Goal: Task Accomplishment & Management: Complete application form

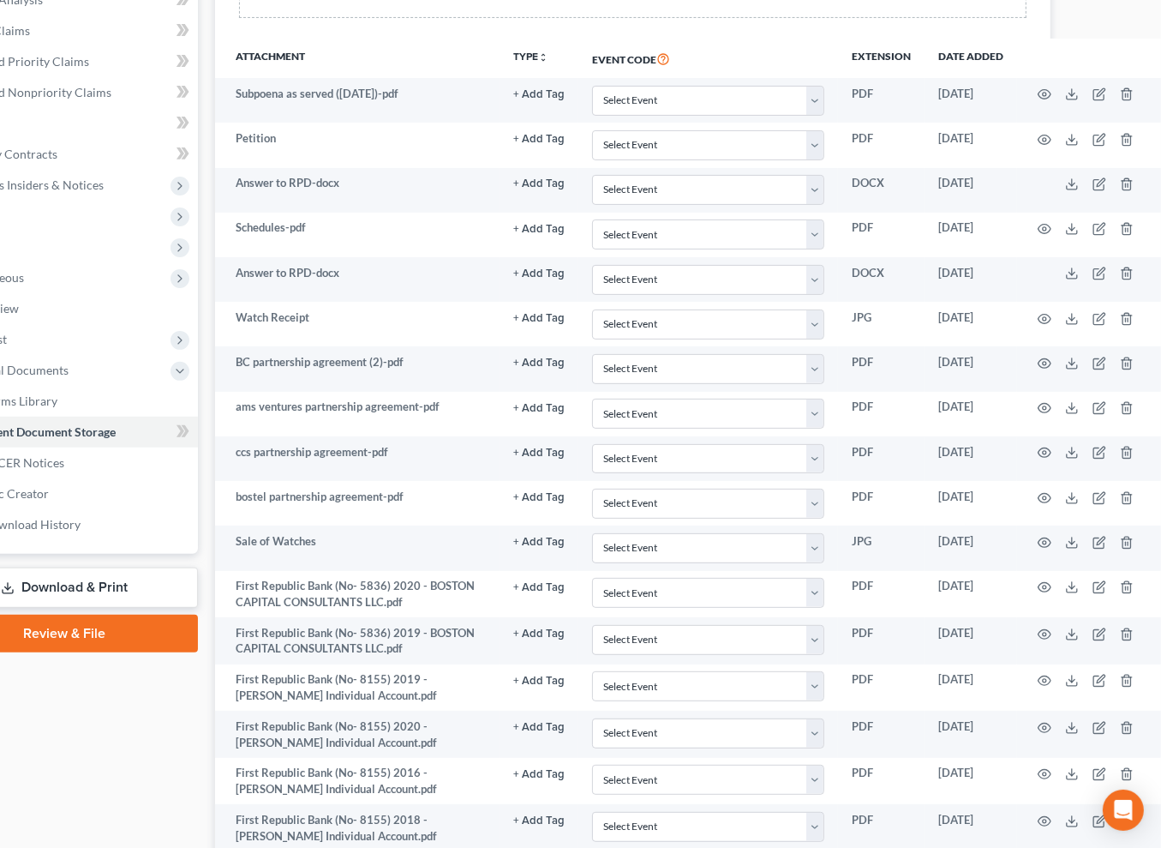
scroll to position [0, 171]
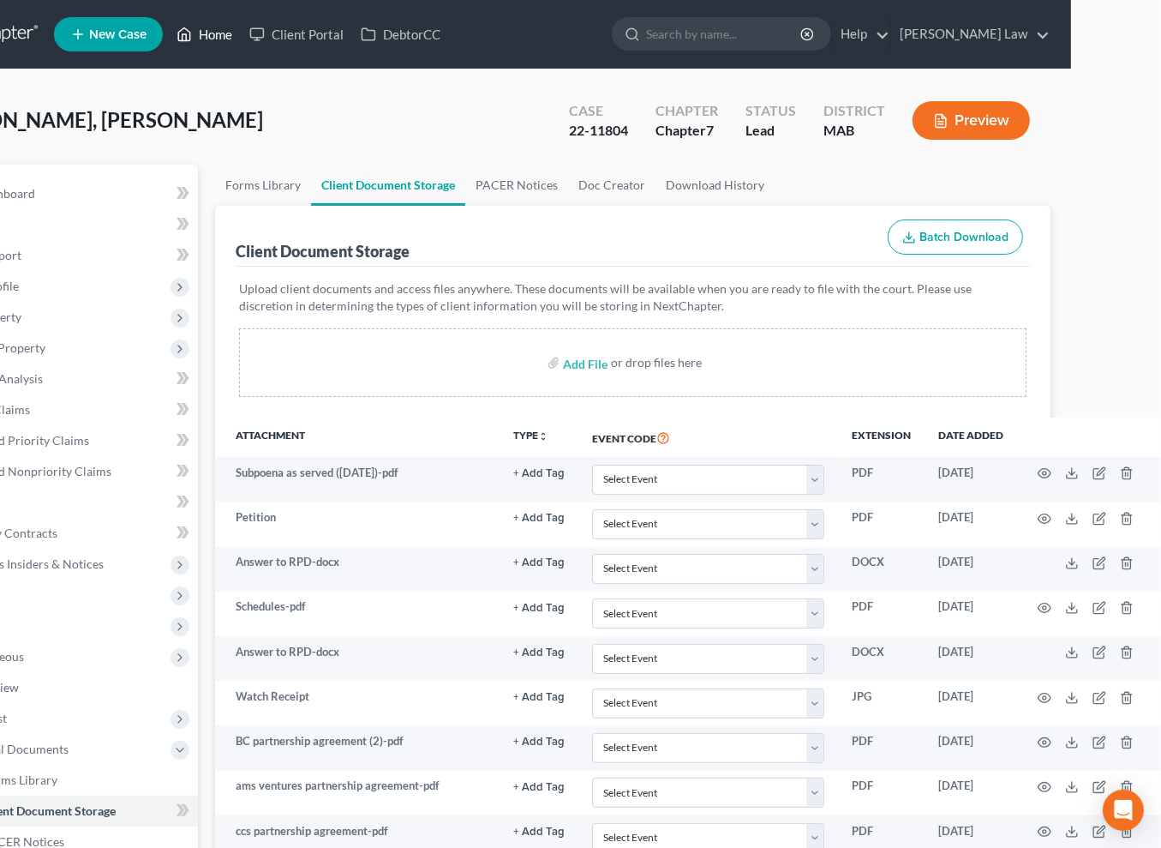
click at [169, 39] on link "Home" at bounding box center [204, 34] width 73 height 31
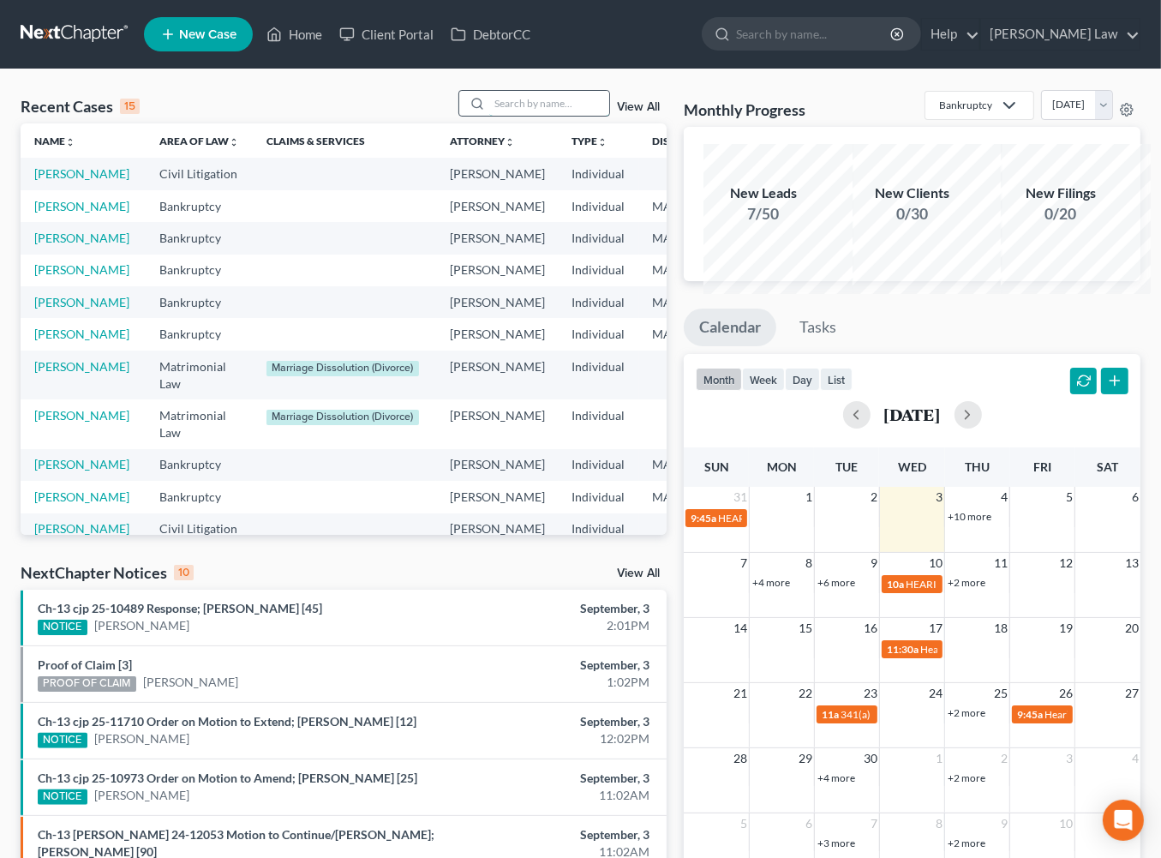
click at [535, 116] on input "search" at bounding box center [549, 103] width 120 height 25
type input "[PERSON_NAME]"
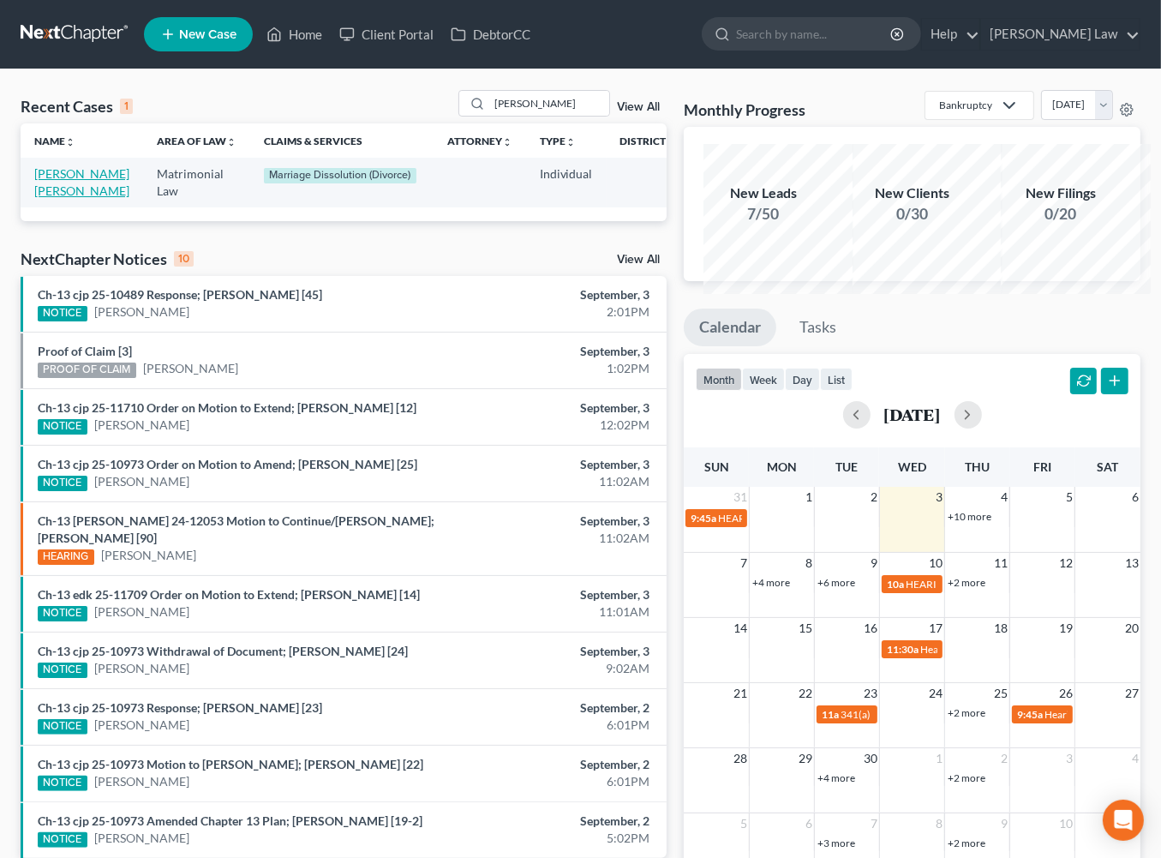
click at [61, 198] on link "[PERSON_NAME] [PERSON_NAME]" at bounding box center [81, 182] width 95 height 32
select select "10"
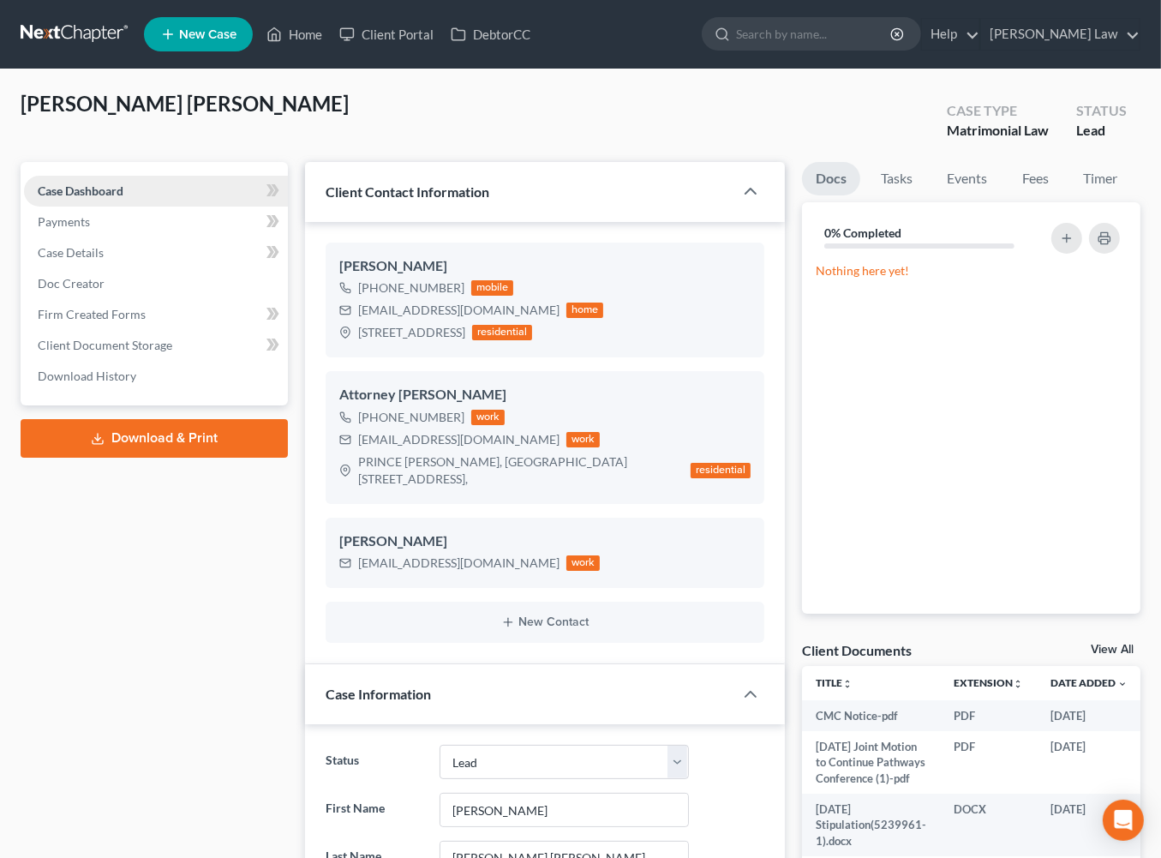
scroll to position [2770, 0]
click at [331, 47] on link "Home" at bounding box center [294, 34] width 73 height 31
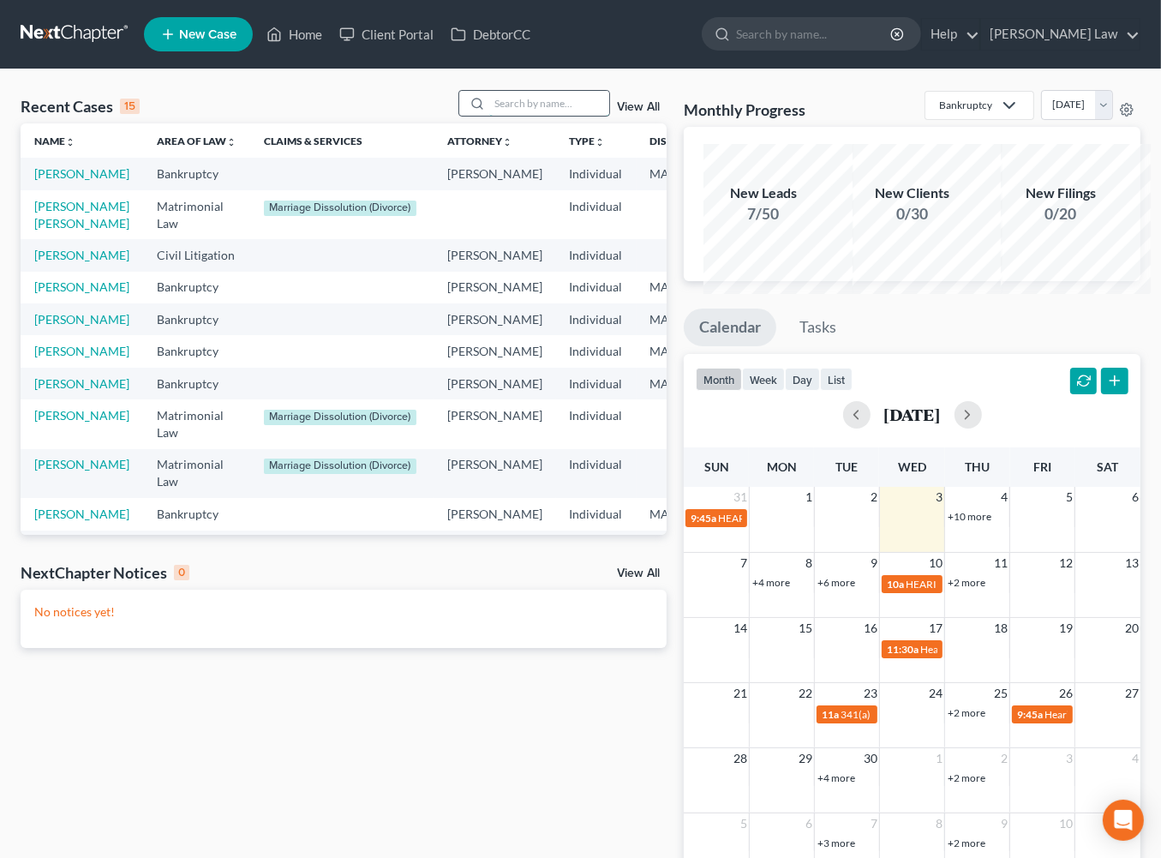
click at [489, 116] on input "search" at bounding box center [549, 103] width 120 height 25
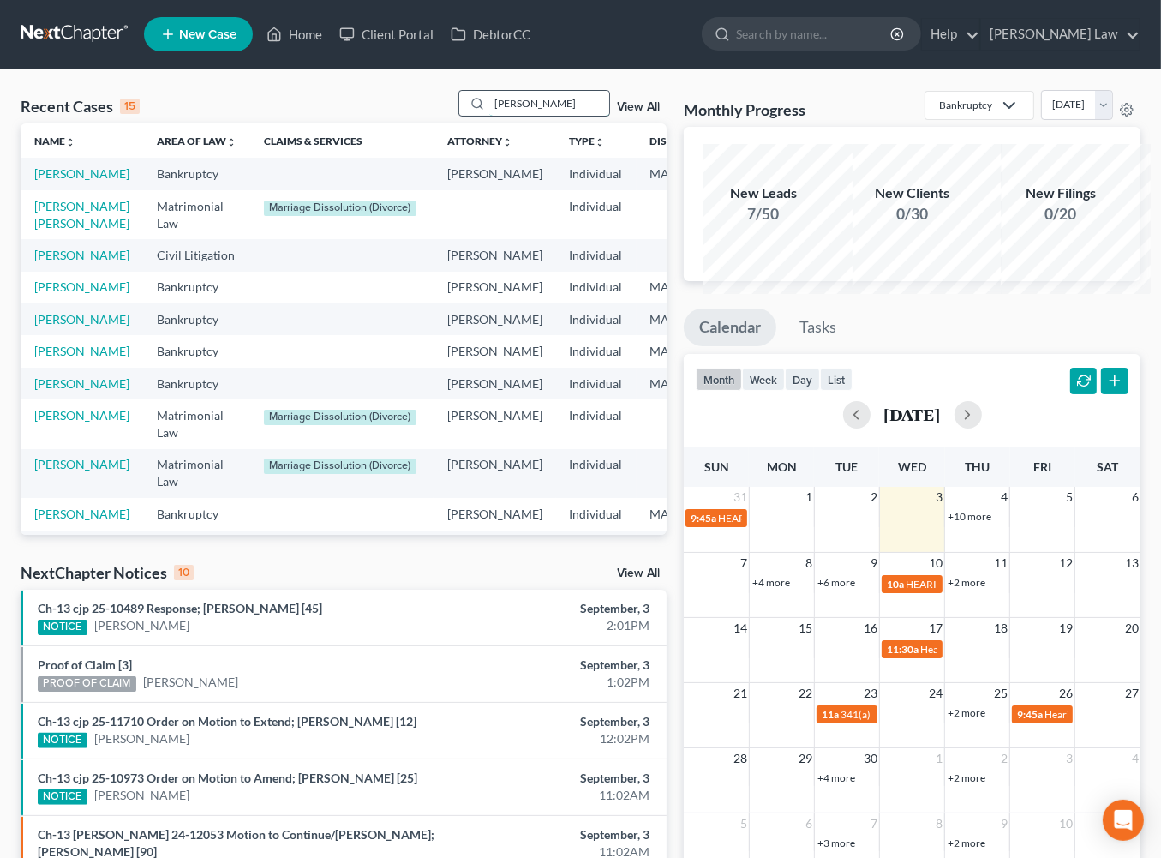
type input "[PERSON_NAME]"
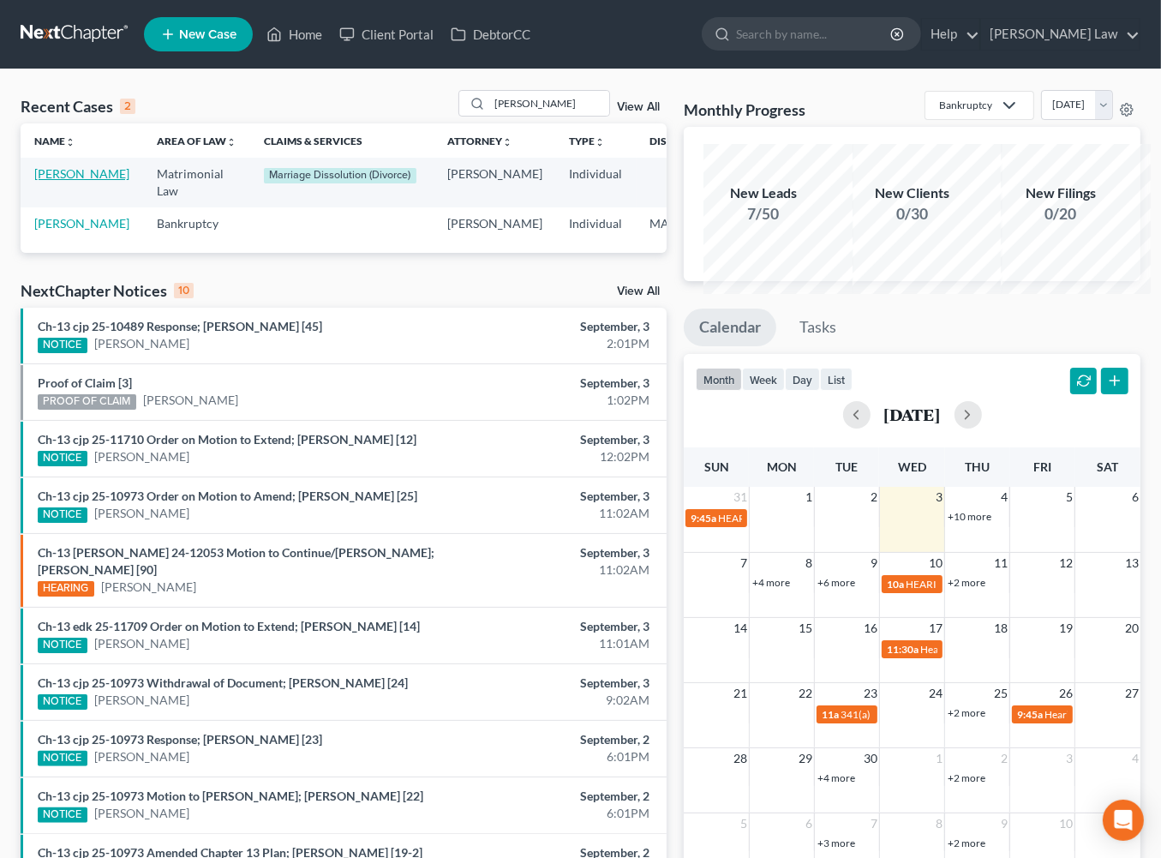
click at [60, 181] on link "[PERSON_NAME]" at bounding box center [81, 173] width 95 height 15
select select "0"
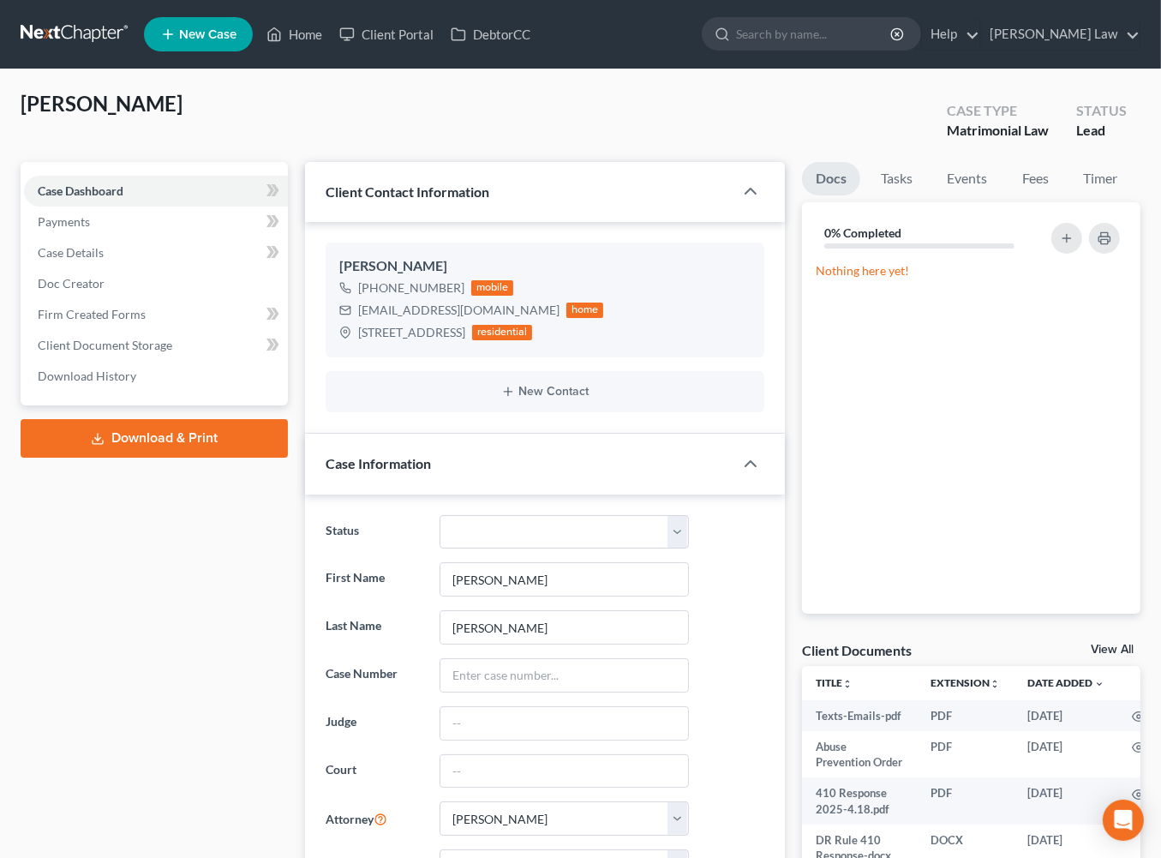
scroll to position [958, 0]
click at [331, 42] on link "Home" at bounding box center [294, 34] width 73 height 31
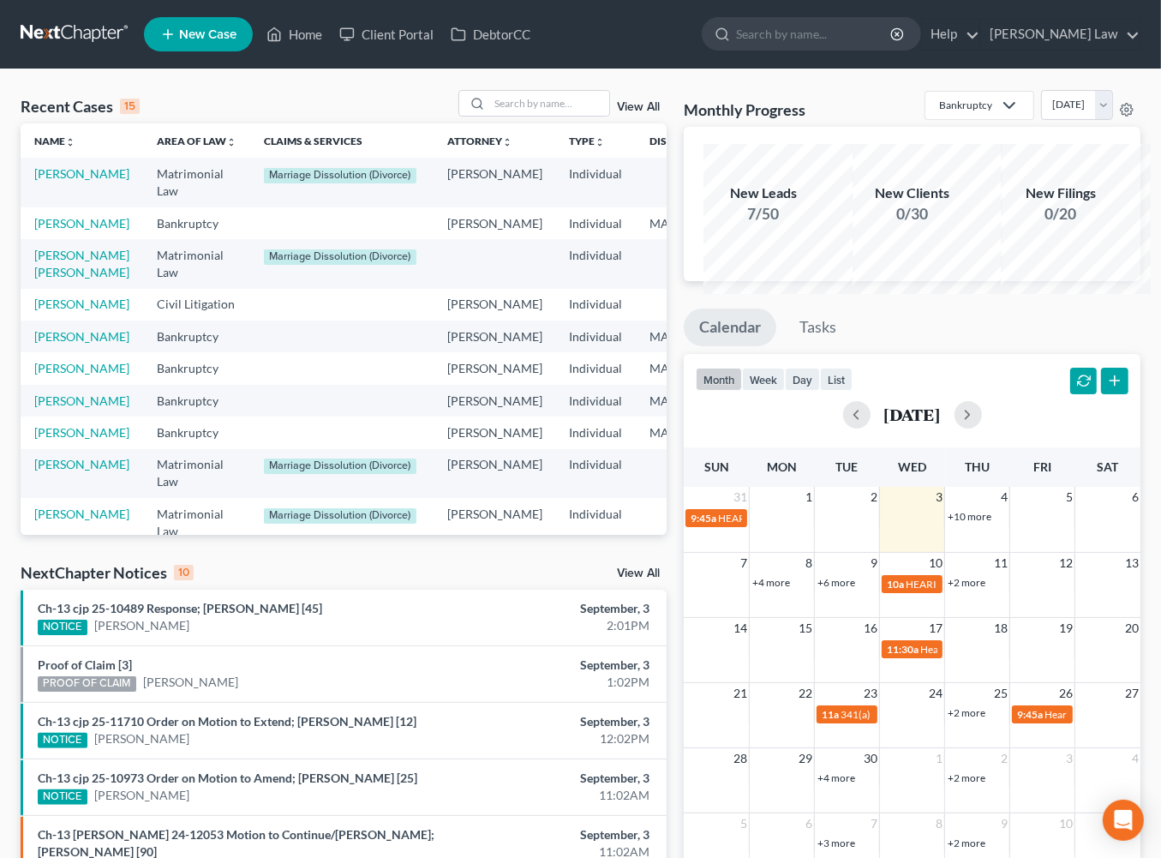
click at [633, 113] on link "View All" at bounding box center [638, 107] width 43 height 12
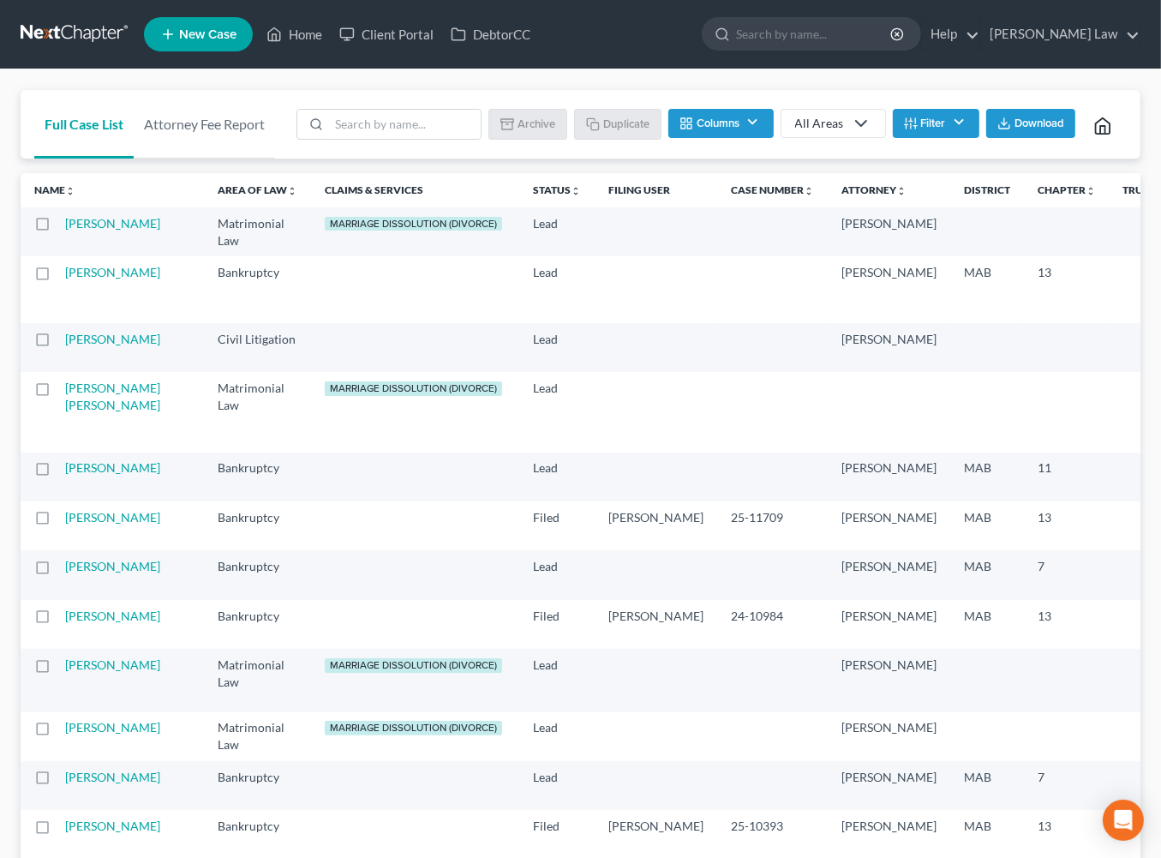
click at [176, 39] on icon at bounding box center [167, 34] width 15 height 21
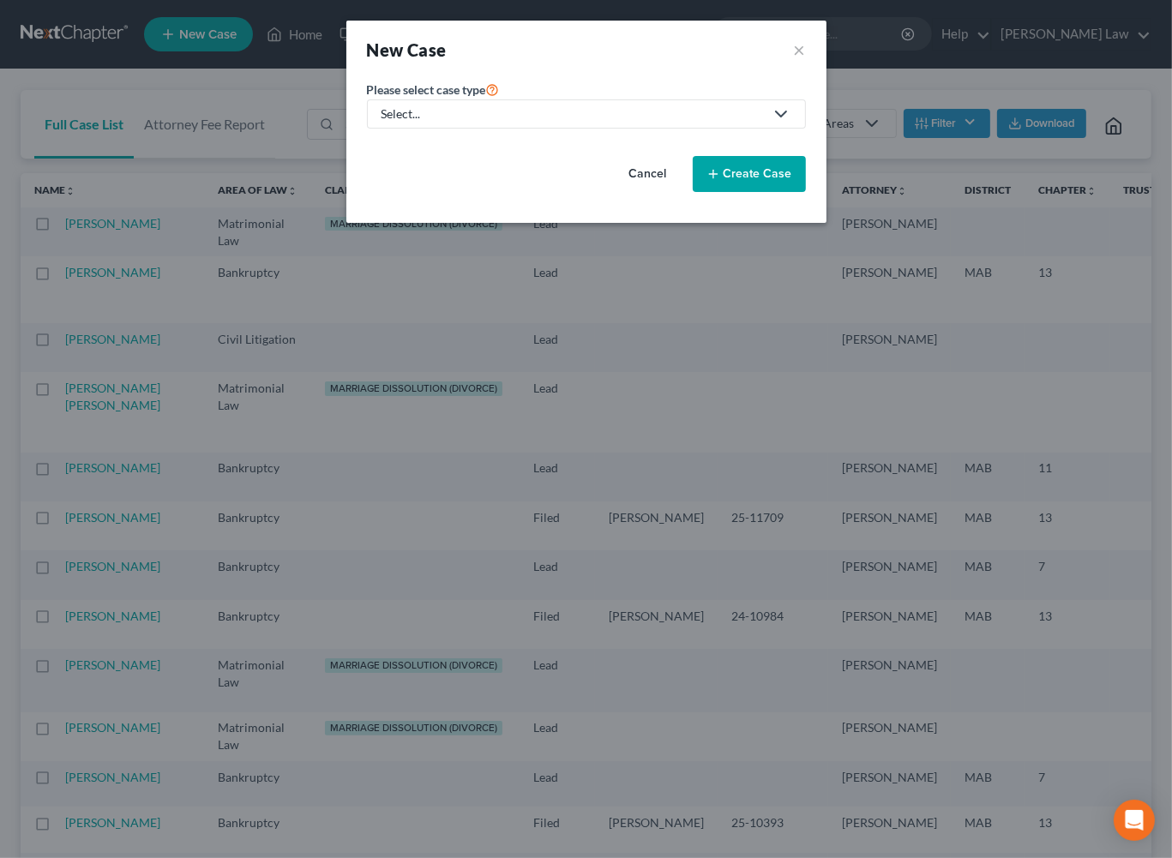
click at [432, 123] on div "Select..." at bounding box center [572, 113] width 382 height 17
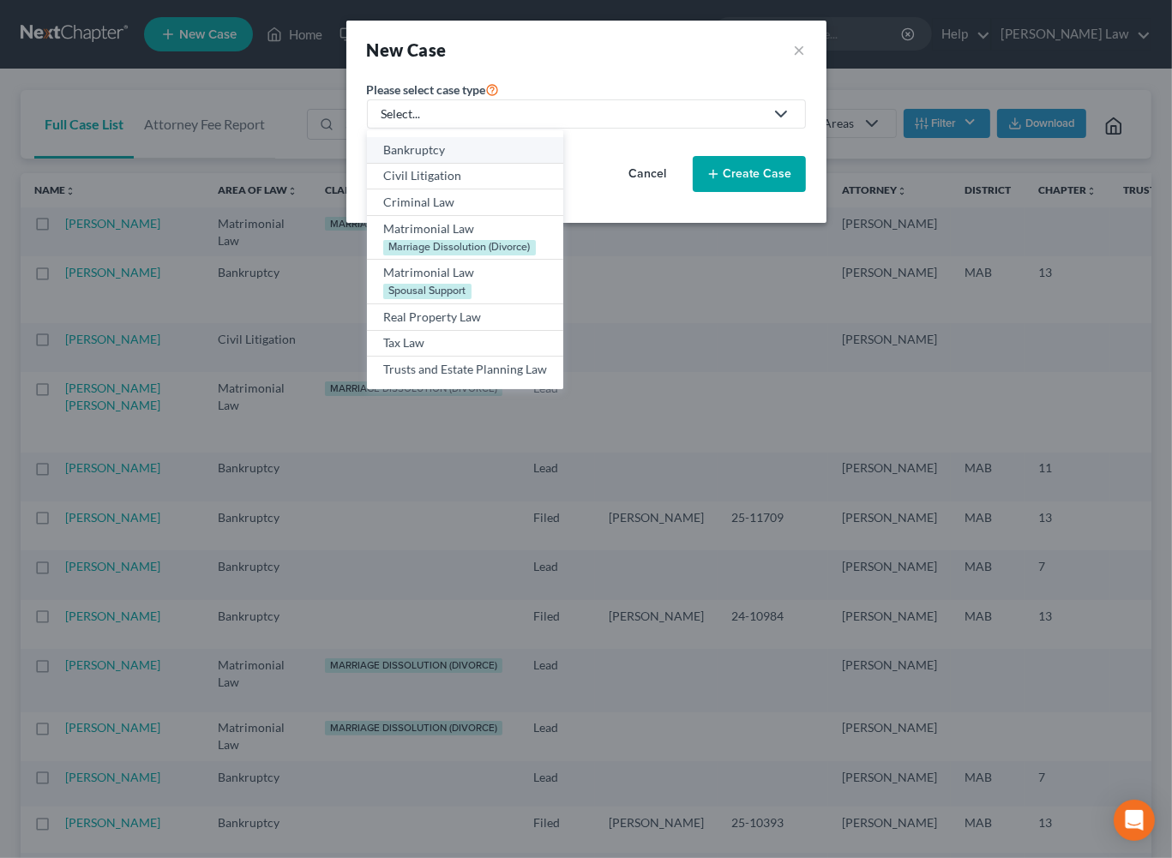
click at [418, 159] on div "Bankruptcy" at bounding box center [465, 149] width 164 height 17
select select "39"
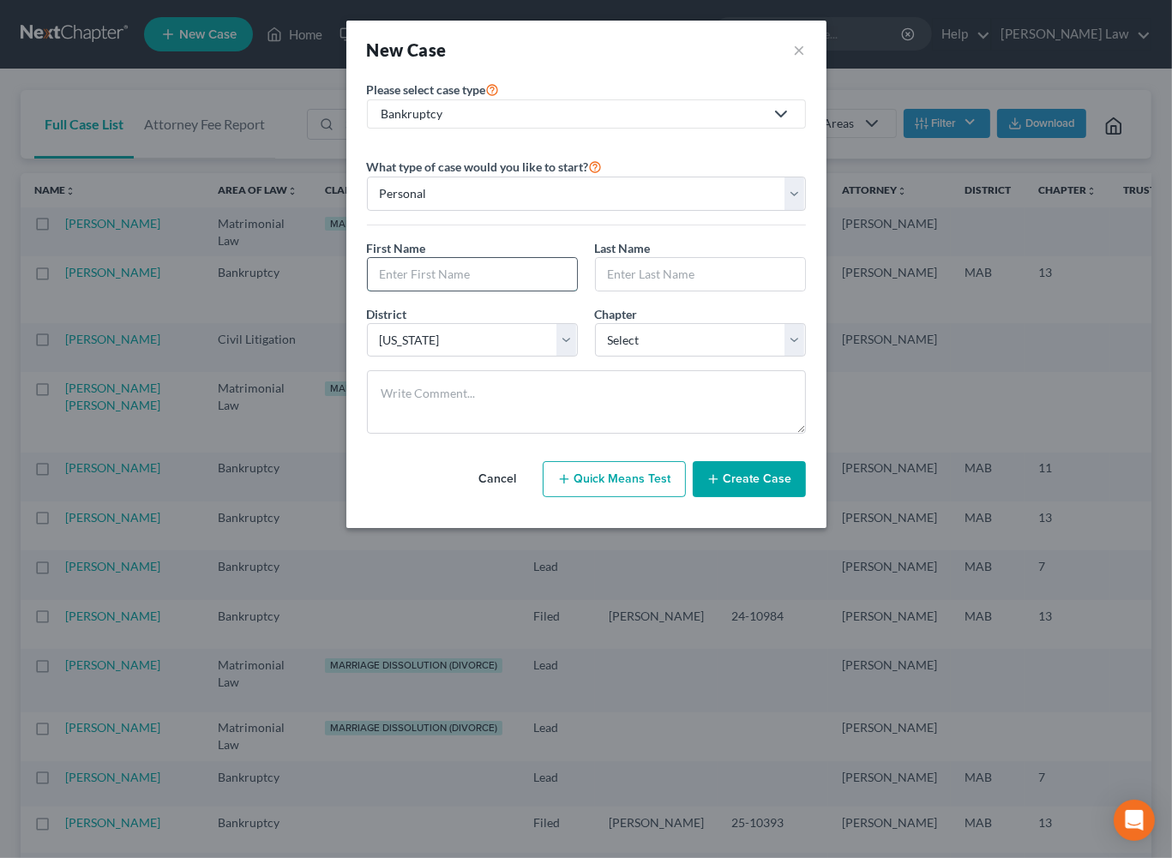
drag, startPoint x: 405, startPoint y: 340, endPoint x: 419, endPoint y: 328, distance: 18.2
click at [418, 291] on input "text" at bounding box center [472, 274] width 209 height 33
type input "[PERSON_NAME]"
type input "[GEOGRAPHIC_DATA]"
click at [806, 357] on select "Select 7 11 12 13" at bounding box center [700, 340] width 211 height 34
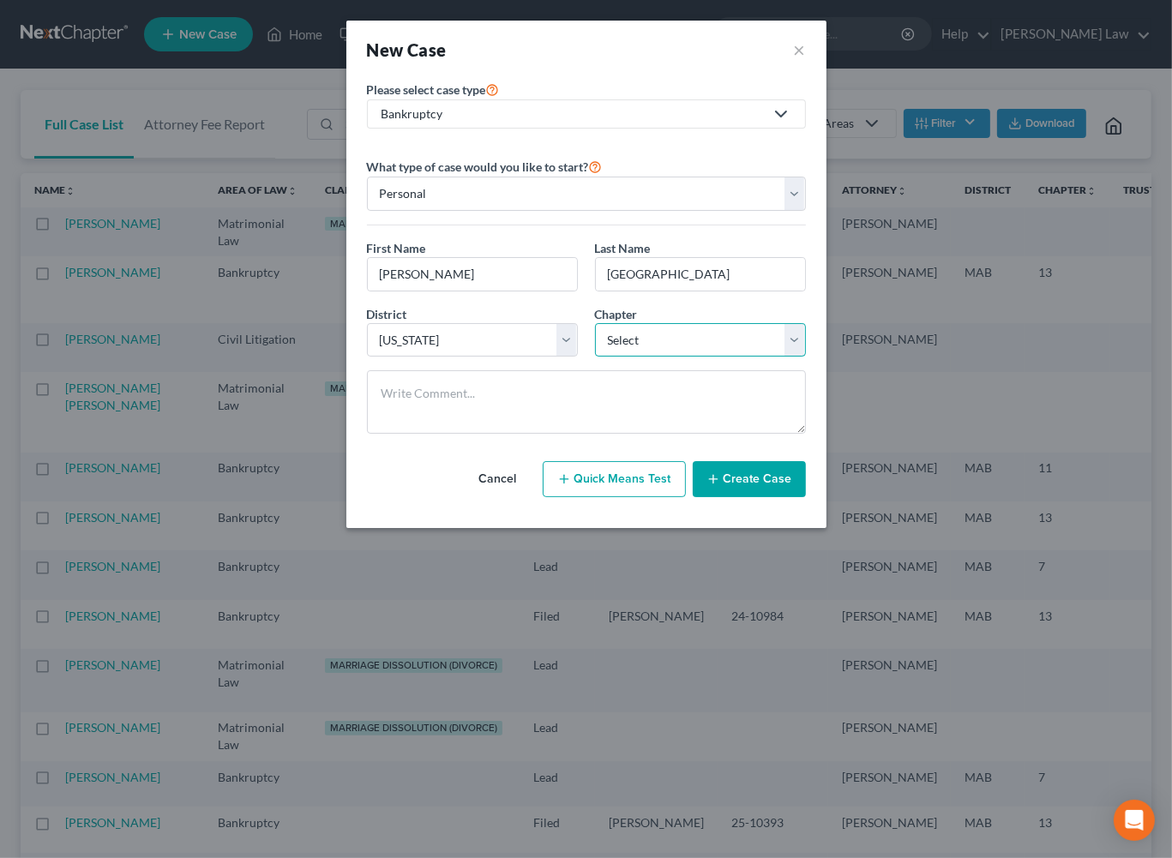
select select "3"
click at [793, 497] on button "Create Case" at bounding box center [749, 479] width 113 height 36
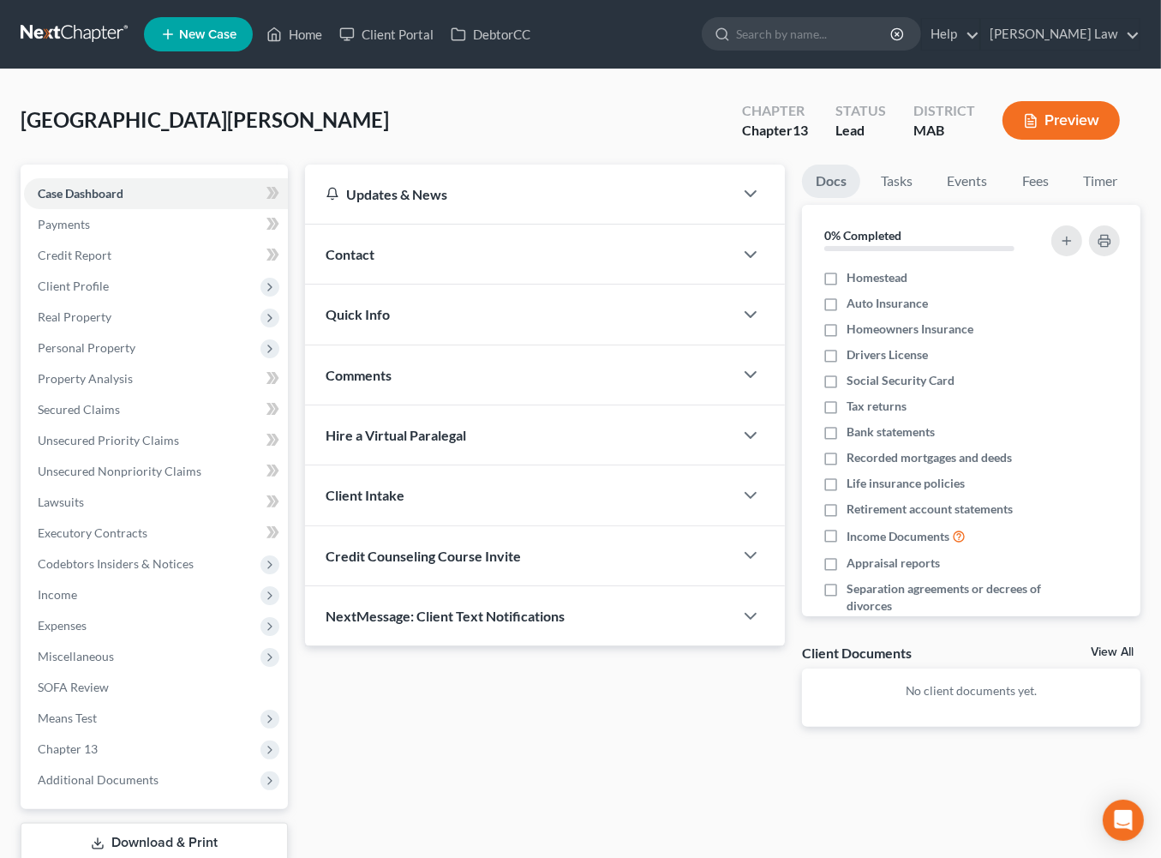
click at [375, 262] on span "Contact" at bounding box center [350, 254] width 49 height 16
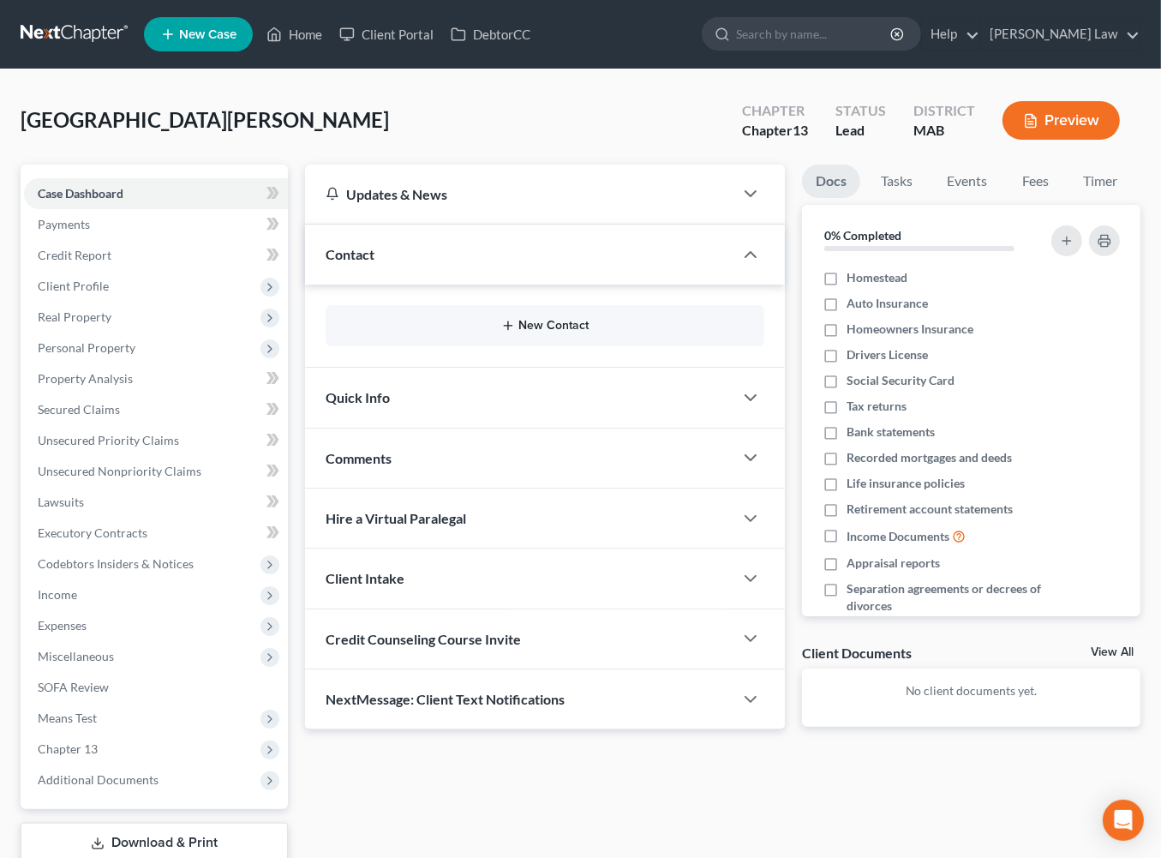
click at [502, 333] on icon "button" at bounding box center [508, 326] width 14 height 14
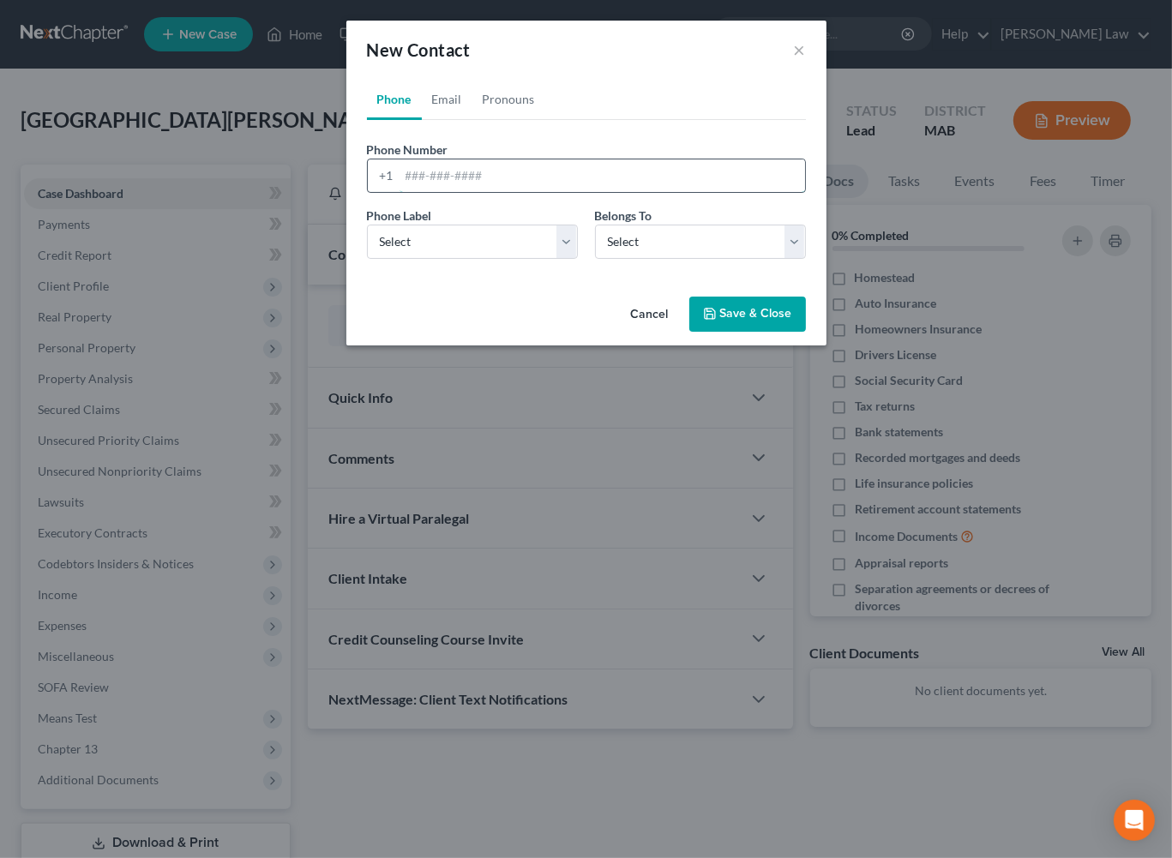
click at [399, 192] on input "tel" at bounding box center [601, 175] width 405 height 33
type input "6038007727"
click at [563, 259] on select "Select Mobile Home Work Other" at bounding box center [472, 242] width 211 height 34
select select "0"
click at [806, 259] on select "Select Client Other" at bounding box center [700, 242] width 211 height 34
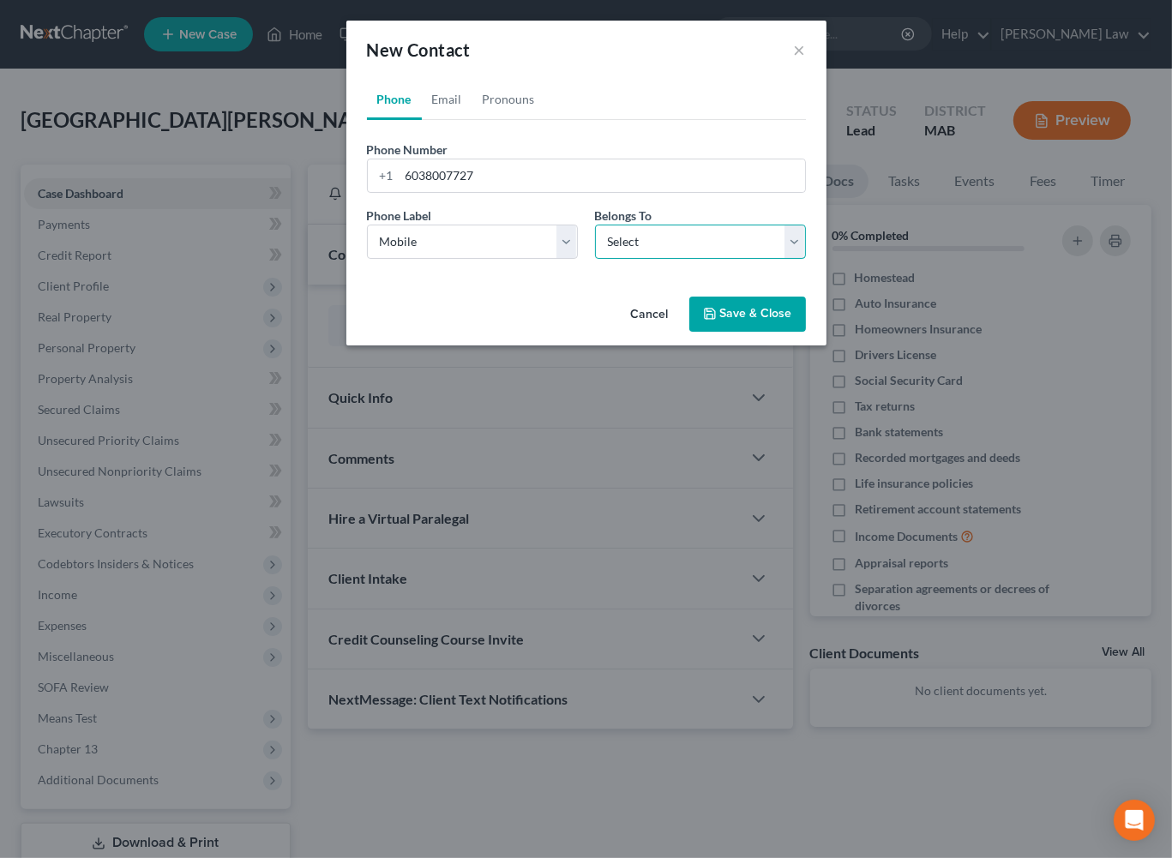
select select "0"
click at [422, 117] on link "Email" at bounding box center [447, 99] width 51 height 41
click at [423, 192] on input "email" at bounding box center [601, 175] width 405 height 33
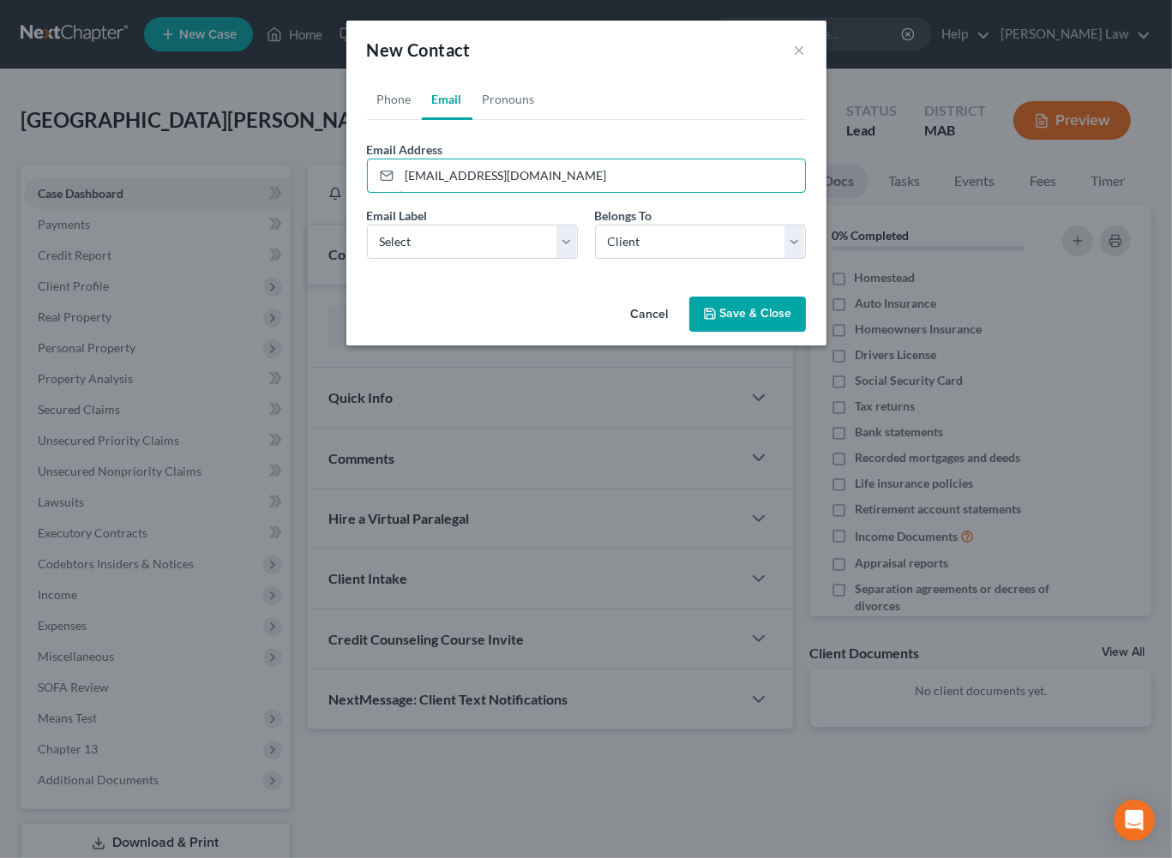
type input "[EMAIL_ADDRESS][DOMAIN_NAME]"
click at [806, 333] on button "Save & Close" at bounding box center [747, 315] width 117 height 36
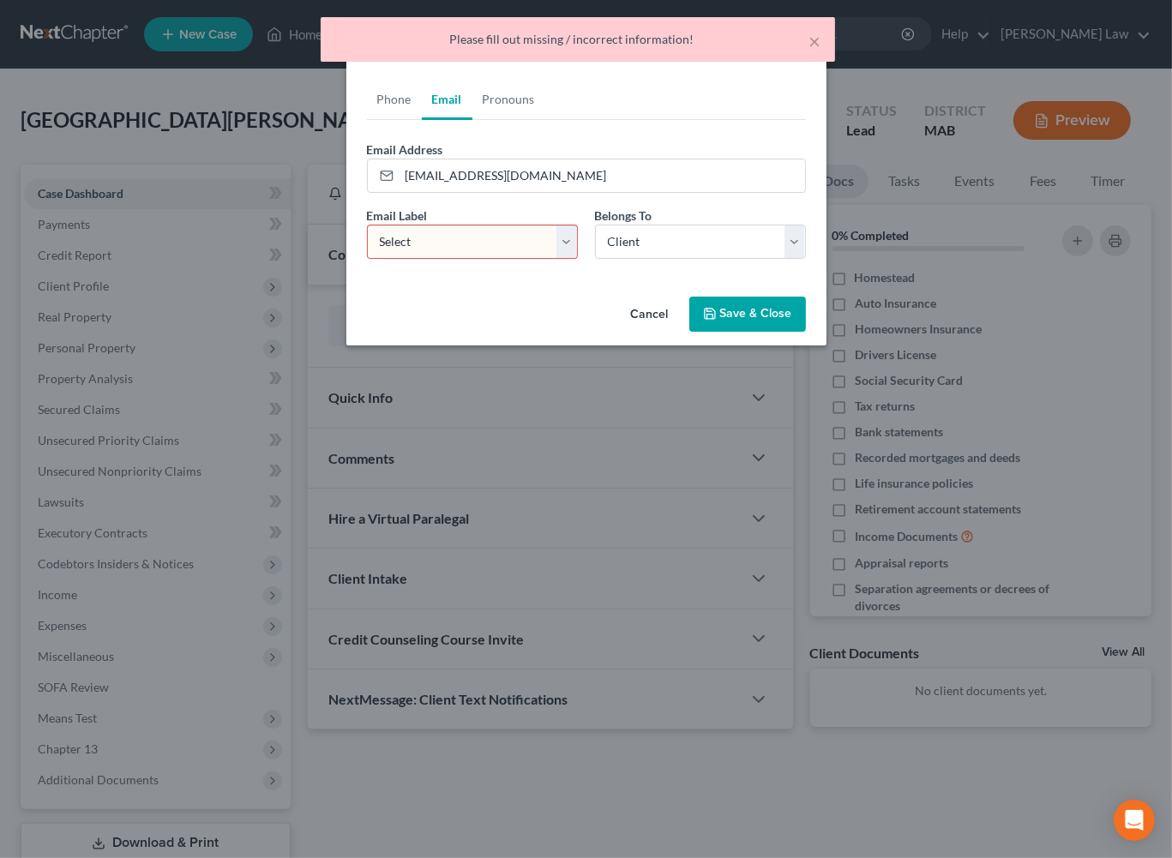
click at [562, 259] on select "Select Home Work Other" at bounding box center [472, 242] width 211 height 34
select select "0"
click at [806, 333] on button "Save & Close" at bounding box center [747, 315] width 117 height 36
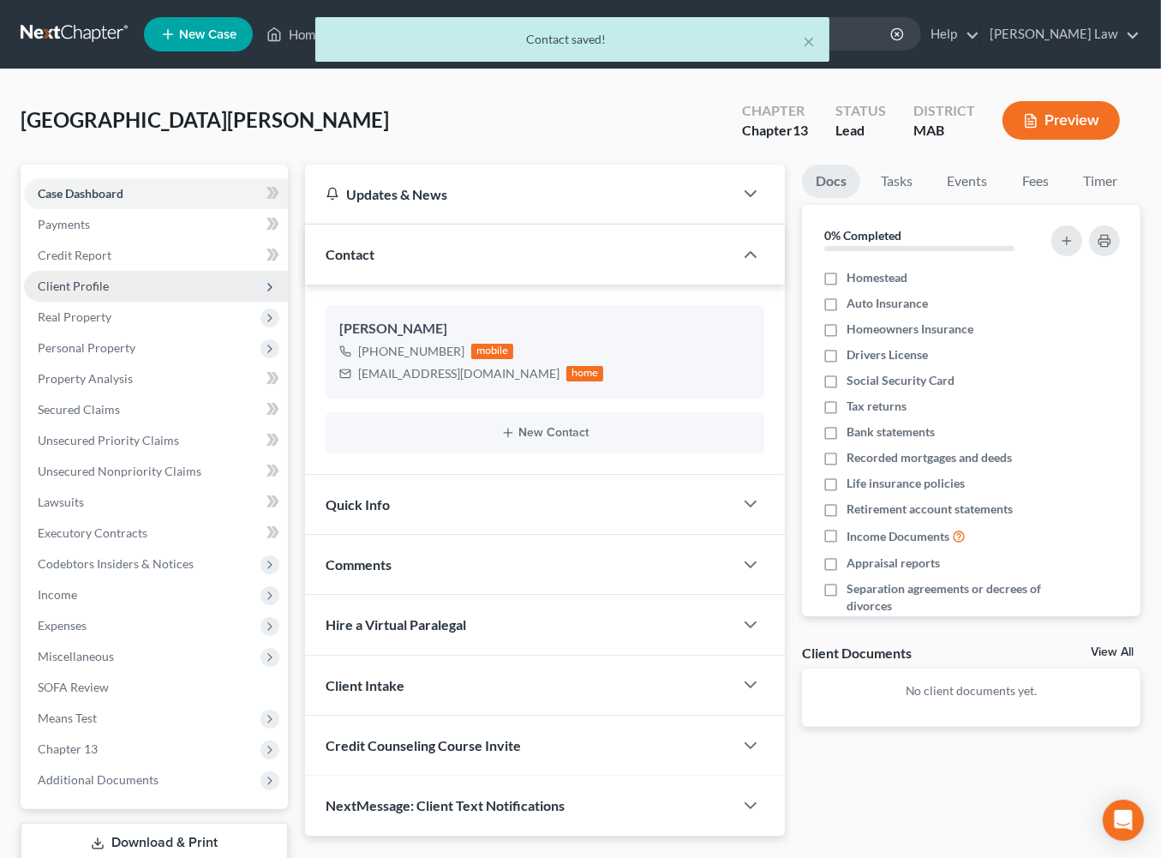
click at [82, 293] on span "Client Profile" at bounding box center [73, 286] width 71 height 15
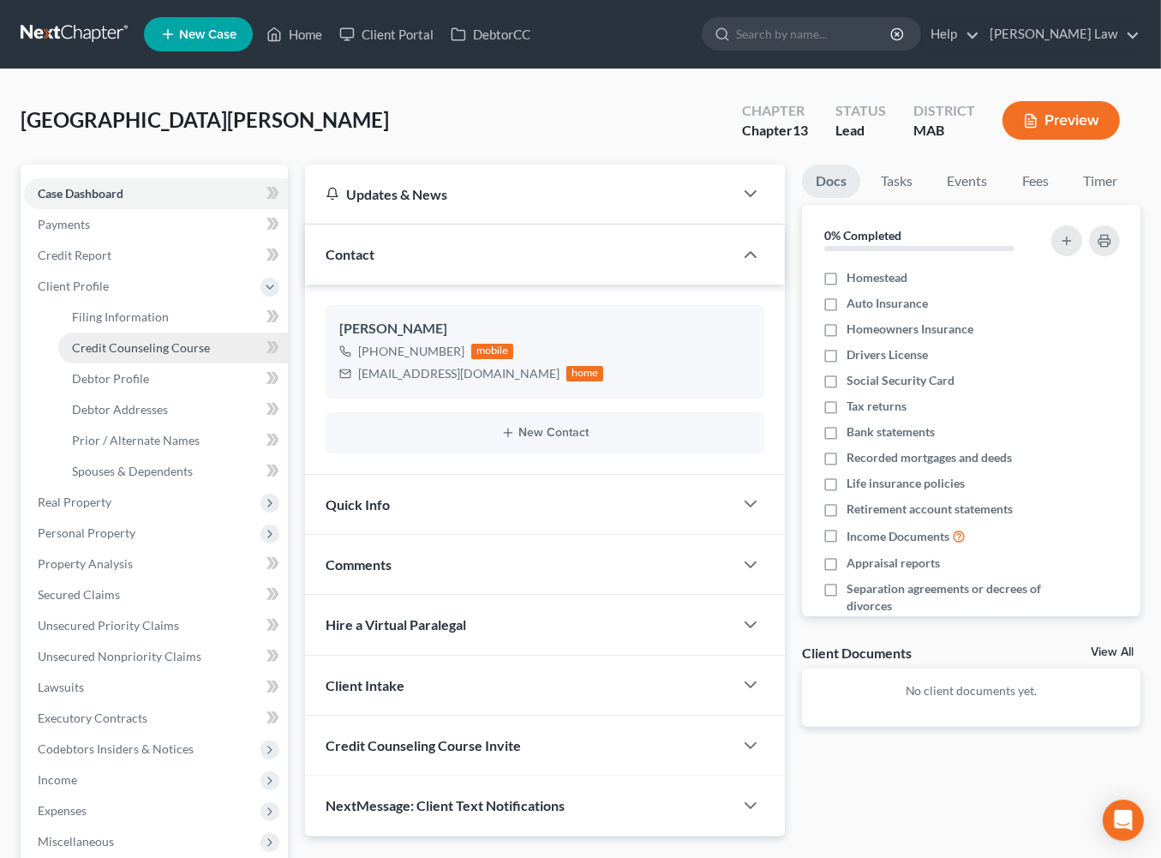
click at [106, 355] on span "Credit Counseling Course" at bounding box center [141, 347] width 138 height 15
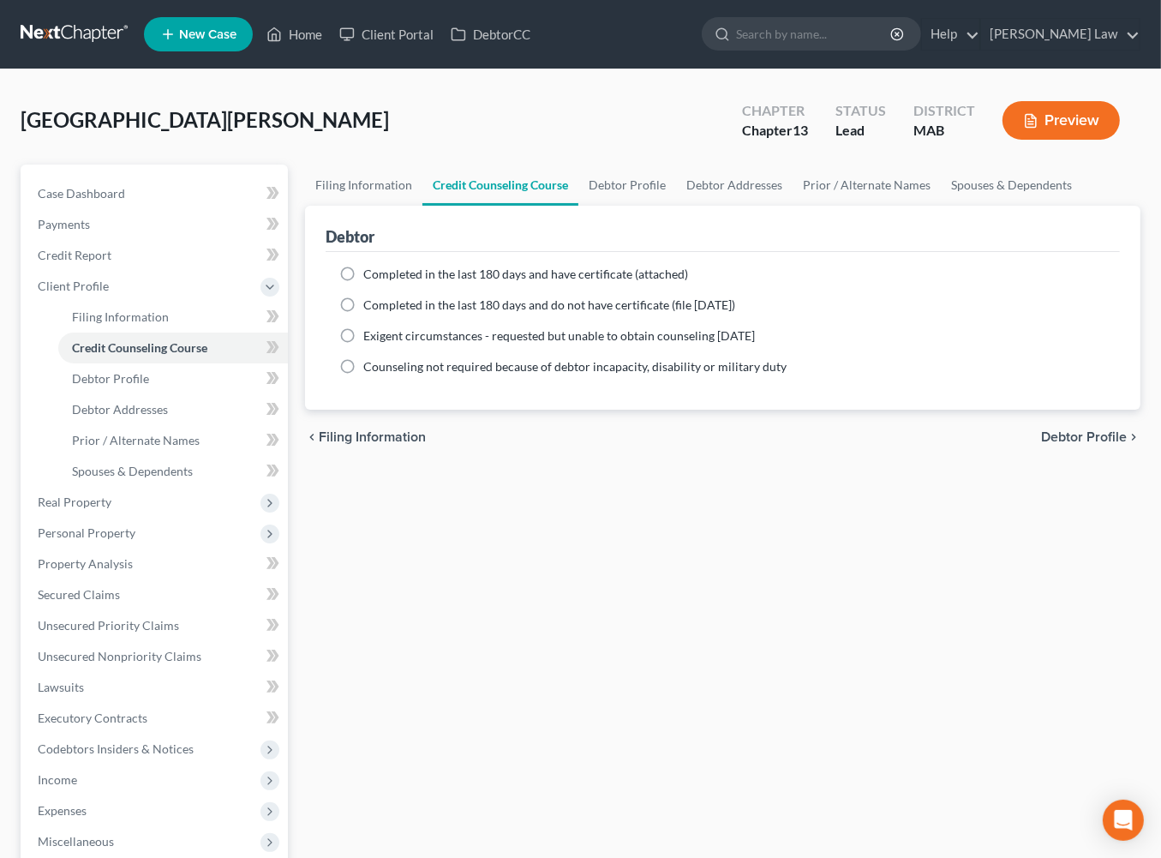
click at [363, 283] on label "Completed in the last 180 days and have certificate (attached)" at bounding box center [525, 274] width 325 height 17
click at [370, 277] on input "Completed in the last 180 days and have certificate (attached)" at bounding box center [375, 271] width 11 height 11
radio input "true"
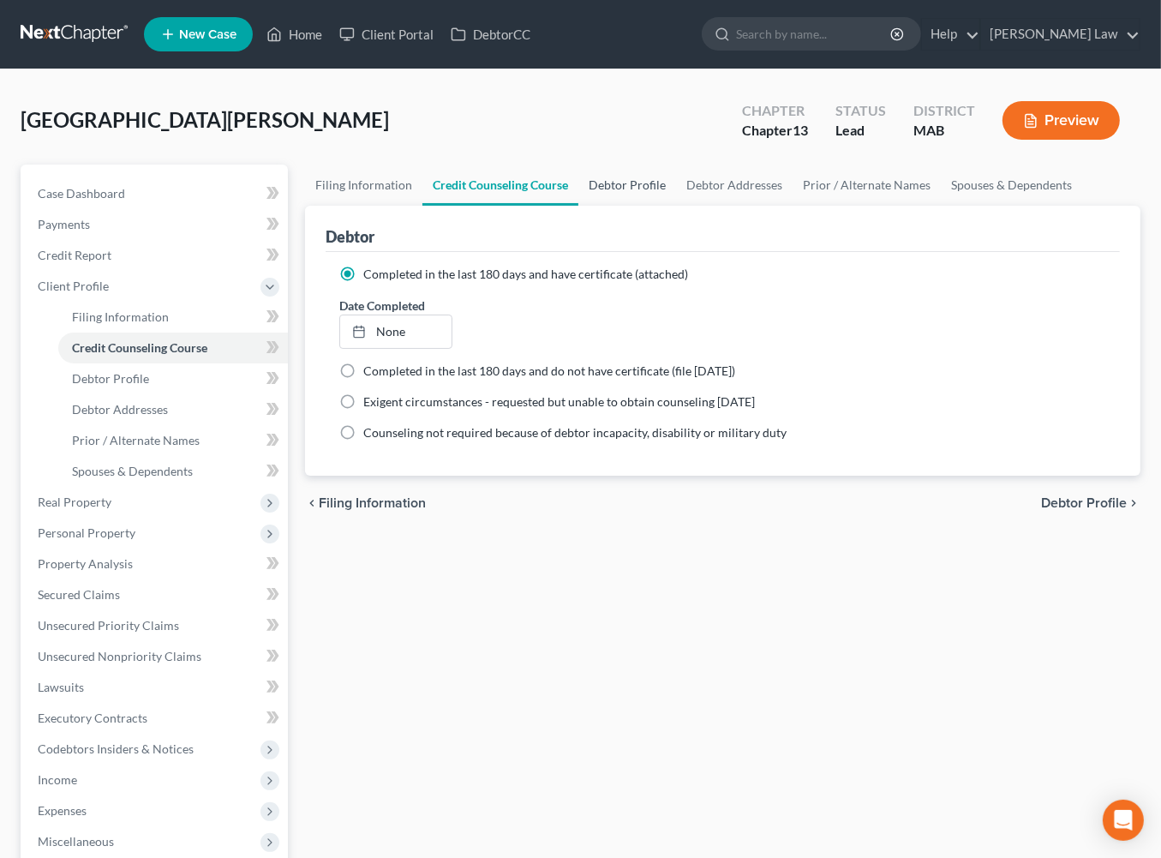
click at [676, 206] on link "Debtor Profile" at bounding box center [628, 185] width 98 height 41
select select "0"
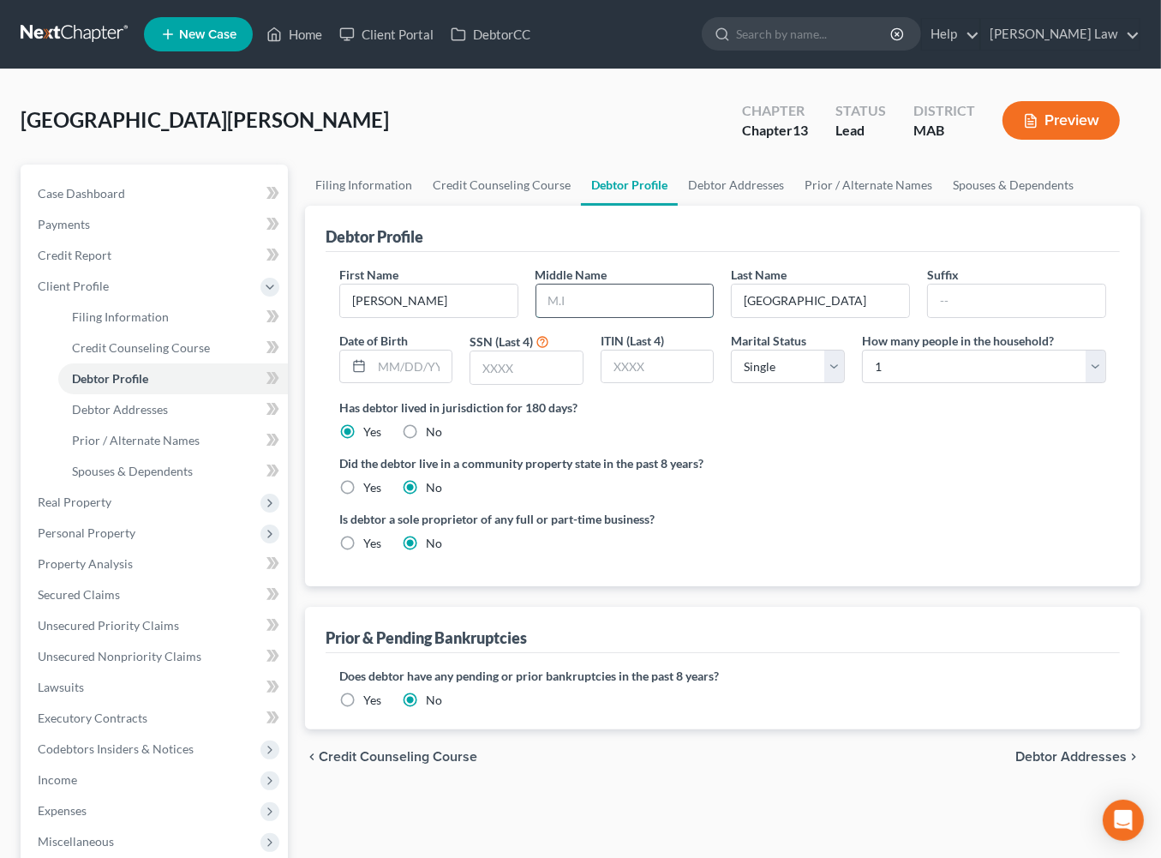
click at [641, 317] on input "text" at bounding box center [625, 301] width 177 height 33
type input "D."
click at [398, 383] on input "text" at bounding box center [412, 367] width 81 height 33
type input "[DATE]"
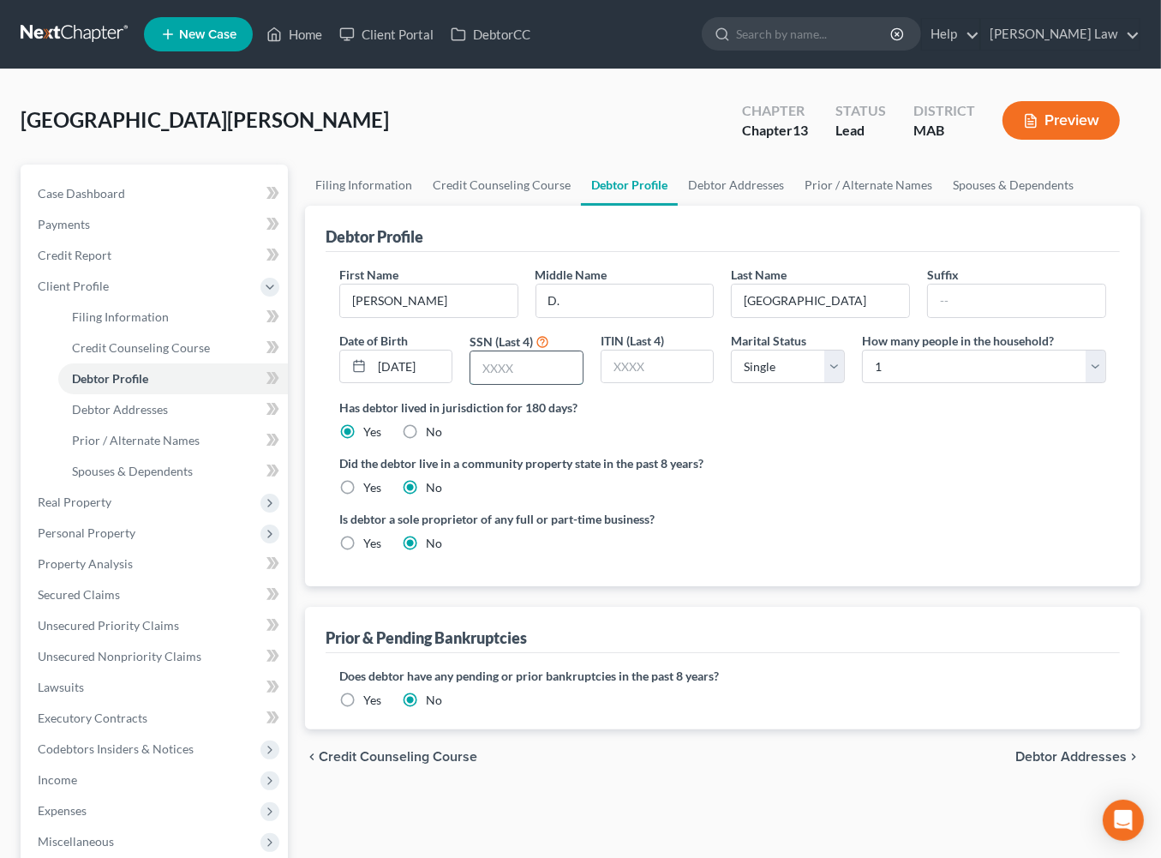
scroll to position [0, 0]
click at [500, 384] on input "text" at bounding box center [527, 367] width 112 height 33
type input "7961"
click at [795, 206] on link "Debtor Addresses" at bounding box center [736, 185] width 117 height 41
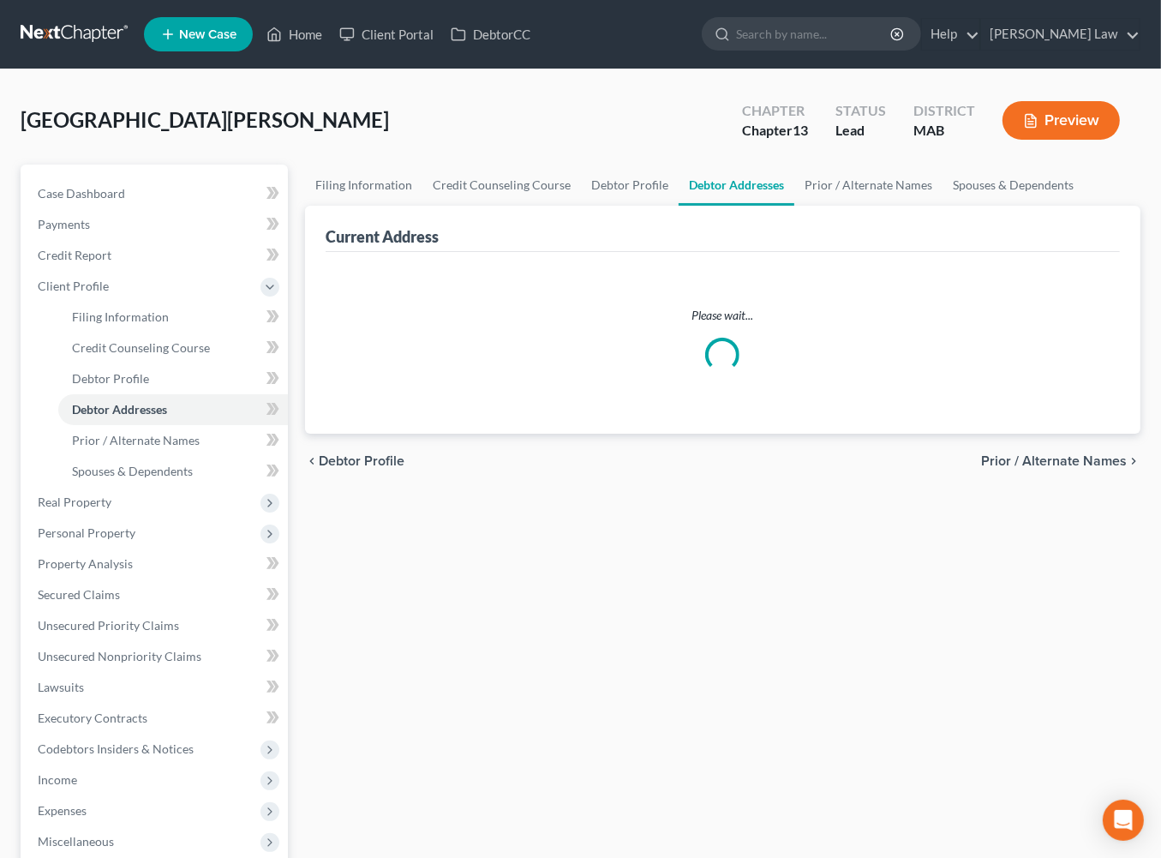
select select "0"
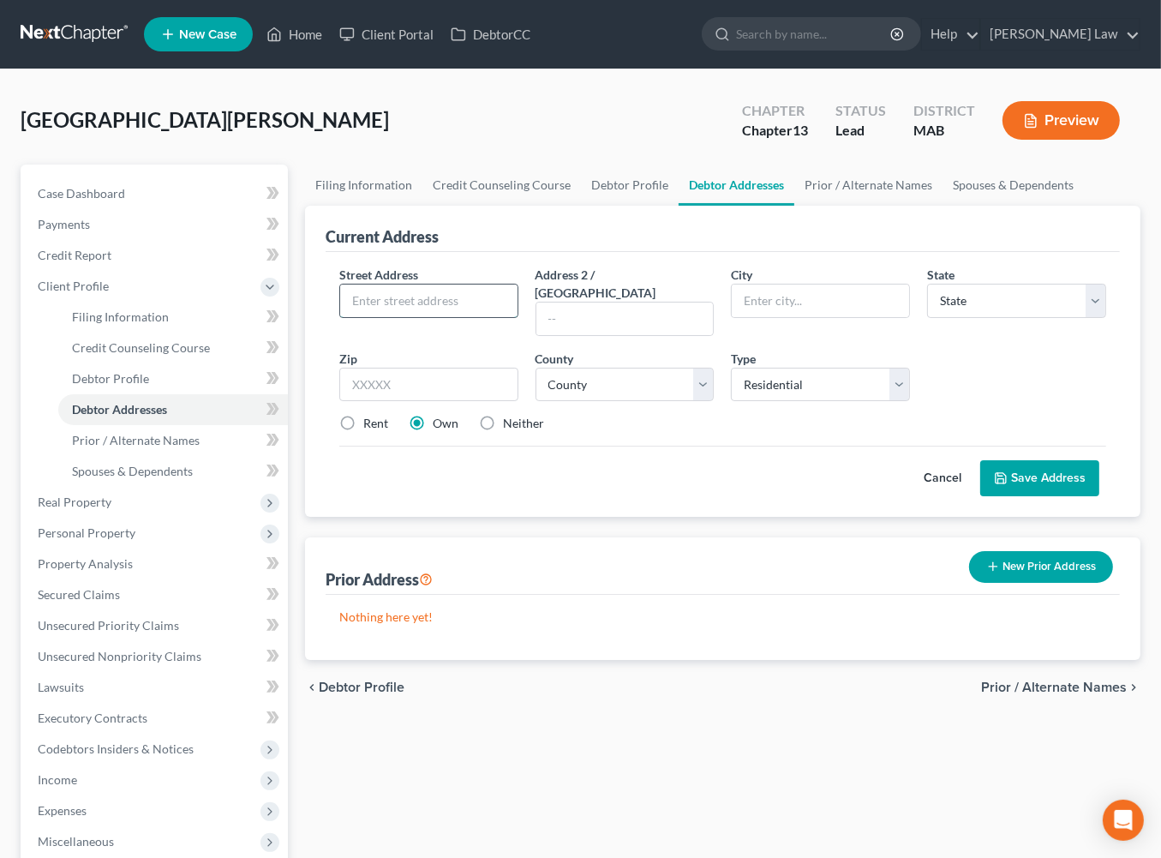
drag, startPoint x: 441, startPoint y: 425, endPoint x: 463, endPoint y: 405, distance: 29.1
click at [441, 317] on input "text" at bounding box center [428, 301] width 177 height 33
type input "[STREET_ADDRESS][PERSON_NAME]"
type input "Sandwich"
select select "22"
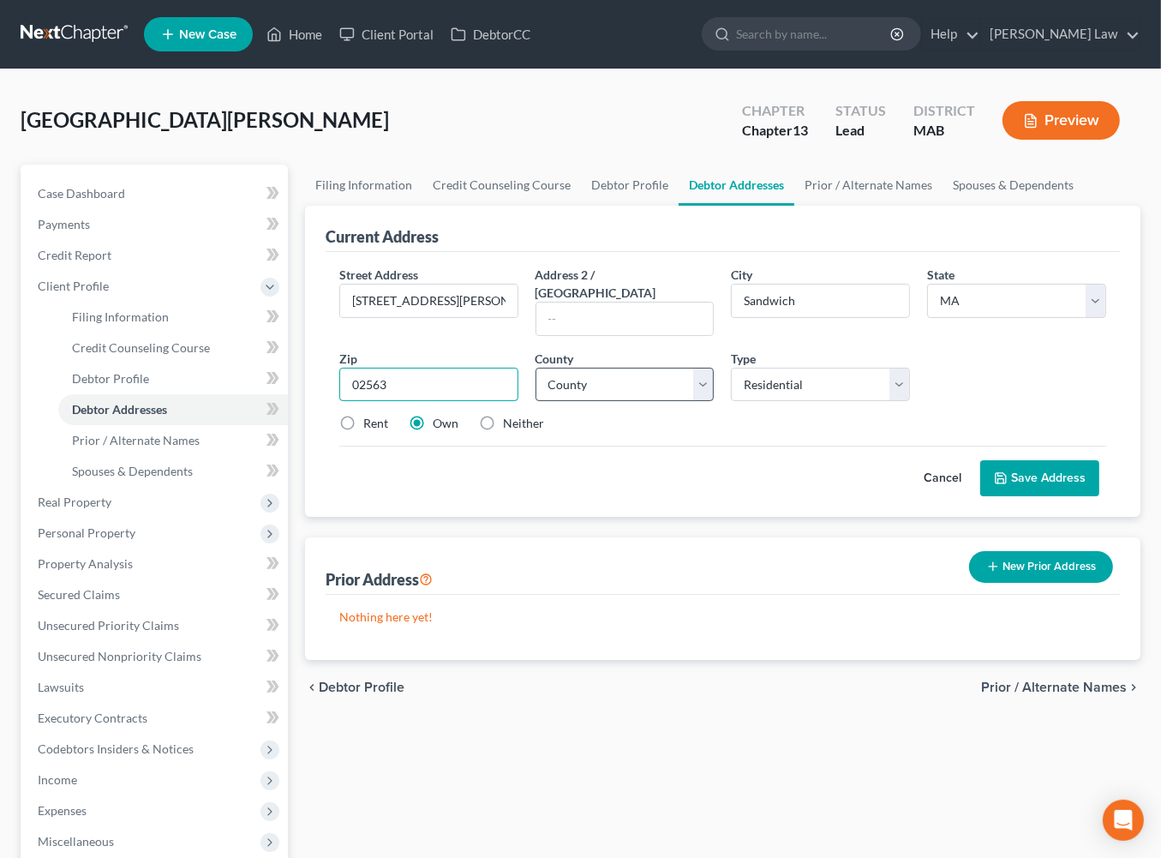
type input "02563"
click at [708, 402] on select "County [GEOGRAPHIC_DATA] [GEOGRAPHIC_DATA] [GEOGRAPHIC_DATA] [GEOGRAPHIC_DATA] …" at bounding box center [625, 385] width 179 height 34
select select "0"
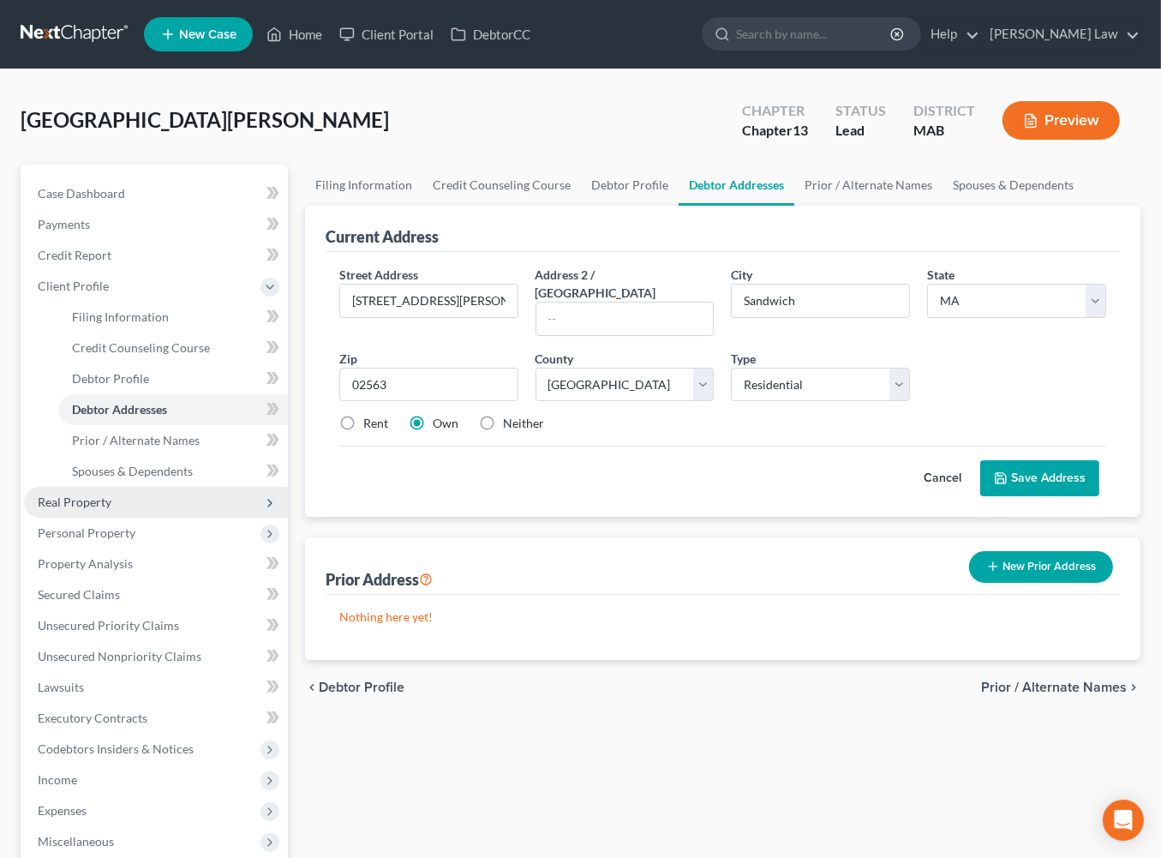
click at [111, 509] on span "Real Property" at bounding box center [75, 502] width 74 height 15
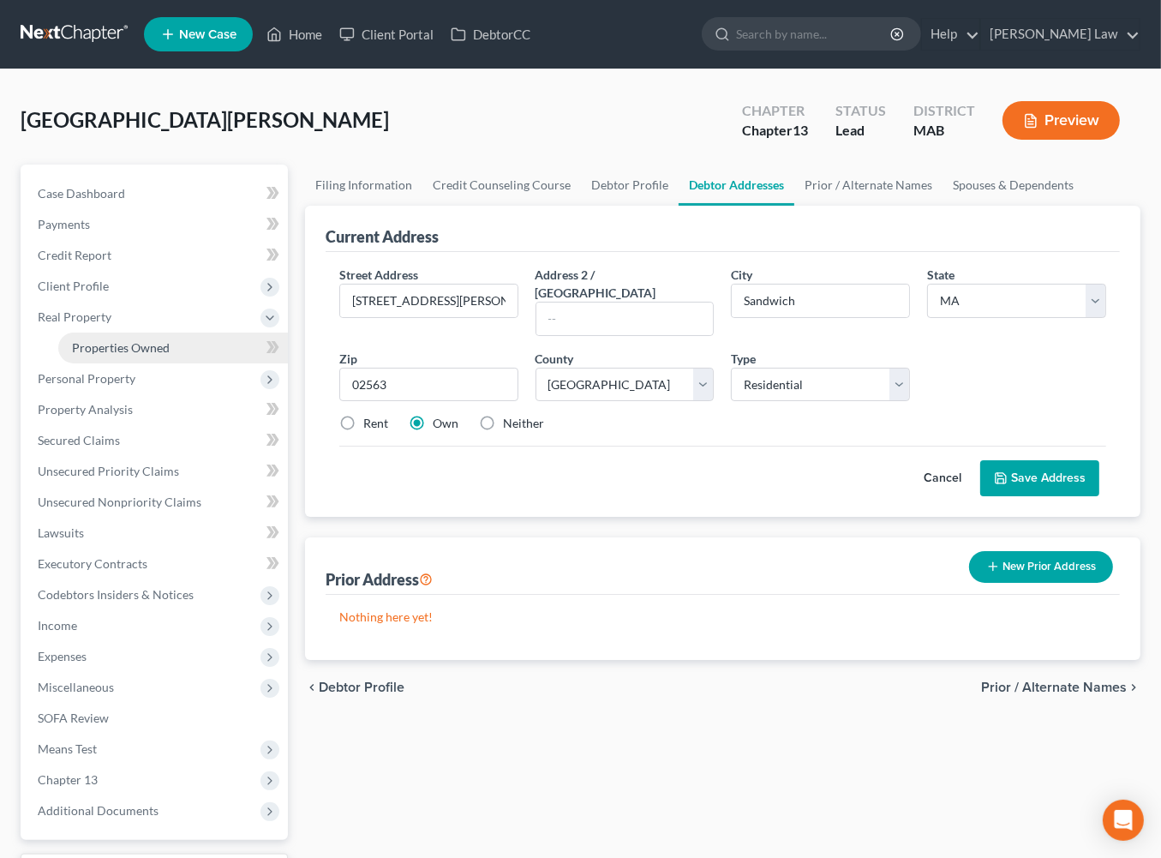
click at [95, 355] on span "Properties Owned" at bounding box center [121, 347] width 98 height 15
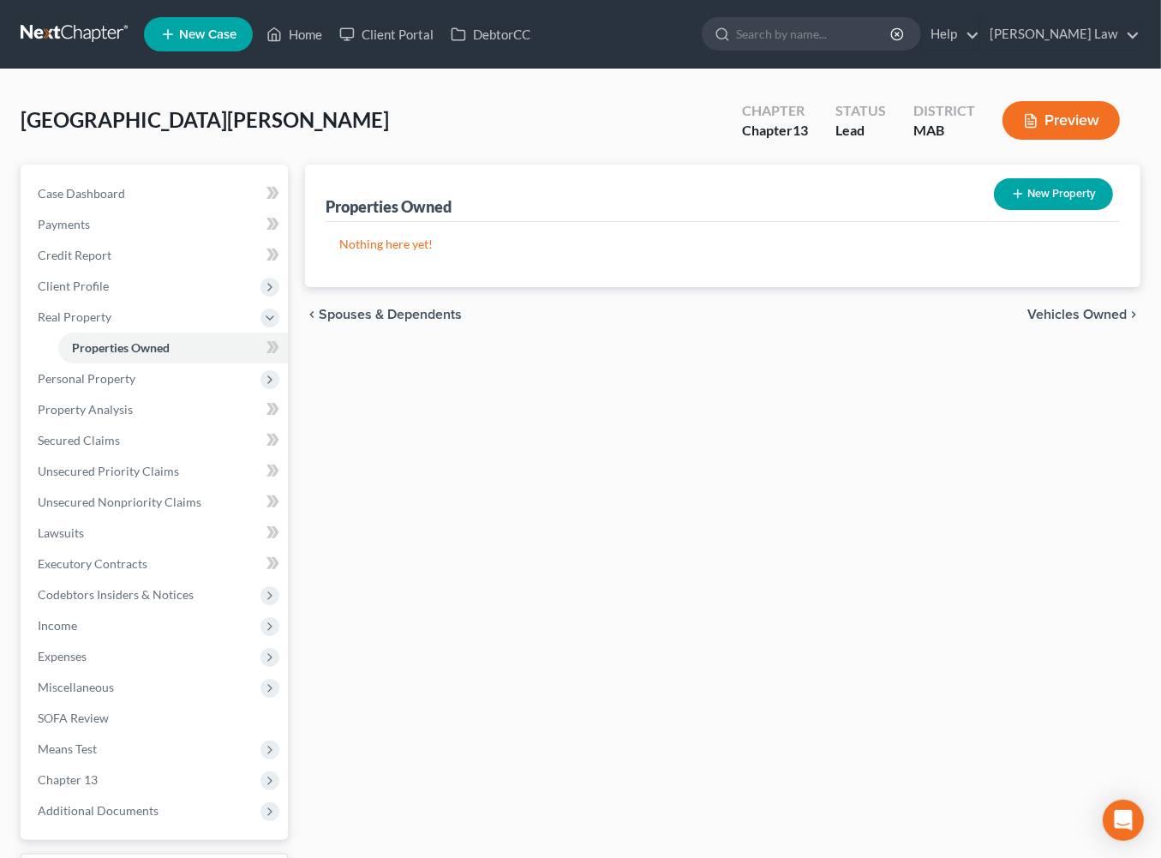
click at [1008, 210] on button "New Property" at bounding box center [1053, 194] width 119 height 32
select select "0"
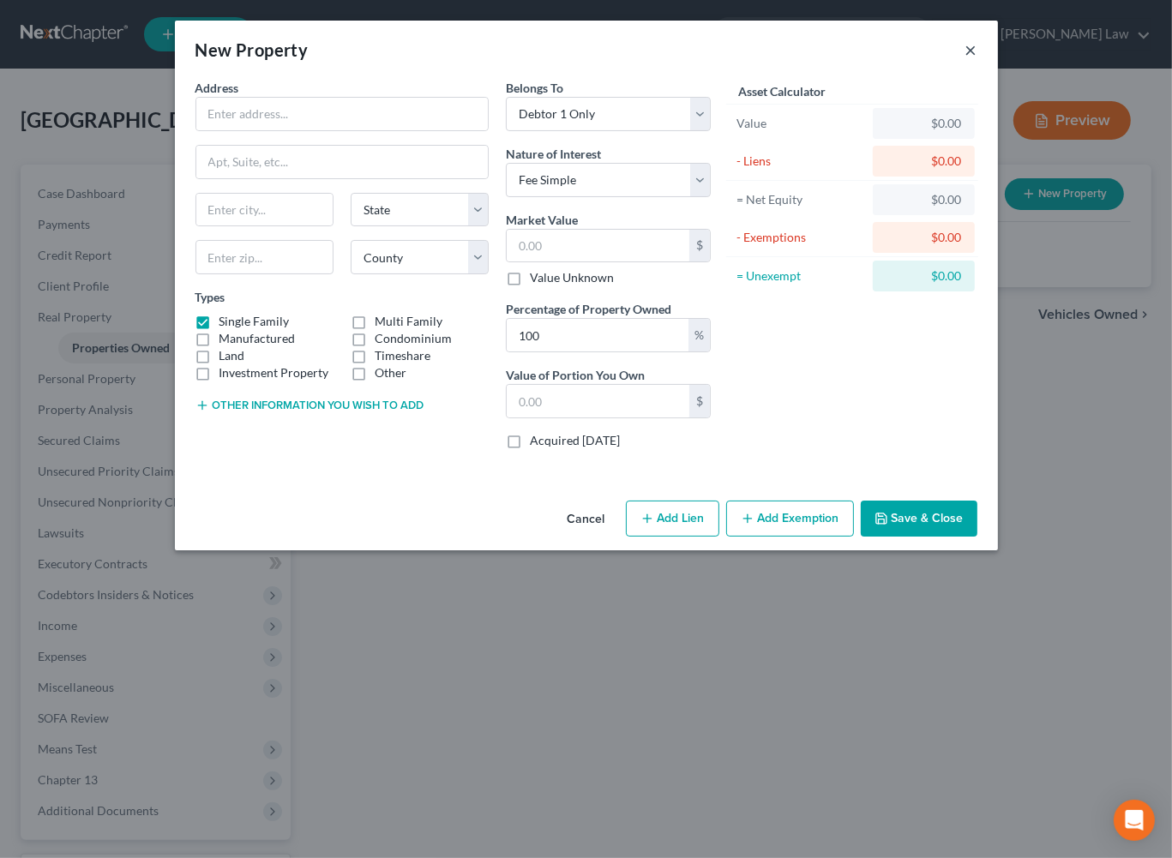
click at [977, 60] on button "×" at bounding box center [971, 49] width 12 height 21
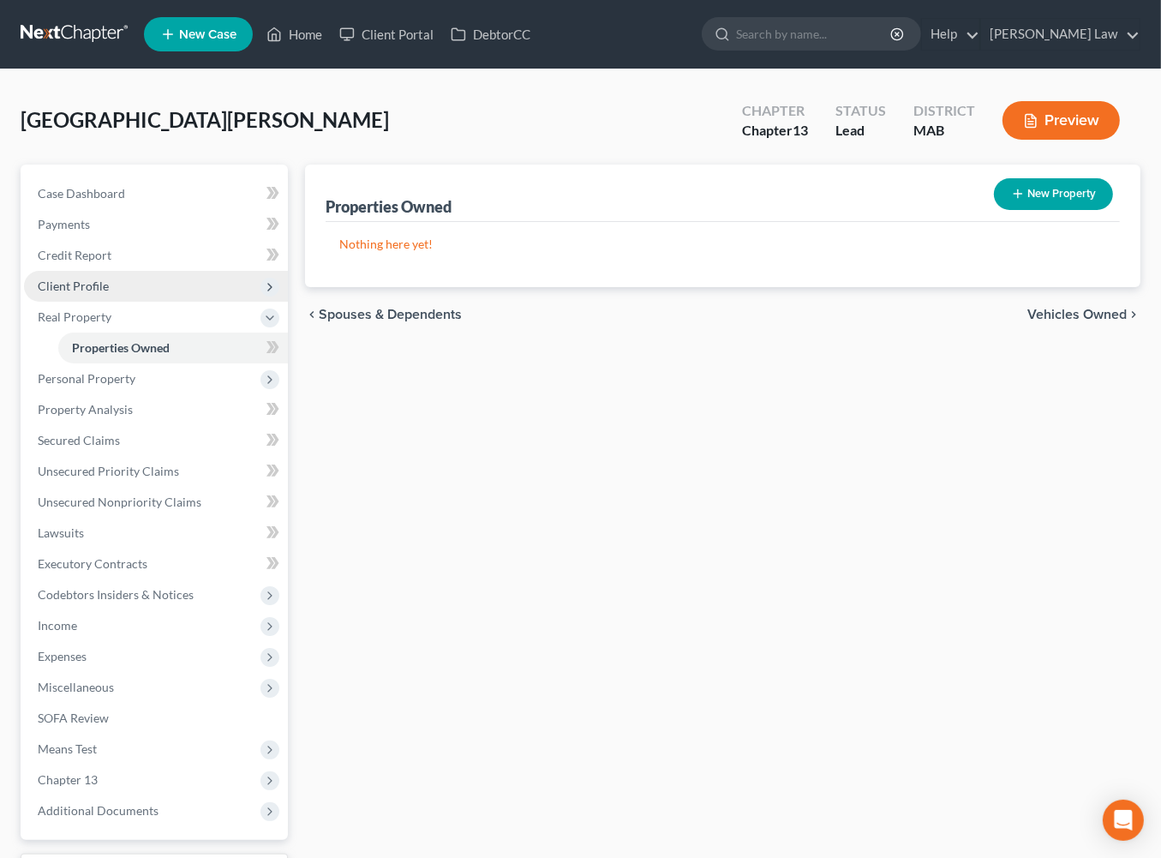
click at [92, 293] on span "Client Profile" at bounding box center [73, 286] width 71 height 15
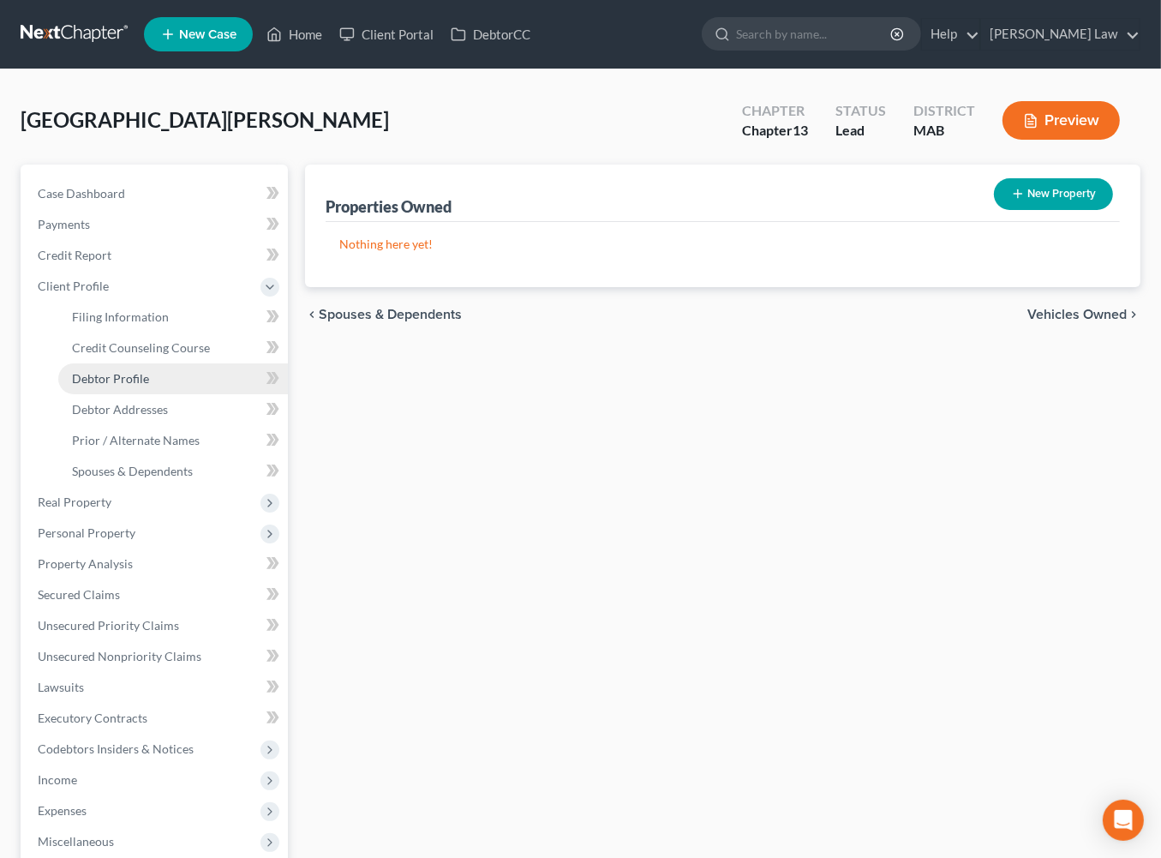
click at [128, 386] on span "Debtor Profile" at bounding box center [110, 378] width 77 height 15
select select "0"
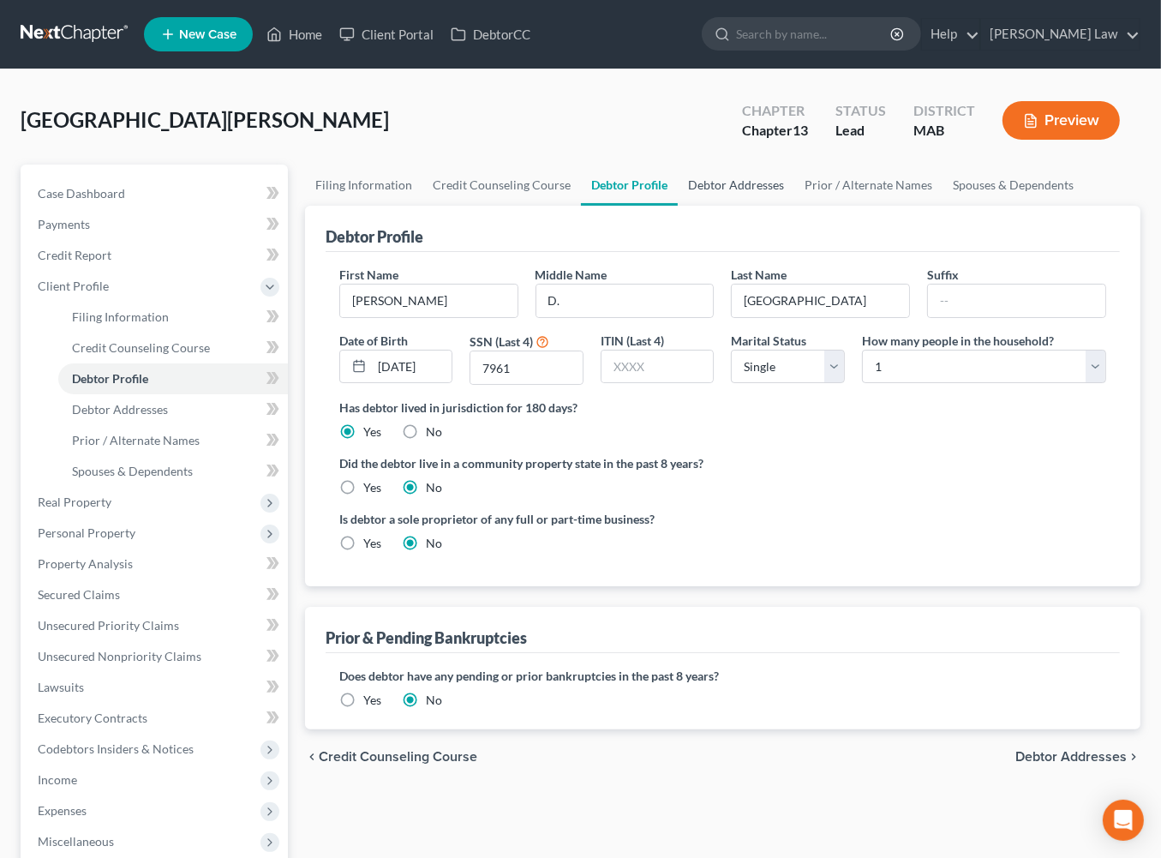
click at [795, 206] on link "Debtor Addresses" at bounding box center [736, 185] width 117 height 41
select select "0"
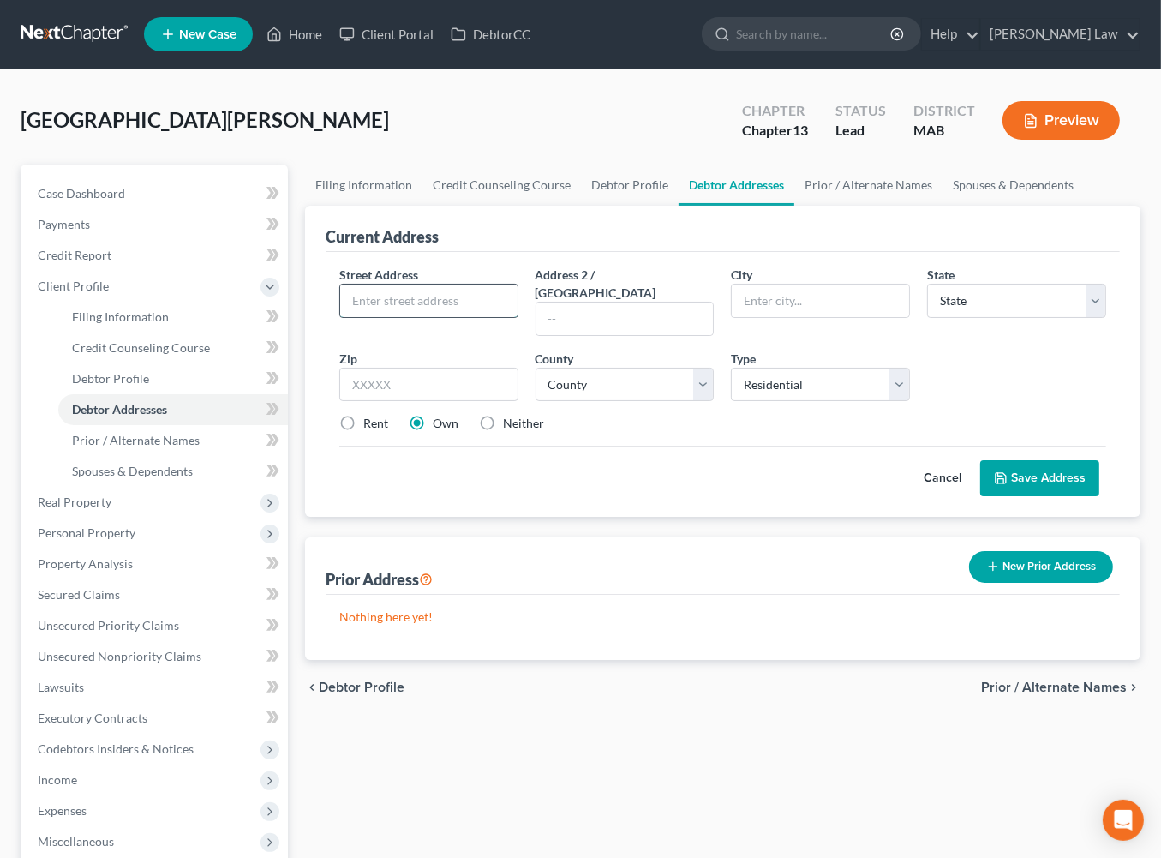
click at [453, 317] on input "text" at bounding box center [428, 301] width 177 height 33
type input "[STREET_ADDRESS][PERSON_NAME]"
type input "Sandwich"
select select "22"
type input "02563"
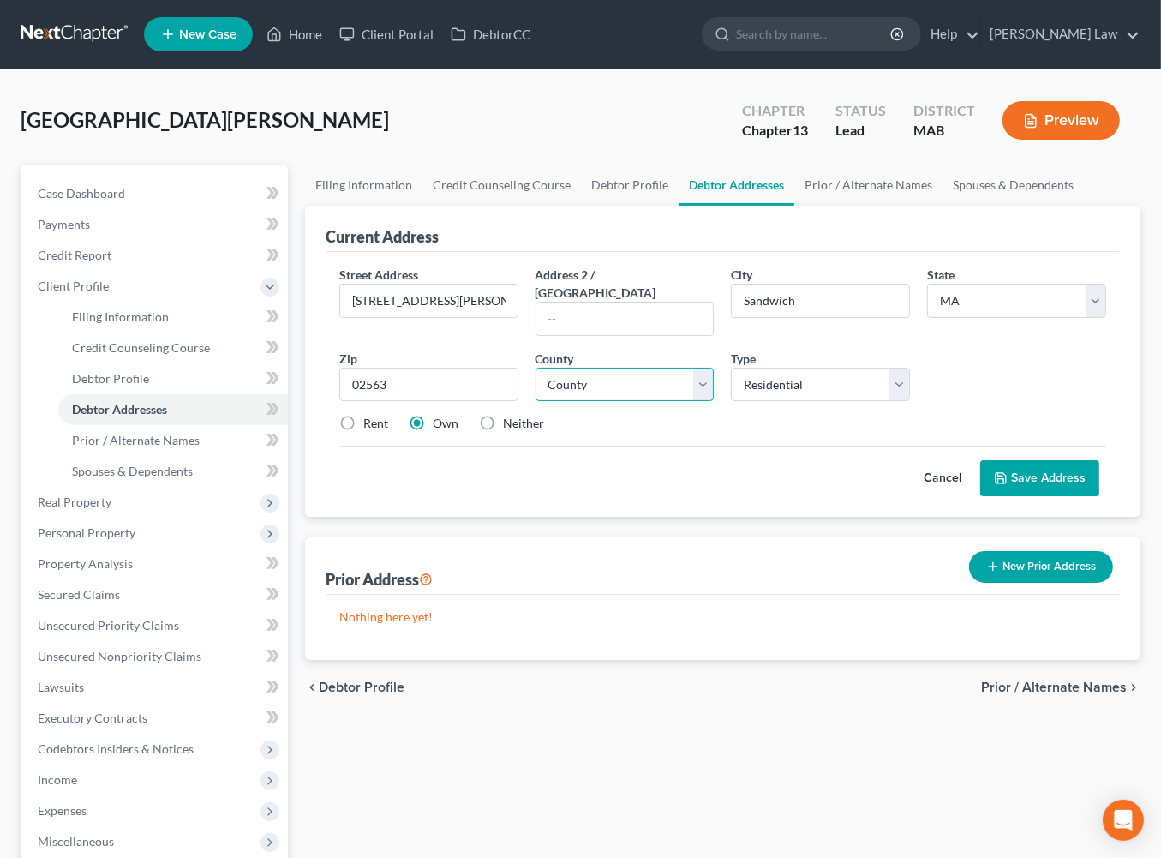
click at [699, 402] on select "County [GEOGRAPHIC_DATA] [GEOGRAPHIC_DATA] [GEOGRAPHIC_DATA] [GEOGRAPHIC_DATA] …" at bounding box center [625, 385] width 179 height 34
select select "0"
click at [1026, 496] on button "Save Address" at bounding box center [1040, 478] width 119 height 36
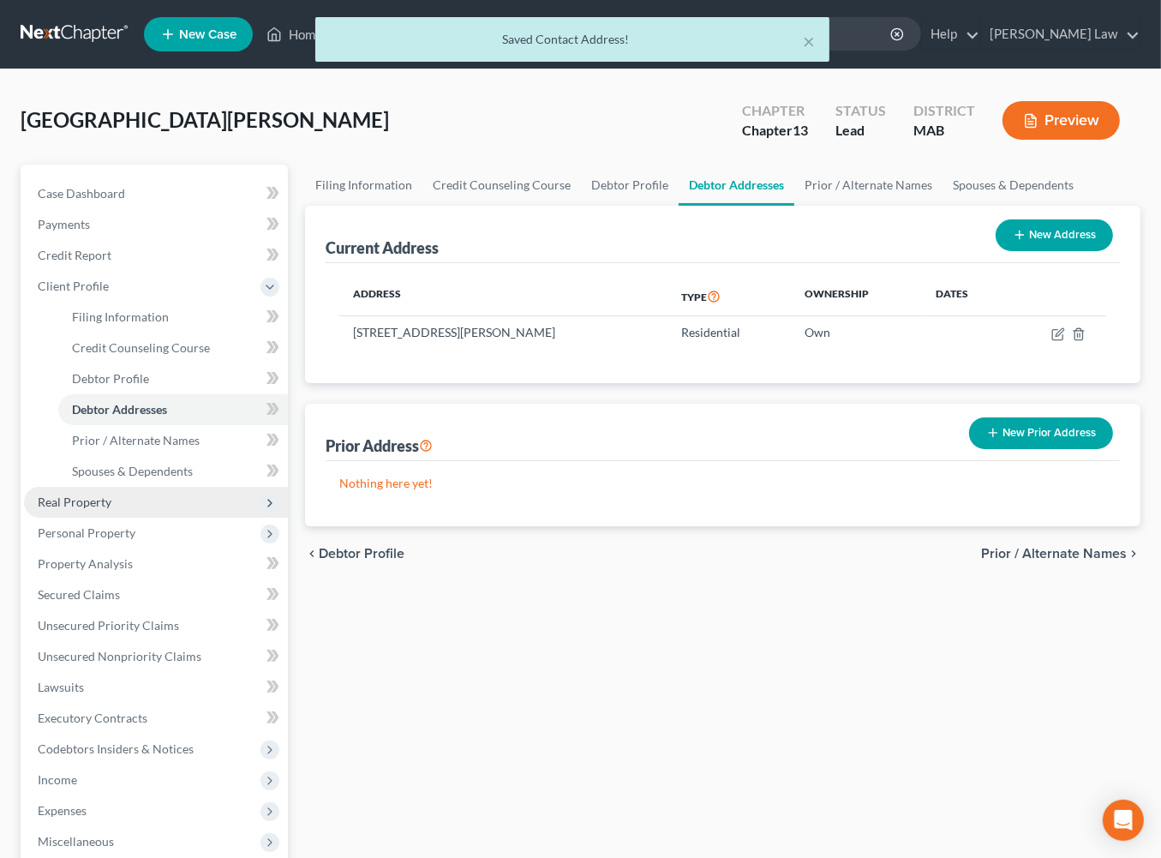
click at [111, 509] on span "Real Property" at bounding box center [75, 502] width 74 height 15
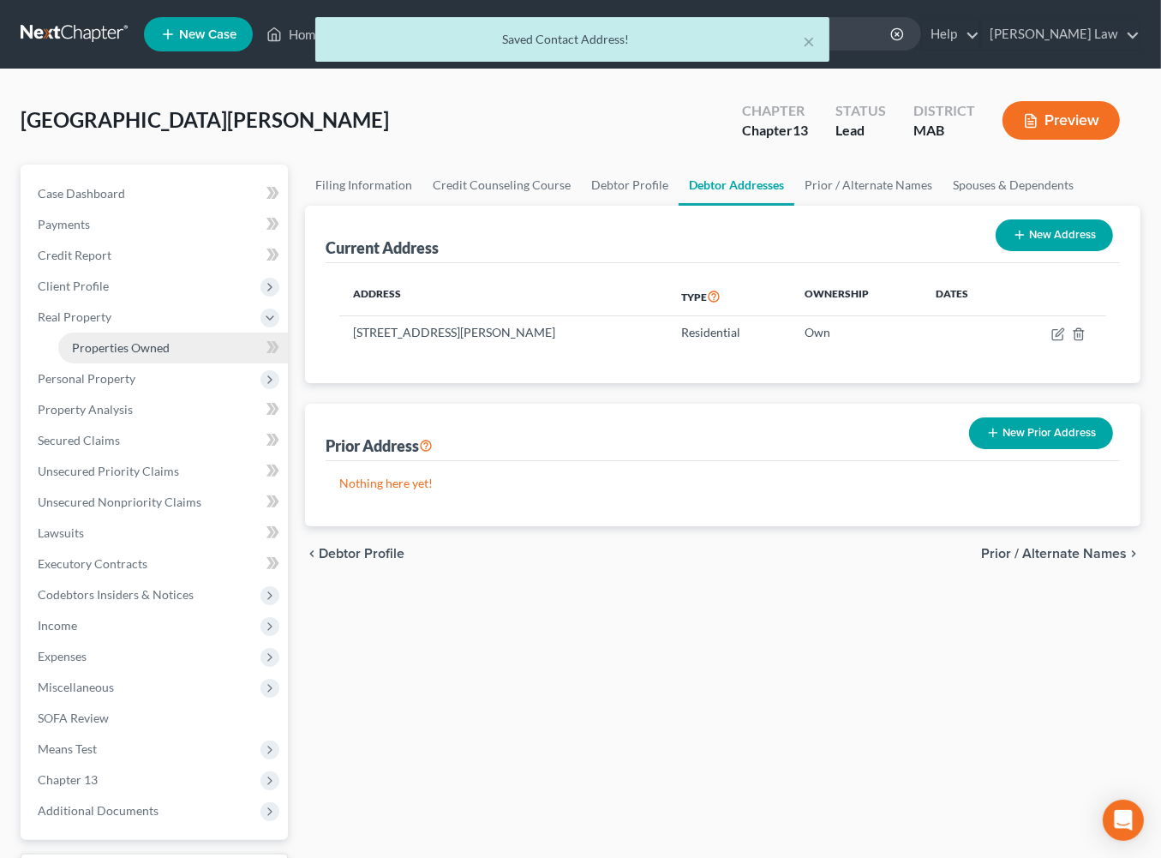
click at [177, 363] on link "Properties Owned" at bounding box center [173, 348] width 230 height 31
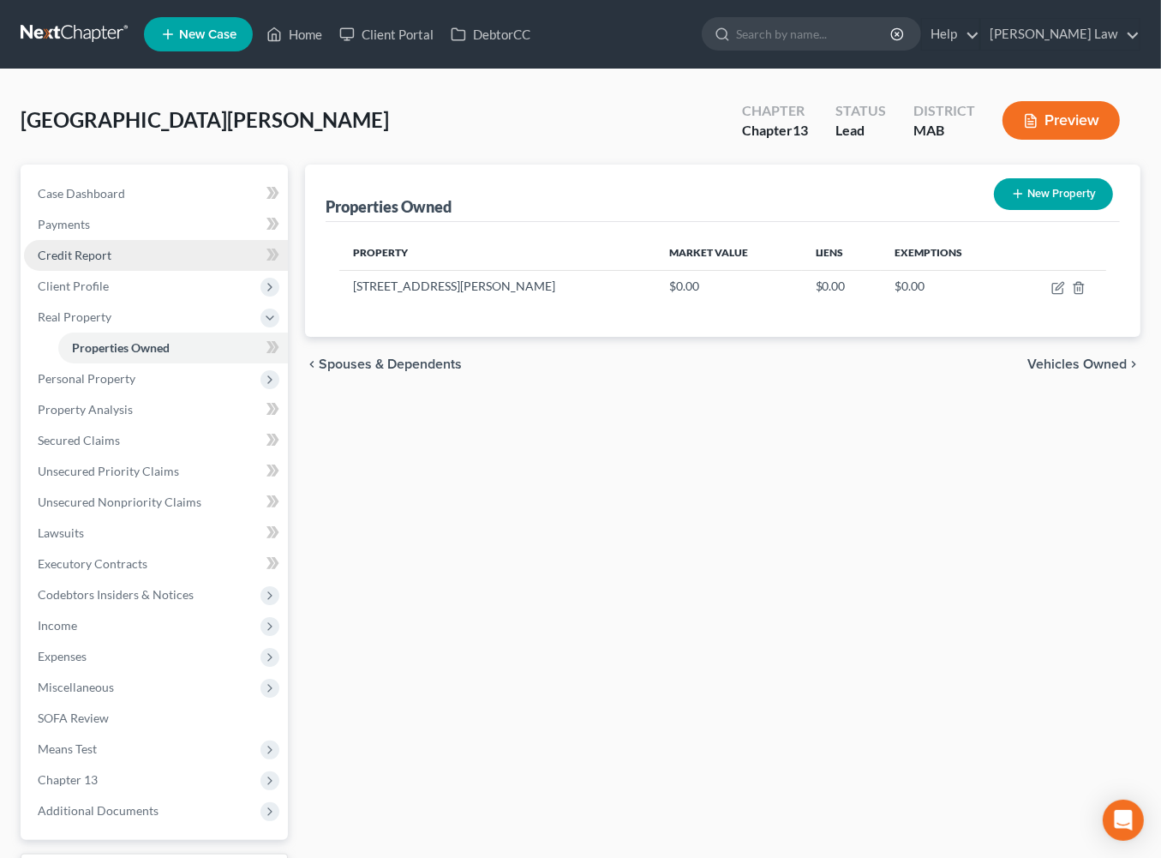
click at [101, 262] on span "Credit Report" at bounding box center [75, 255] width 74 height 15
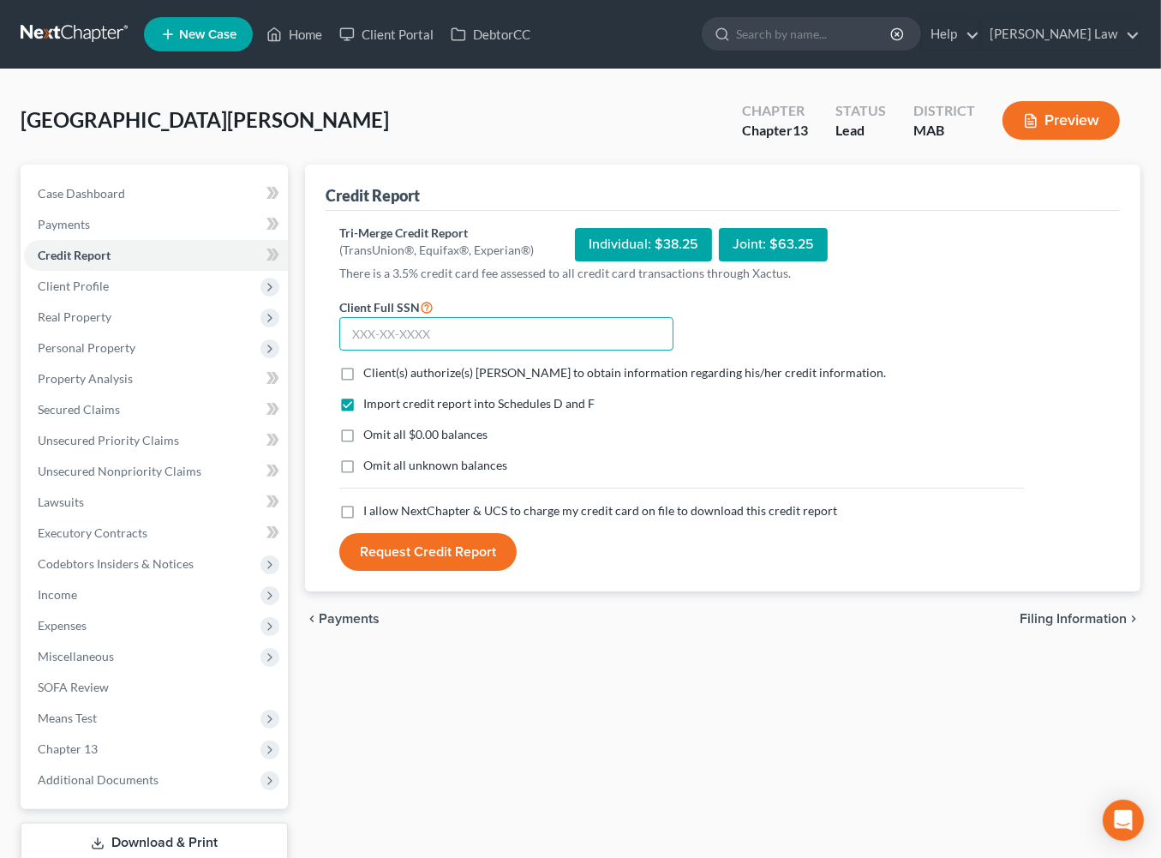
click at [447, 351] on input "text" at bounding box center [506, 334] width 334 height 34
type input "024-72-7961"
click at [363, 381] on label "Client(s) authorize(s) [PERSON_NAME] to obtain information regarding his/her cr…" at bounding box center [624, 372] width 523 height 17
click at [370, 375] on input "Client(s) authorize(s) [PERSON_NAME] to obtain information regarding his/her cr…" at bounding box center [375, 369] width 11 height 11
checkbox input "true"
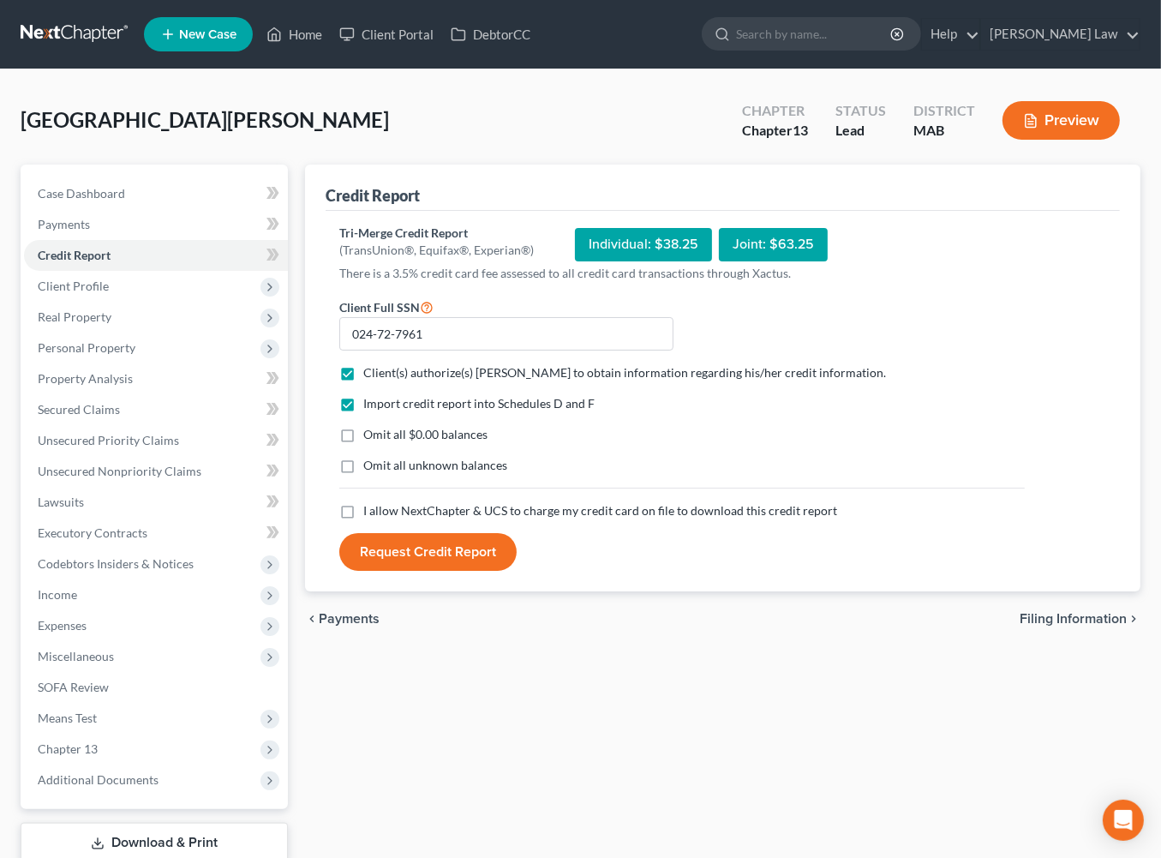
click at [363, 443] on label "Omit all $0.00 balances" at bounding box center [425, 434] width 124 height 17
click at [370, 437] on input "Omit all $0.00 balances" at bounding box center [375, 431] width 11 height 11
checkbox input "true"
click at [363, 474] on label "Omit all unknown balances" at bounding box center [435, 465] width 144 height 17
click at [370, 468] on input "Omit all unknown balances" at bounding box center [375, 462] width 11 height 11
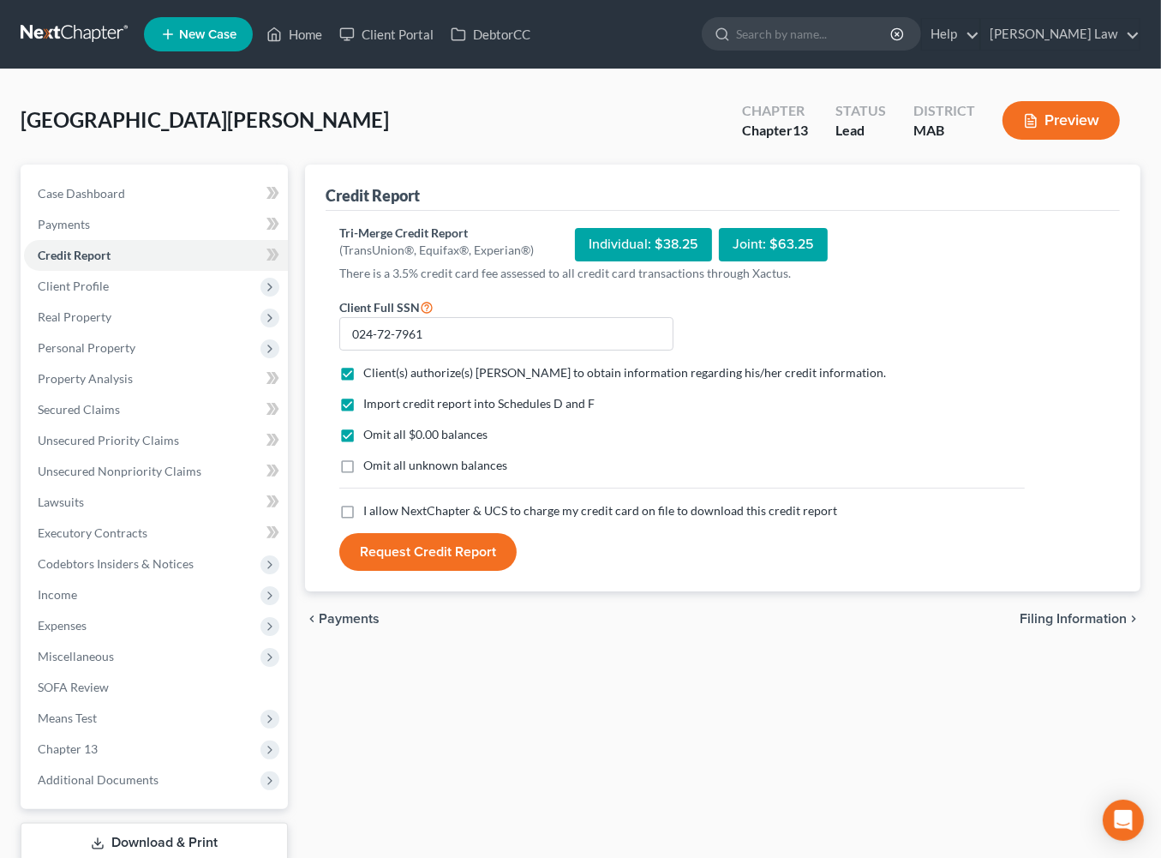
checkbox input "true"
click at [363, 519] on label "I allow NextChapter & UCS to charge my credit card on file to download this cre…" at bounding box center [600, 510] width 474 height 17
click at [370, 513] on input "I allow NextChapter & UCS to charge my credit card on file to download this cre…" at bounding box center [375, 507] width 11 height 11
checkbox input "true"
click at [443, 571] on button "Request Credit Report" at bounding box center [427, 552] width 177 height 38
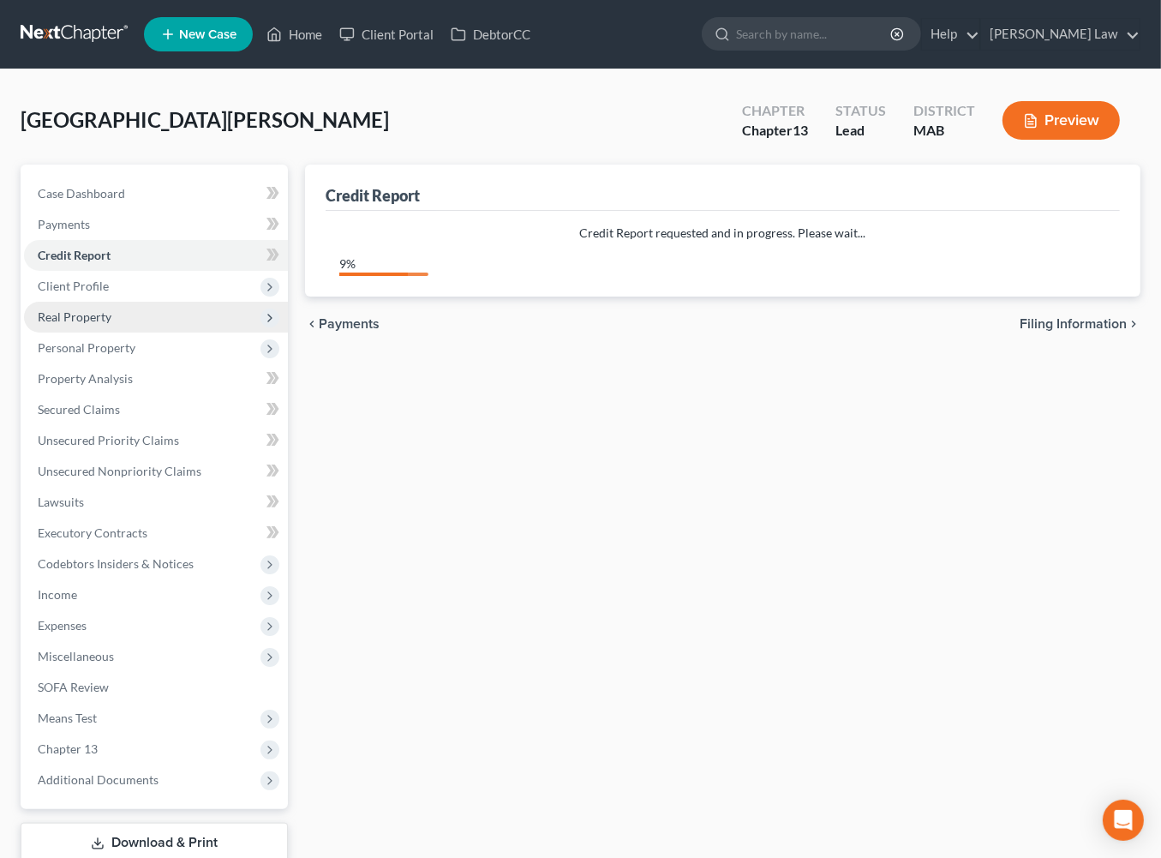
click at [111, 324] on span "Real Property" at bounding box center [75, 316] width 74 height 15
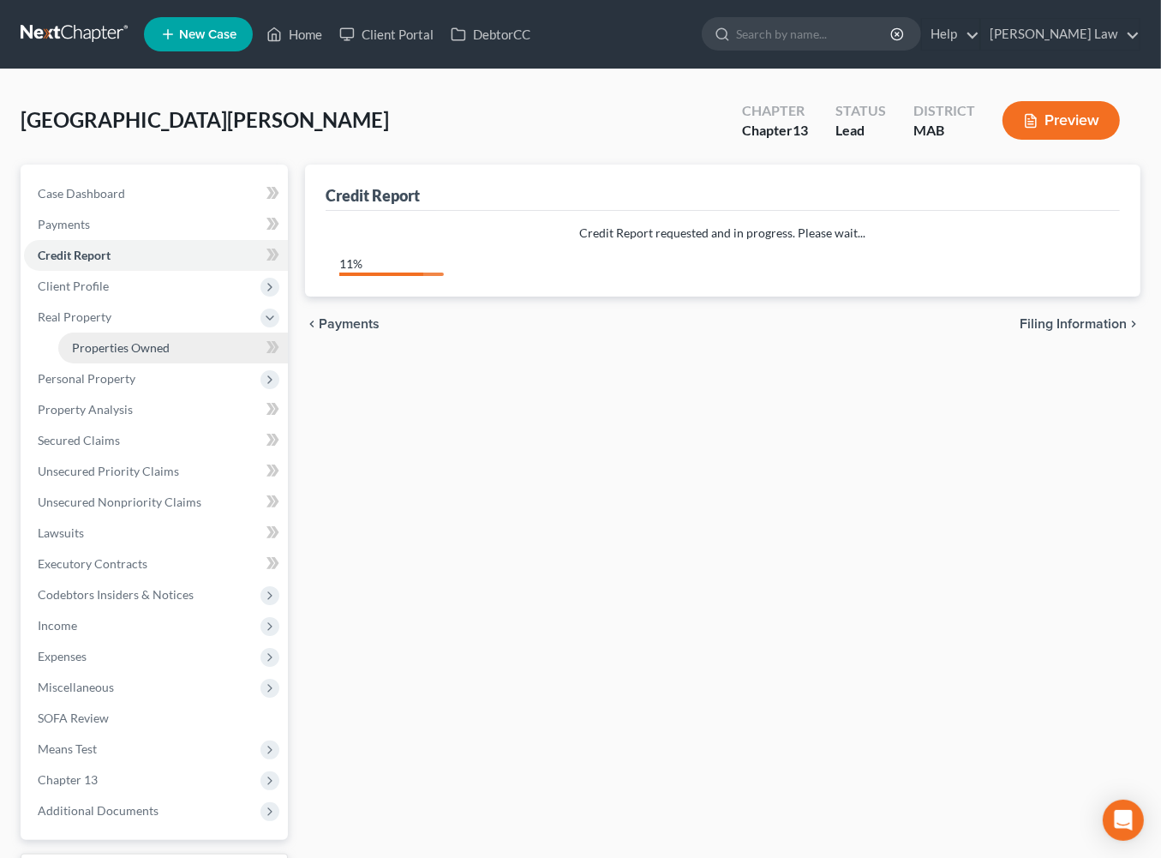
click at [148, 355] on span "Properties Owned" at bounding box center [121, 347] width 98 height 15
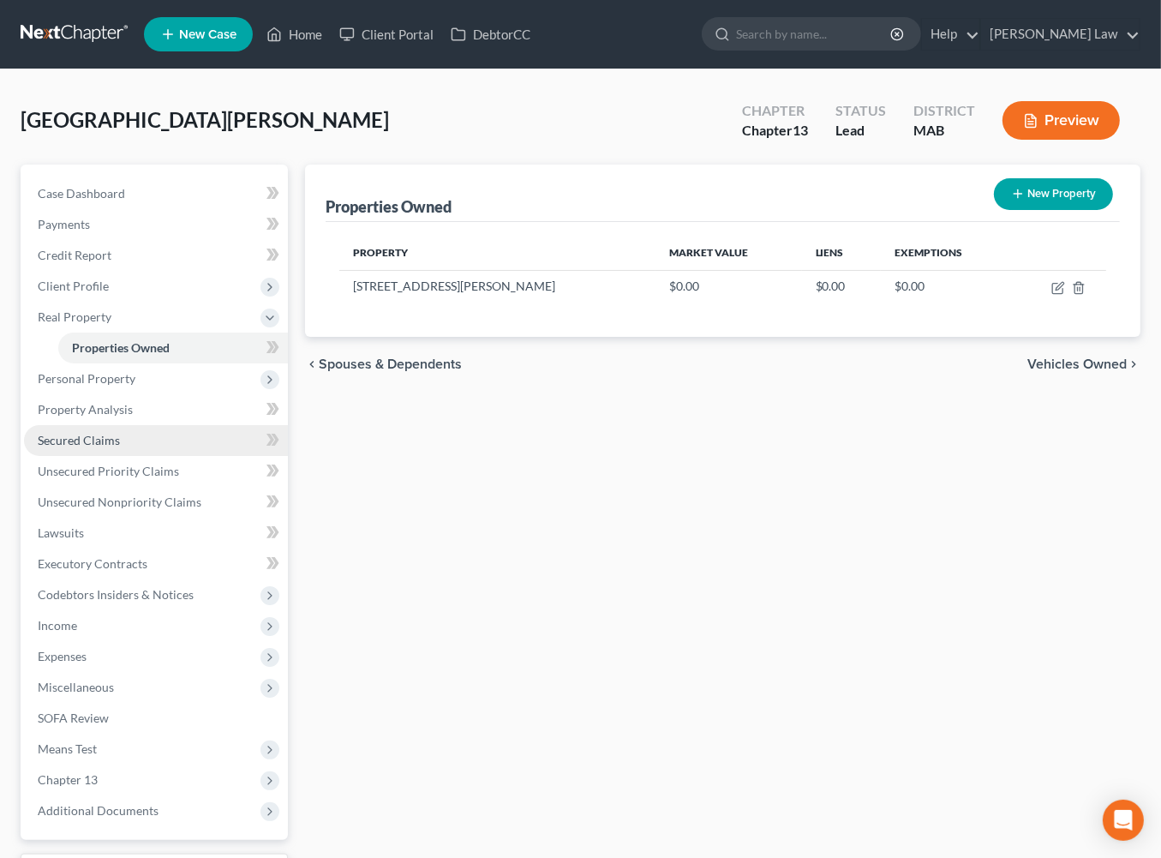
click at [101, 447] on span "Secured Claims" at bounding box center [79, 440] width 82 height 15
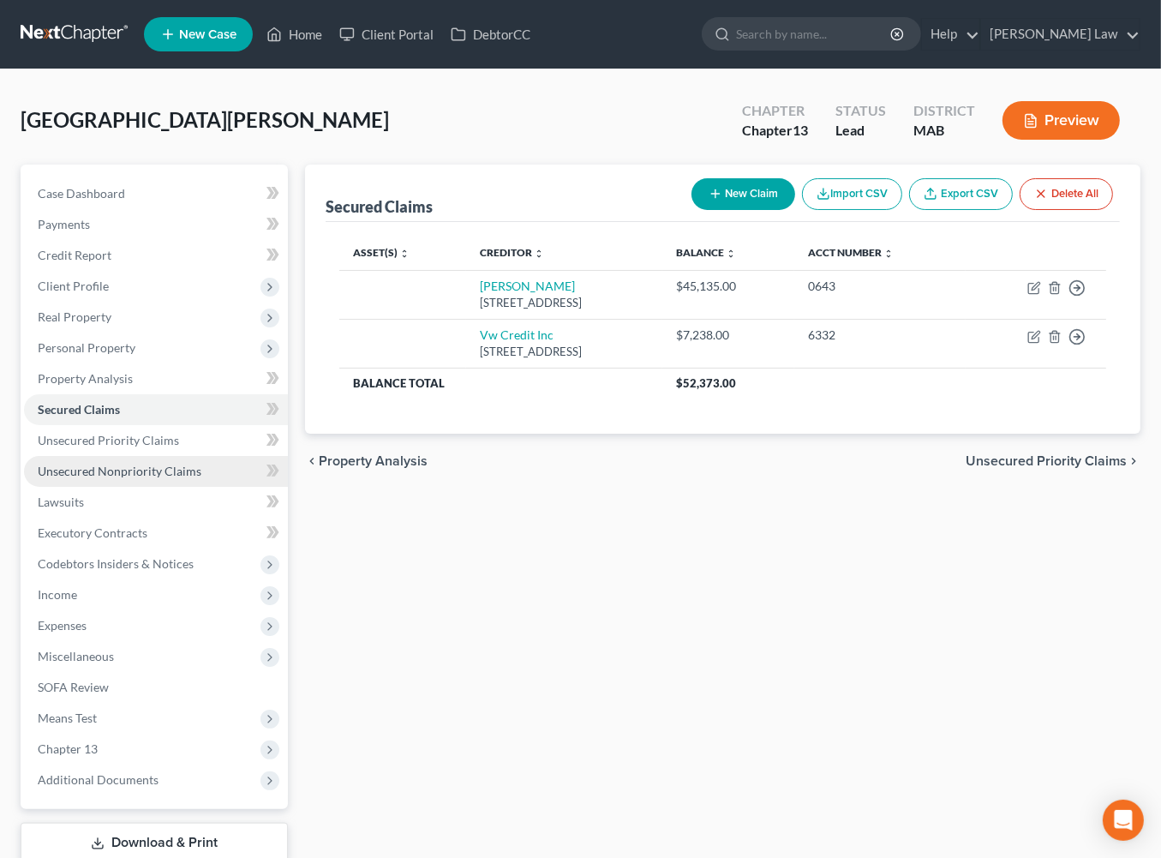
click at [149, 478] on span "Unsecured Nonpriority Claims" at bounding box center [120, 471] width 164 height 15
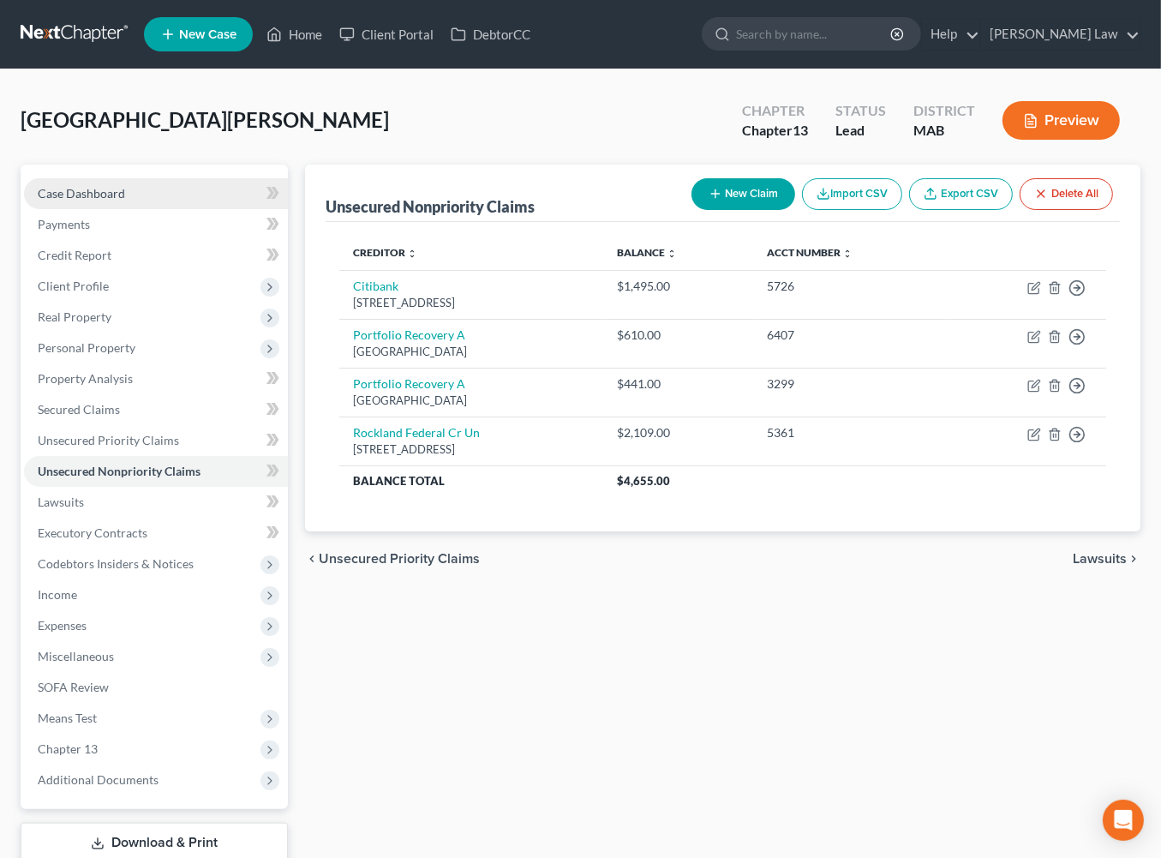
click at [117, 201] on span "Case Dashboard" at bounding box center [81, 193] width 87 height 15
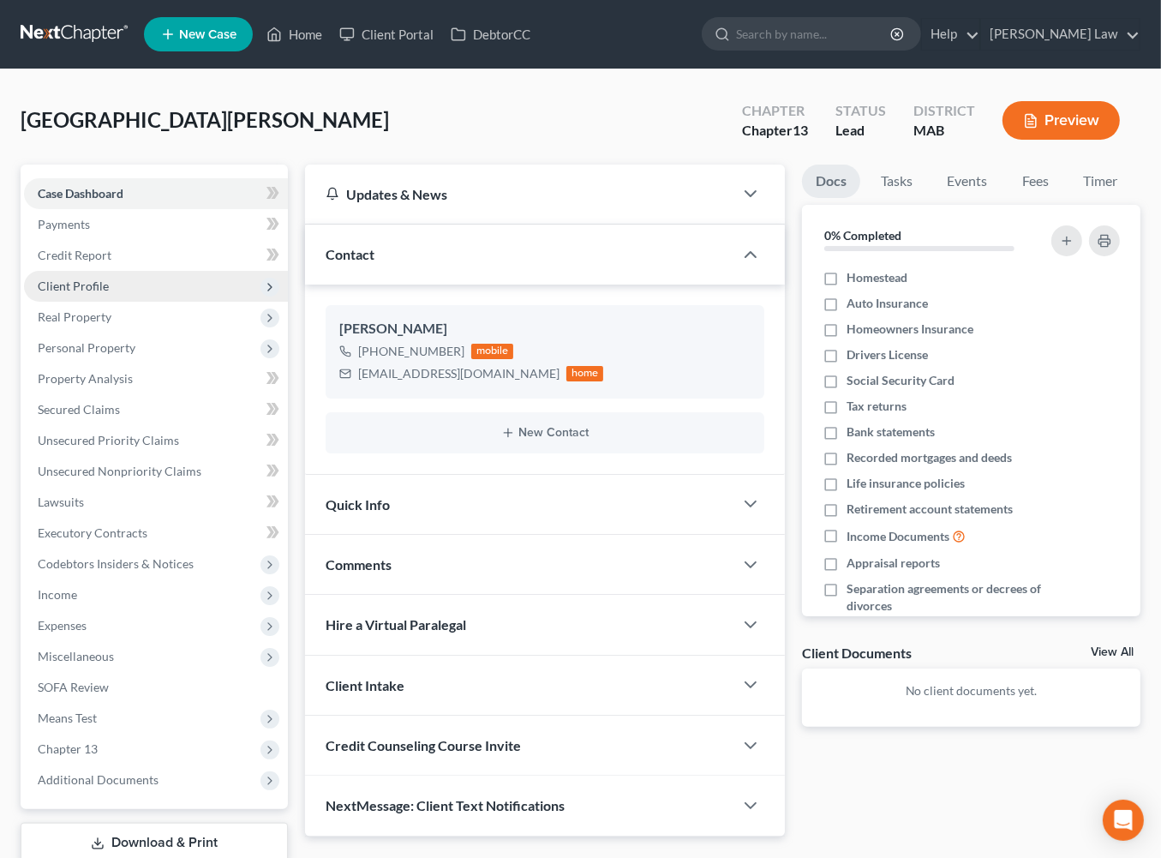
click at [109, 293] on span "Client Profile" at bounding box center [73, 286] width 71 height 15
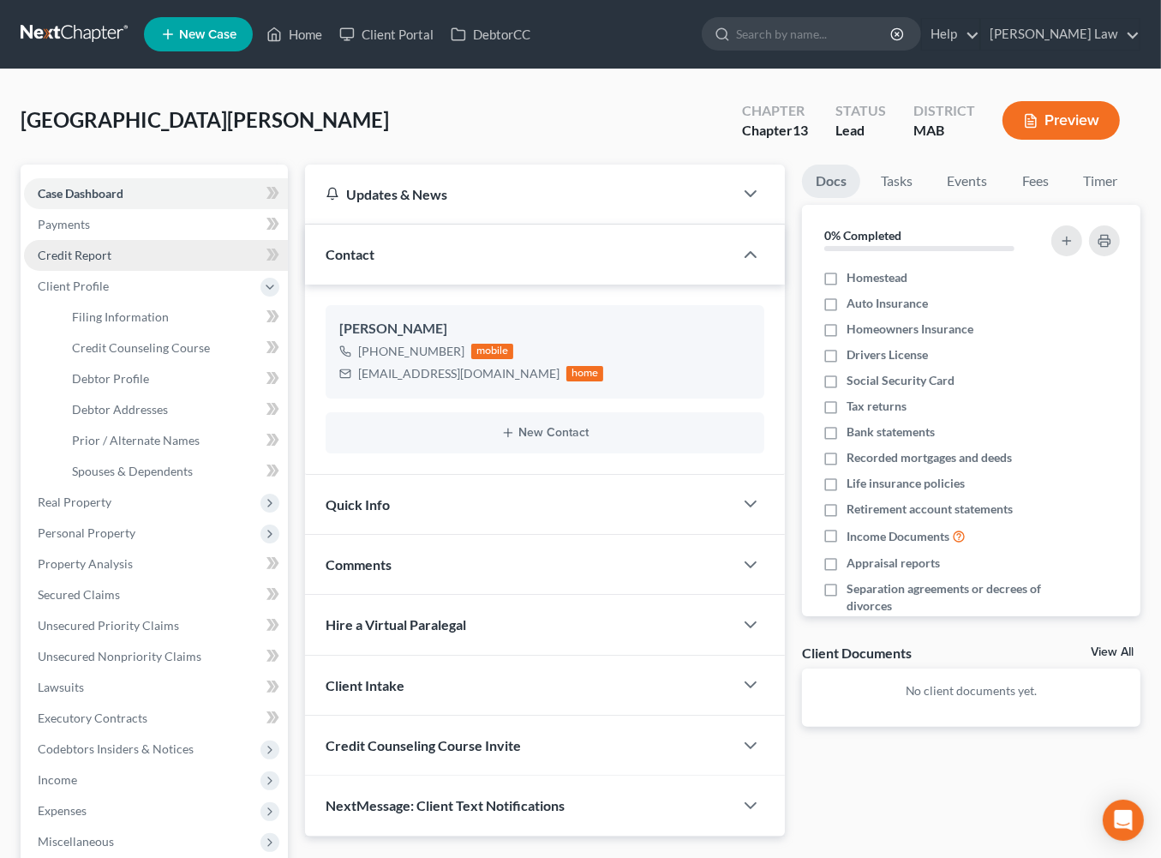
click at [111, 262] on span "Credit Report" at bounding box center [75, 255] width 74 height 15
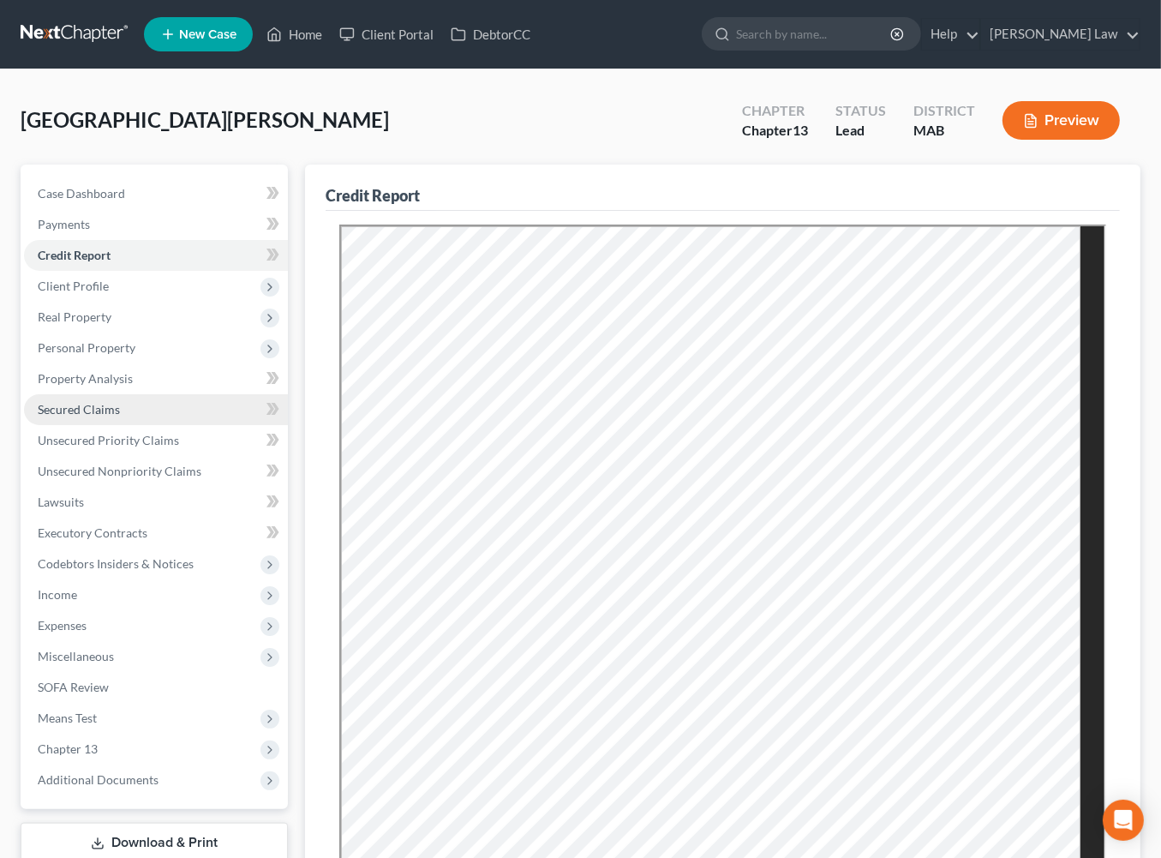
click at [94, 417] on span "Secured Claims" at bounding box center [79, 409] width 82 height 15
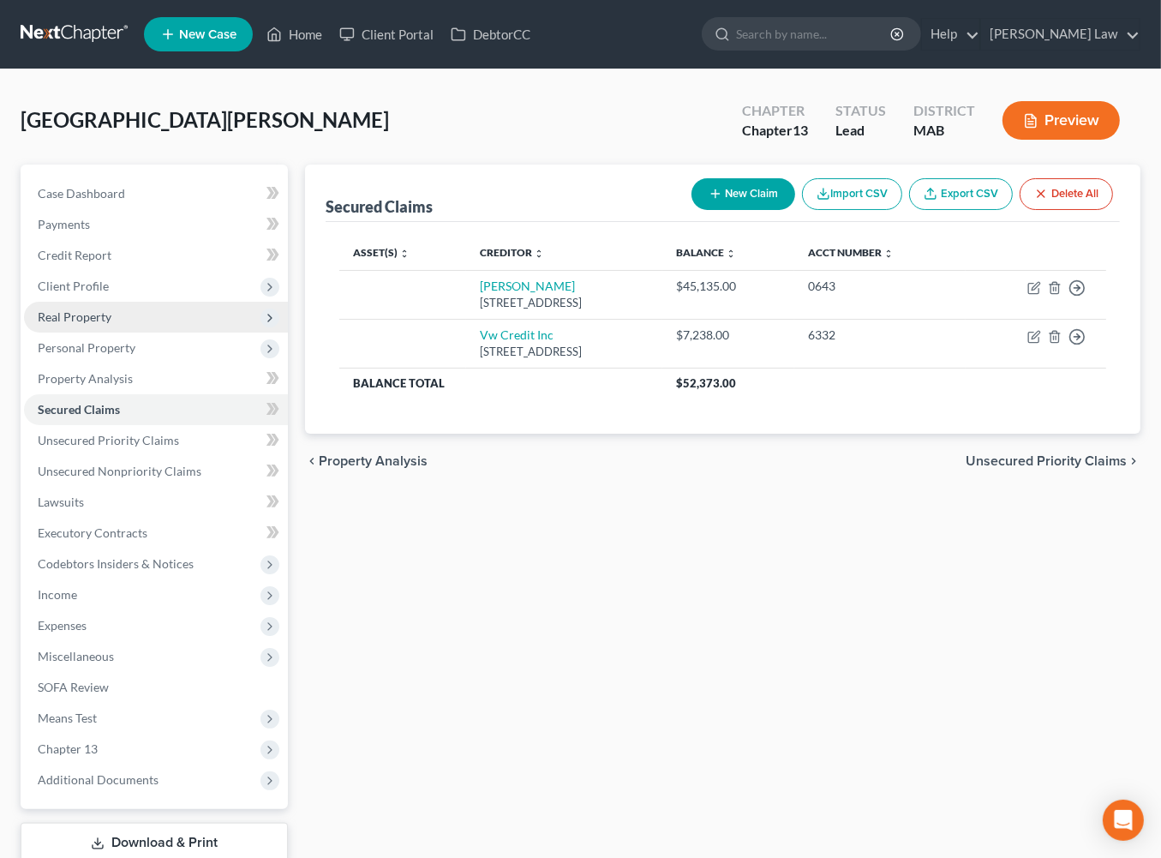
click at [104, 324] on span "Real Property" at bounding box center [75, 316] width 74 height 15
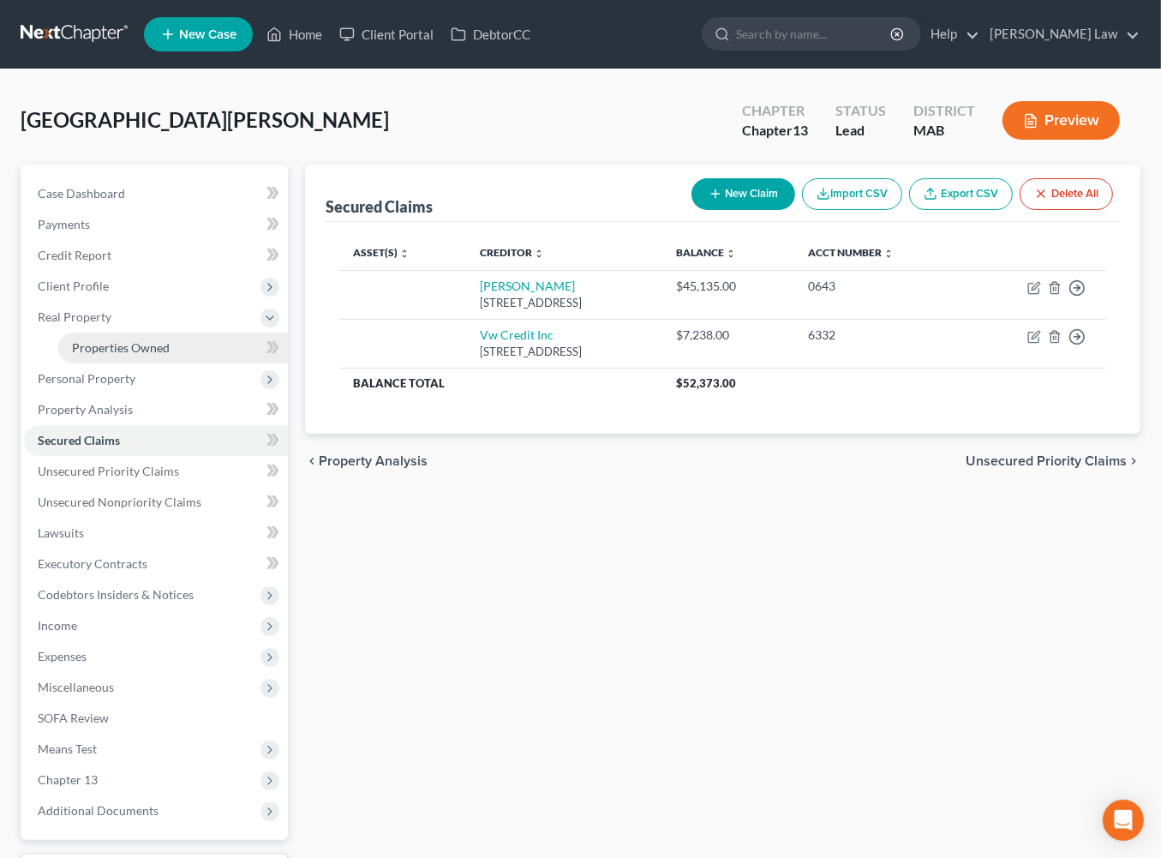
click at [142, 355] on span "Properties Owned" at bounding box center [121, 347] width 98 height 15
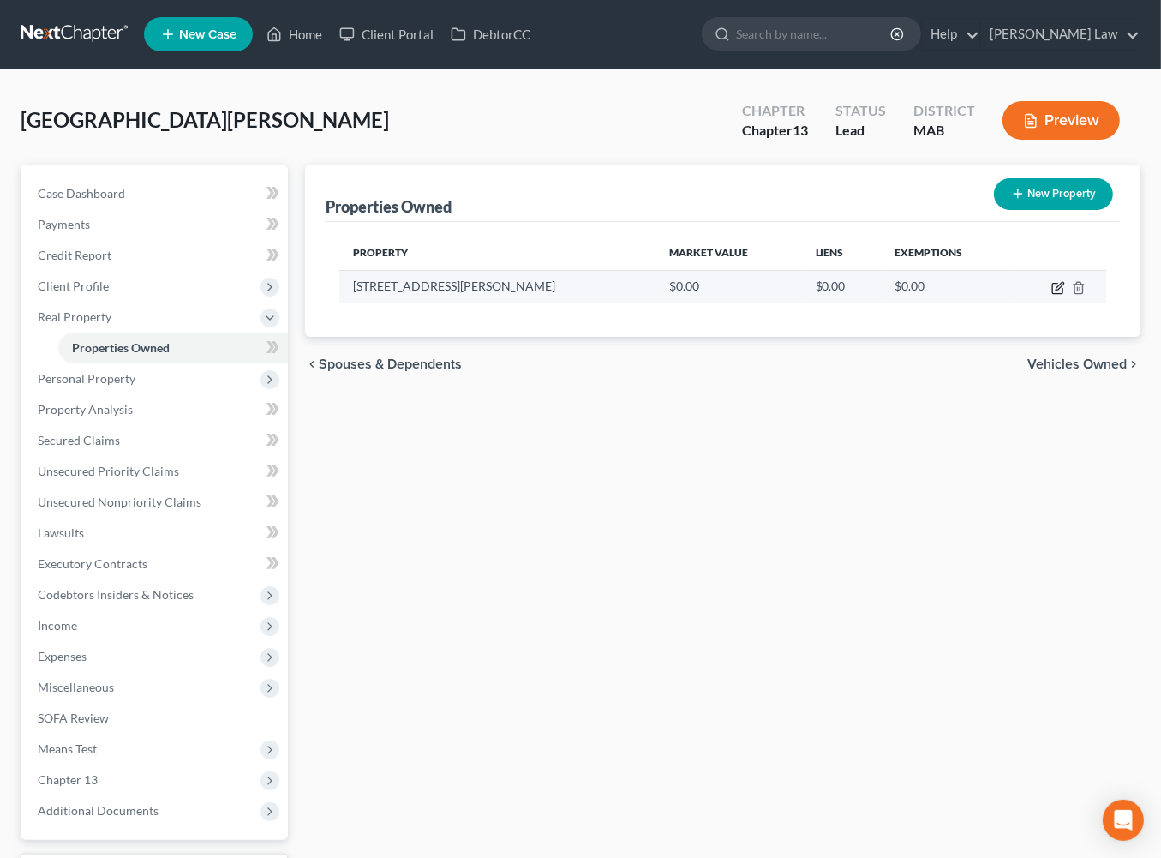
click at [1052, 295] on icon "button" at bounding box center [1059, 288] width 14 height 14
select select "22"
select select "0"
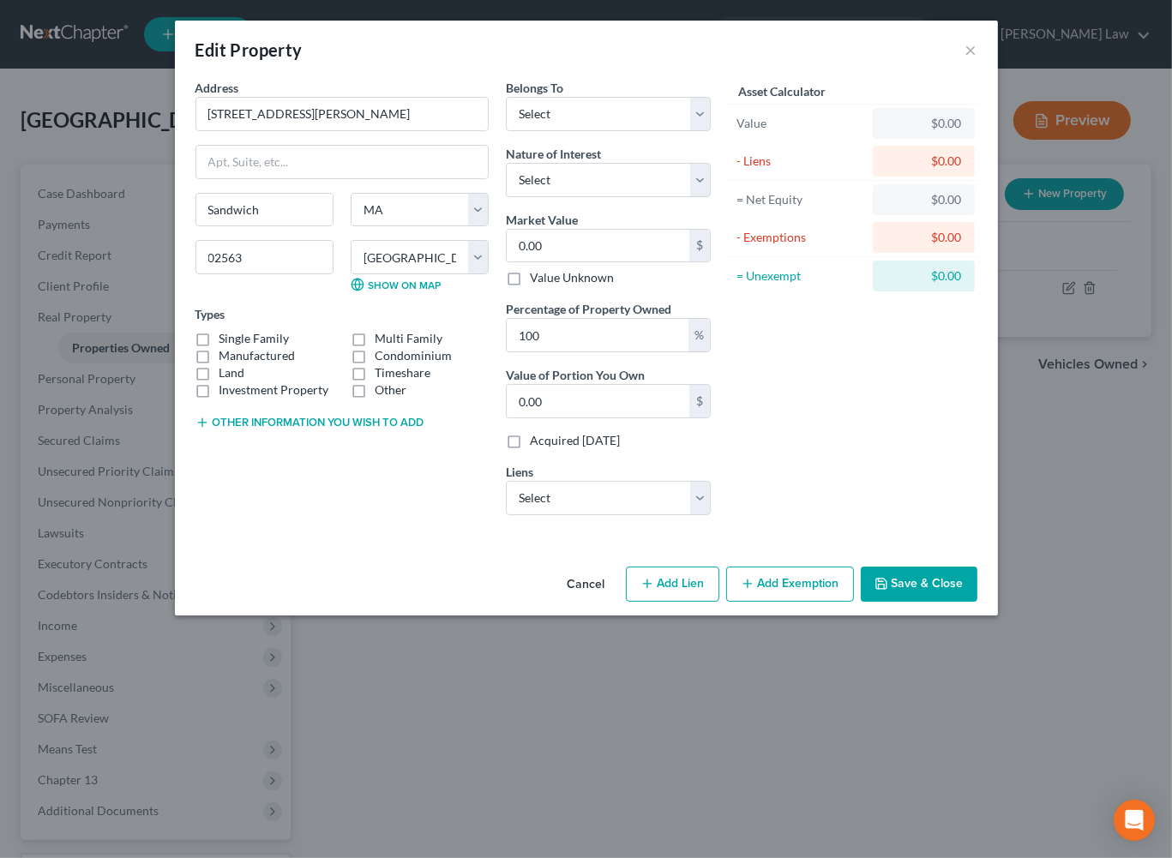
click at [219, 347] on label "Single Family" at bounding box center [254, 338] width 70 height 17
click at [226, 341] on input "Single Family" at bounding box center [231, 335] width 11 height 11
checkbox input "true"
click at [567, 262] on input "0.00" at bounding box center [598, 246] width 183 height 33
type input "5"
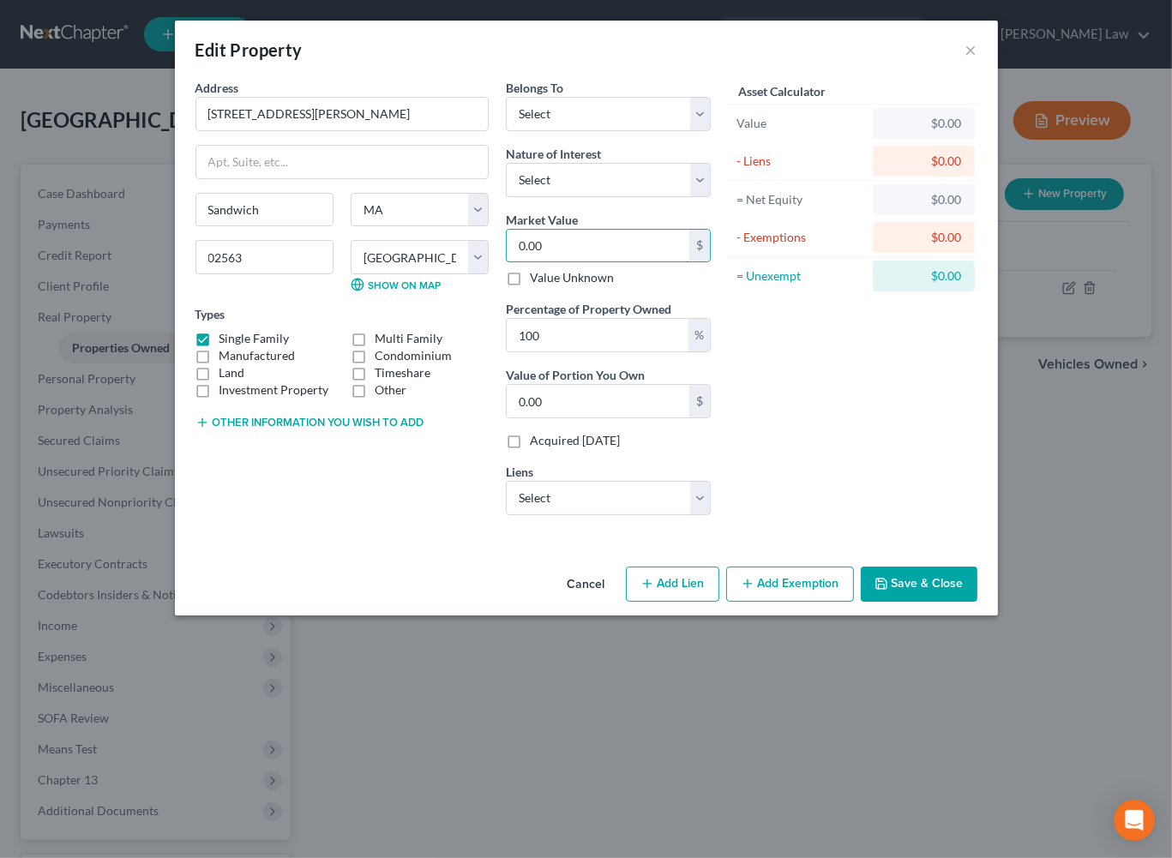
type input "5.00"
type input "55"
type input "55.00"
type input "550"
type input "550.00"
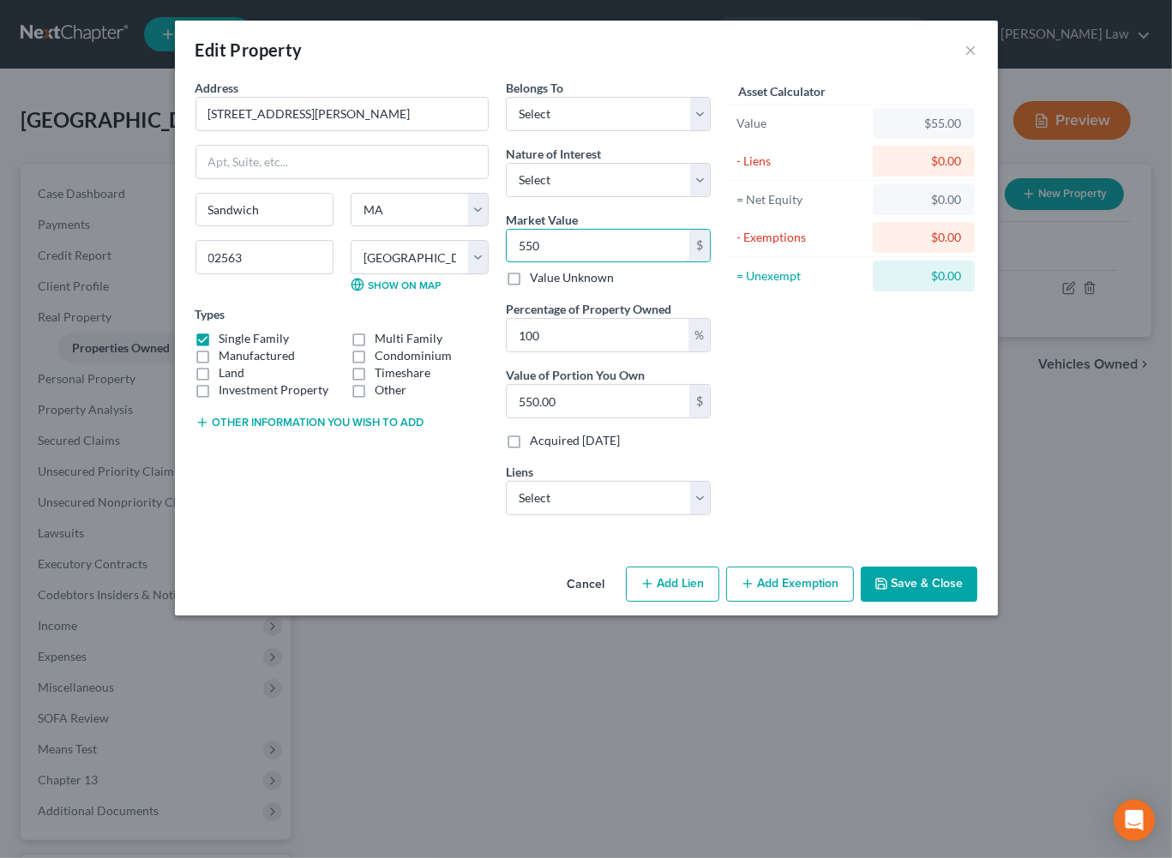
type input "5500"
type input "5,500.00"
type input "5,5000"
type input "55,000.00"
type input "55,0000"
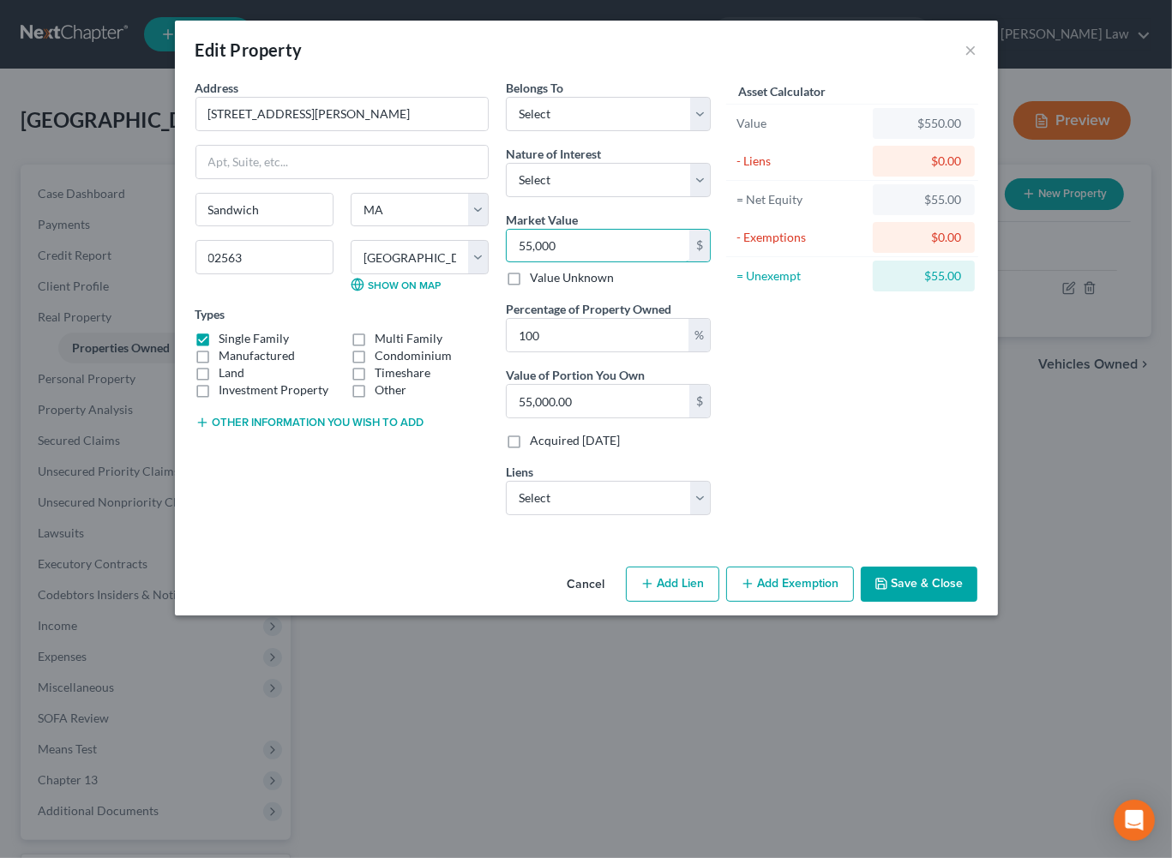
type input "550,000.00"
type input "550,000"
click at [711, 131] on select "Select Debtor 1 Only Debtor 2 Only Debtor 1 And Debtor 2 Only At Least One Of T…" at bounding box center [608, 114] width 205 height 34
select select "3"
click at [711, 197] on select "Select Fee Simple Joint Tenant Life Estate Equitable Interest Future Interest T…" at bounding box center [608, 180] width 205 height 34
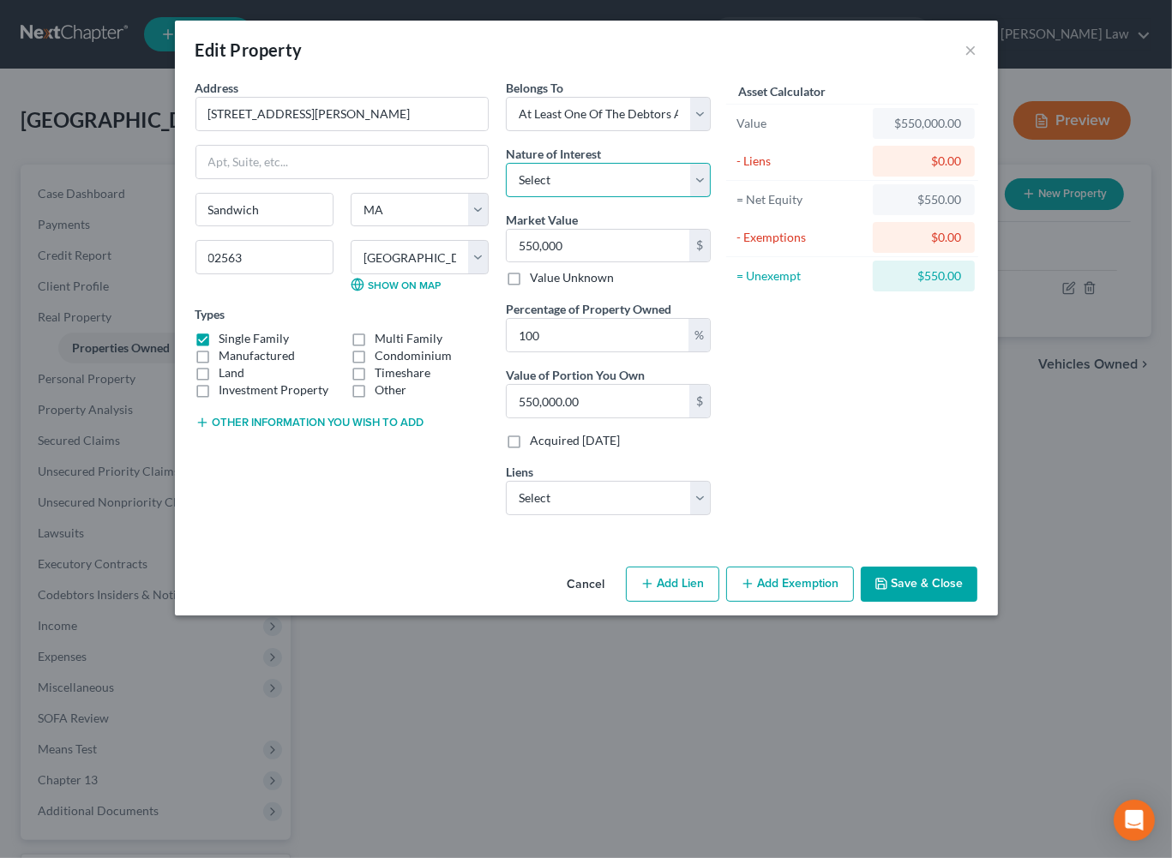
select select "1"
click at [977, 603] on button "Save & Close" at bounding box center [919, 585] width 117 height 36
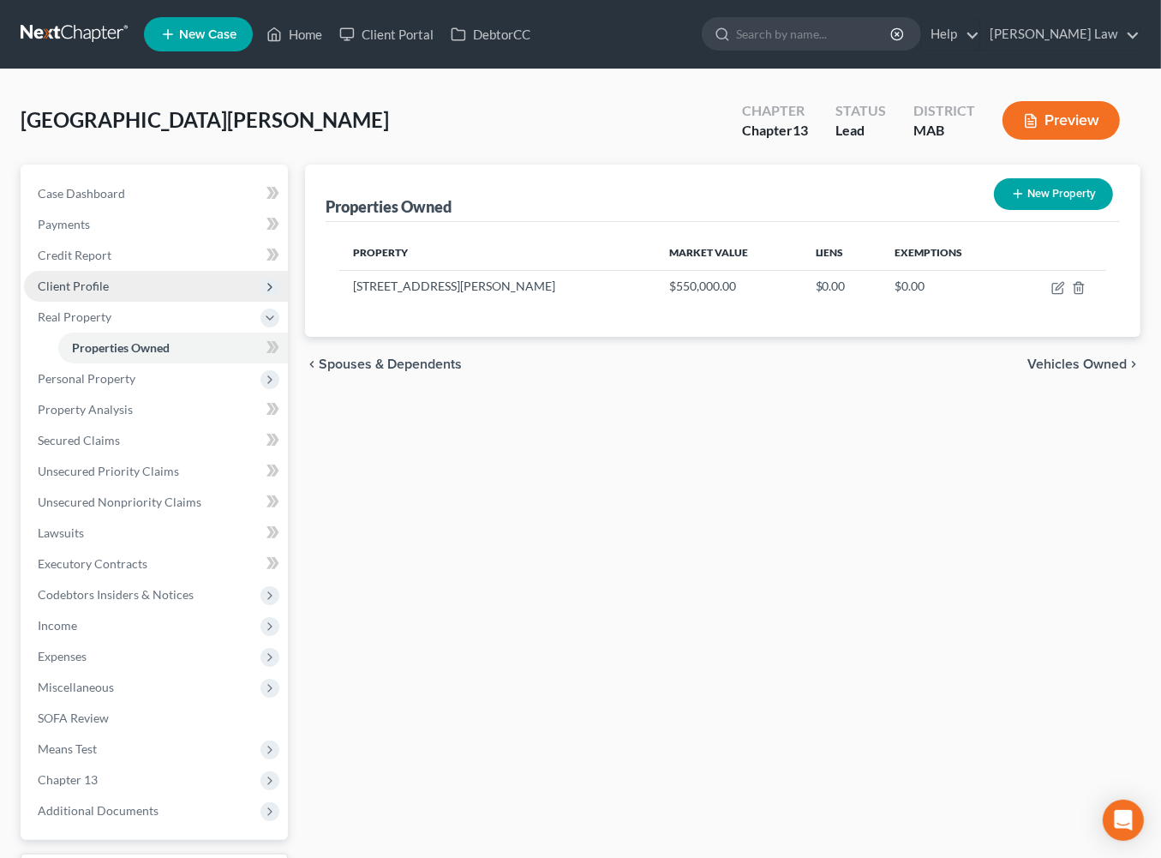
click at [99, 293] on span "Client Profile" at bounding box center [73, 286] width 71 height 15
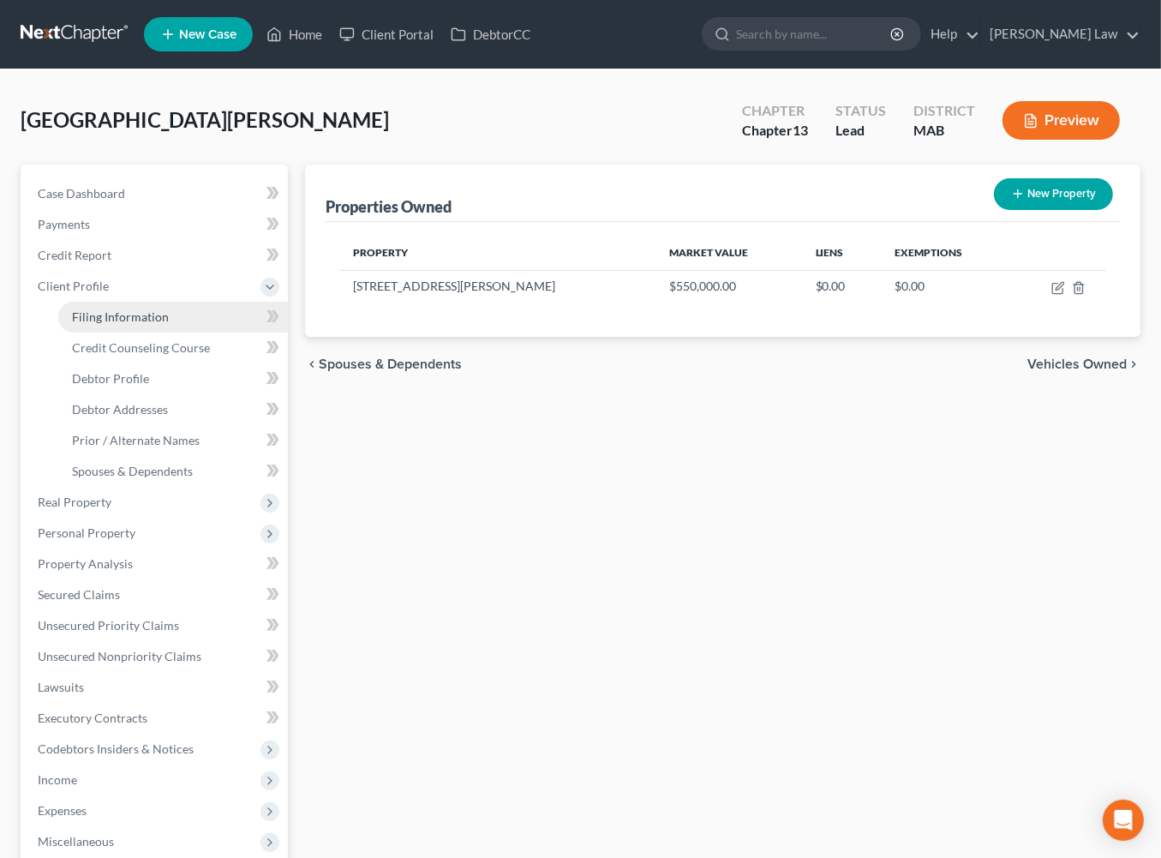
click at [128, 324] on span "Filing Information" at bounding box center [120, 316] width 97 height 15
select select "1"
select select "0"
select select "3"
select select "39"
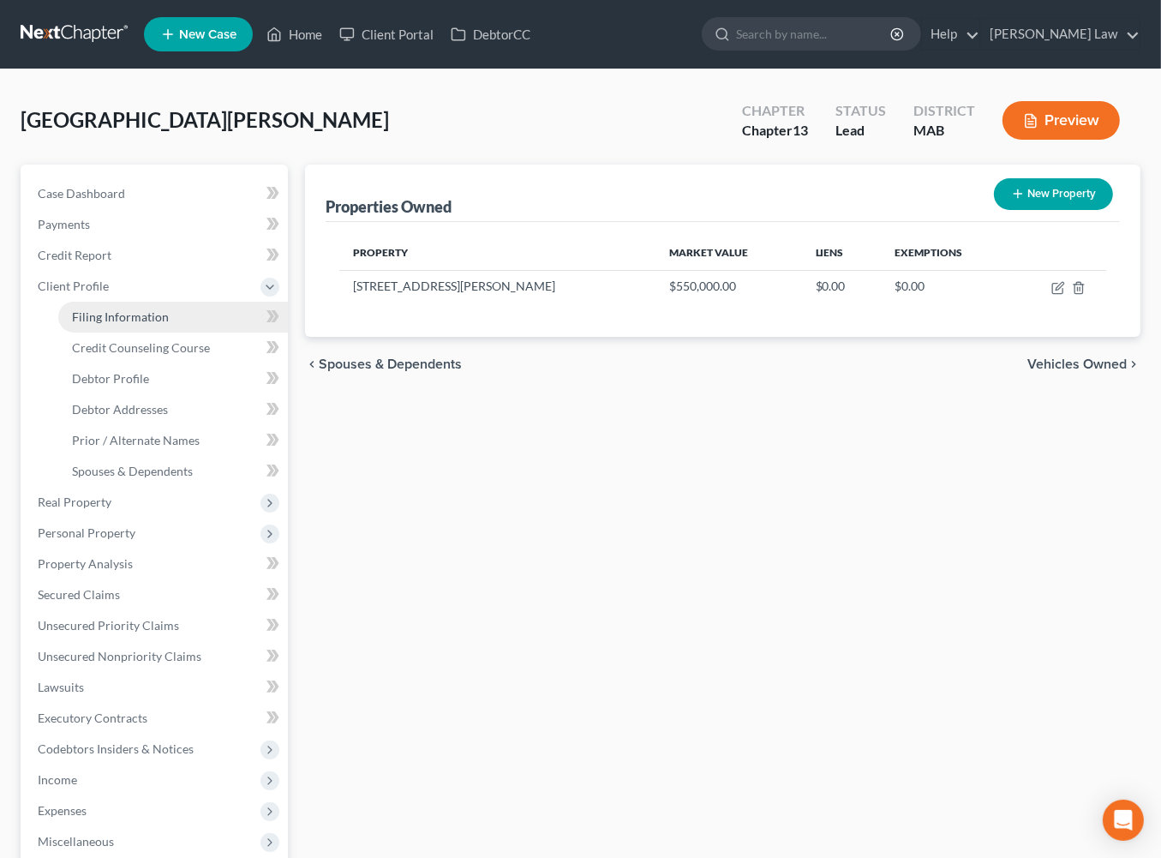
select select "0"
select select "22"
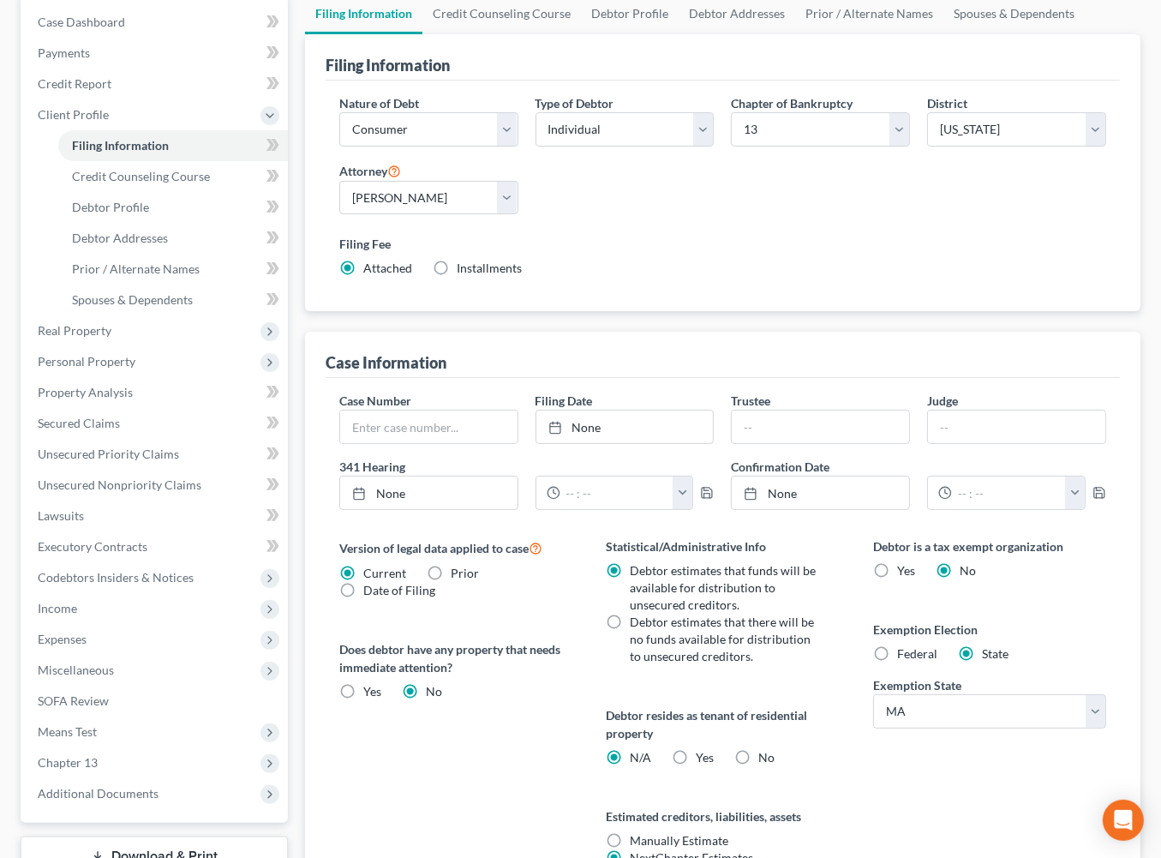
scroll to position [165, 0]
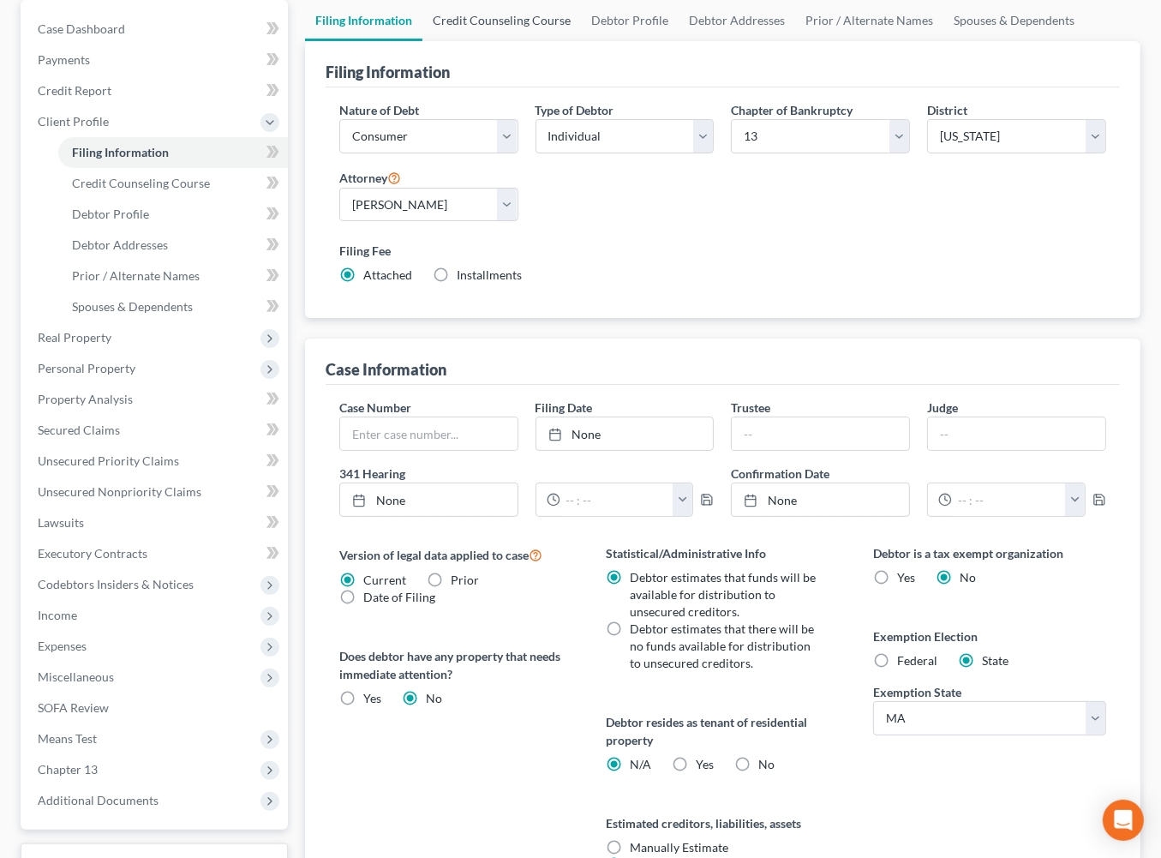
click at [514, 41] on link "Credit Counseling Course" at bounding box center [502, 20] width 159 height 41
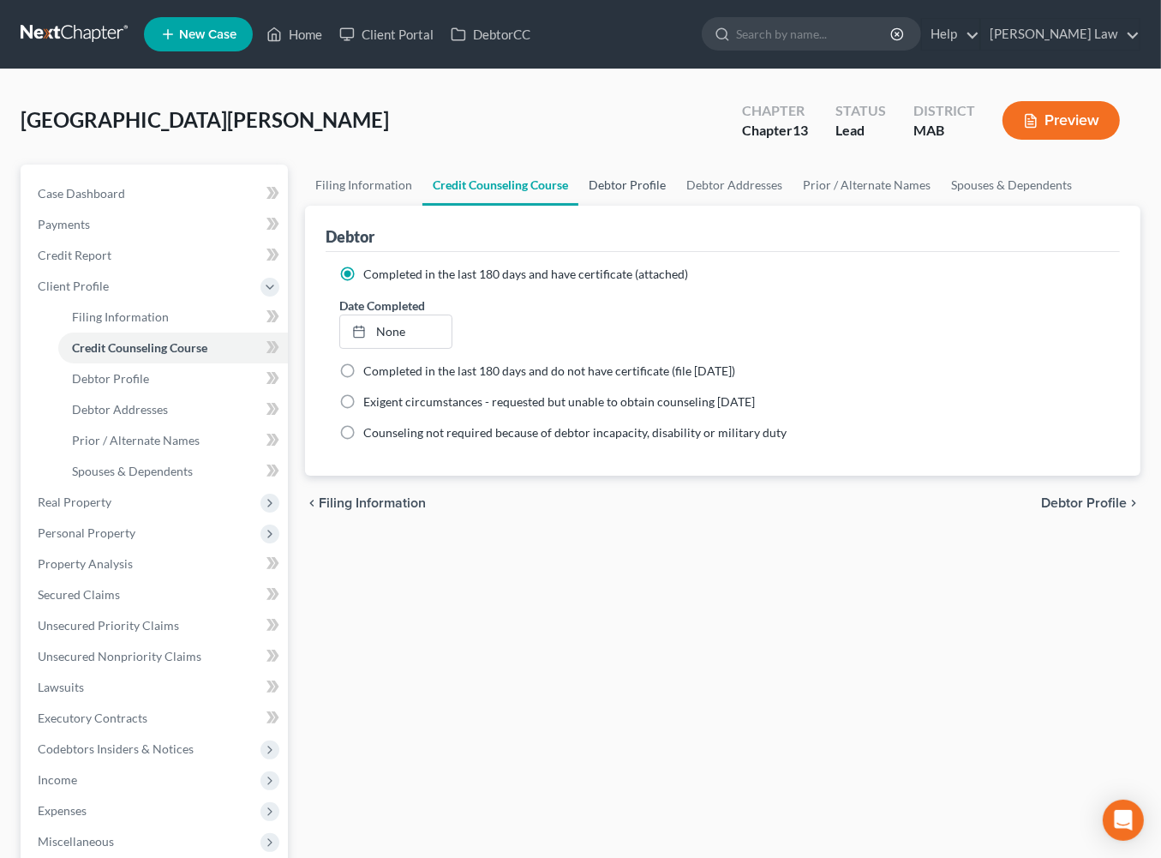
click at [676, 206] on link "Debtor Profile" at bounding box center [628, 185] width 98 height 41
select select "0"
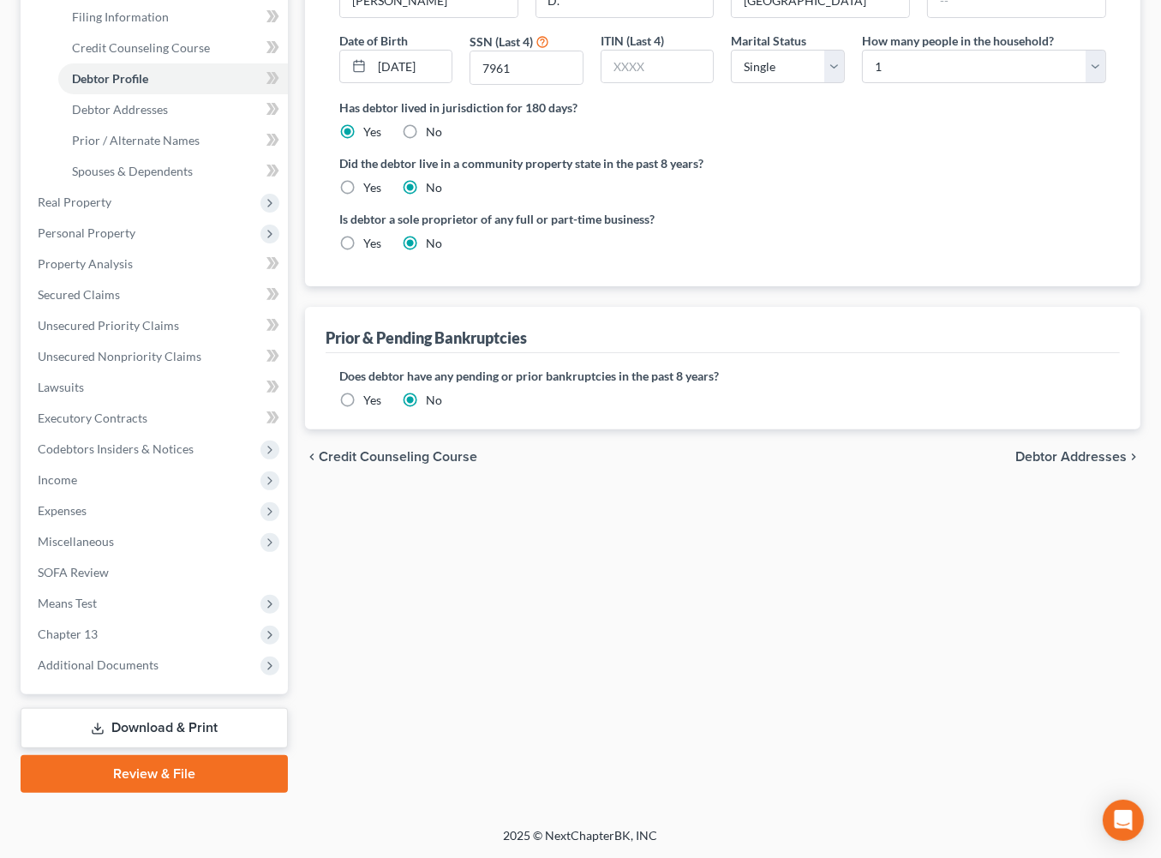
scroll to position [370, 0]
click at [363, 409] on label "Yes" at bounding box center [372, 400] width 18 height 17
click at [370, 403] on input "Yes" at bounding box center [375, 397] width 11 height 11
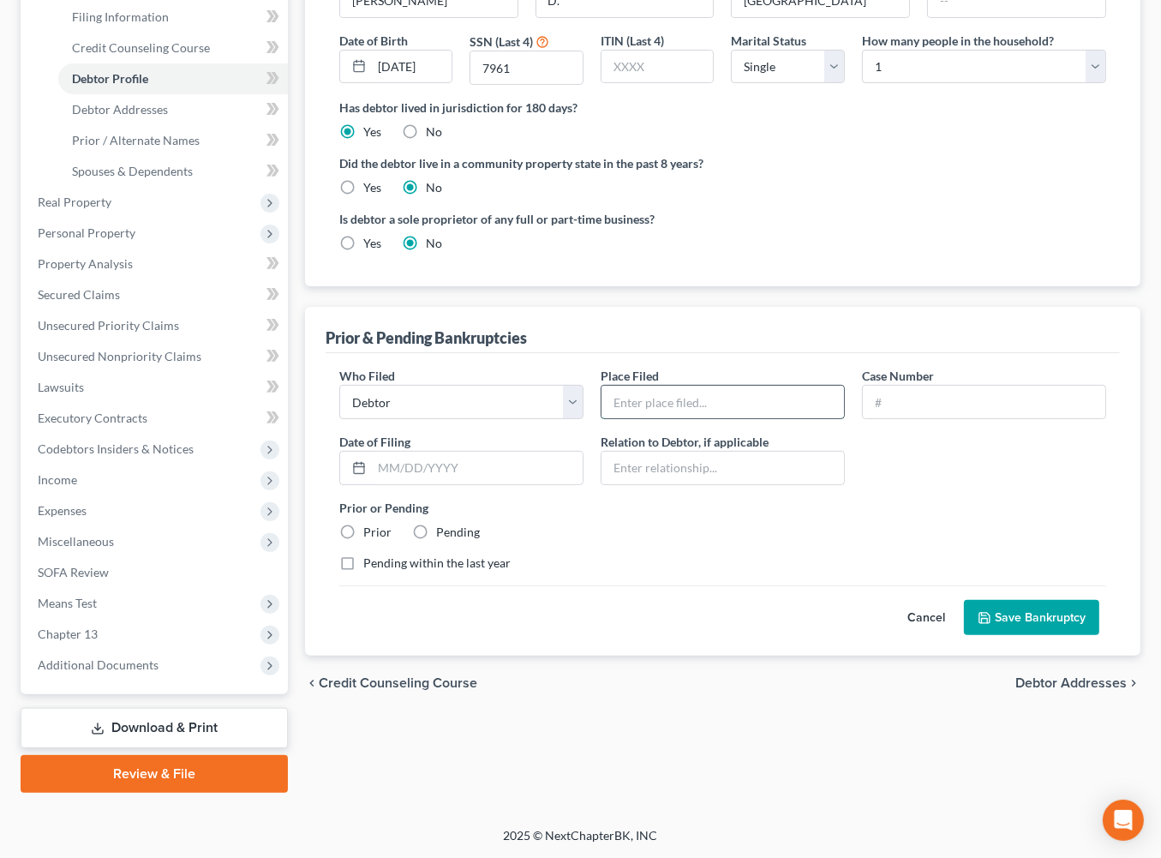
click at [696, 418] on input "text" at bounding box center [723, 402] width 243 height 33
type input "[GEOGRAPHIC_DATA], [GEOGRAPHIC_DATA]"
click at [897, 418] on input "text" at bounding box center [984, 402] width 243 height 33
click at [928, 418] on input "text" at bounding box center [984, 402] width 243 height 33
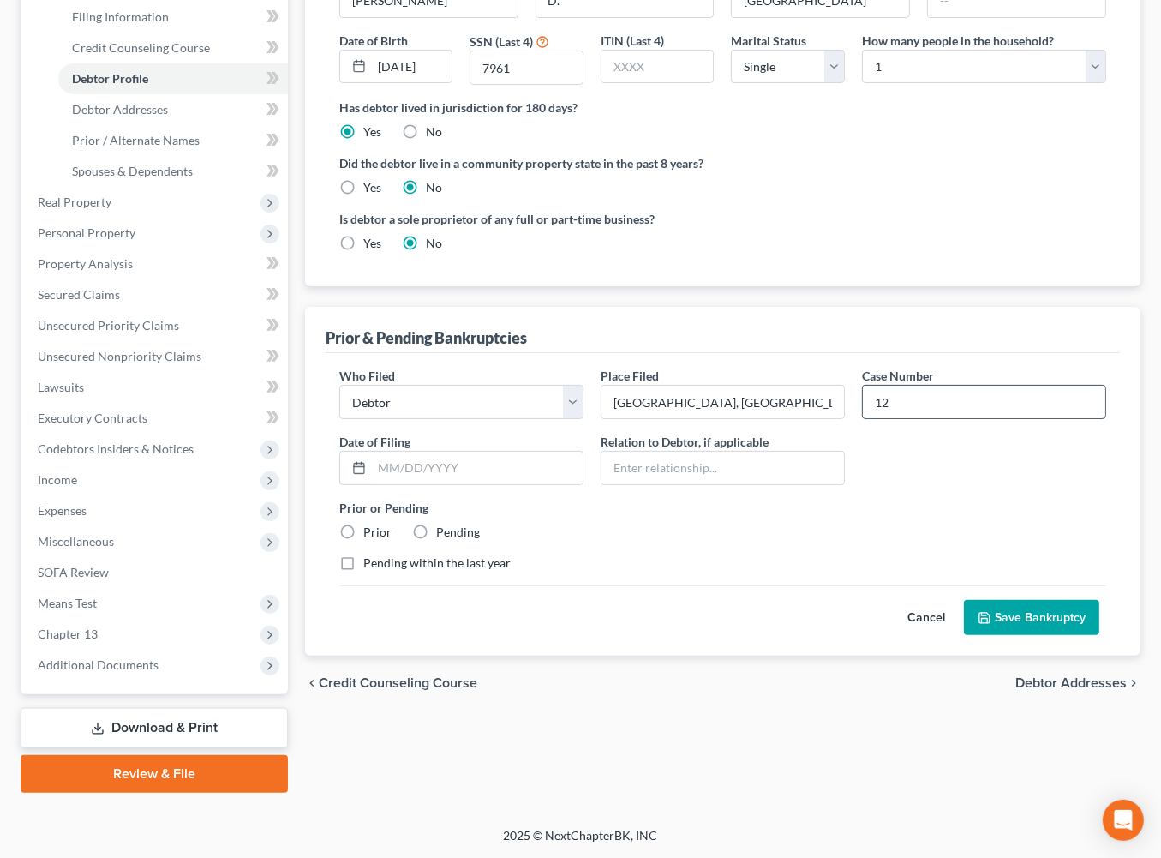
type input "1"
type input "25-11275"
click at [449, 541] on label "Pending" at bounding box center [458, 532] width 44 height 17
click at [449, 535] on input "Pending" at bounding box center [448, 529] width 11 height 11
radio input "true"
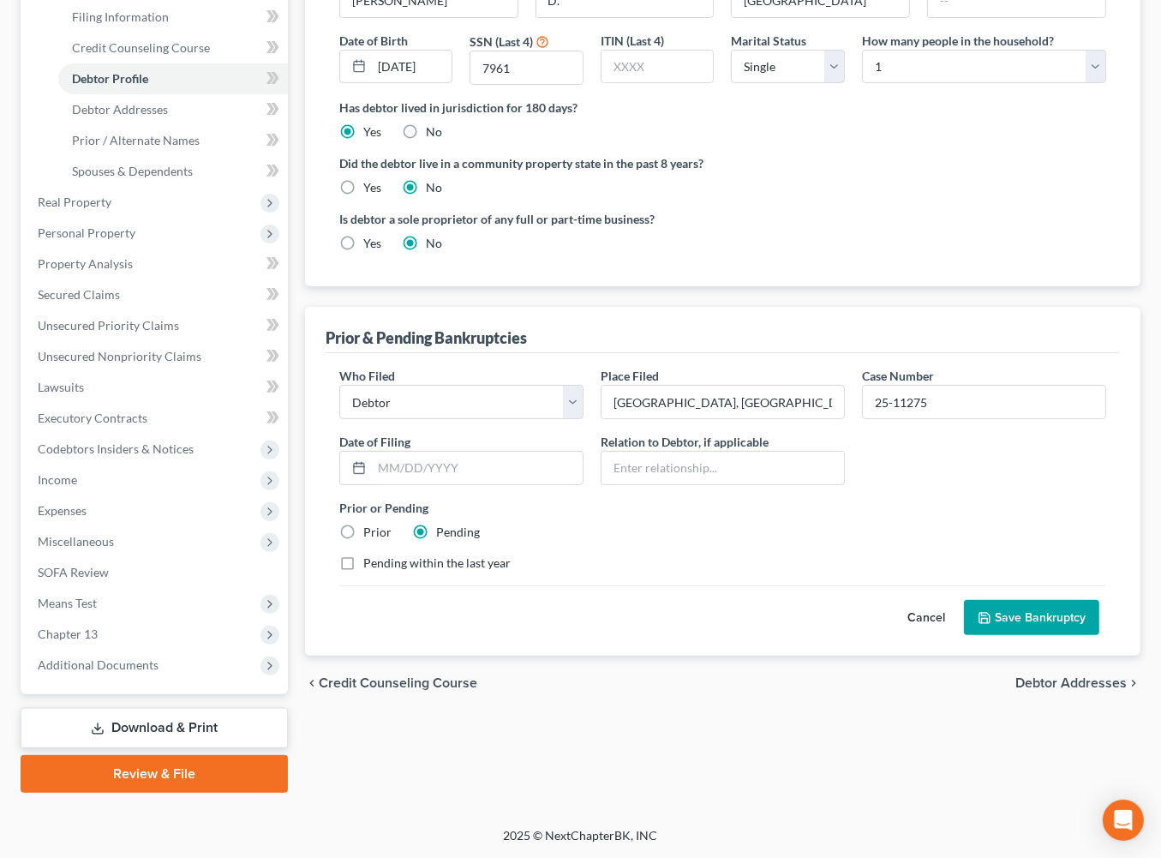
click at [363, 541] on label "Prior" at bounding box center [377, 532] width 28 height 17
click at [370, 535] on input "Prior" at bounding box center [375, 529] width 11 height 11
radio input "true"
radio input "false"
click at [474, 484] on input "text" at bounding box center [477, 468] width 211 height 33
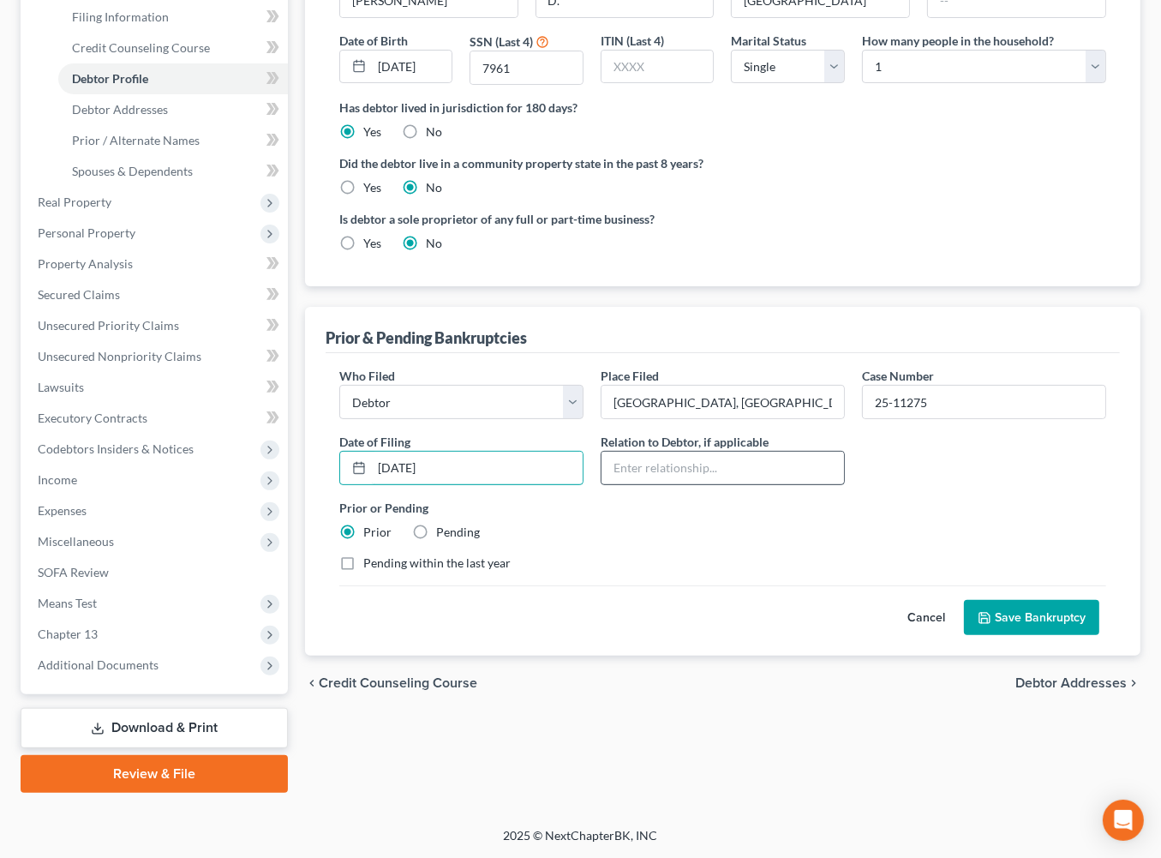
type input "[DATE]"
click at [769, 484] on input "text" at bounding box center [723, 468] width 243 height 33
click at [368, 572] on label "Pending within the last year" at bounding box center [436, 563] width 147 height 17
click at [370, 566] on input "Pending within the last year" at bounding box center [375, 560] width 11 height 11
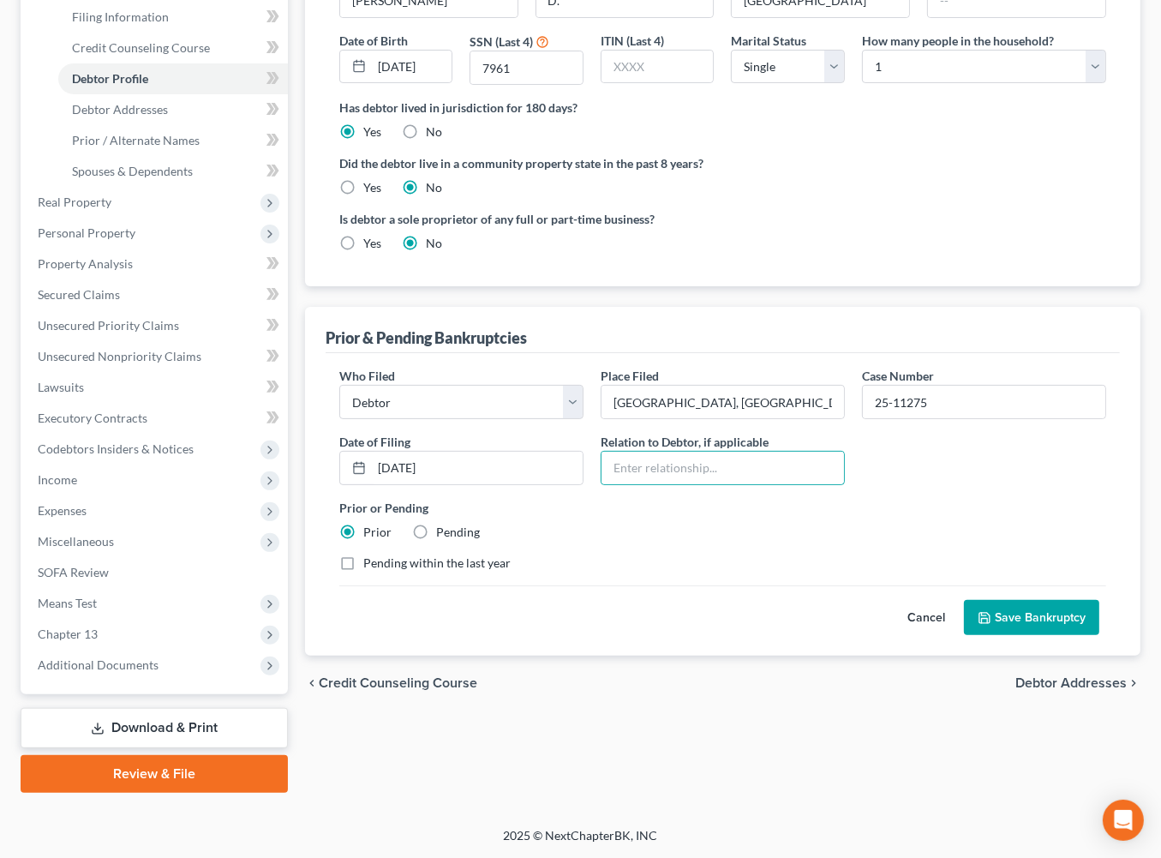
checkbox input "true"
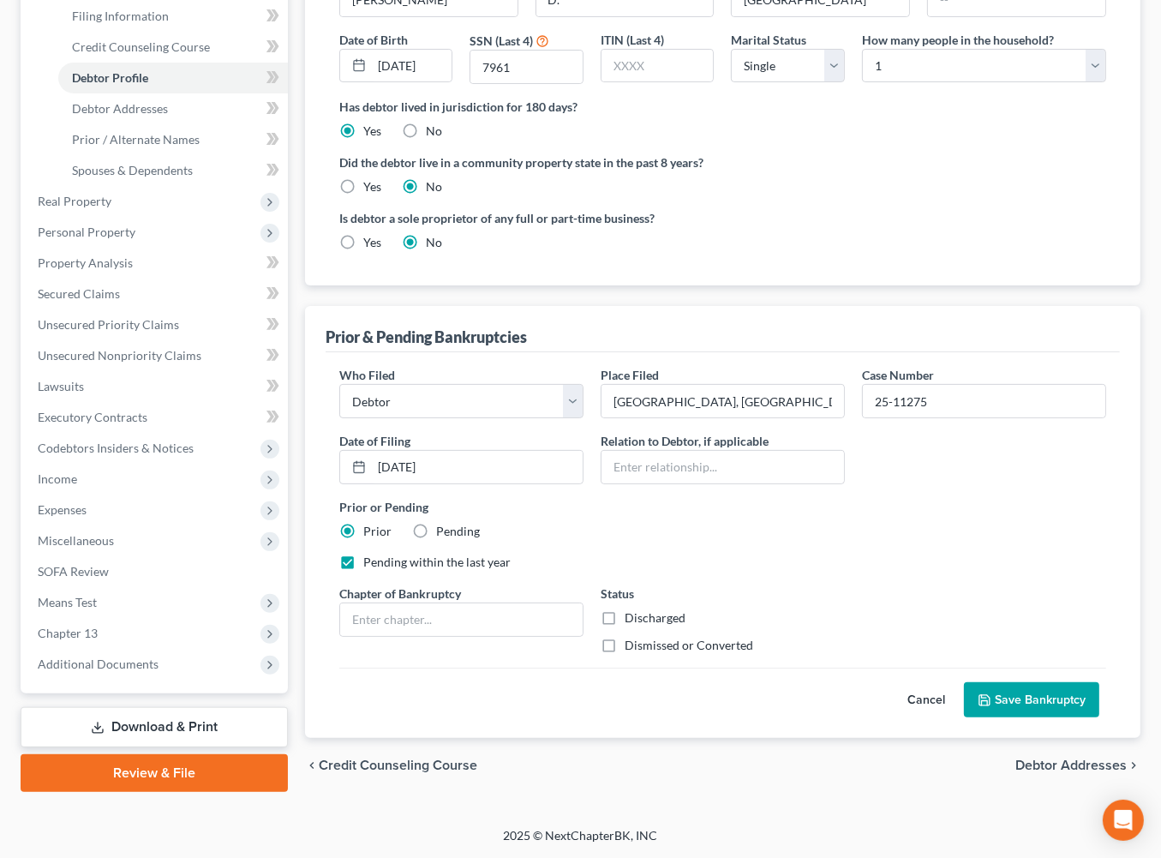
scroll to position [669, 0]
click at [625, 637] on label "Dismissed or Converted" at bounding box center [689, 645] width 129 height 17
click at [632, 637] on input "Dismissed or Converted" at bounding box center [637, 642] width 11 height 11
checkbox input "true"
click at [499, 603] on input "text" at bounding box center [461, 619] width 243 height 33
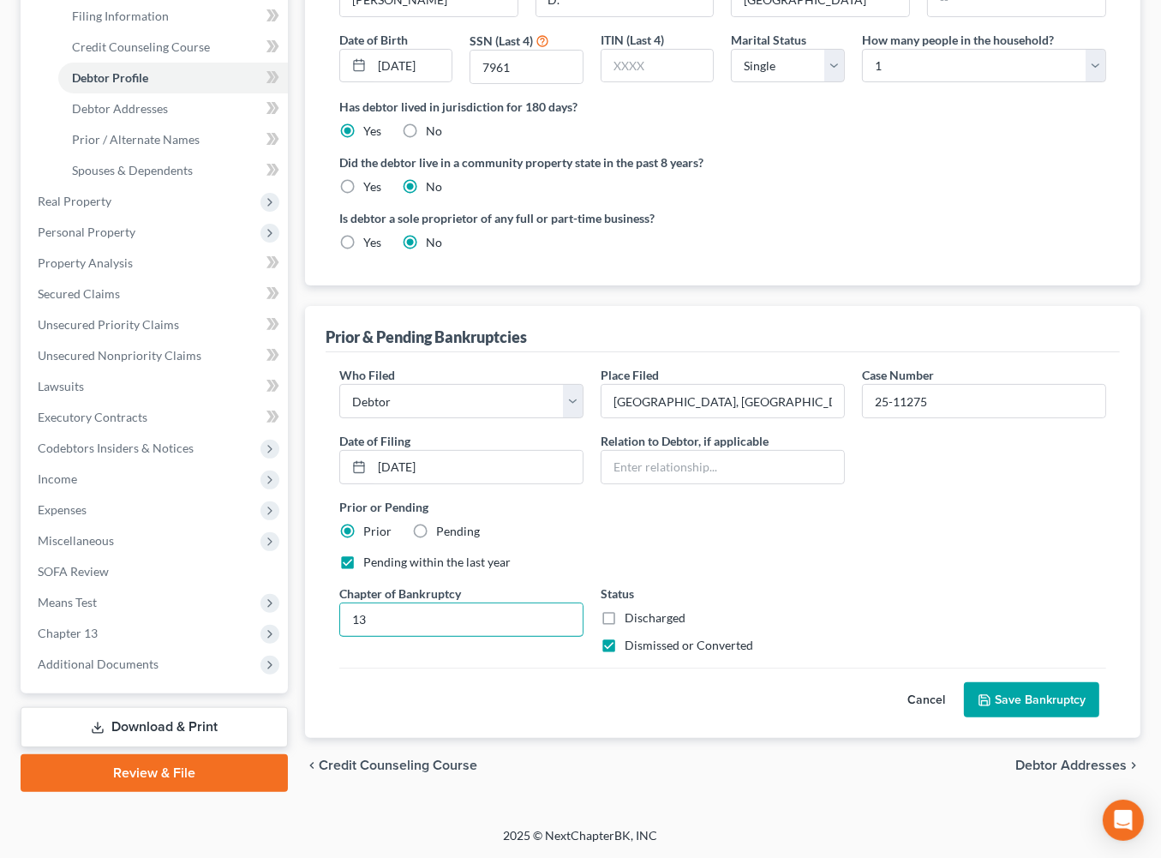
type input "13"
click at [1011, 682] on button "Save Bankruptcy" at bounding box center [1031, 700] width 135 height 36
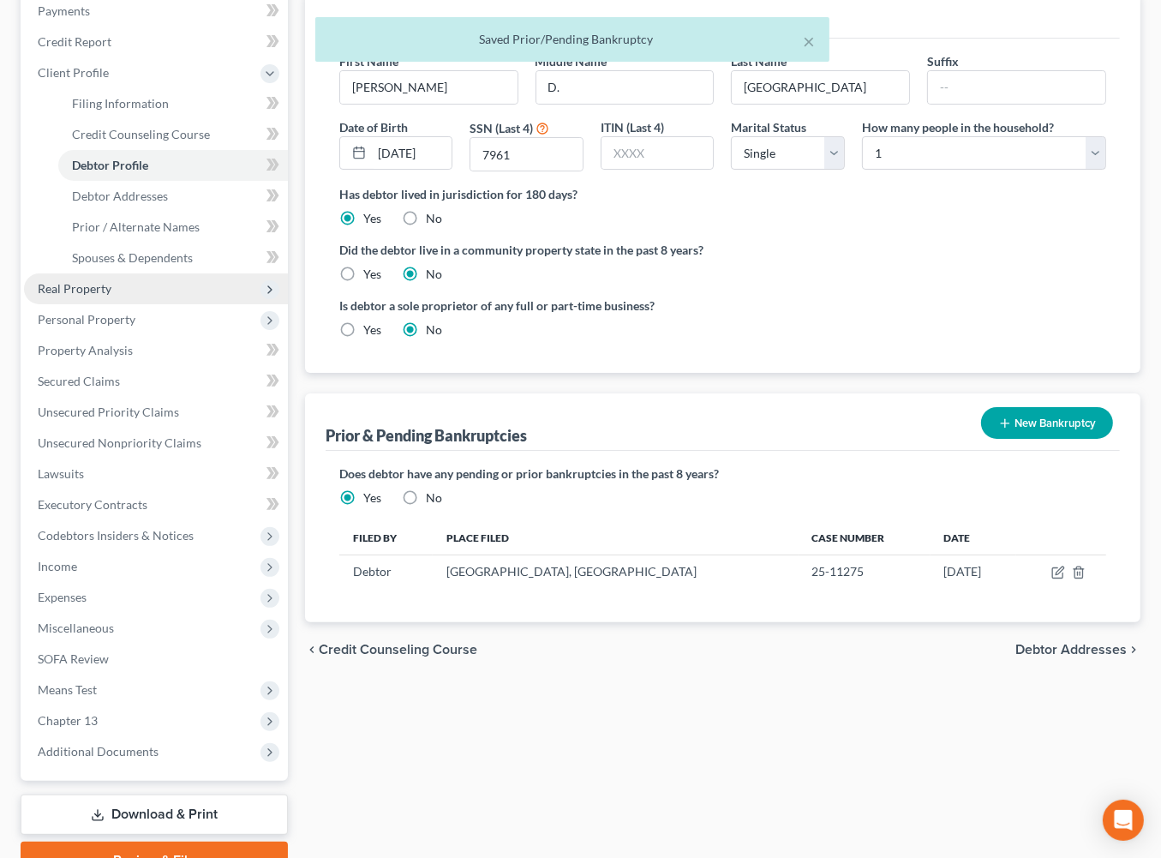
scroll to position [15, 0]
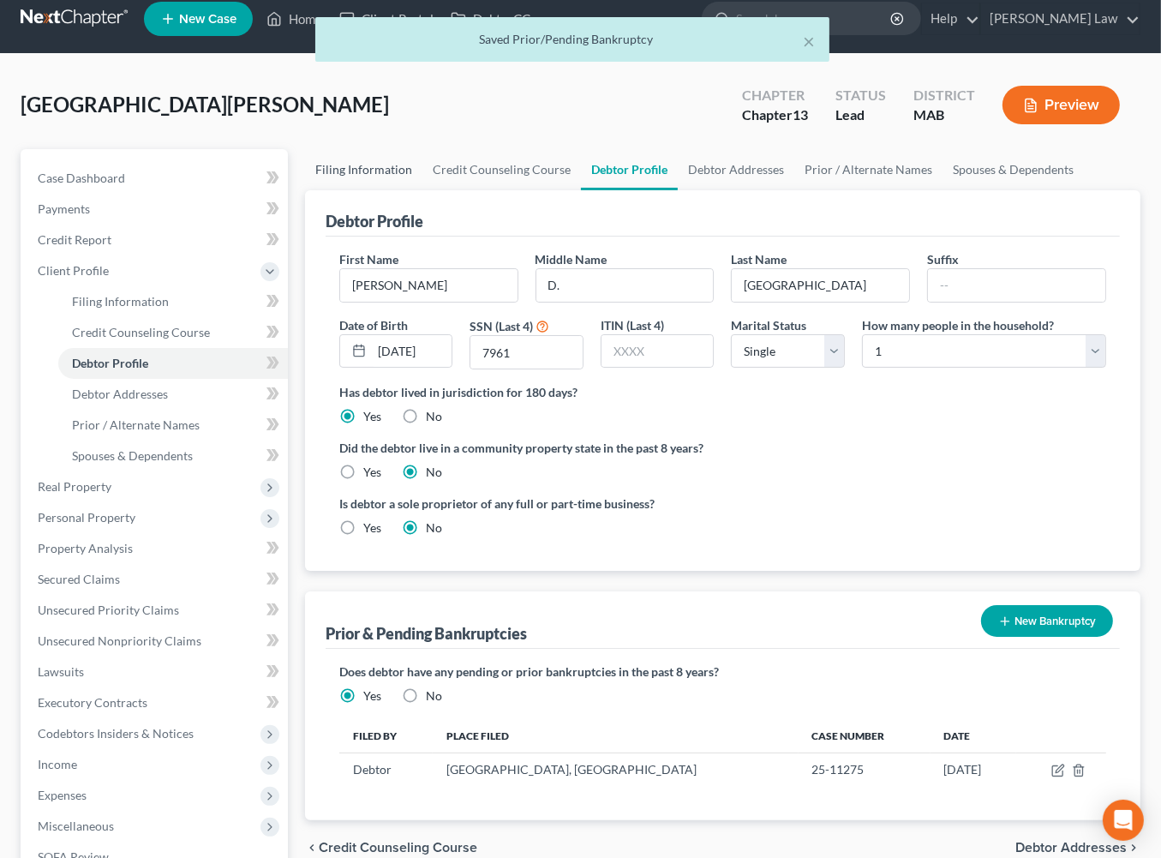
click at [381, 190] on link "Filing Information" at bounding box center [363, 169] width 117 height 41
select select "1"
select select "0"
select select "3"
select select "39"
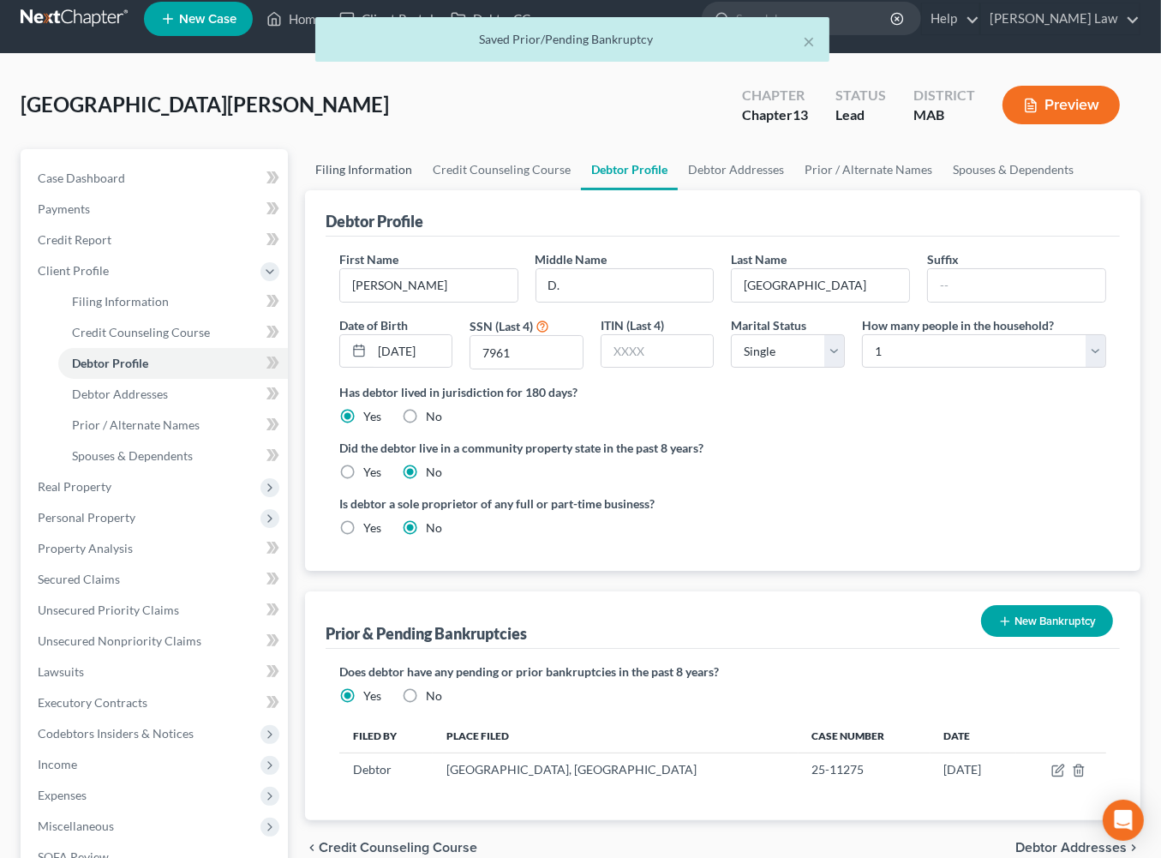
select select "0"
select select "22"
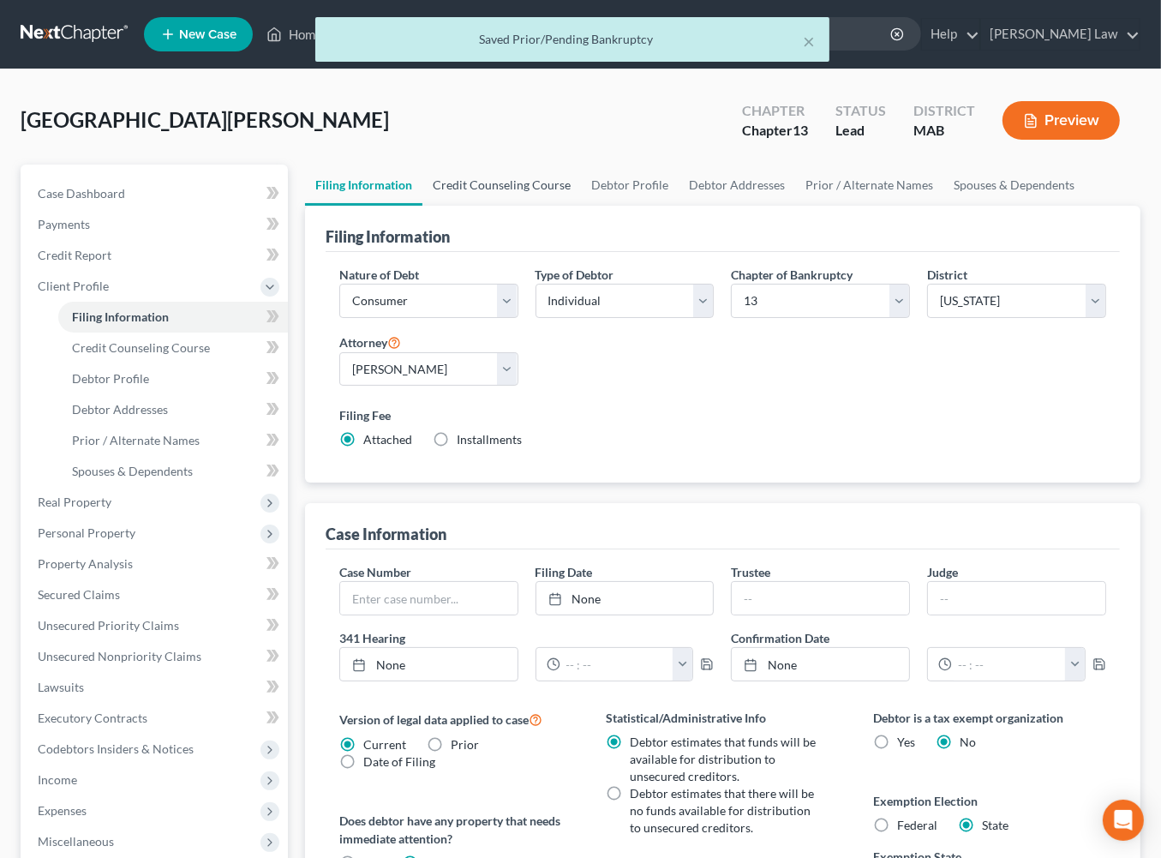
click at [567, 206] on link "Credit Counseling Course" at bounding box center [502, 185] width 159 height 41
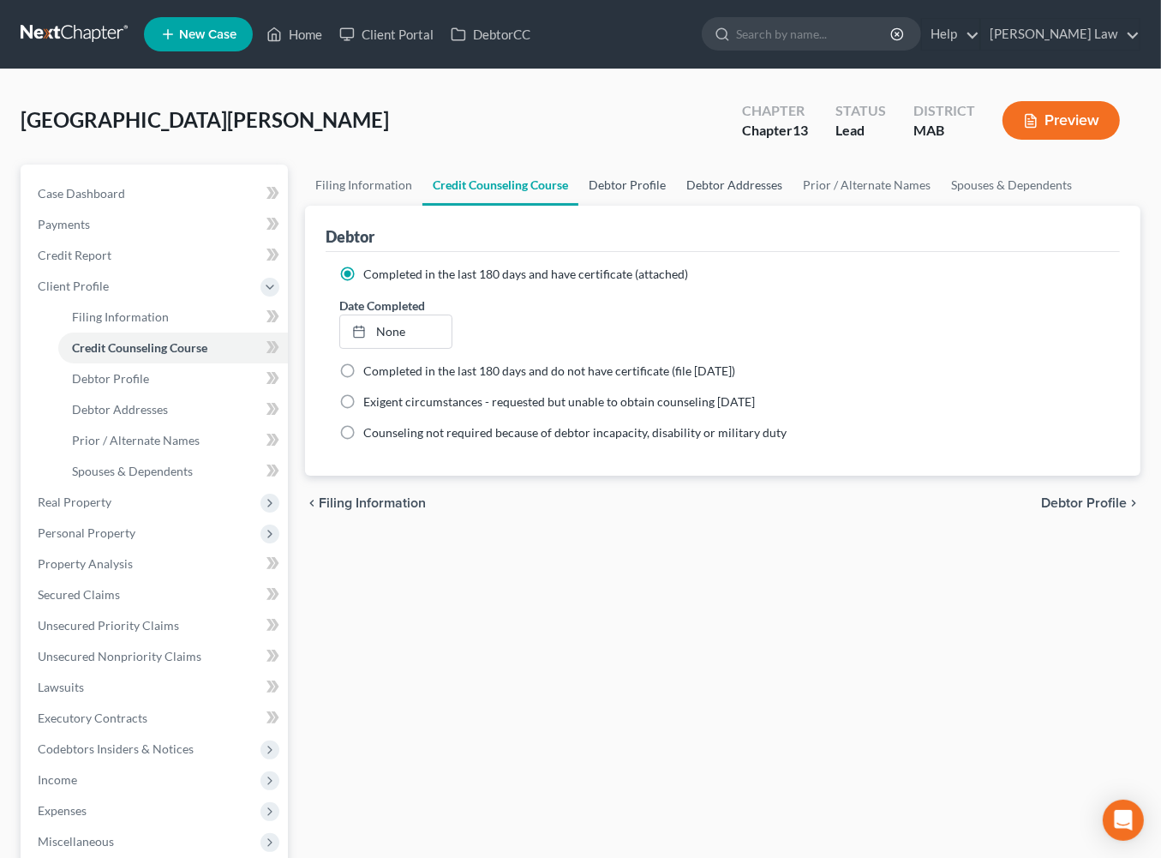
drag, startPoint x: 688, startPoint y: 228, endPoint x: 771, endPoint y: 217, distance: 83.9
click at [676, 206] on link "Debtor Profile" at bounding box center [628, 185] width 98 height 41
select select "0"
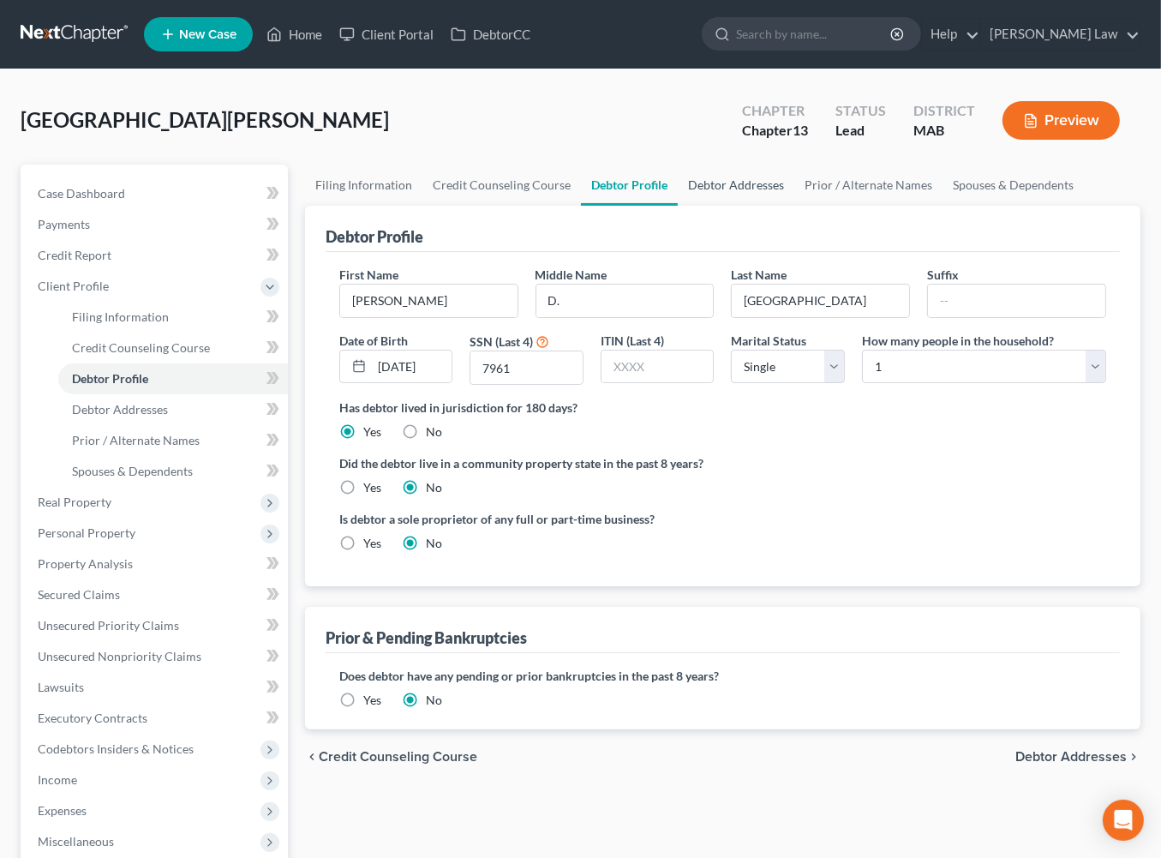
radio input "true"
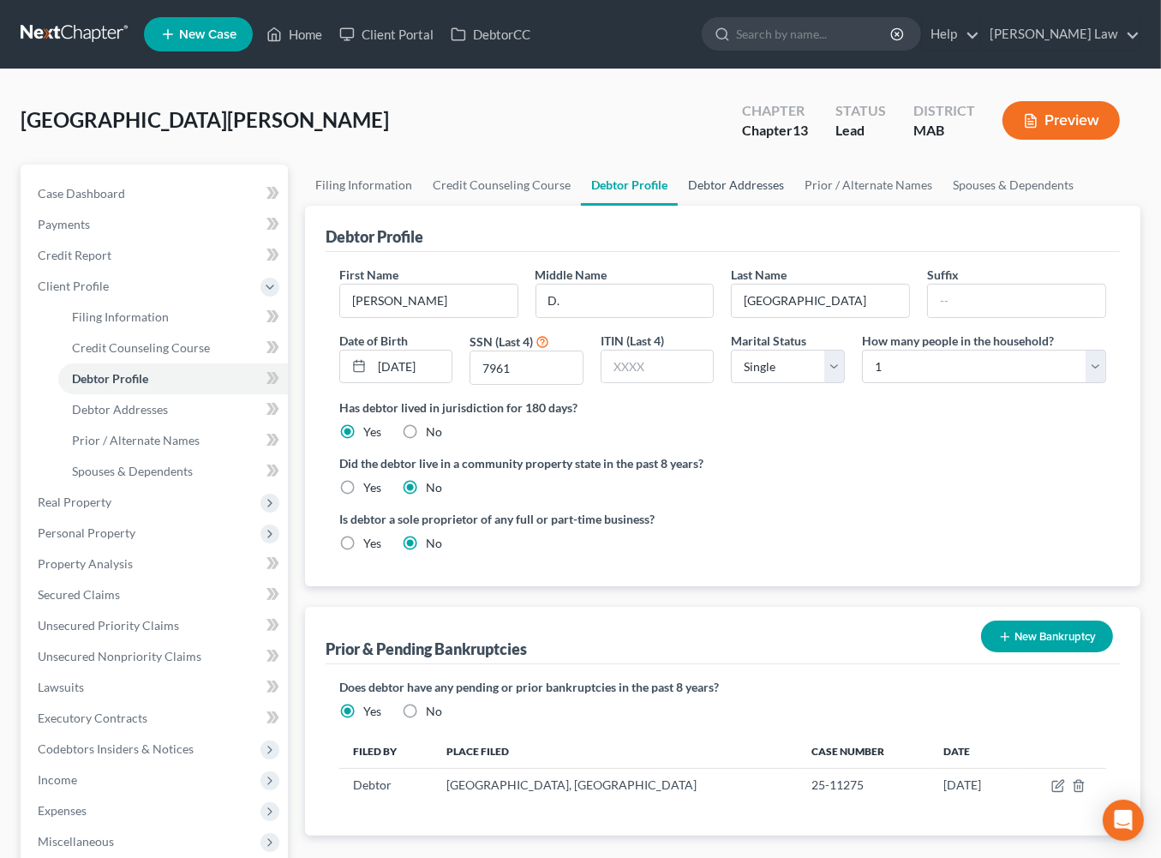
click at [795, 206] on link "Debtor Addresses" at bounding box center [736, 185] width 117 height 41
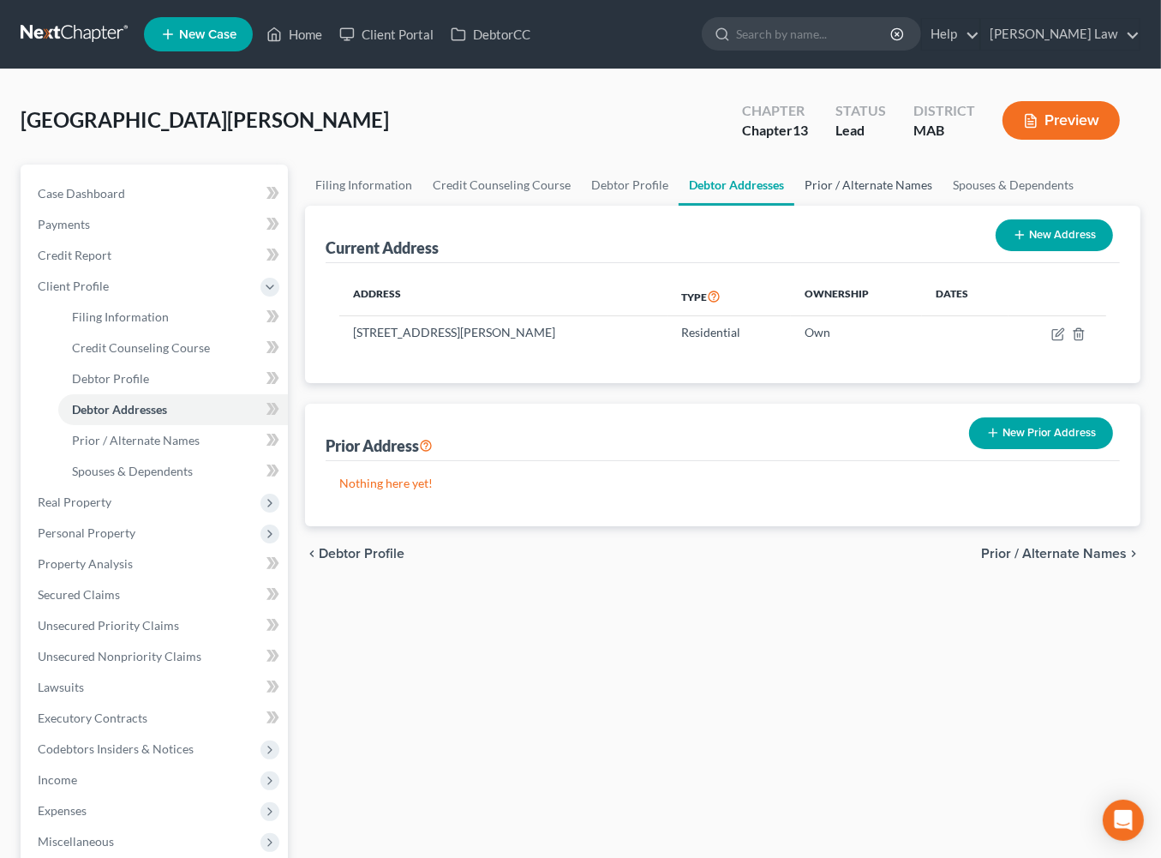
click at [943, 206] on link "Prior / Alternate Names" at bounding box center [869, 185] width 148 height 41
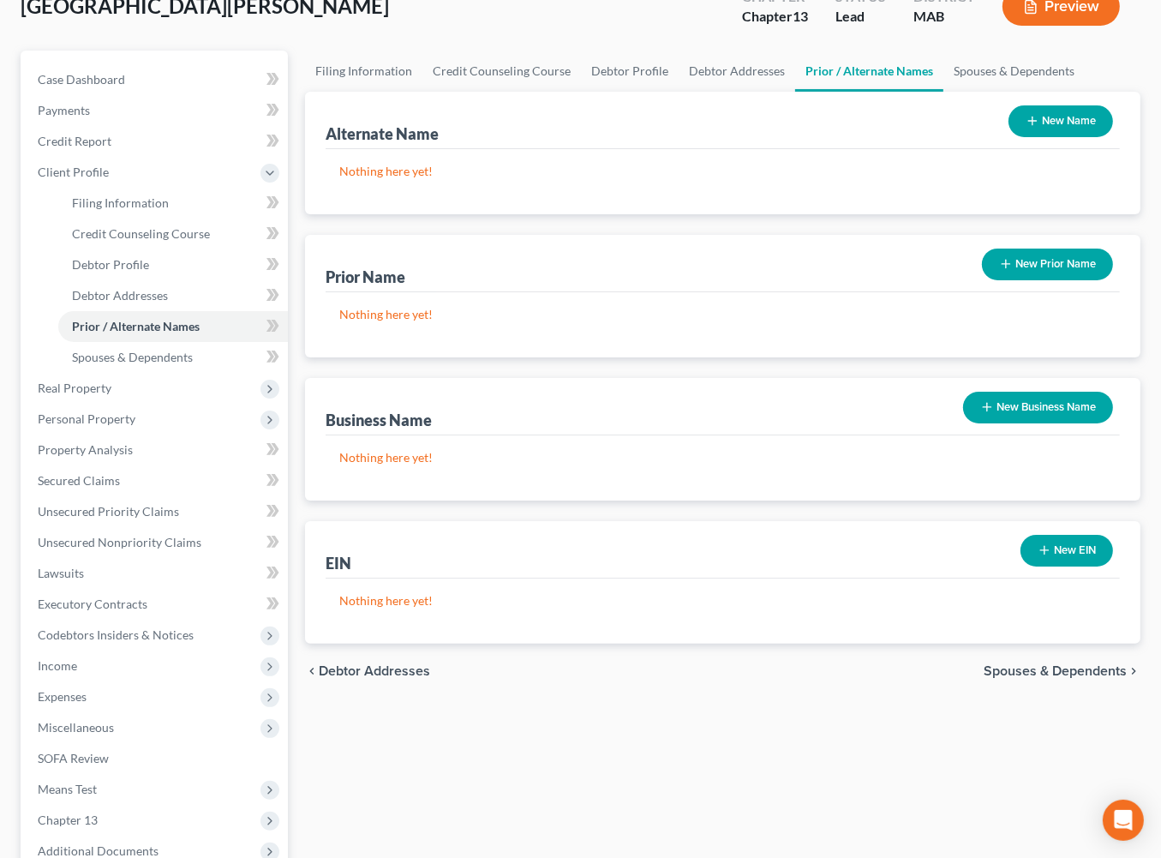
scroll to position [130, 0]
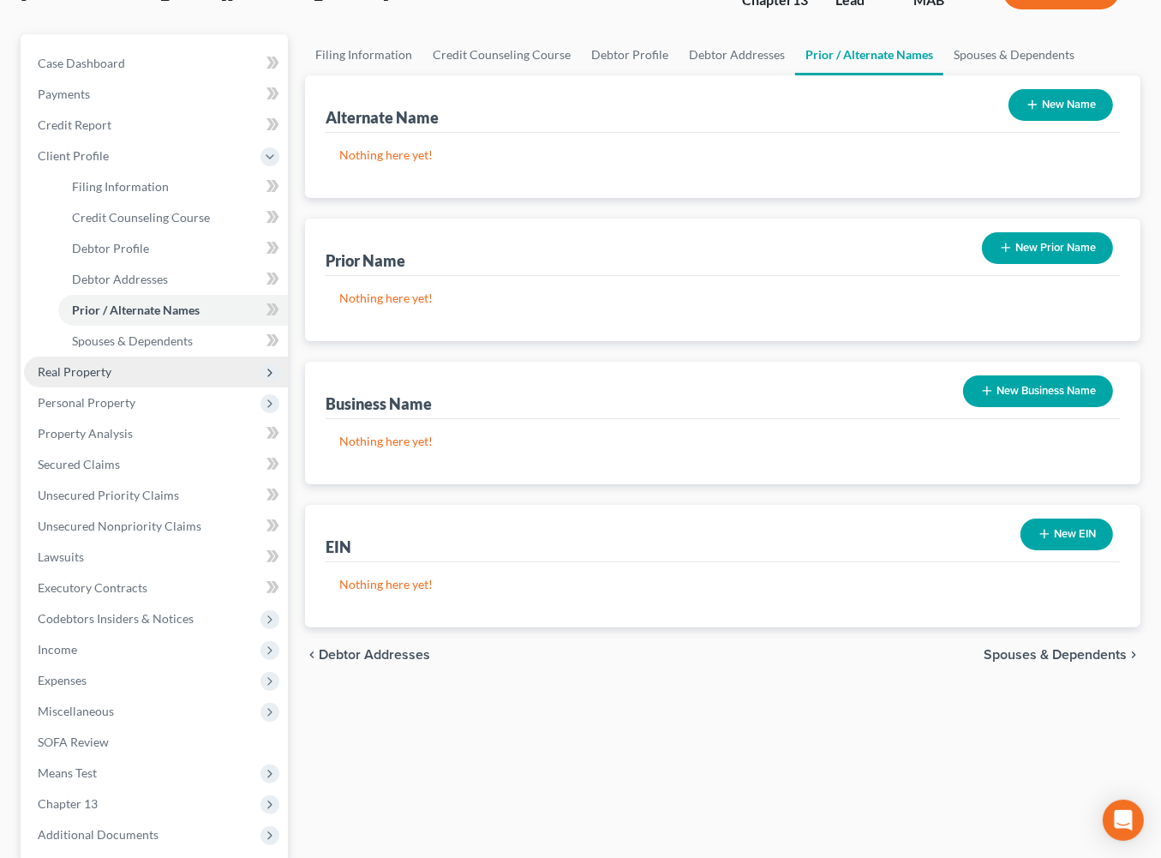
click at [91, 379] on span "Real Property" at bounding box center [75, 371] width 74 height 15
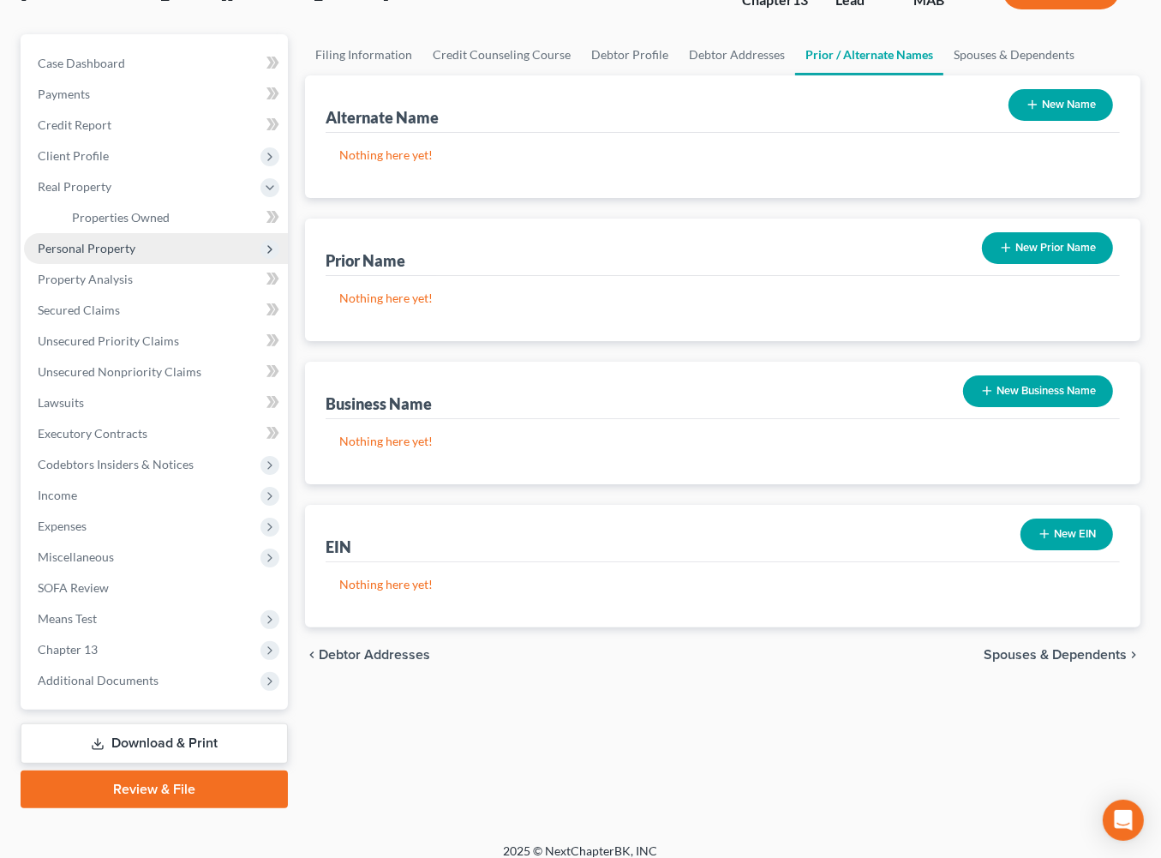
click at [83, 264] on span "Personal Property" at bounding box center [156, 248] width 264 height 31
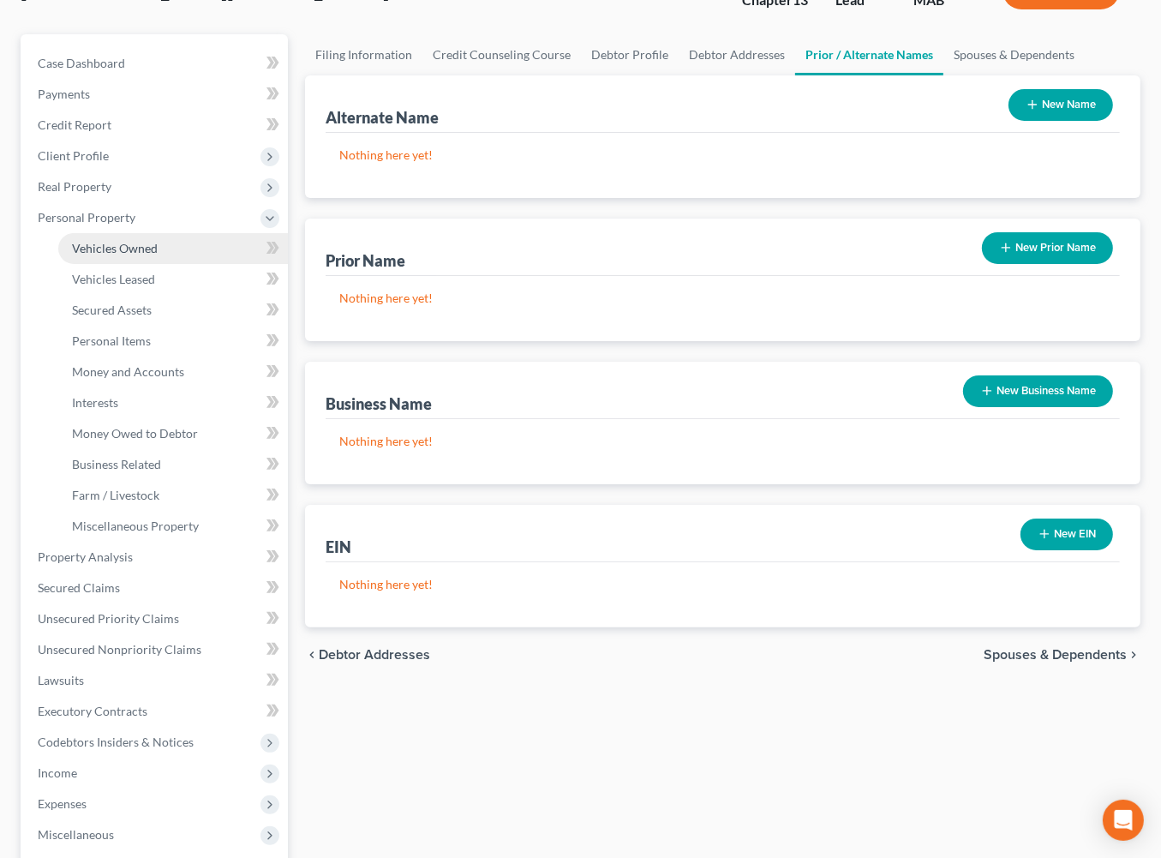
click at [128, 255] on span "Vehicles Owned" at bounding box center [115, 248] width 86 height 15
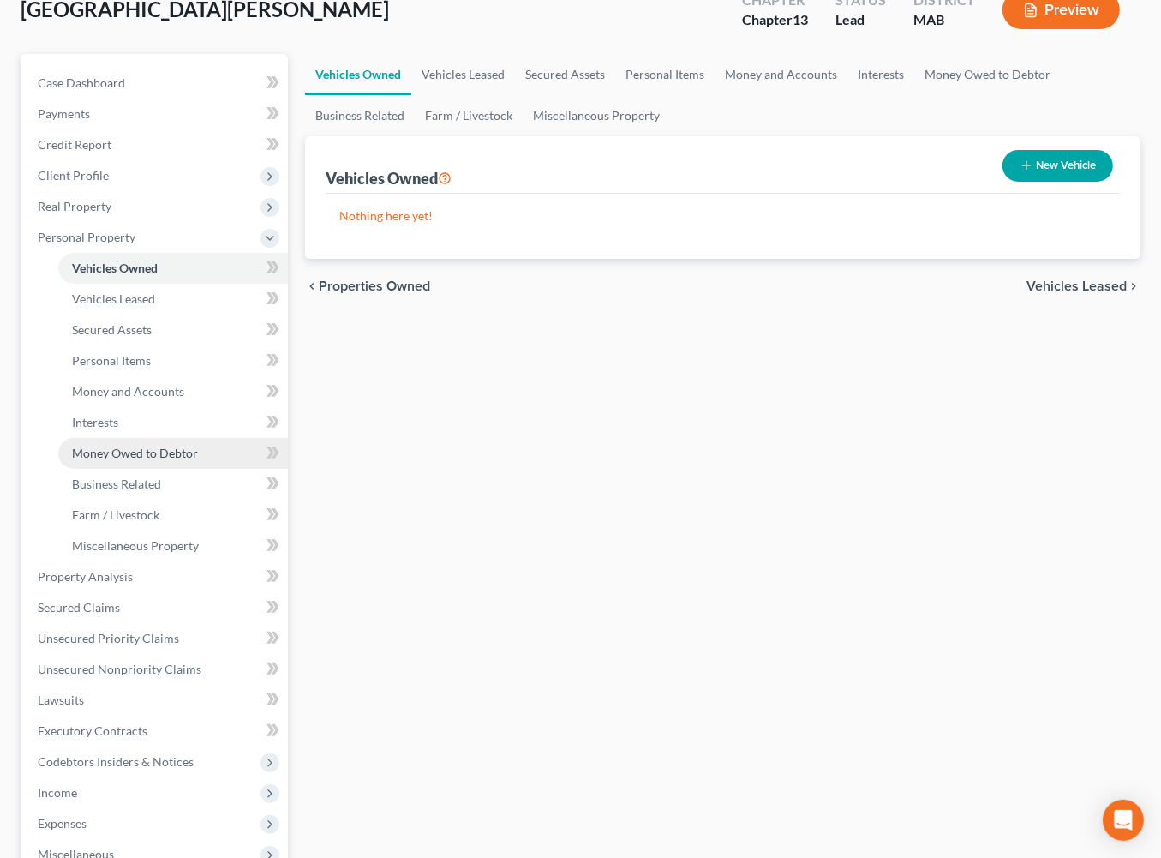
scroll to position [233, 0]
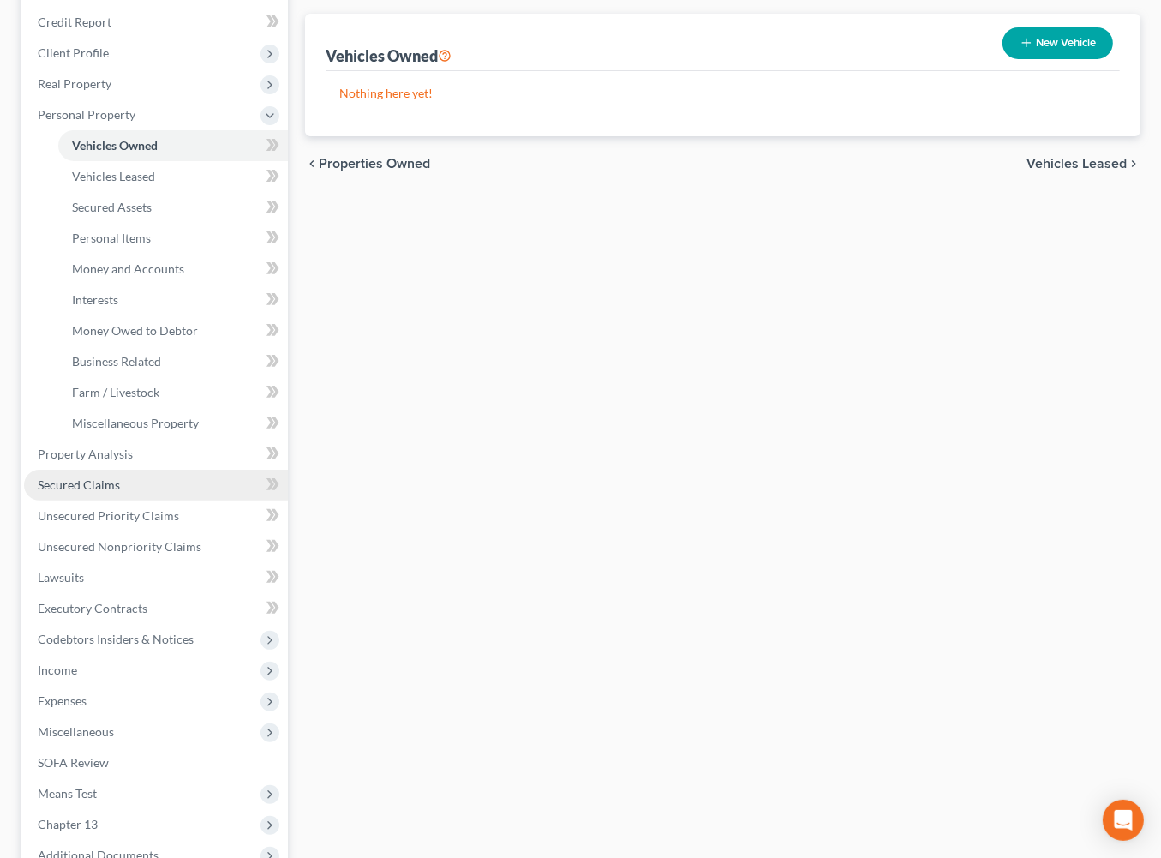
click at [120, 492] on span "Secured Claims" at bounding box center [79, 484] width 82 height 15
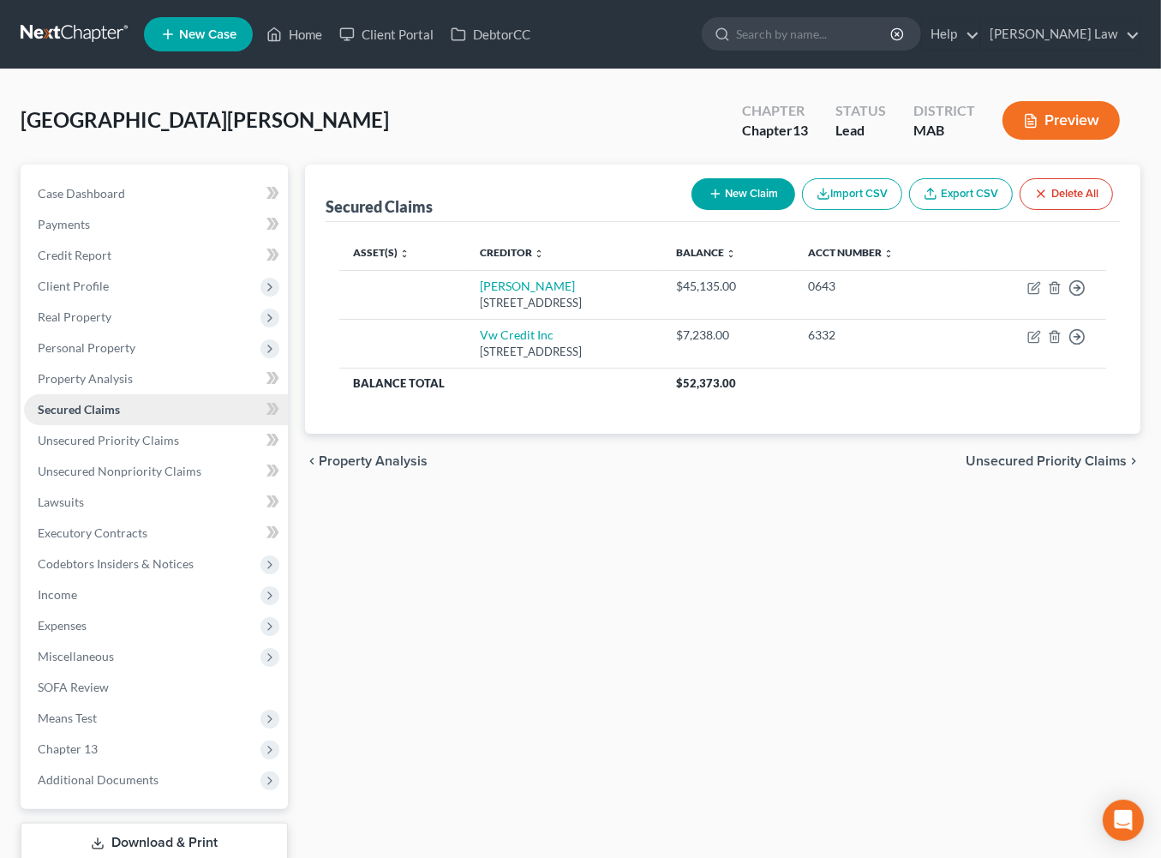
click at [120, 417] on span "Secured Claims" at bounding box center [79, 409] width 82 height 15
click at [107, 324] on span "Real Property" at bounding box center [75, 316] width 74 height 15
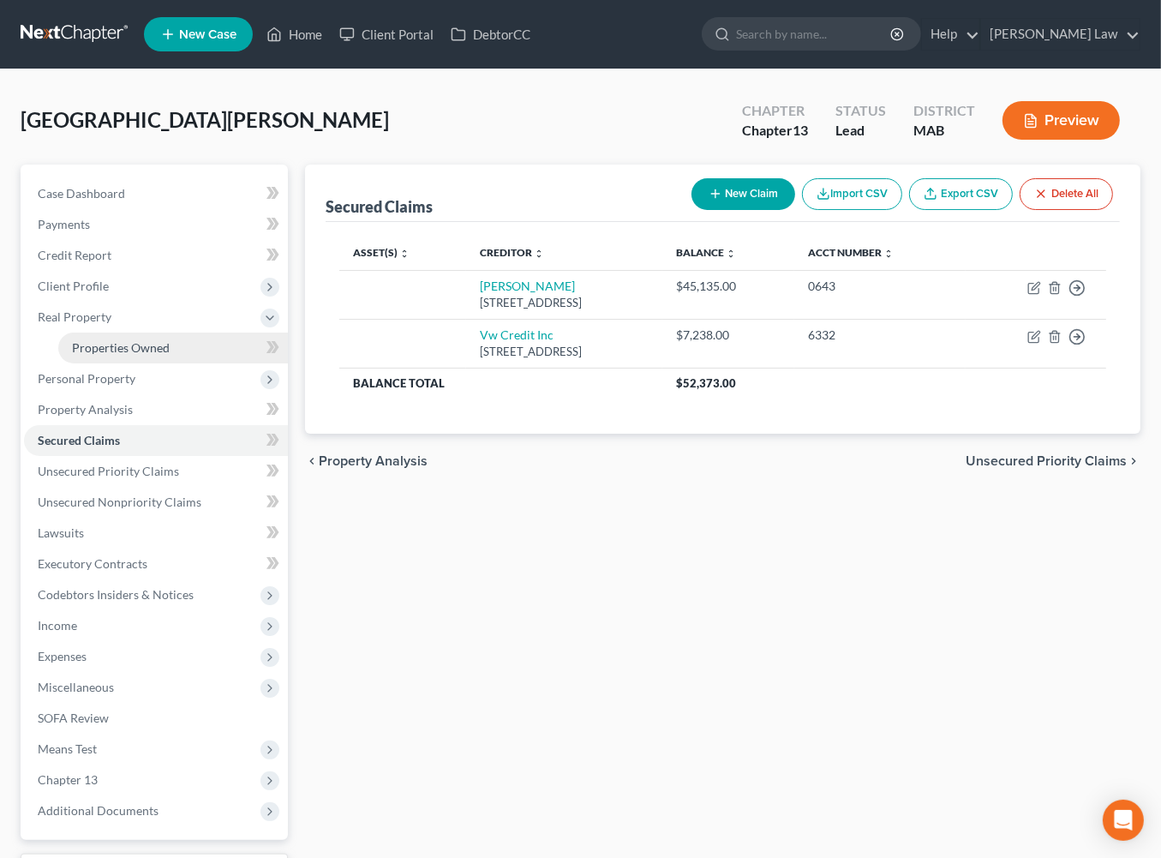
click at [146, 355] on span "Properties Owned" at bounding box center [121, 347] width 98 height 15
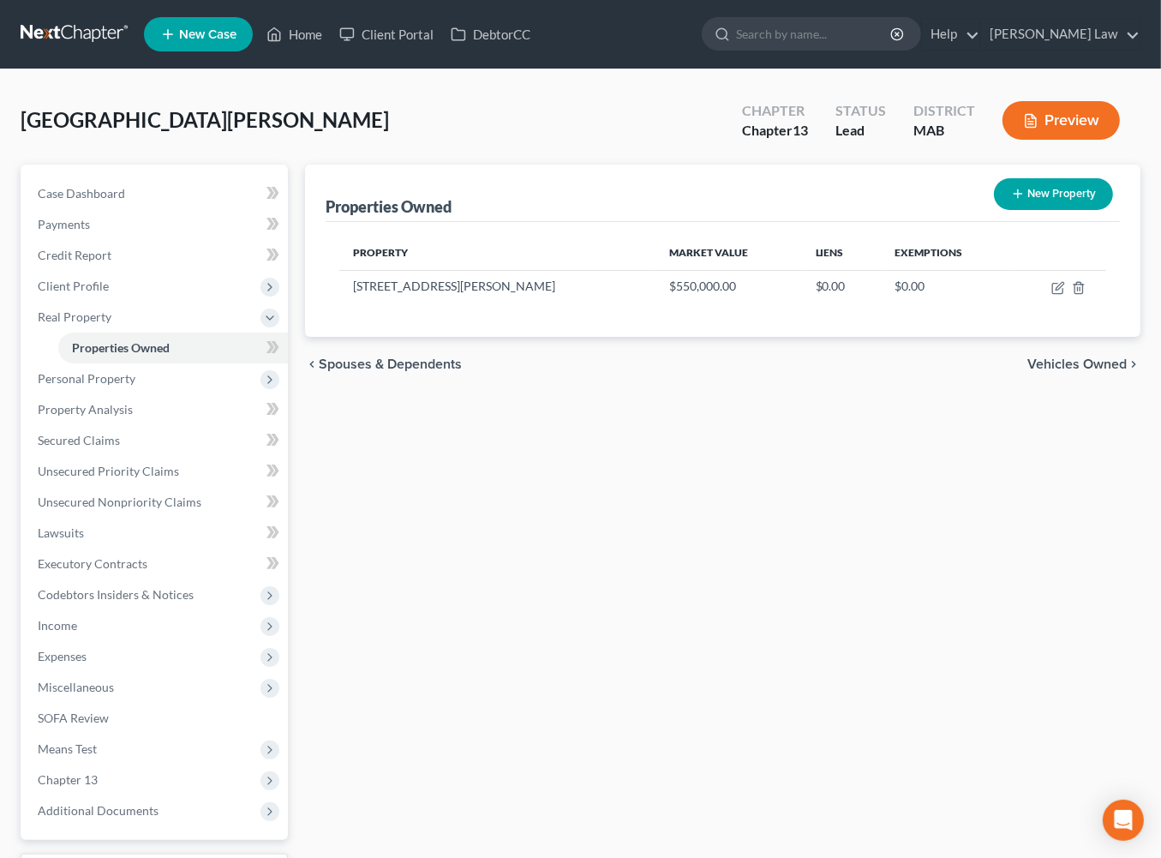
click at [999, 210] on button "New Property" at bounding box center [1053, 194] width 119 height 32
select select "22"
select select "0"
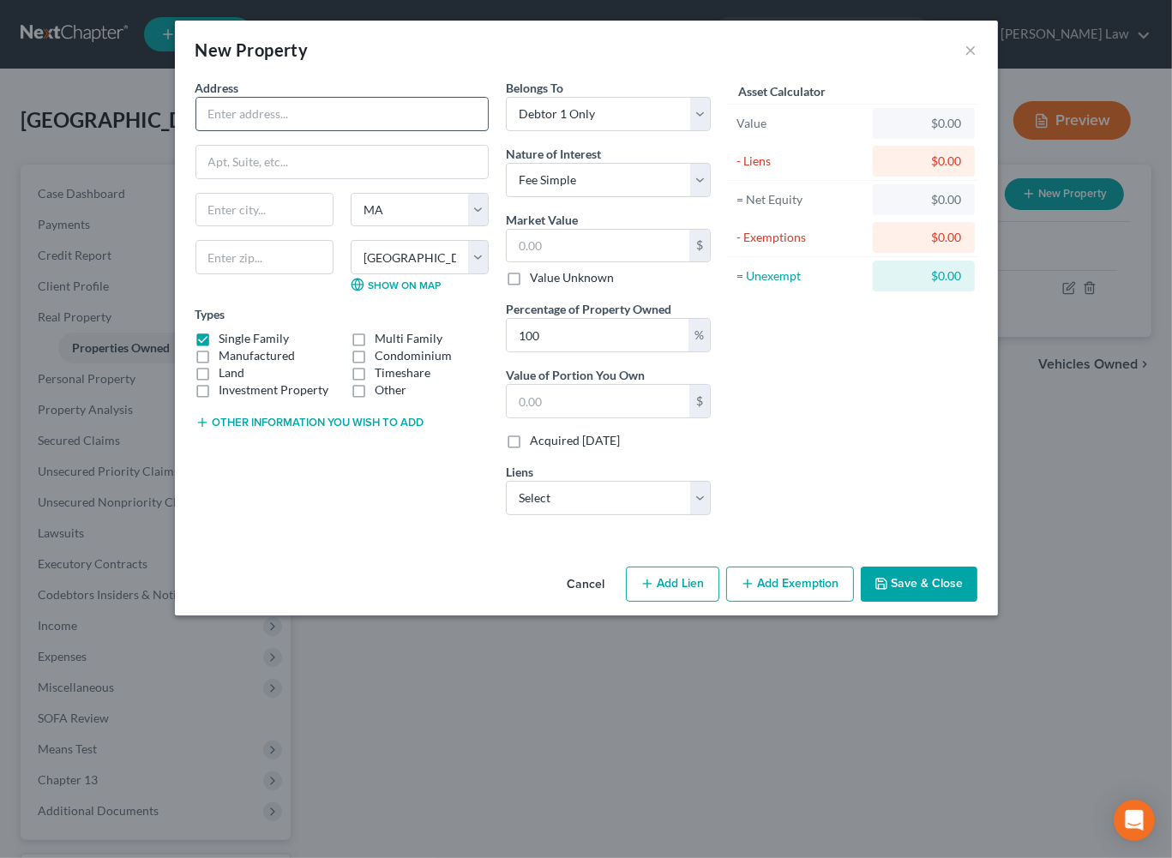
click at [231, 130] on input "text" at bounding box center [341, 114] width 291 height 33
type input "[STREET_ADDRESS]"
type input "J"
type input "[PERSON_NAME]"
select select "52"
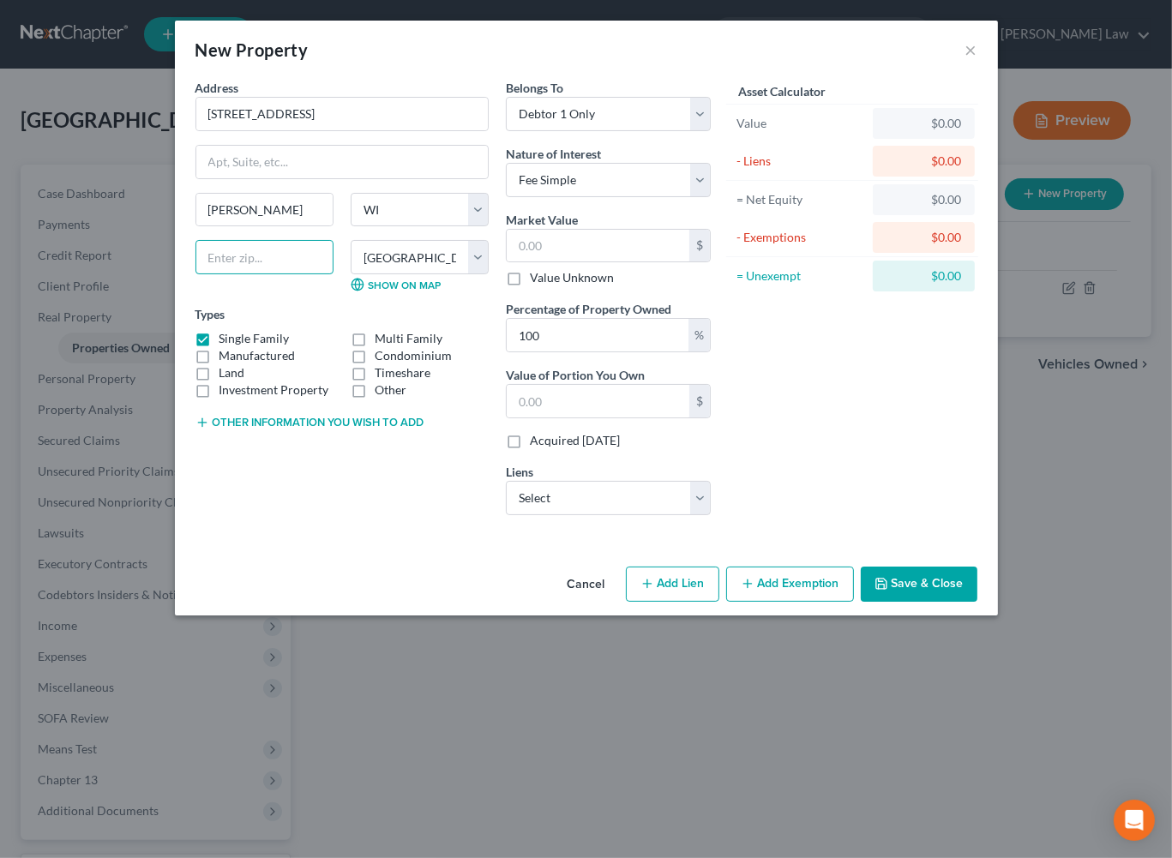
select select
type input "54745"
type input "[PERSON_NAME]"
click at [597, 262] on input "text" at bounding box center [598, 246] width 183 height 33
type input "1"
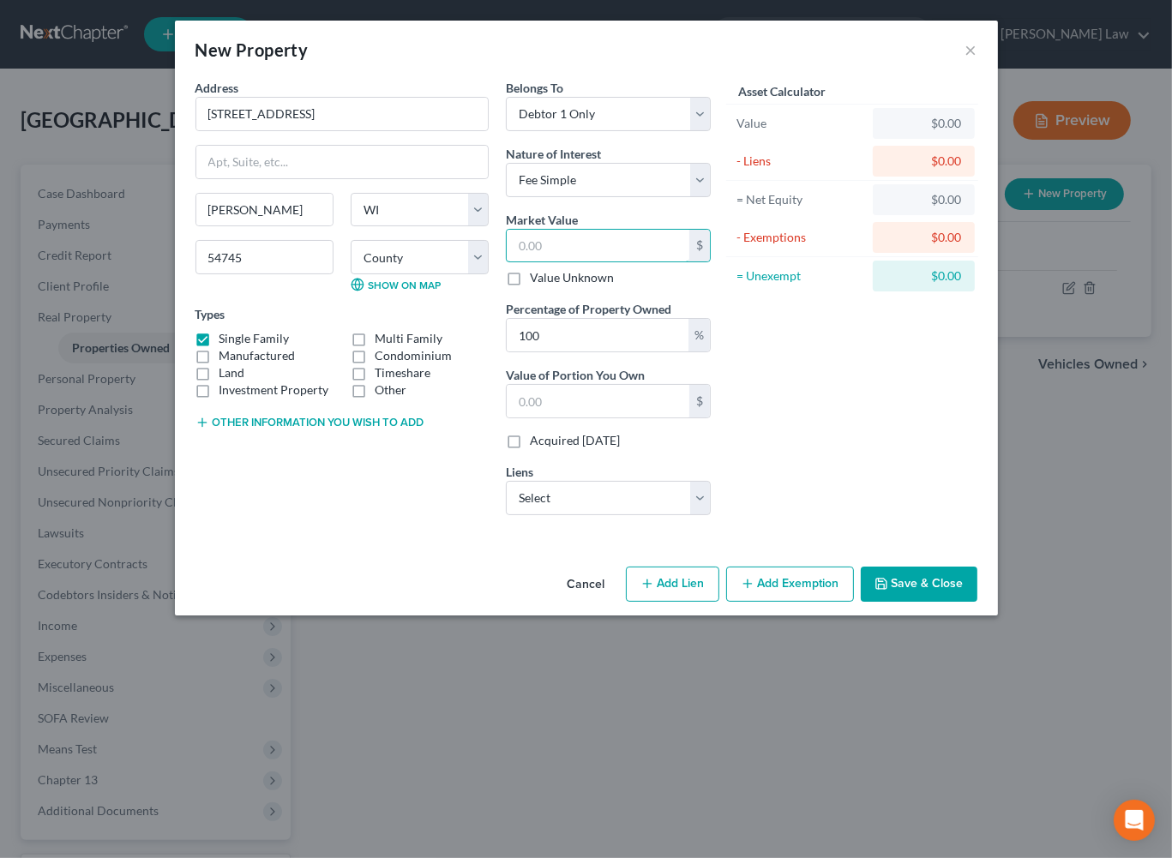
type input "1.00"
type input "15"
type input "15.00"
type input "150"
type input "150.00"
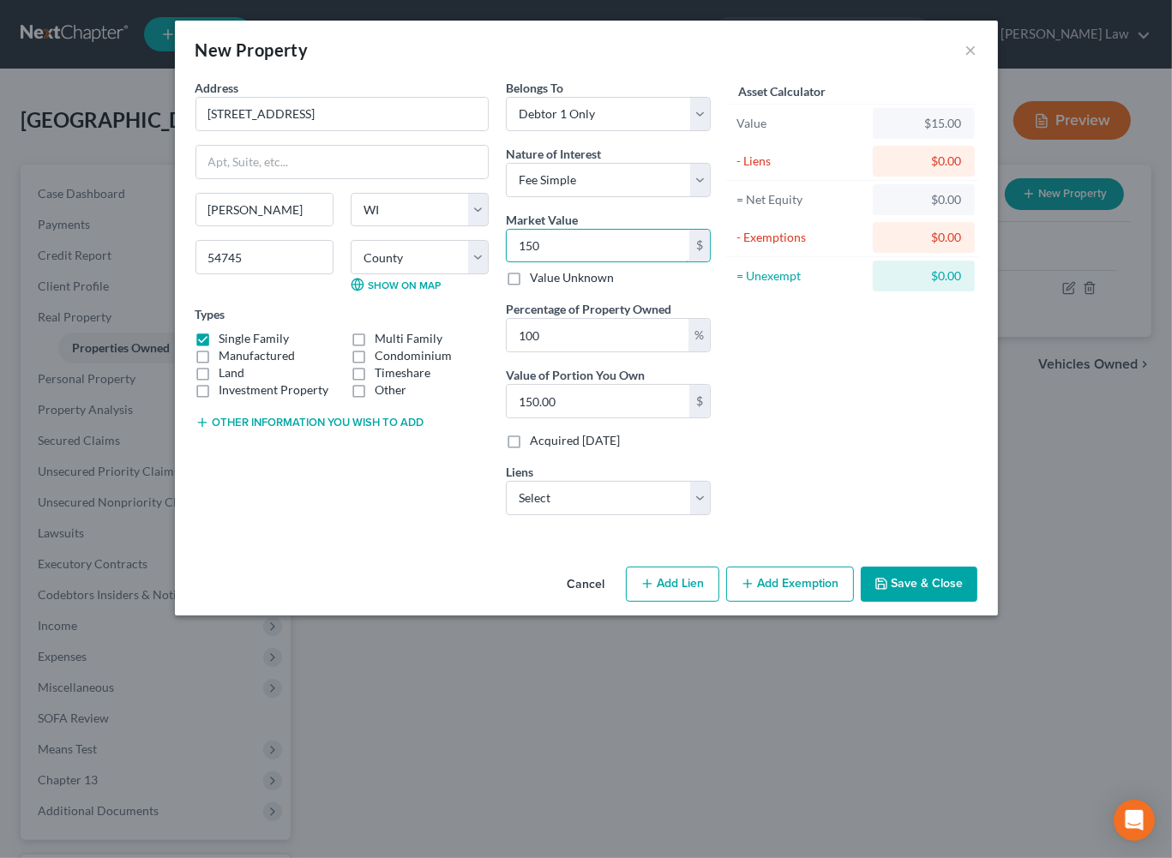
type input "1500"
type input "1,500.00"
type input "1,5000"
type input "15,000.00"
type input "15,0000"
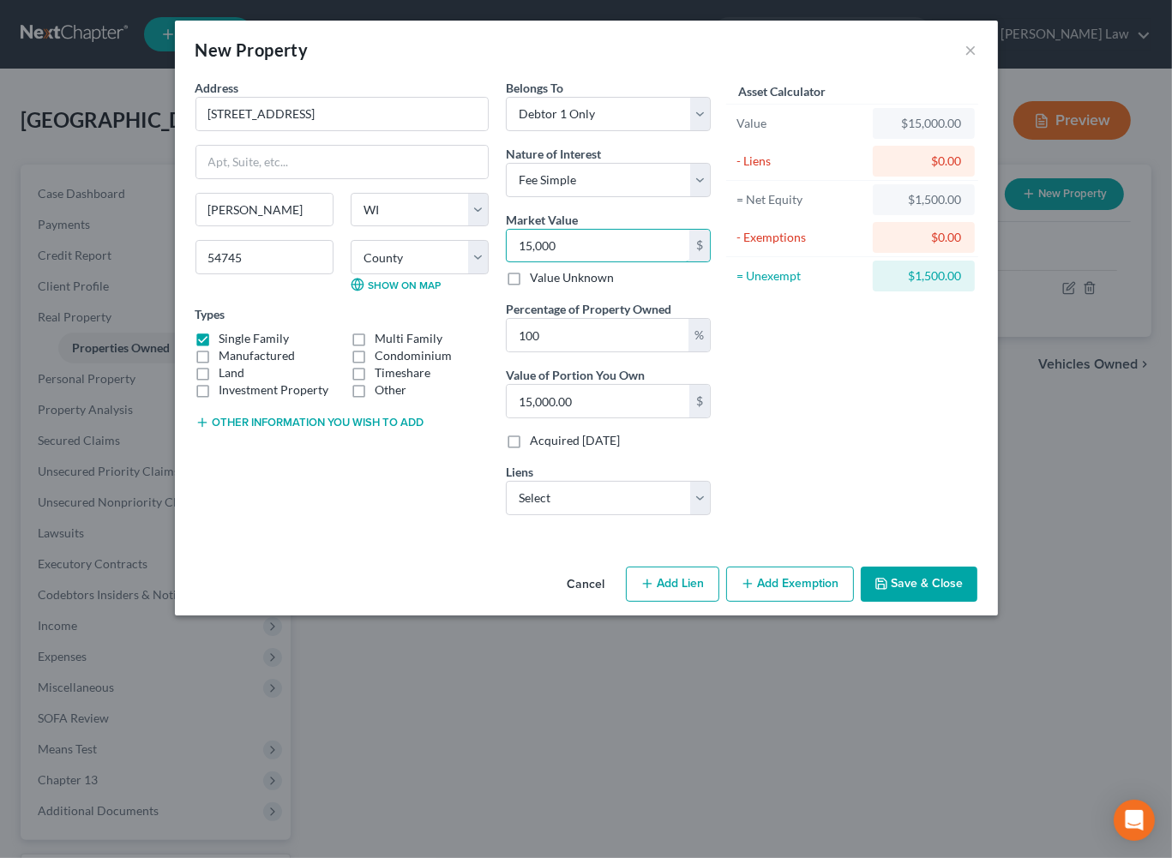
type input "150,000.00"
type input "150,000"
click at [977, 603] on button "Save & Close" at bounding box center [919, 585] width 117 height 36
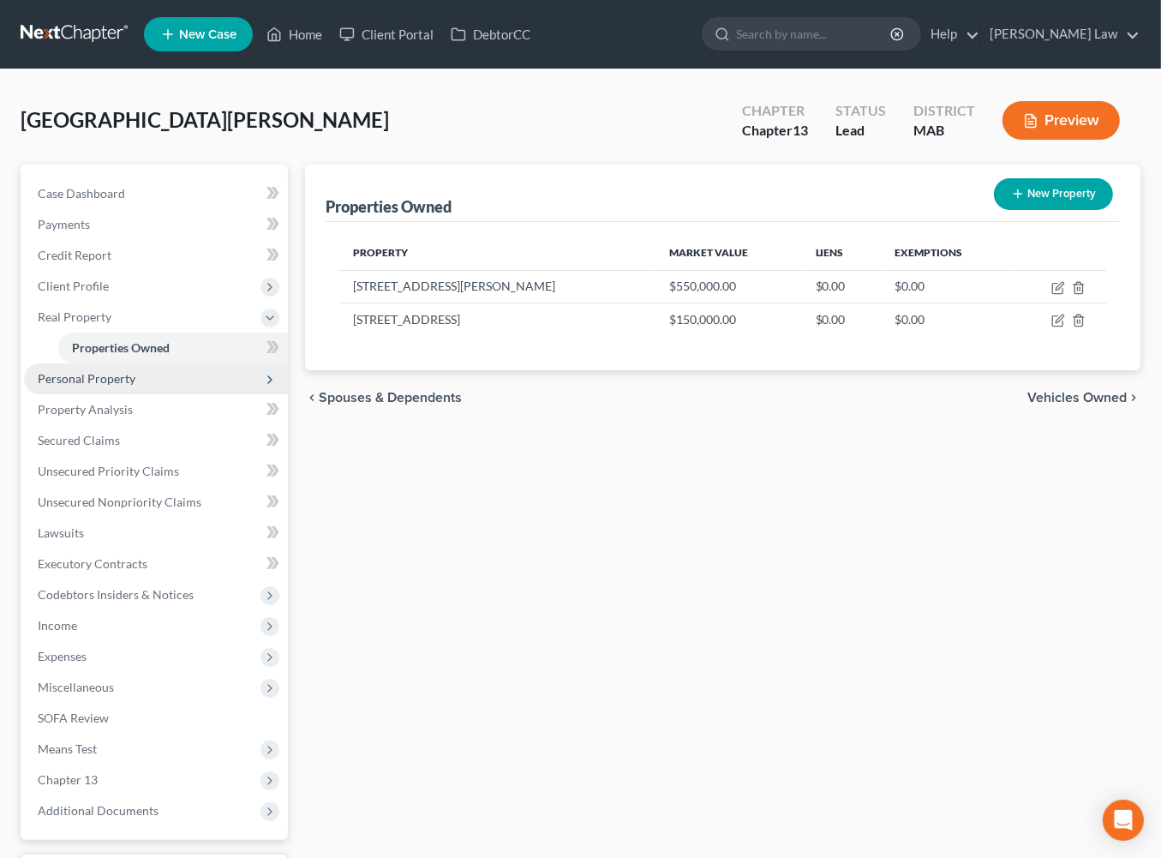
click at [131, 386] on span "Personal Property" at bounding box center [87, 378] width 98 height 15
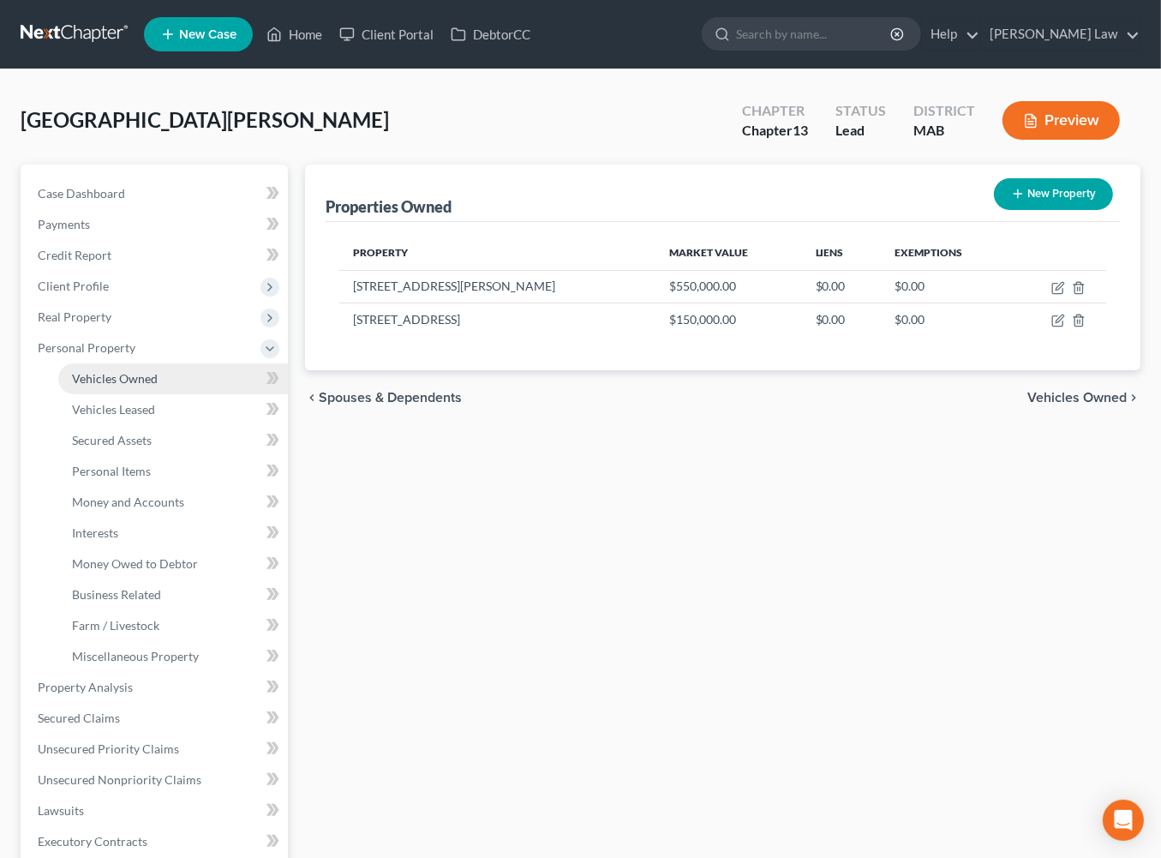
click at [141, 386] on span "Vehicles Owned" at bounding box center [115, 378] width 86 height 15
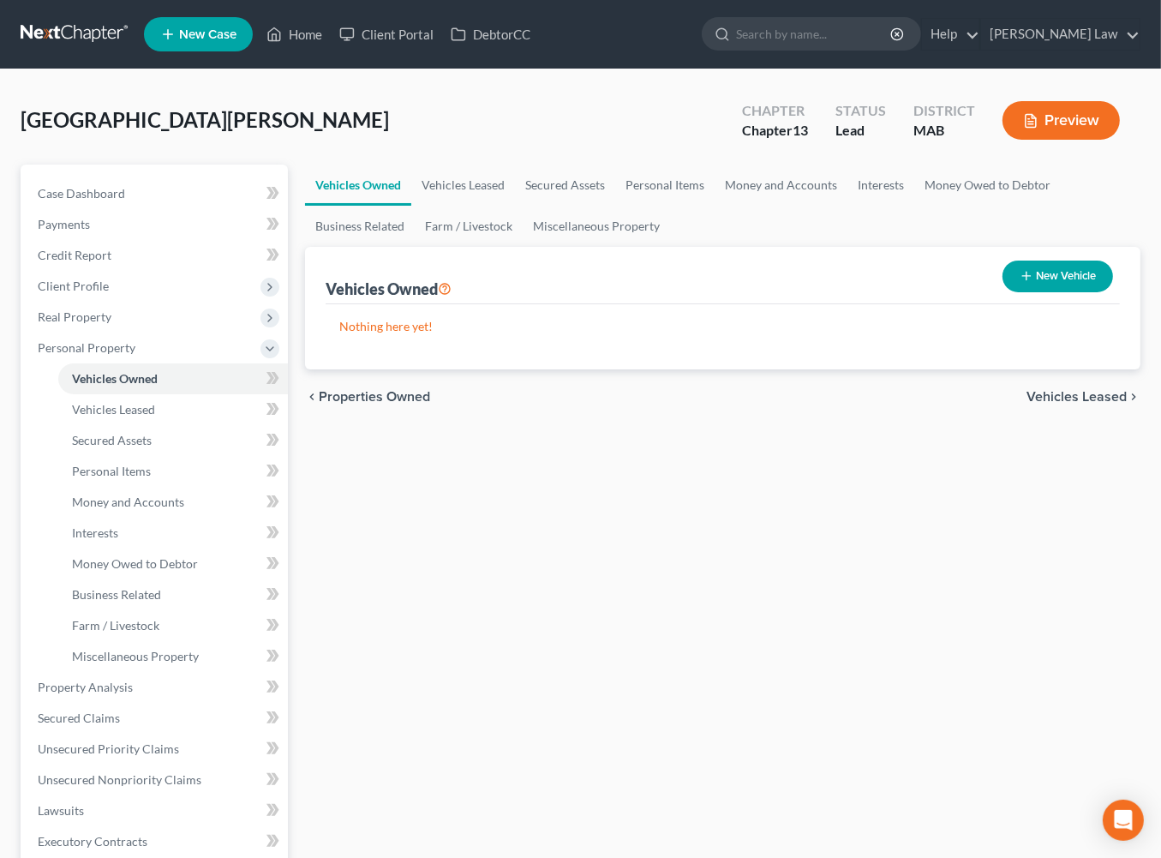
click at [1003, 292] on button "New Vehicle" at bounding box center [1058, 277] width 111 height 32
select select "0"
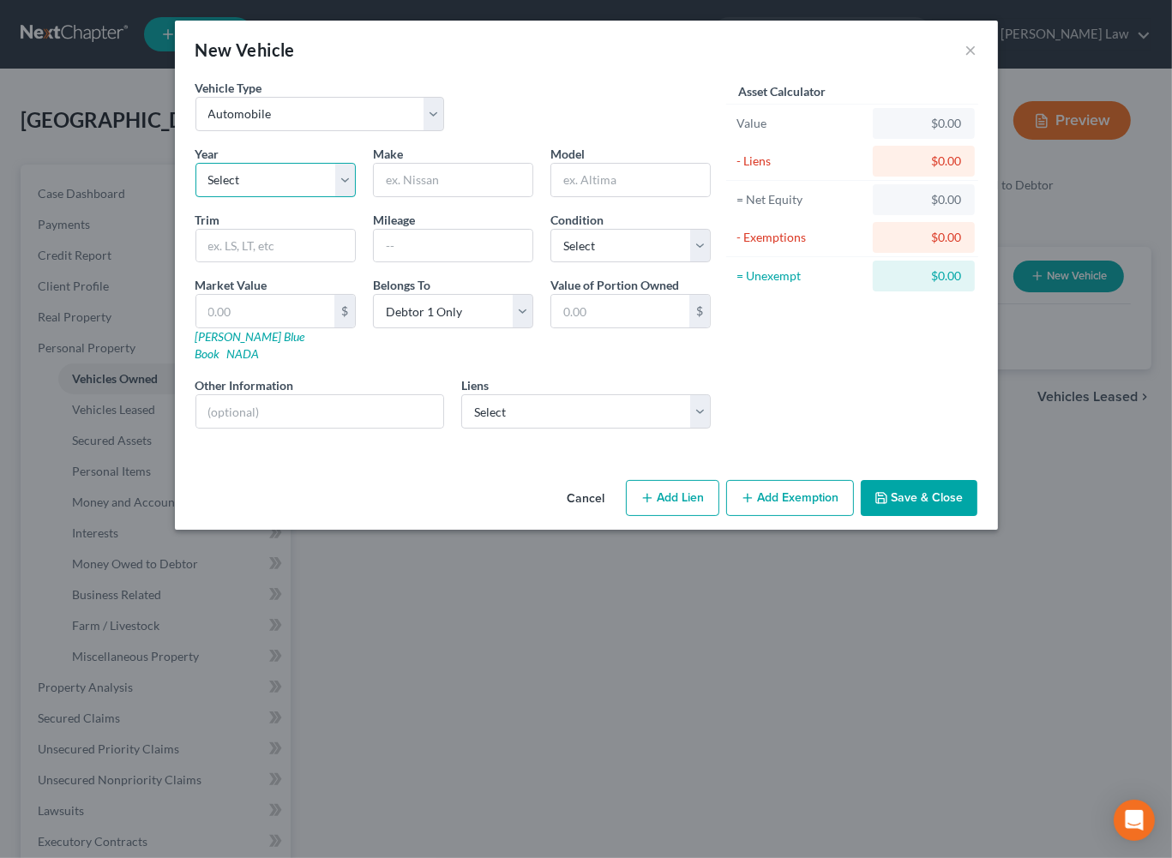
click at [283, 197] on select "Select 2026 2025 2024 2023 2022 2021 2020 2019 2018 2017 2016 2015 2014 2013 20…" at bounding box center [275, 180] width 160 height 34
select select "39"
click at [413, 196] on input "text" at bounding box center [453, 180] width 159 height 33
type input "Mercedes"
type input "190"
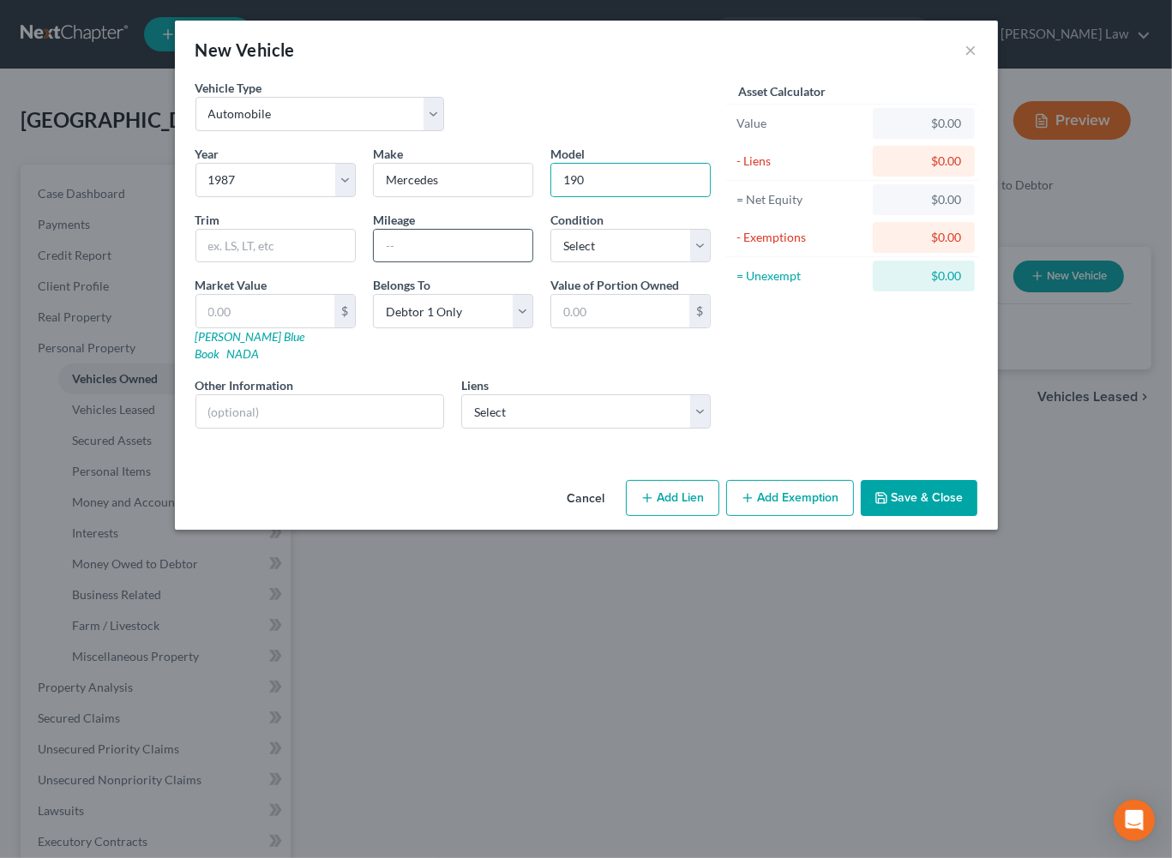
click at [408, 262] on input "text" at bounding box center [453, 246] width 159 height 33
type input "115005"
click at [196, 327] on input "text" at bounding box center [265, 311] width 138 height 33
type input "5"
type input "5.00"
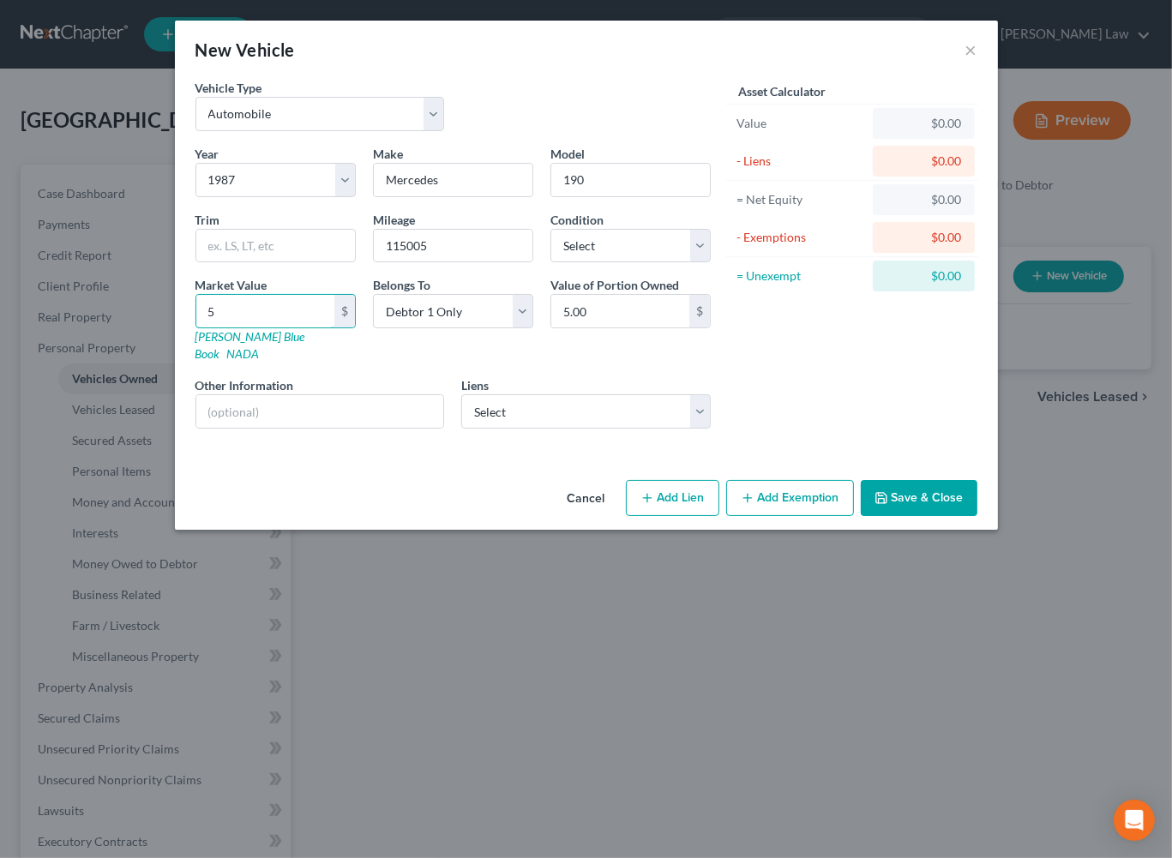
type input "50"
type input "50.00"
type input "500"
type input "500.00"
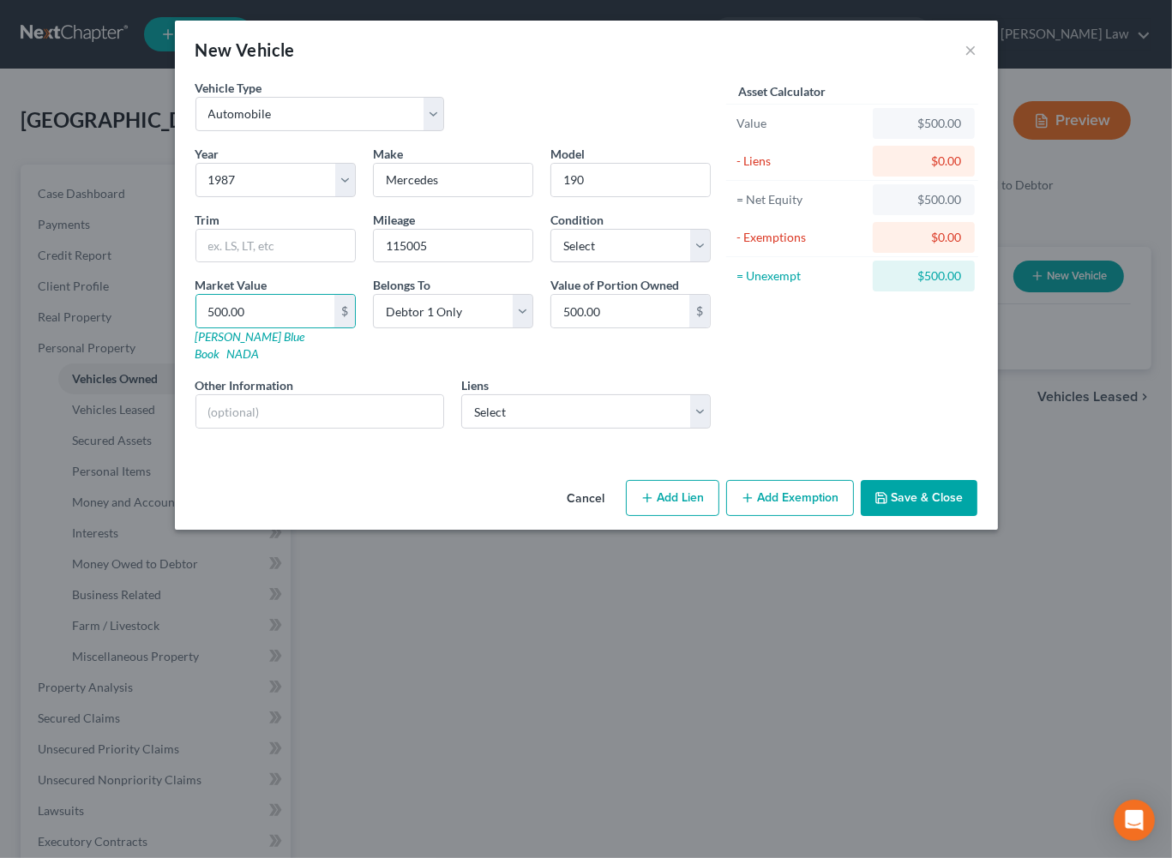
click at [977, 516] on button "Save & Close" at bounding box center [919, 498] width 117 height 36
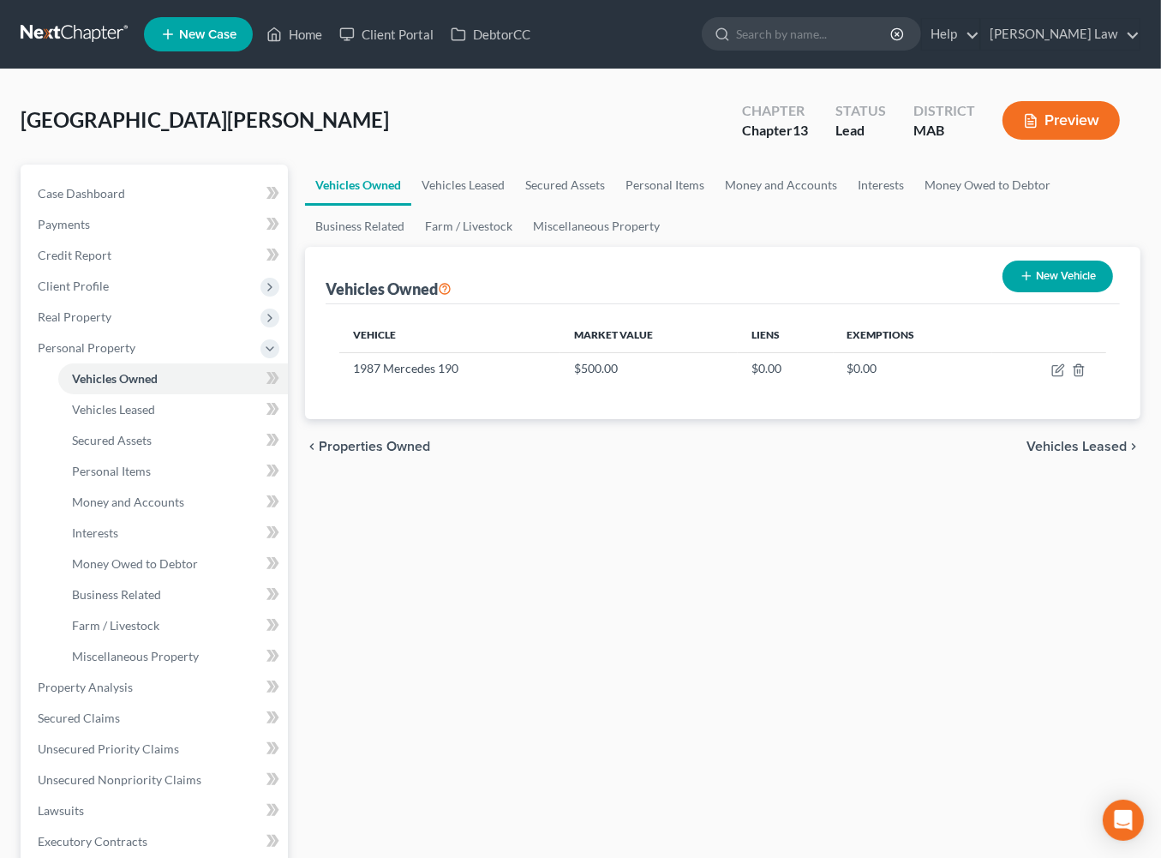
click at [1003, 292] on button "New Vehicle" at bounding box center [1058, 277] width 111 height 32
select select "0"
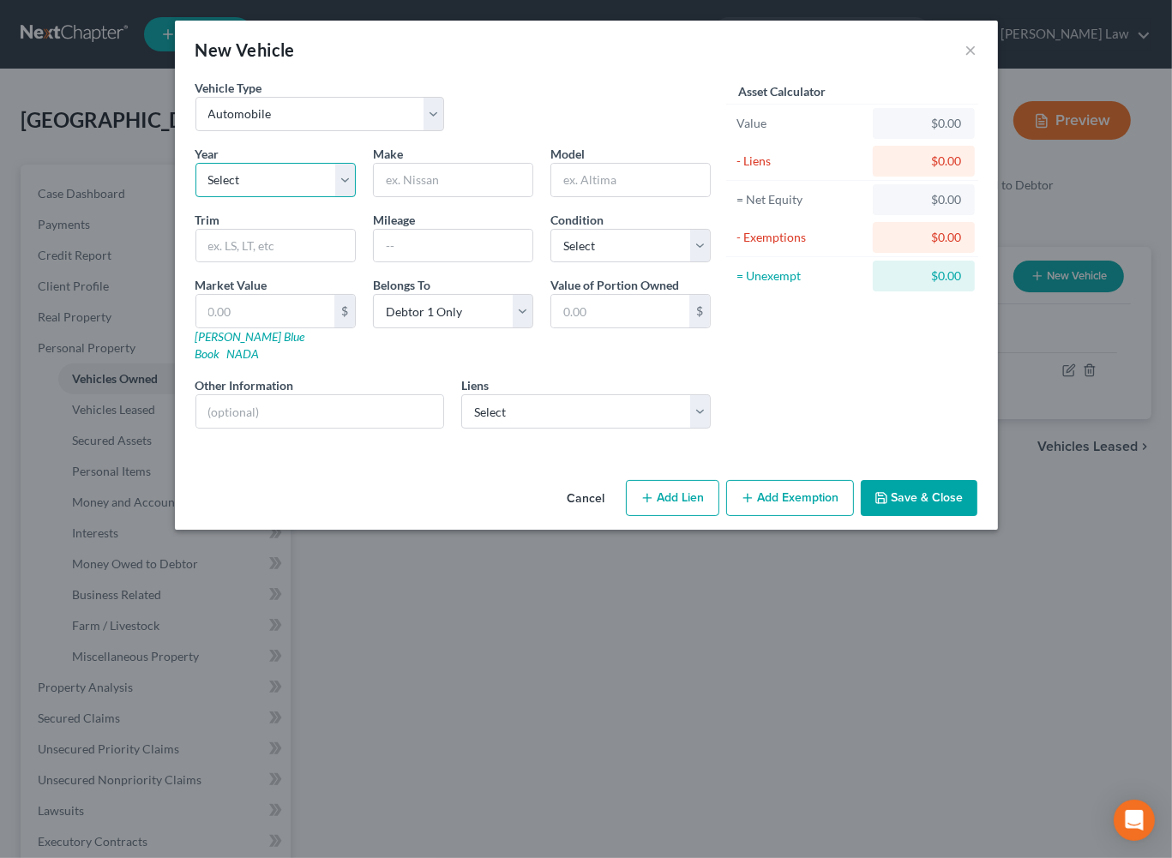
click at [297, 197] on select "Select 2026 2025 2024 2023 2022 2021 2020 2019 2018 2017 2016 2015 2014 2013 20…" at bounding box center [275, 180] width 160 height 34
select select "2"
click at [428, 196] on input "text" at bounding box center [453, 180] width 159 height 33
type input "M"
type input "Harley Davidson"
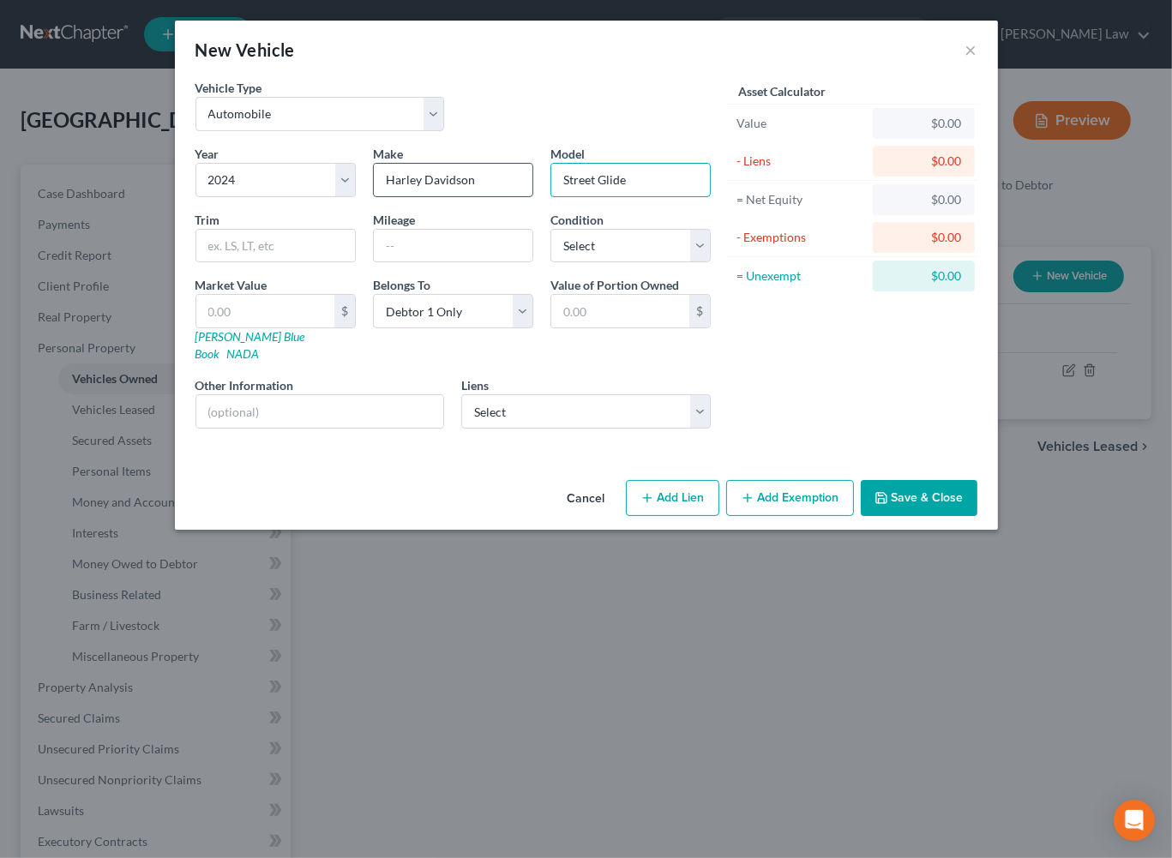
type input "Street Glide"
type input "1077"
click at [196, 327] on input "text" at bounding box center [265, 311] width 138 height 33
type input "3"
type input "3.00"
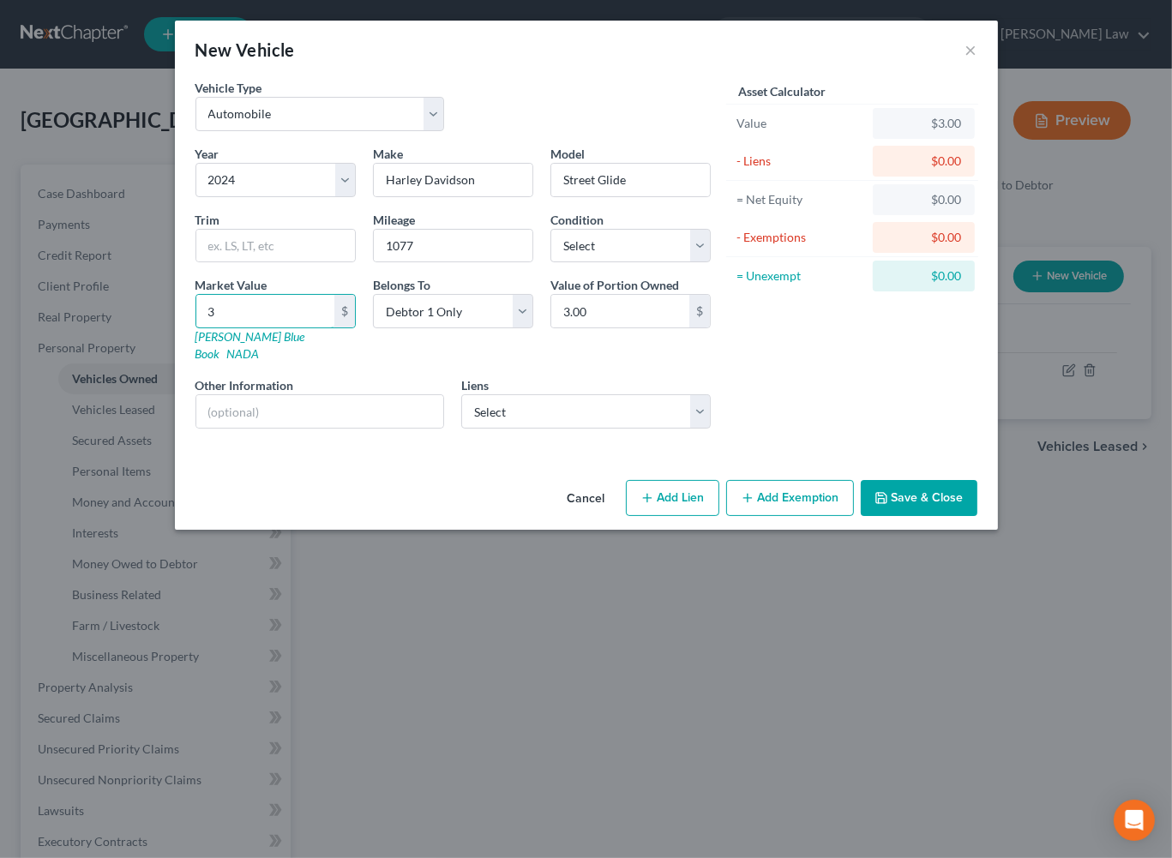
type input "35"
type input "35.00"
type input "350"
type input "350.00"
type input "3500"
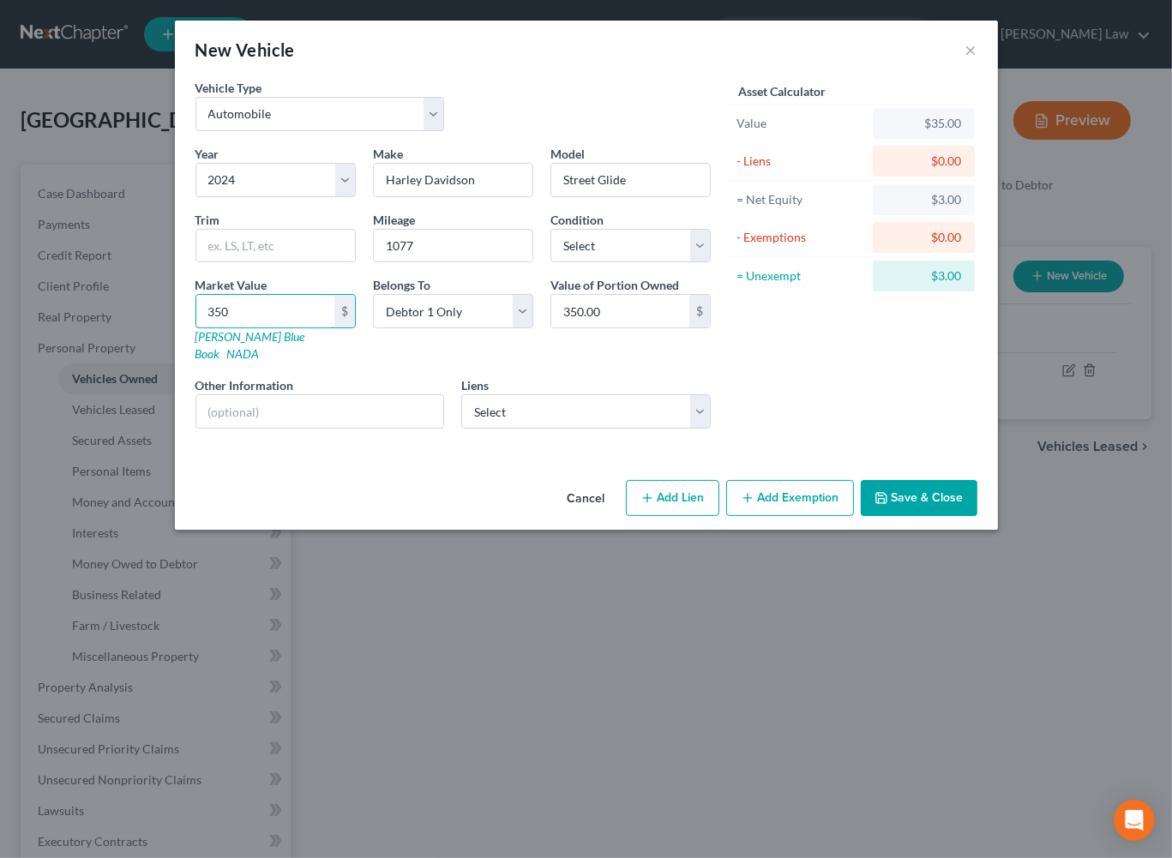
type input "3,500.00"
type input "3,5000"
type input "35,000.00"
type input "35,000"
click at [977, 516] on button "Save & Close" at bounding box center [919, 498] width 117 height 36
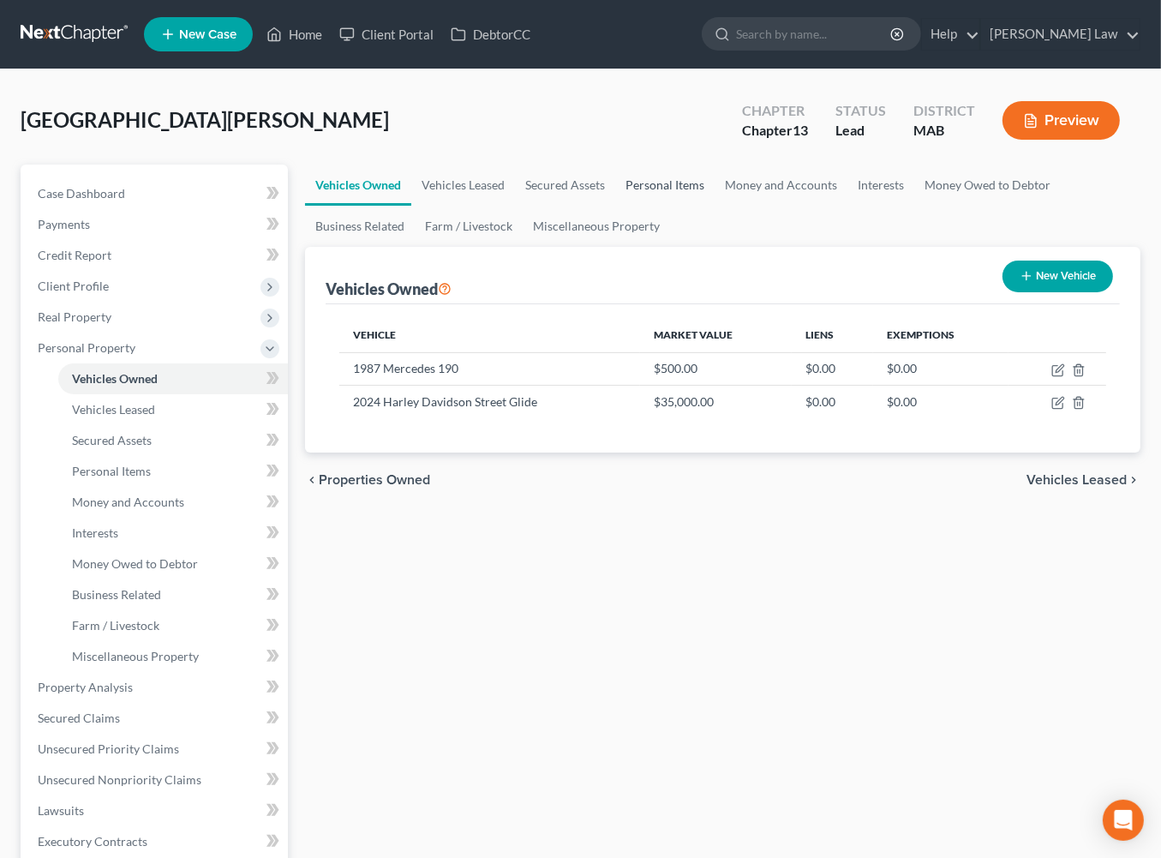
drag, startPoint x: 761, startPoint y: 224, endPoint x: 770, endPoint y: 236, distance: 14.7
click at [715, 206] on link "Personal Items" at bounding box center [664, 185] width 99 height 41
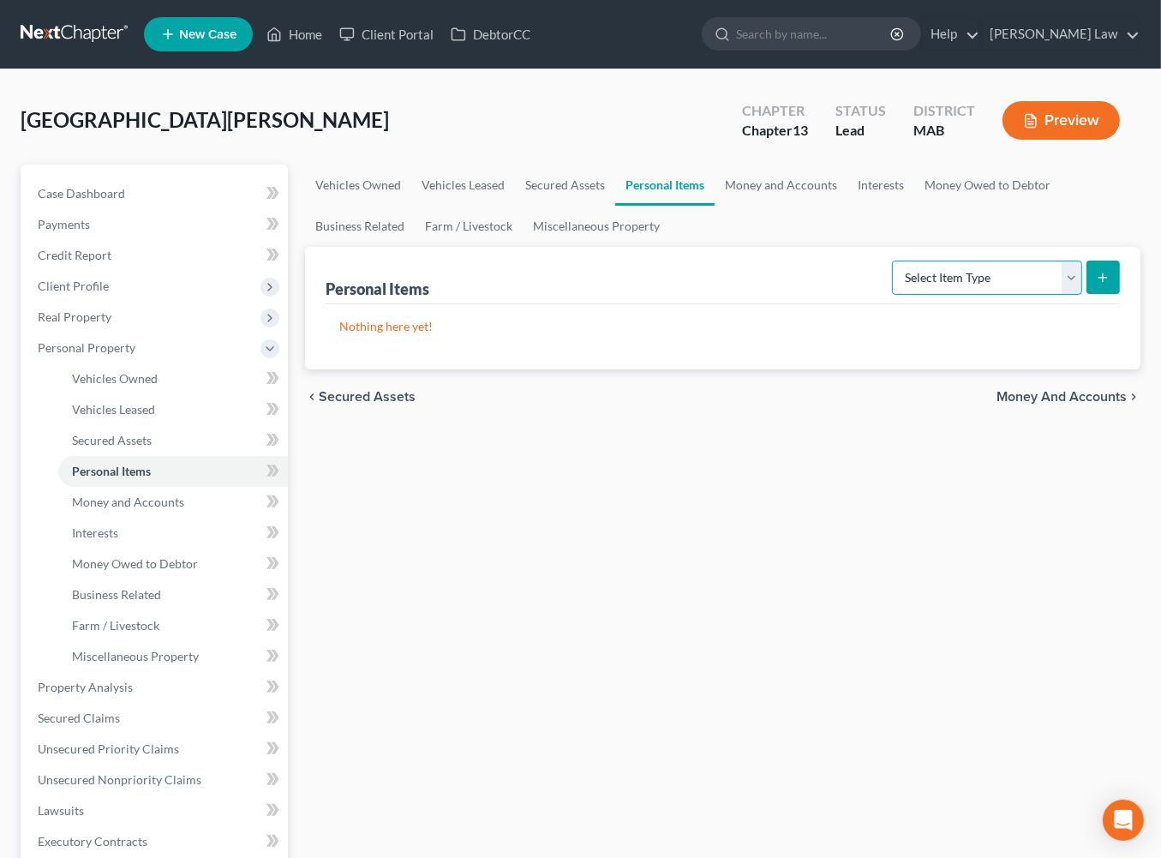
click at [1058, 295] on select "Select Item Type Clothing Collectibles Of Value Electronics Firearms Household …" at bounding box center [987, 278] width 190 height 34
select select "clothing"
click at [1087, 294] on button "submit" at bounding box center [1103, 277] width 33 height 33
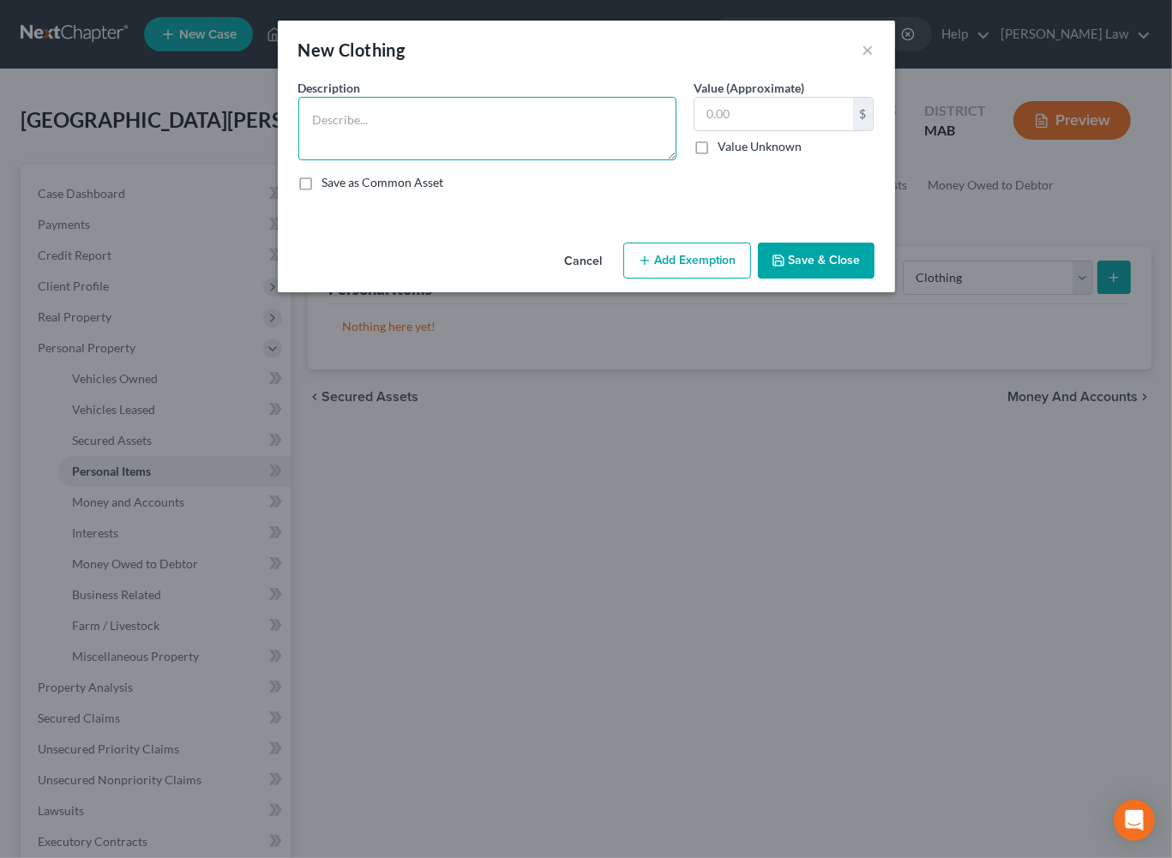
click at [373, 159] on textarea at bounding box center [487, 128] width 378 height 63
type textarea "Ordinary clothing"
type input "500.00"
click at [874, 279] on button "Save & Close" at bounding box center [816, 261] width 117 height 36
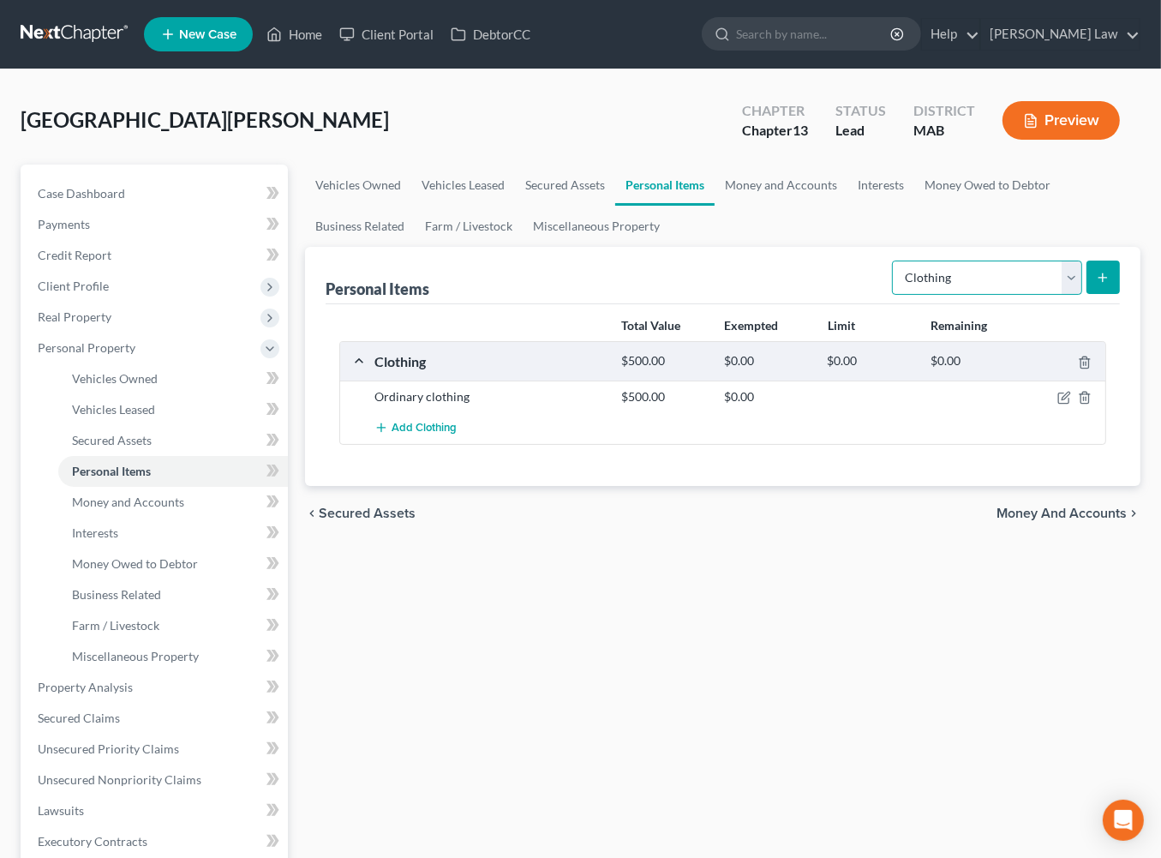
click at [1057, 295] on select "Select Item Type Clothing Collectibles Of Value Electronics Firearms Household …" at bounding box center [987, 278] width 190 height 34
select select "electronics"
click at [1096, 285] on icon "submit" at bounding box center [1103, 278] width 14 height 14
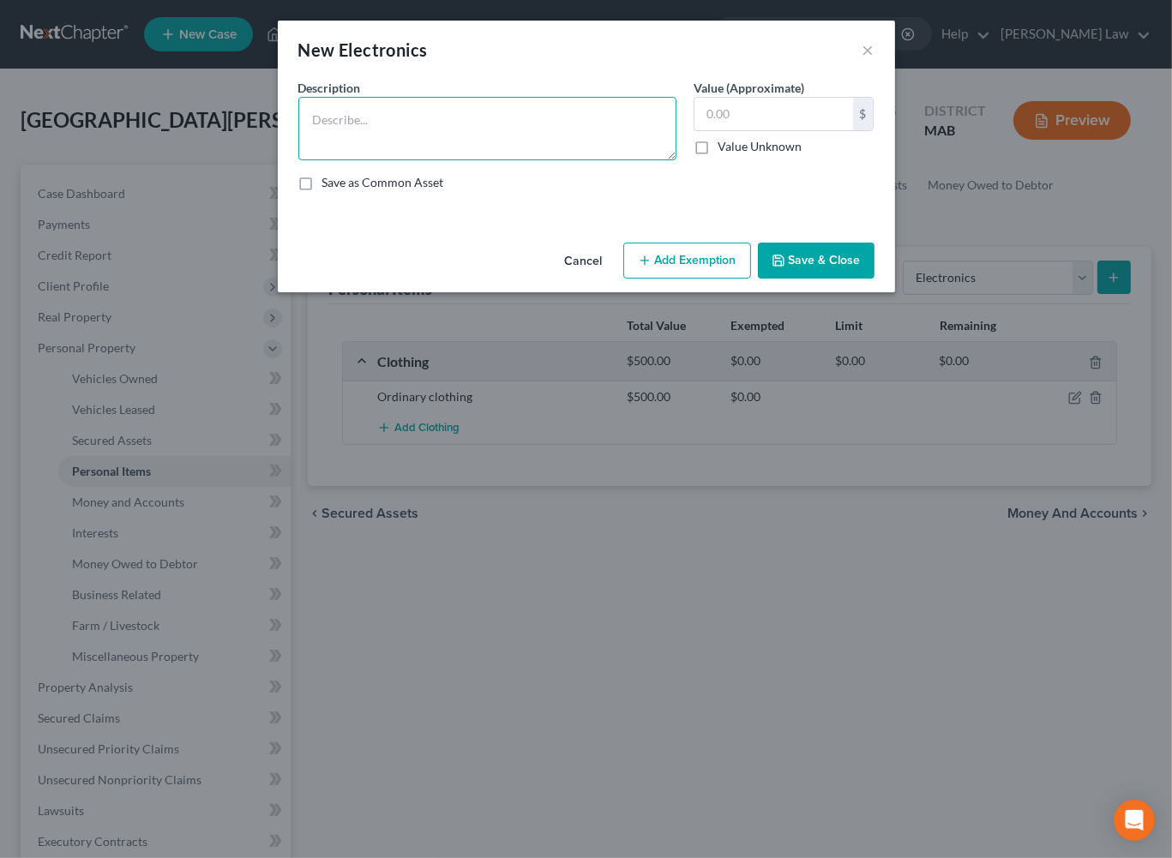
click at [431, 160] on textarea at bounding box center [487, 128] width 378 height 63
type textarea "Misc. Electronics"
type input "2,000"
click at [873, 279] on button "Save & Close" at bounding box center [816, 261] width 117 height 36
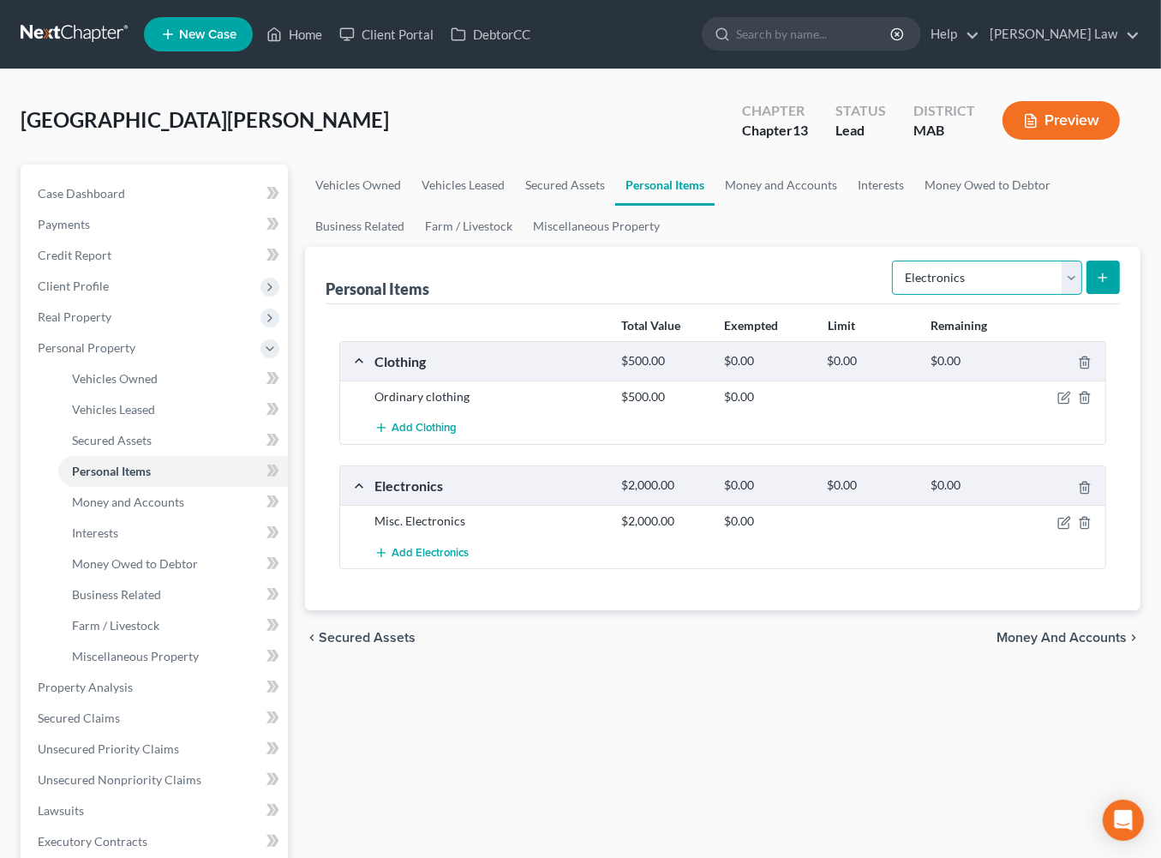
click at [1050, 295] on select "Select Item Type Clothing Collectibles Of Value Electronics Firearms Household …" at bounding box center [987, 278] width 190 height 34
select select "household_goods"
click at [1100, 278] on line "submit" at bounding box center [1104, 278] width 8 height 0
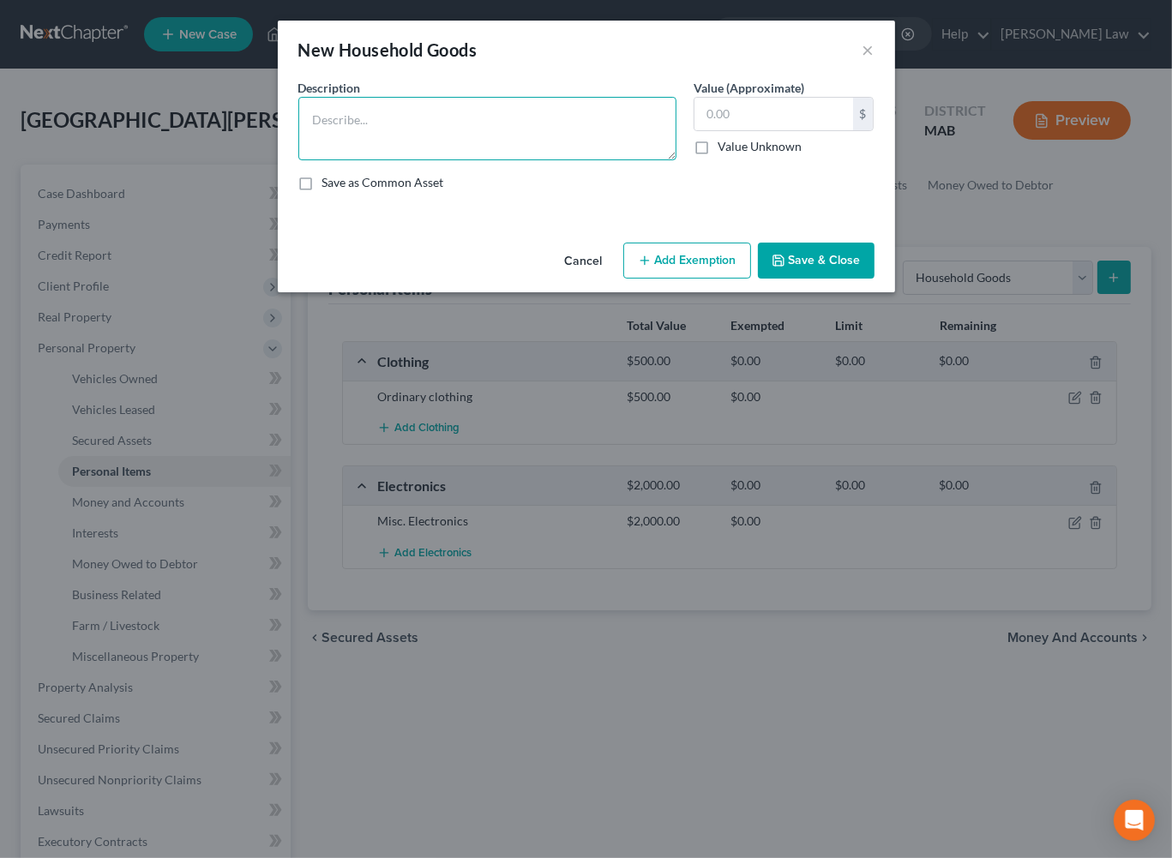
click at [315, 160] on textarea at bounding box center [487, 128] width 378 height 63
type textarea "Ordinary and usual household contents"
type input "4,000"
click at [864, 279] on button "Save & Close" at bounding box center [816, 261] width 117 height 36
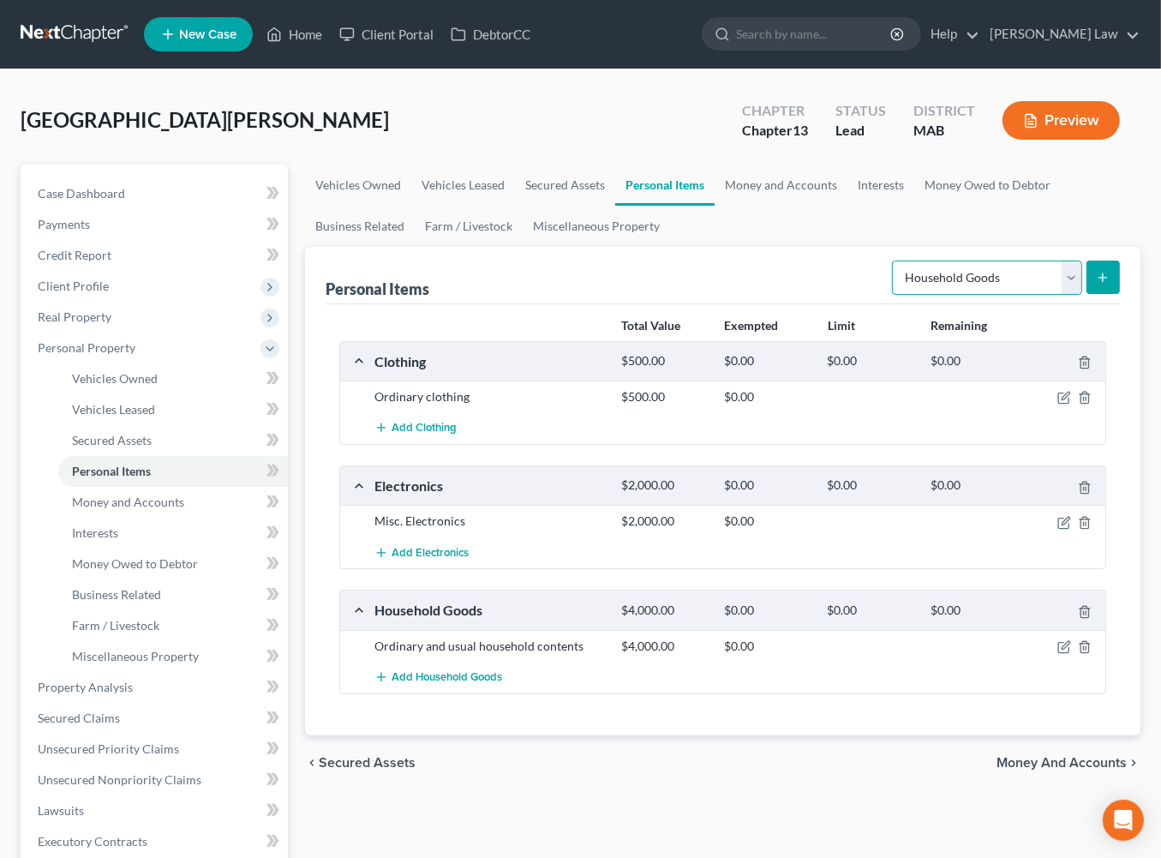
click at [1050, 295] on select "Select Item Type Clothing Collectibles Of Value Electronics Firearms Household …" at bounding box center [987, 278] width 190 height 34
select select "jewelry"
click at [1096, 294] on button "submit" at bounding box center [1103, 277] width 33 height 33
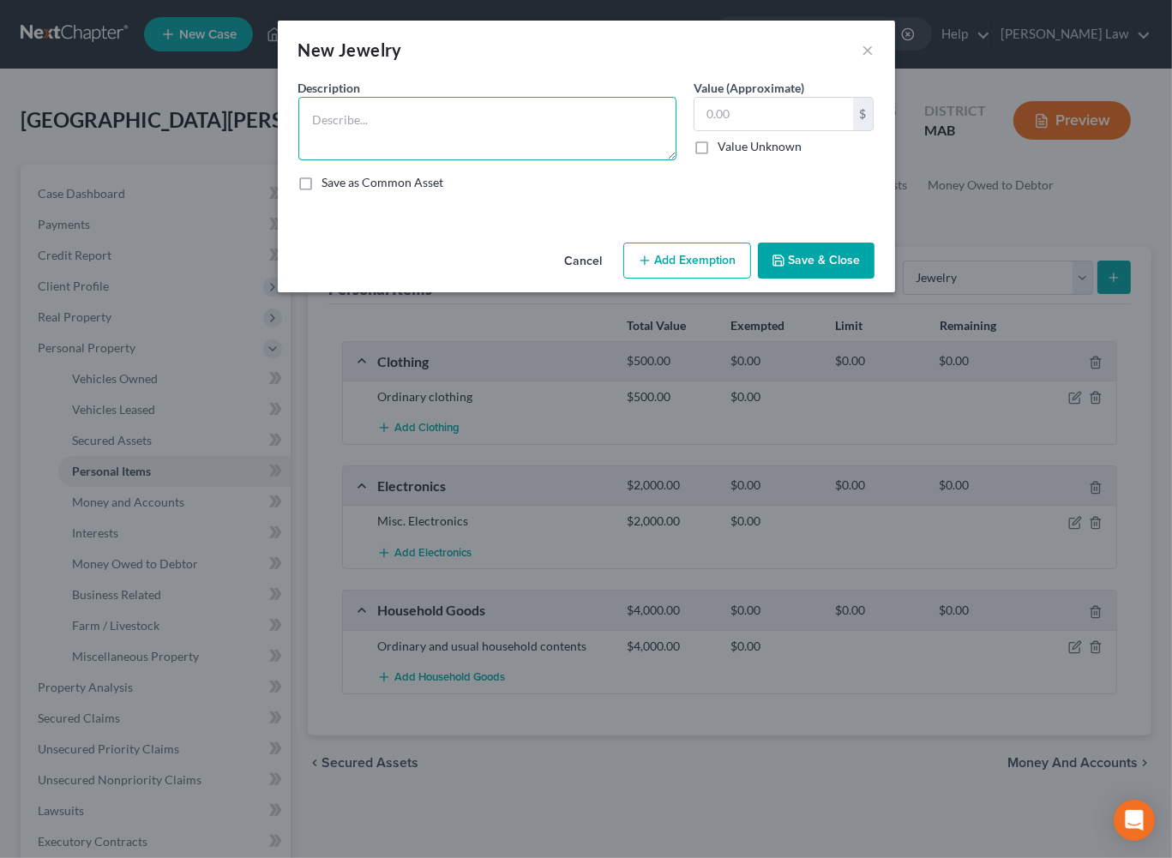
click at [432, 155] on textarea at bounding box center [487, 128] width 378 height 63
type textarea "Misc. Jewelry"
type input "200"
click at [848, 279] on button "Save & Close" at bounding box center [816, 261] width 117 height 36
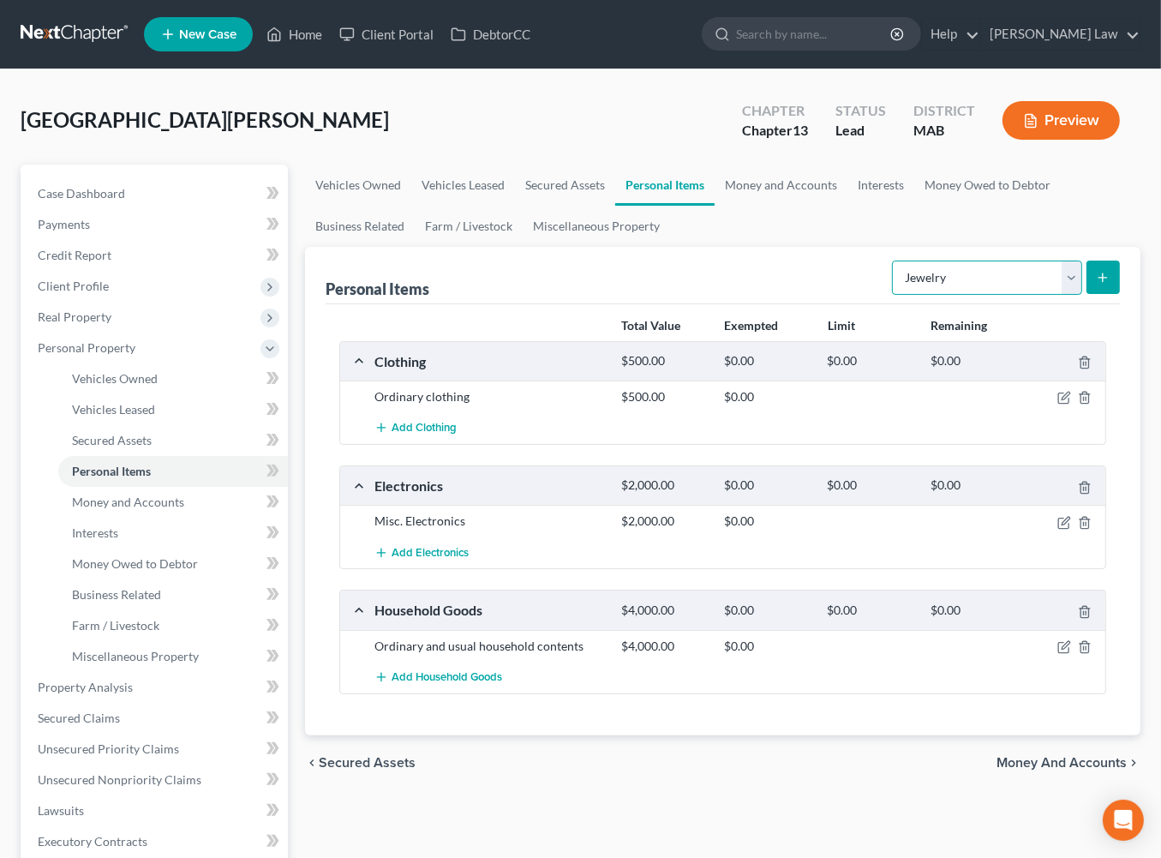
click at [1041, 295] on select "Select Item Type Clothing Collectibles Of Value Electronics Firearms Household …" at bounding box center [987, 278] width 190 height 34
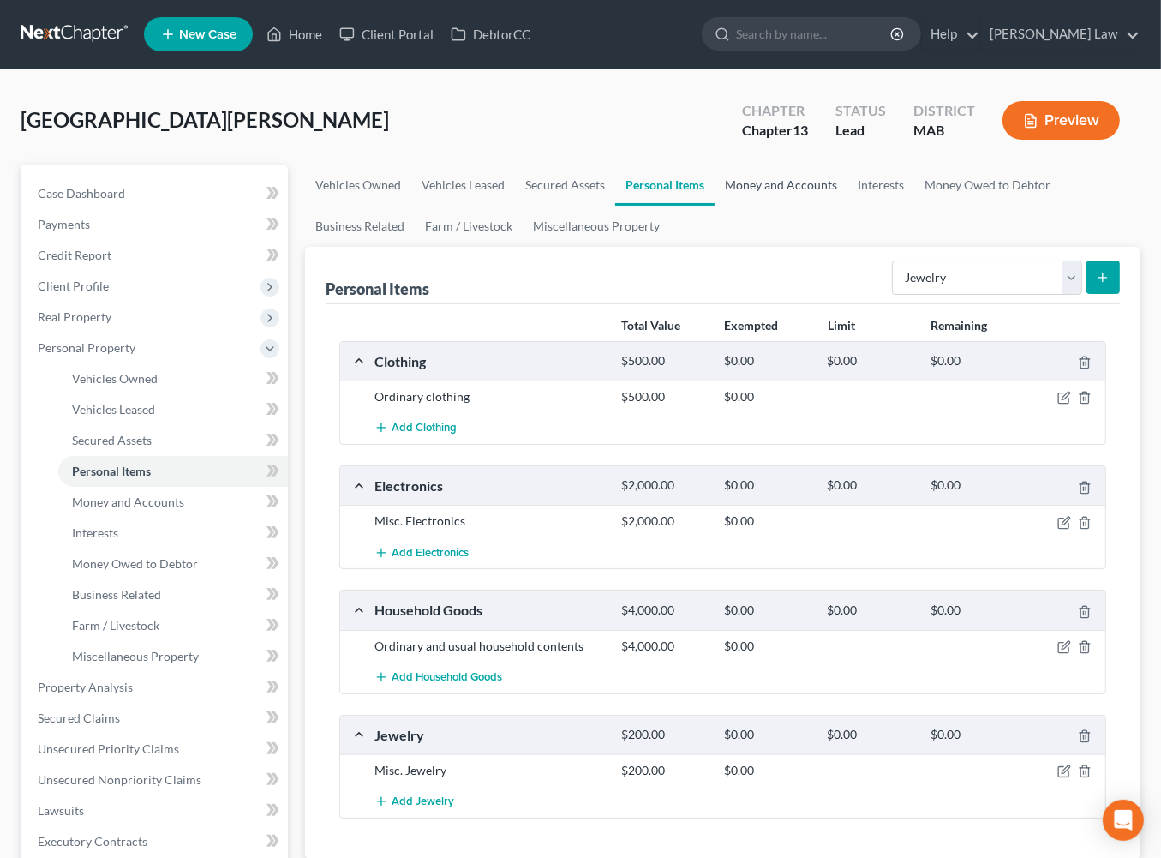
click at [848, 206] on link "Money and Accounts" at bounding box center [781, 185] width 133 height 41
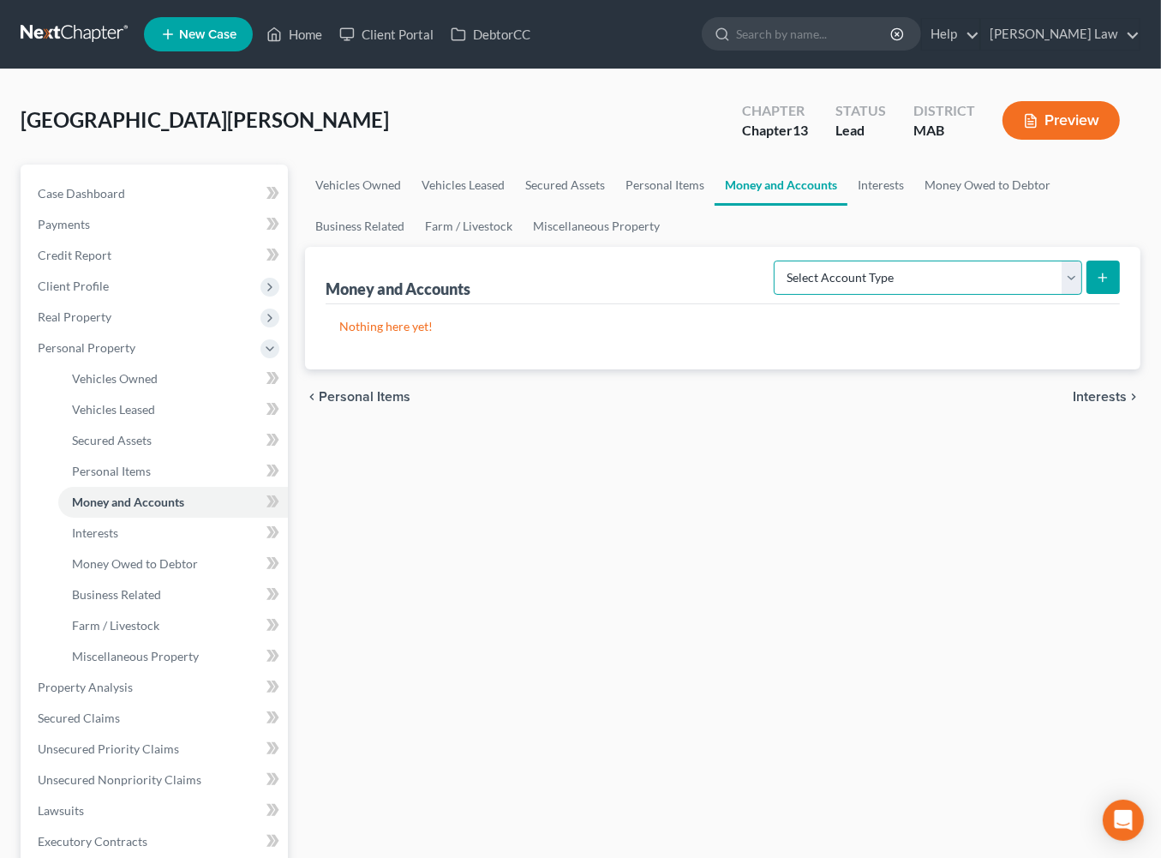
click at [1052, 295] on select "Select Account Type Brokerage Cash on Hand Certificates of Deposit Checking Acc…" at bounding box center [928, 278] width 309 height 34
select select "checking"
click at [1096, 285] on icon "submit" at bounding box center [1103, 278] width 14 height 14
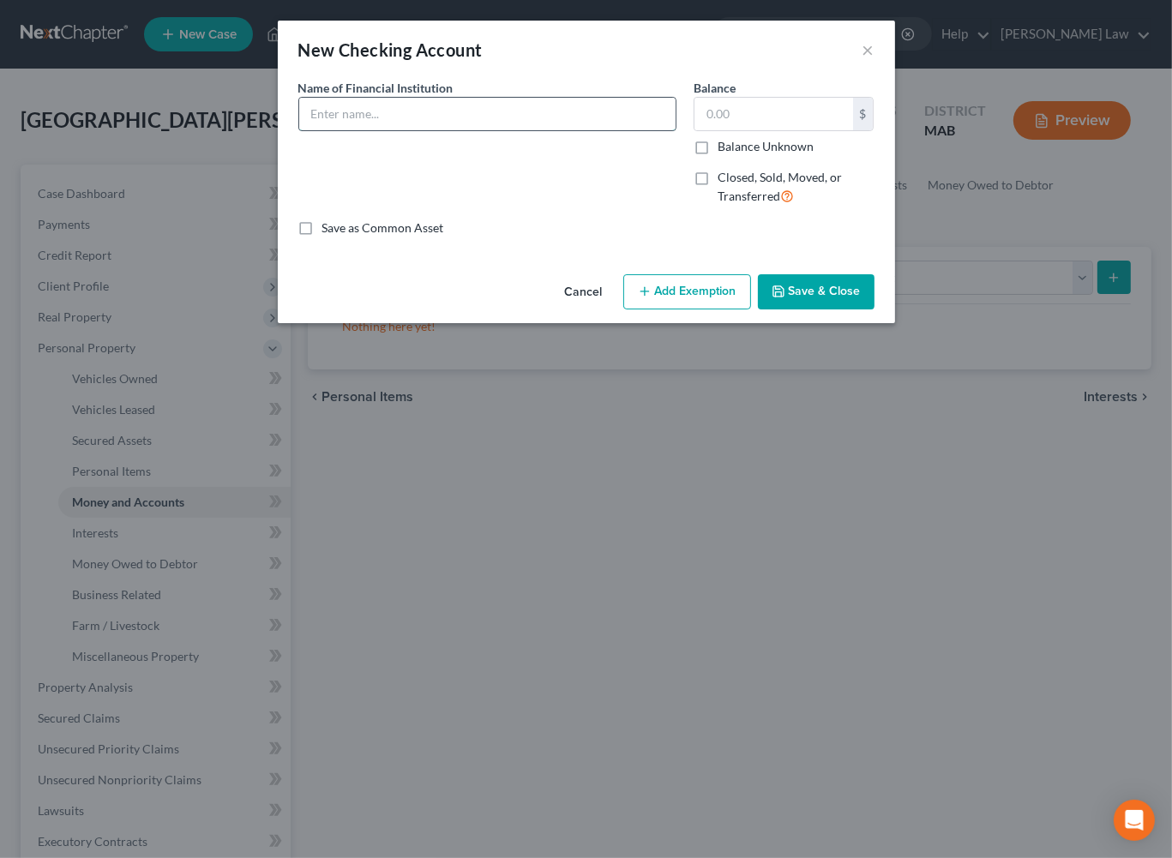
click at [339, 130] on input "text" at bounding box center [487, 114] width 376 height 33
type input "[PERSON_NAME] Village Savings Bank"
type input "205.00"
click at [845, 310] on button "Save & Close" at bounding box center [816, 292] width 117 height 36
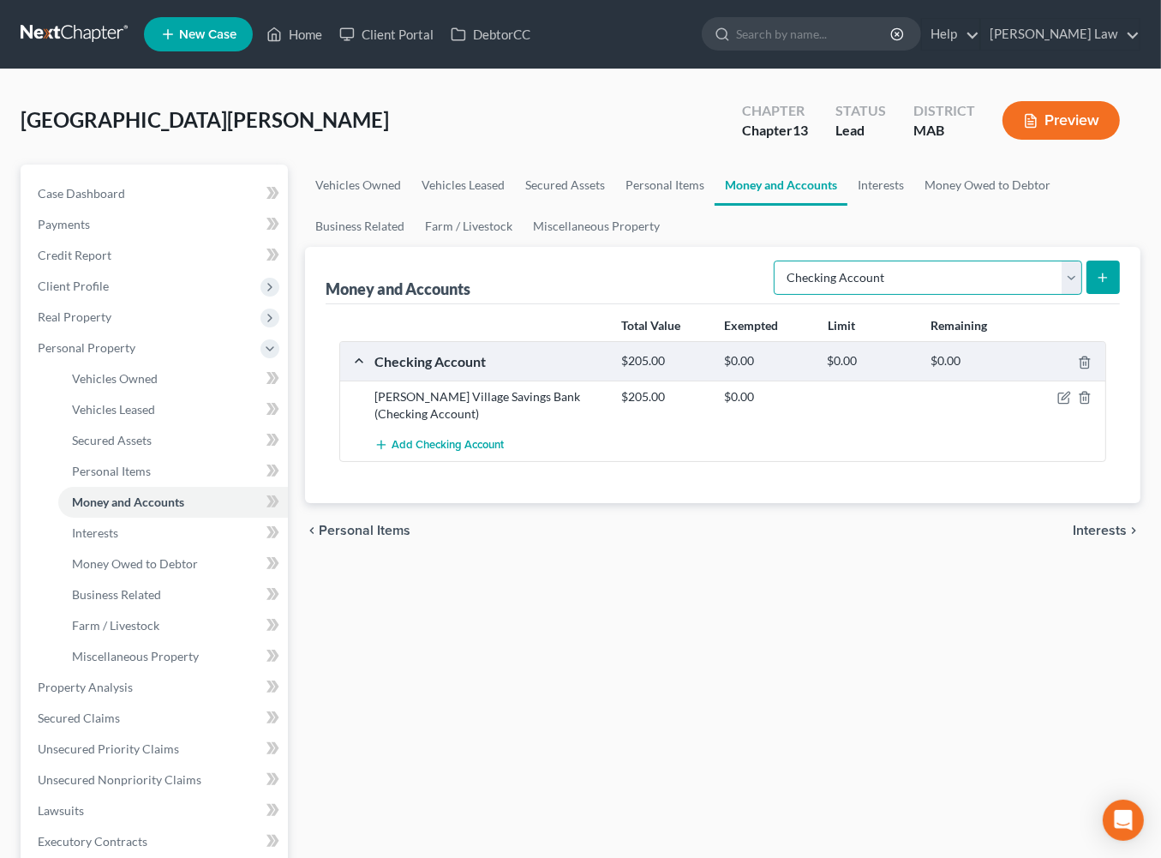
click at [1058, 295] on select "Select Account Type Brokerage Cash on Hand Certificates of Deposit Checking Acc…" at bounding box center [928, 278] width 309 height 34
select select "savings"
click at [1096, 285] on icon "submit" at bounding box center [1103, 278] width 14 height 14
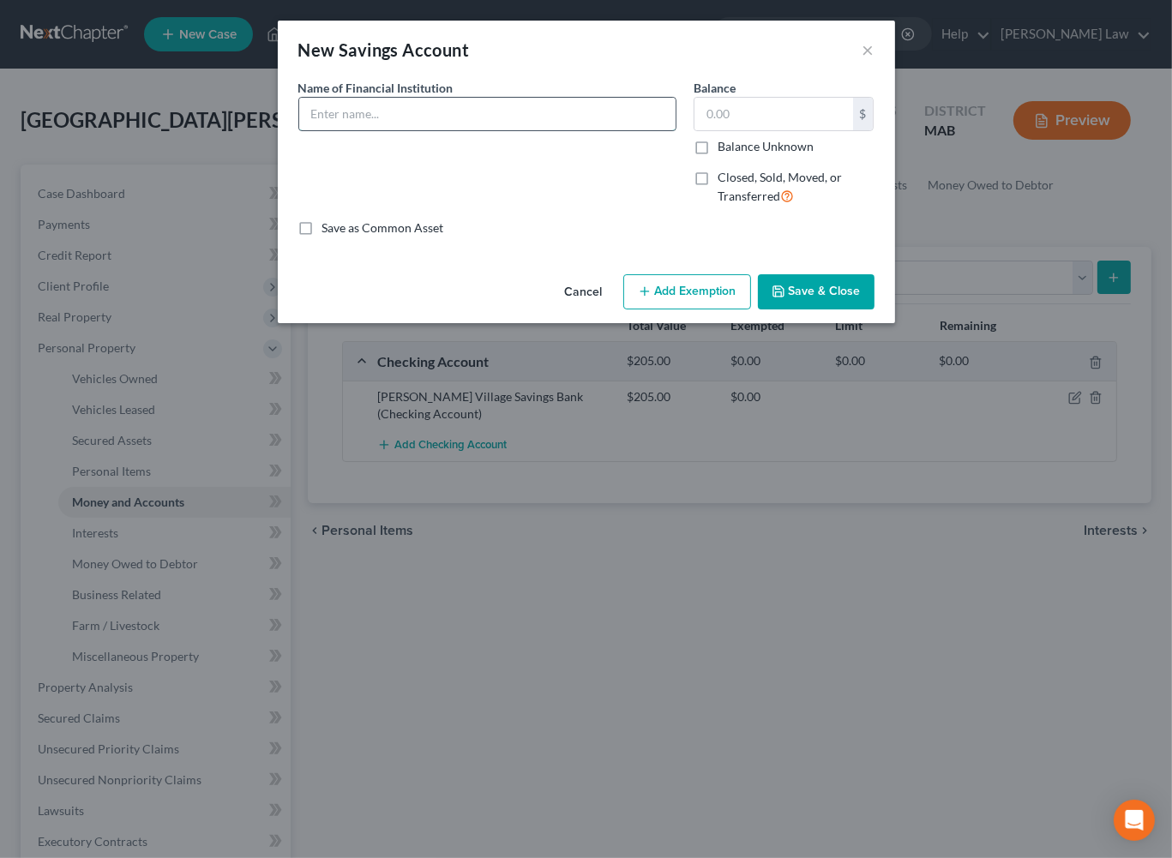
click at [337, 130] on input "text" at bounding box center [487, 114] width 376 height 33
type input "[PERSON_NAME] Village Savings Bank"
click at [795, 130] on input "text" at bounding box center [773, 114] width 159 height 33
type input "1.00"
click at [874, 310] on button "Save & Close" at bounding box center [816, 292] width 117 height 36
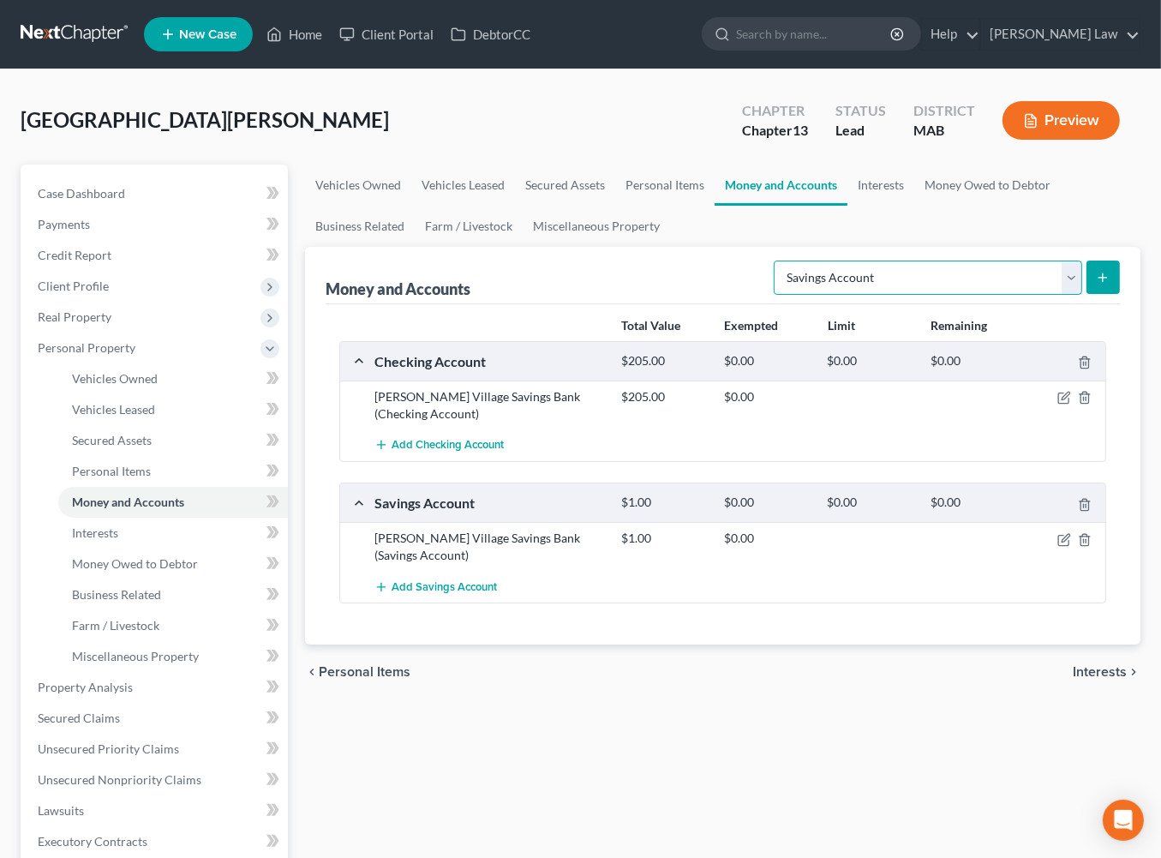
click at [1050, 295] on select "Select Account Type Brokerage Cash on Hand Certificates of Deposit Checking Acc…" at bounding box center [928, 278] width 309 height 34
select select "checking"
click at [1096, 285] on icon "submit" at bounding box center [1103, 278] width 14 height 14
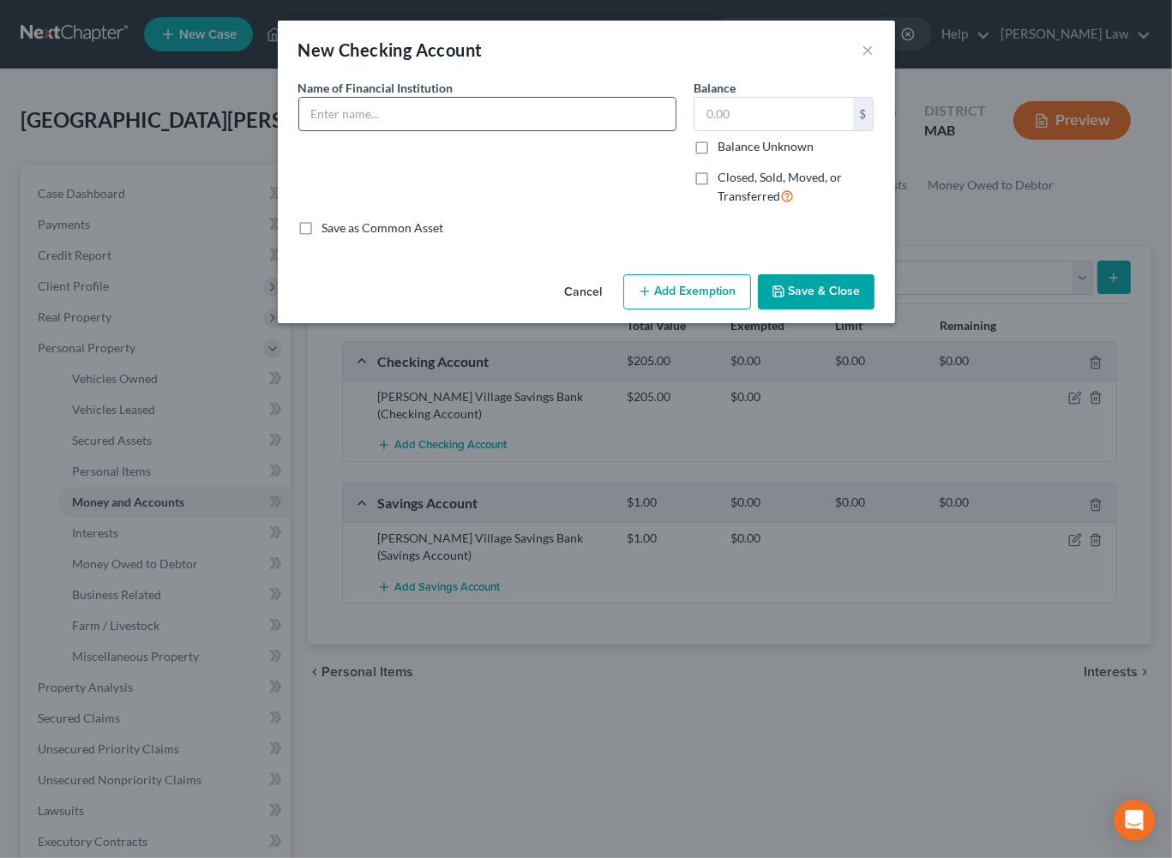
click at [339, 130] on input "text" at bounding box center [487, 114] width 376 height 33
type input "Cape Cod"
type input "1.00"
drag, startPoint x: 869, startPoint y: 358, endPoint x: 1168, endPoint y: 286, distance: 307.7
click at [870, 310] on button "Save & Close" at bounding box center [816, 292] width 117 height 36
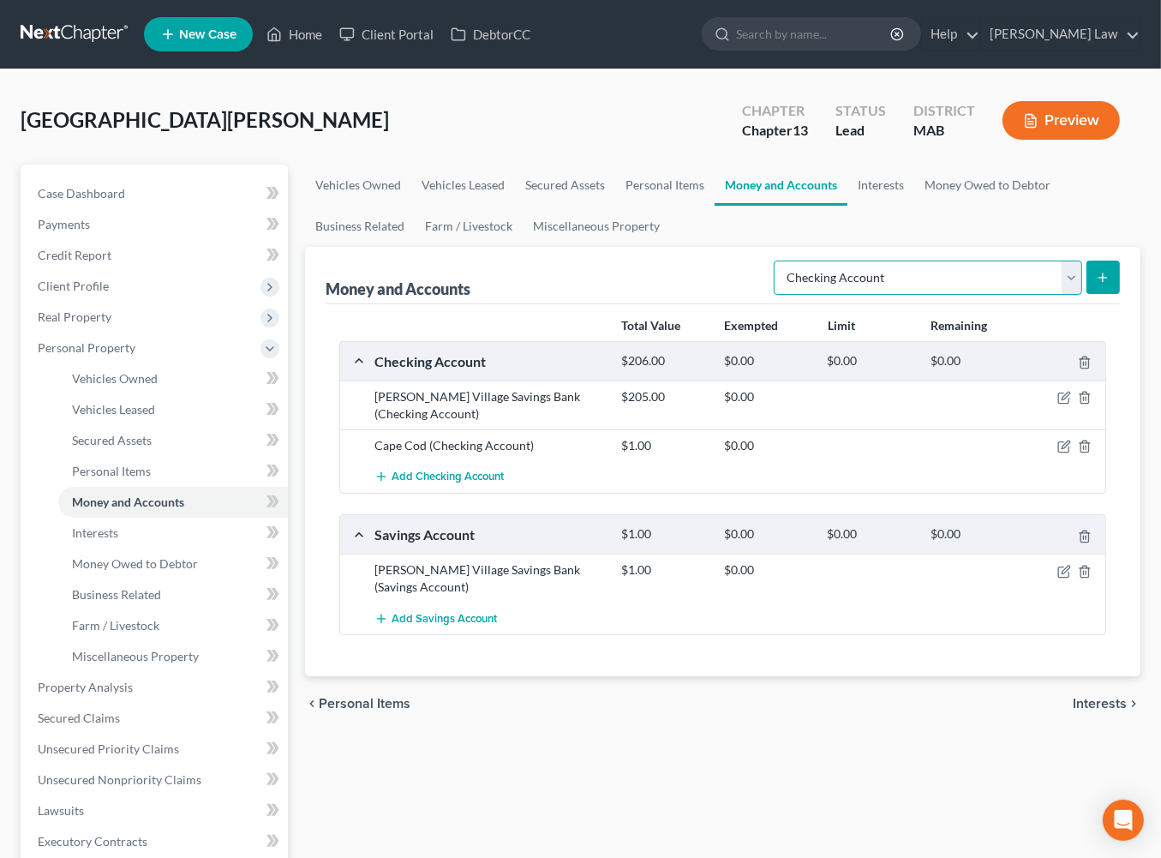
click at [1046, 295] on select "Select Account Type Brokerage Cash on Hand Certificates of Deposit Checking Acc…" at bounding box center [928, 278] width 309 height 34
select select "savings"
click at [1087, 294] on button "submit" at bounding box center [1103, 277] width 33 height 33
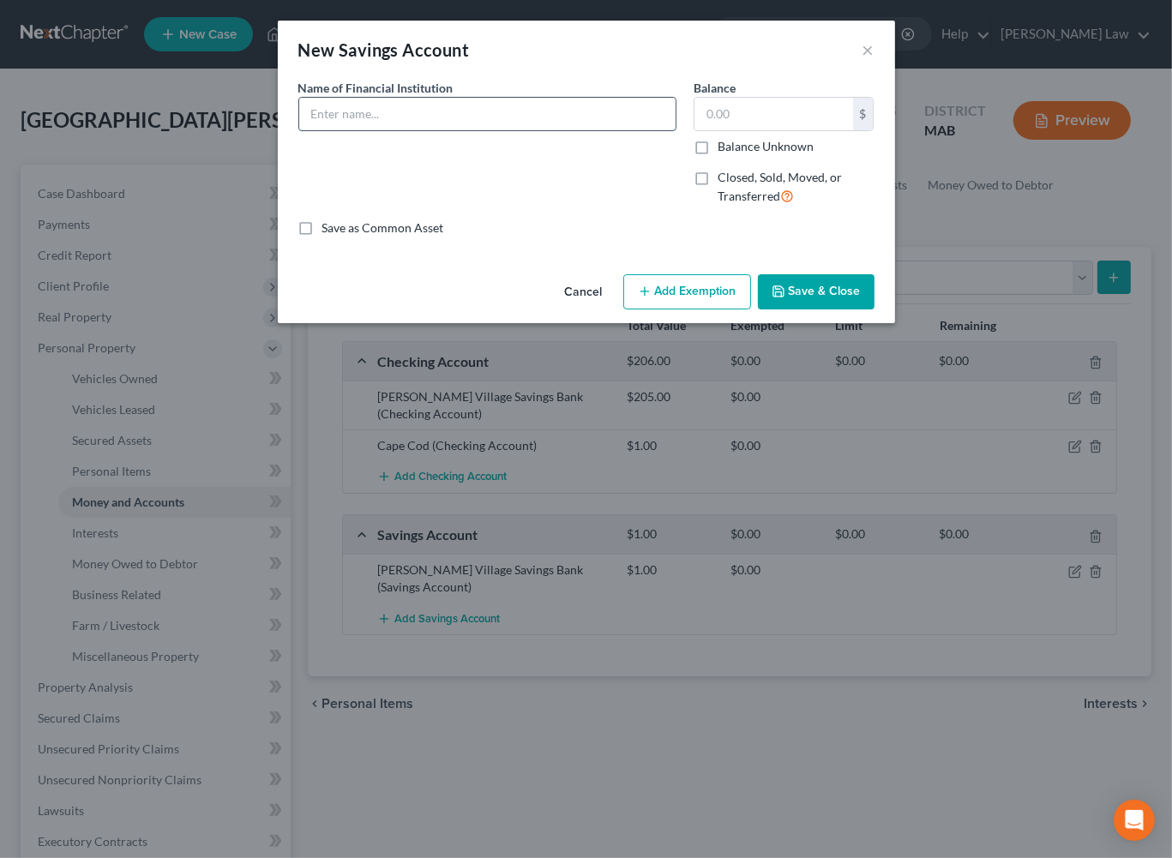
click at [384, 130] on input "text" at bounding box center [487, 114] width 376 height 33
type input "Cape Cod 5 Savings"
type input "1.00"
click at [785, 298] on icon "button" at bounding box center [778, 292] width 14 height 14
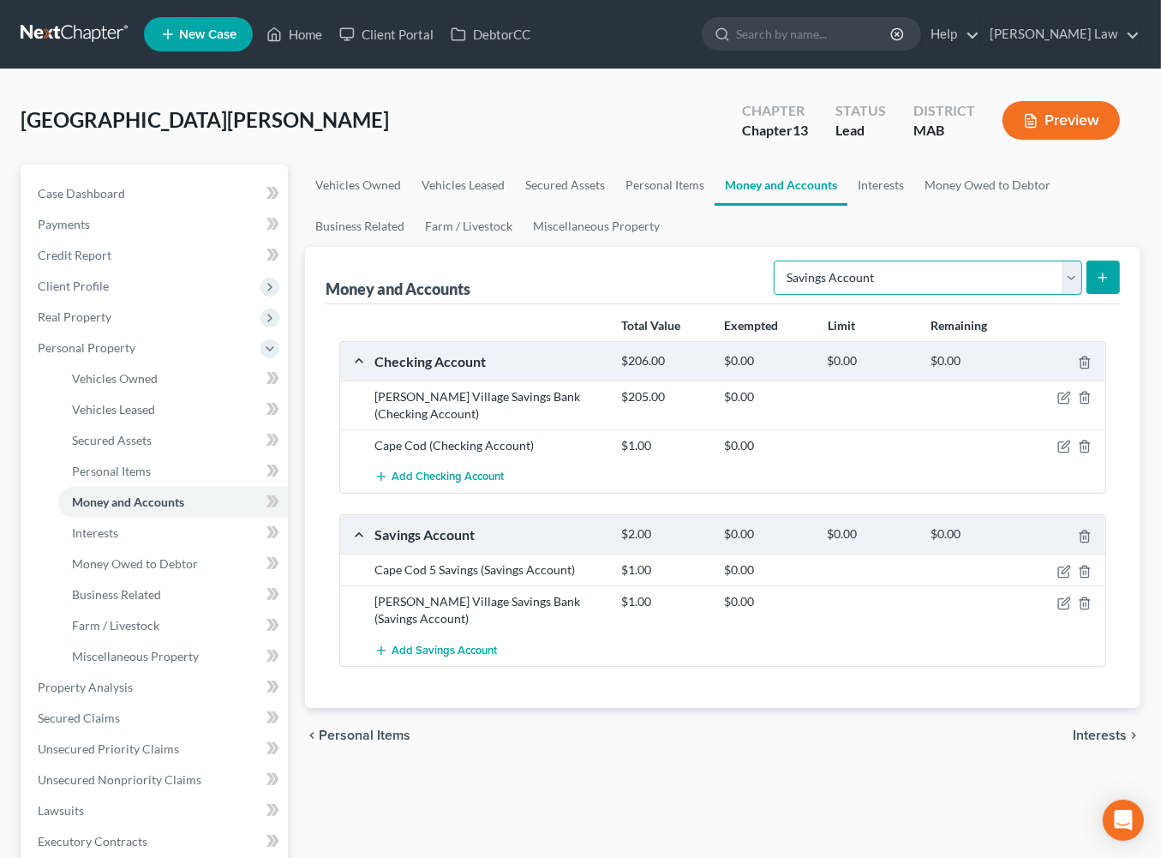
click at [1052, 295] on select "Select Account Type Brokerage Cash on Hand Certificates of Deposit Checking Acc…" at bounding box center [928, 278] width 309 height 34
click at [915, 206] on link "Interests" at bounding box center [881, 185] width 67 height 41
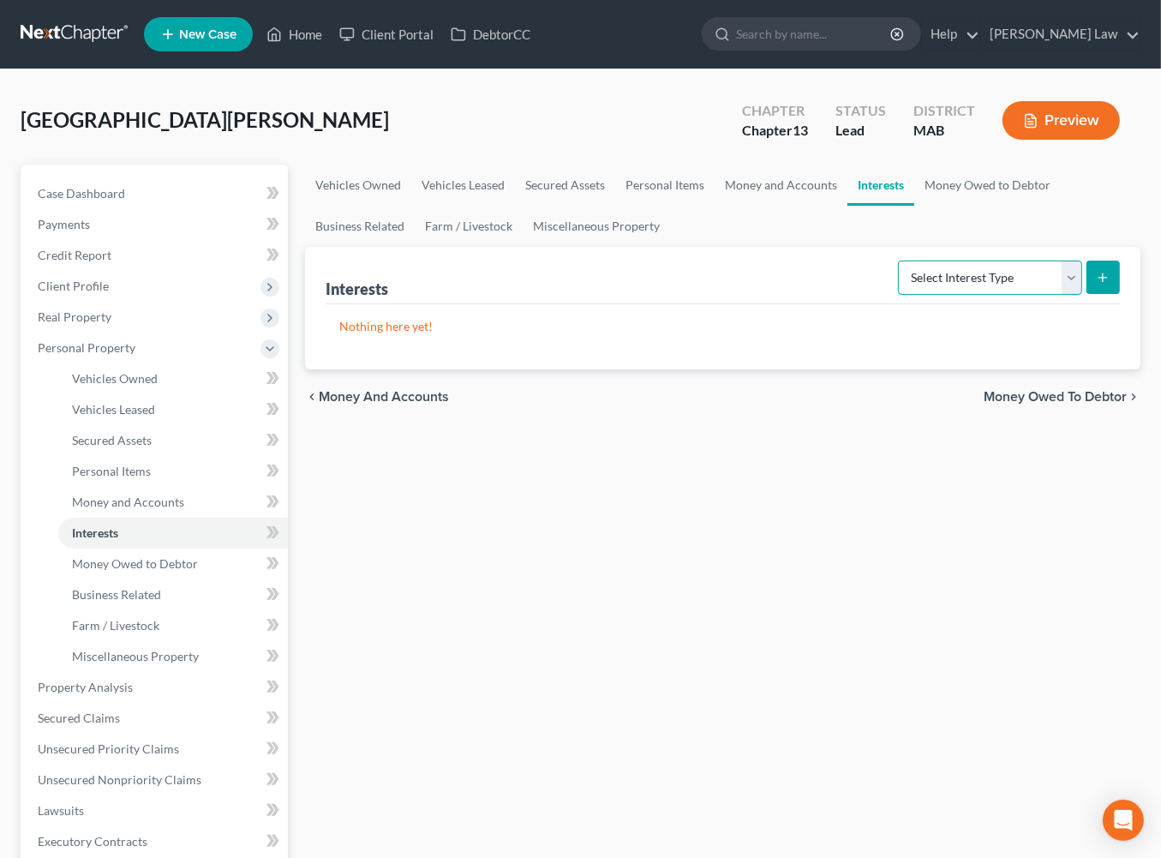
click at [1044, 295] on select "Select Interest Type 401K Annuity Bond Education IRA Government Bond Government…" at bounding box center [990, 278] width 184 height 34
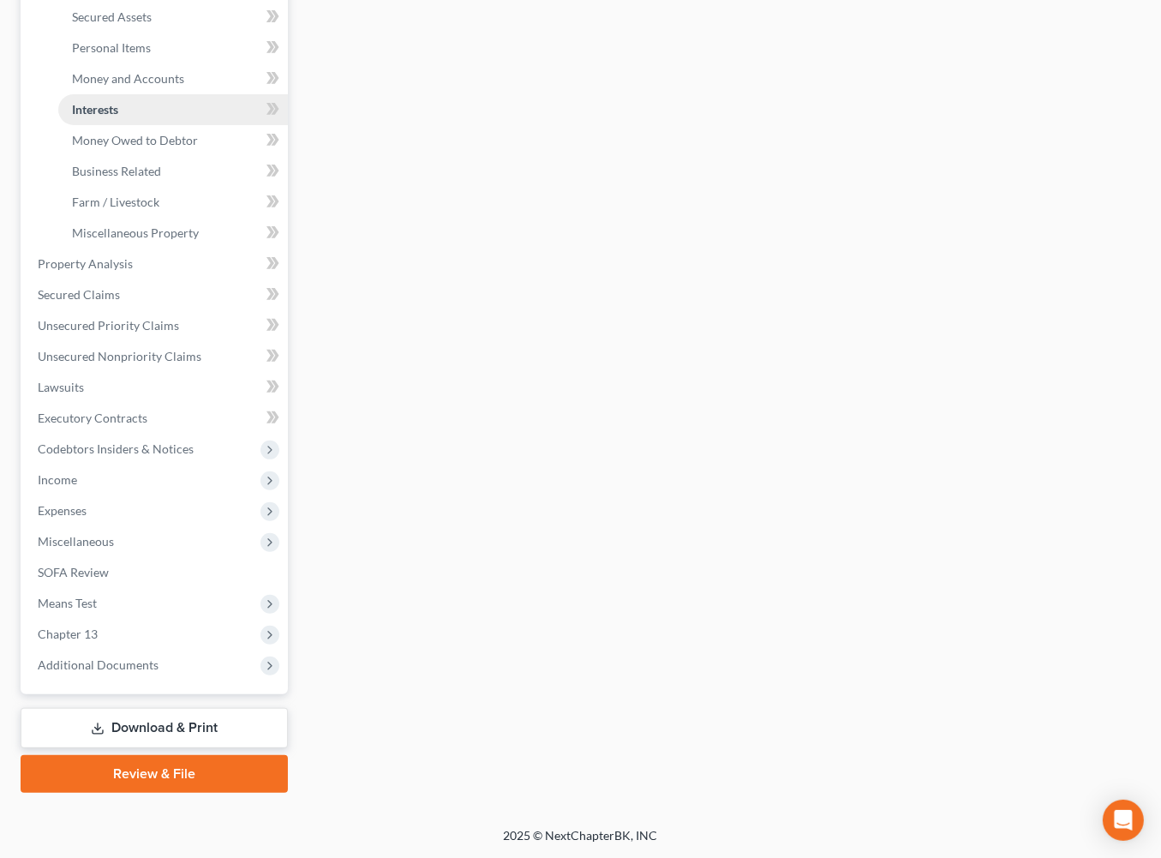
scroll to position [648, 0]
click at [77, 480] on span "Income" at bounding box center [57, 479] width 39 height 15
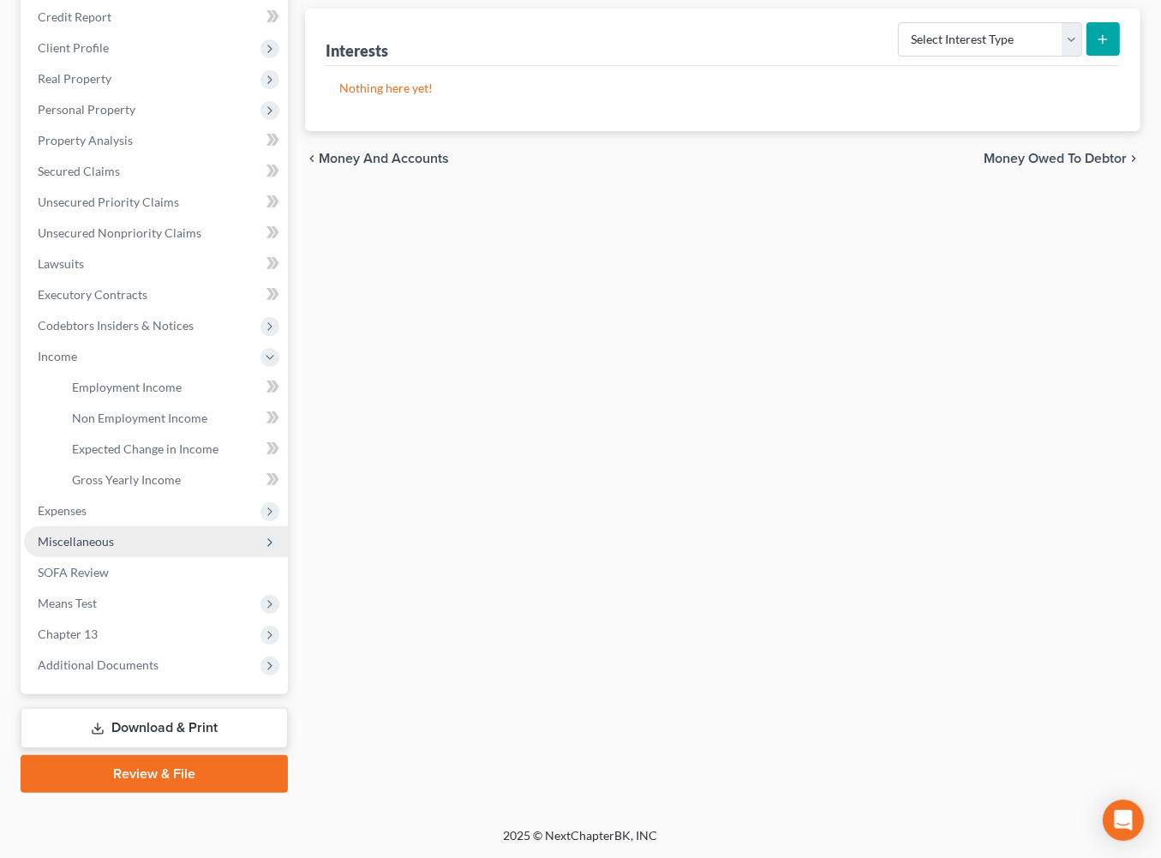
scroll to position [507, 0]
click at [153, 380] on span "Employment Income" at bounding box center [127, 387] width 110 height 15
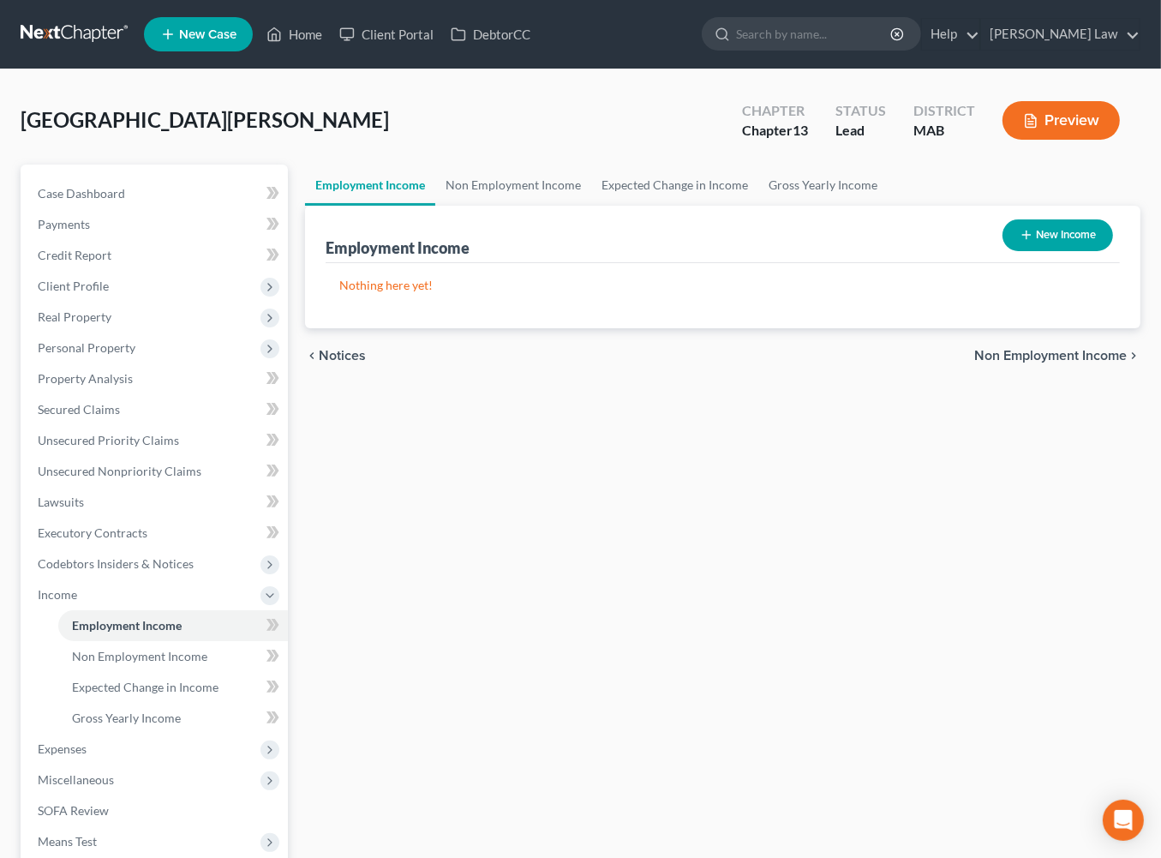
click at [1055, 251] on button "New Income" at bounding box center [1058, 235] width 111 height 32
select select "0"
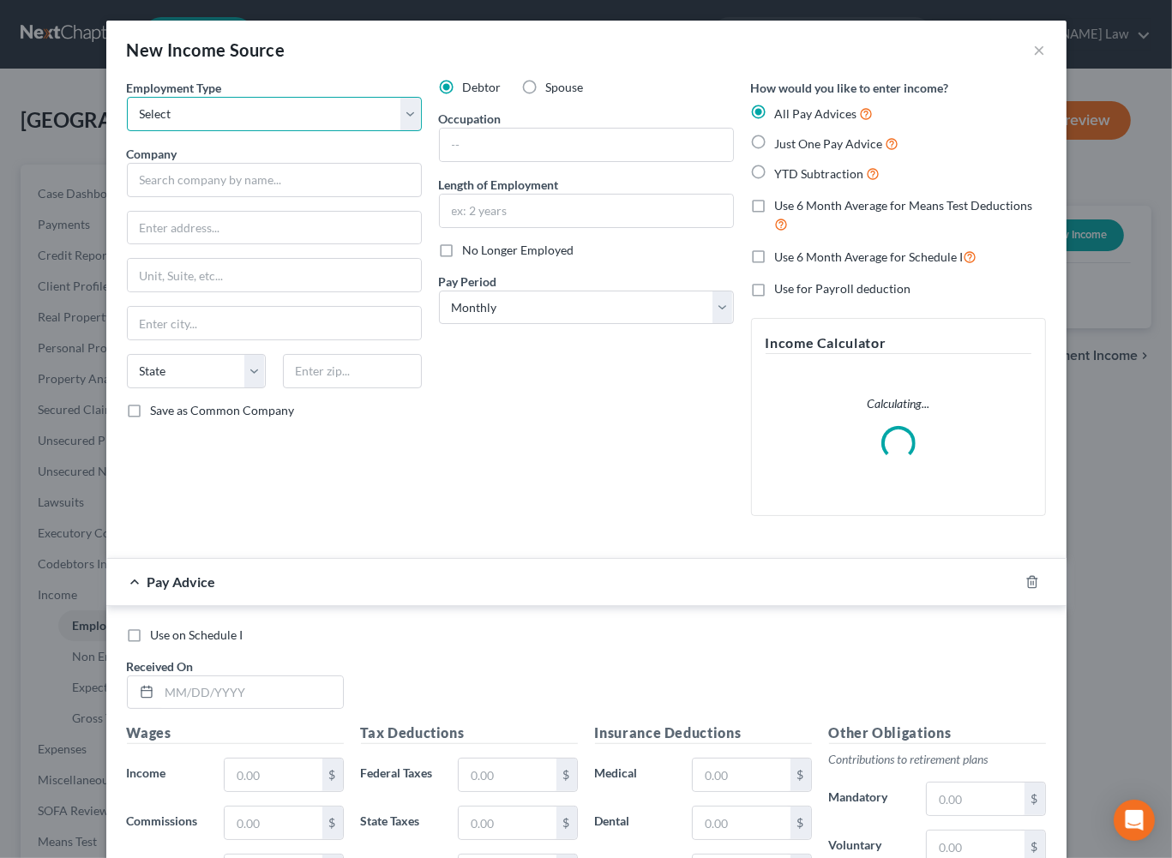
click at [381, 131] on select "Select Full or [DEMOGRAPHIC_DATA] Employment Self Employment" at bounding box center [274, 114] width 295 height 34
select select "0"
click at [214, 197] on input "text" at bounding box center [274, 180] width 295 height 34
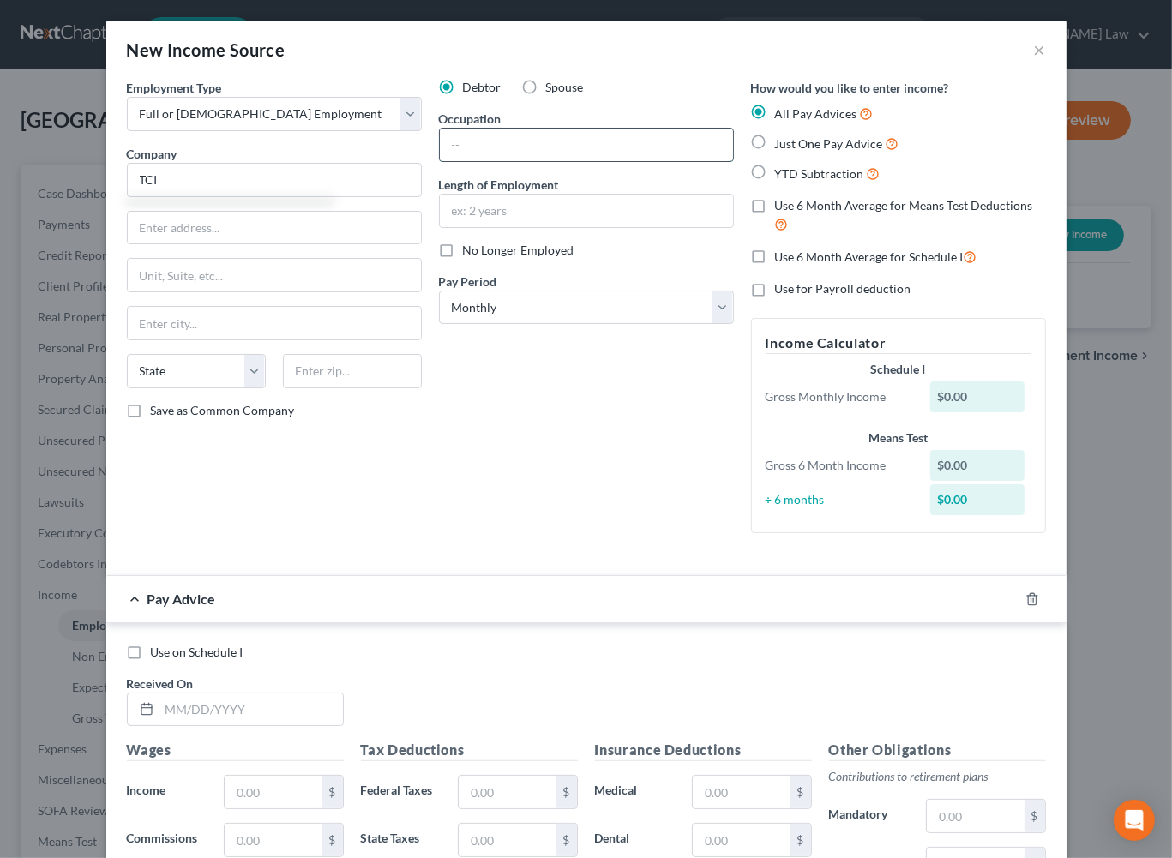
click at [544, 161] on input "text" at bounding box center [586, 145] width 293 height 33
type input "TCI"
type input "Wire Installer"
type input "1 week"
click at [788, 153] on label "Just One Pay Advice" at bounding box center [837, 144] width 124 height 20
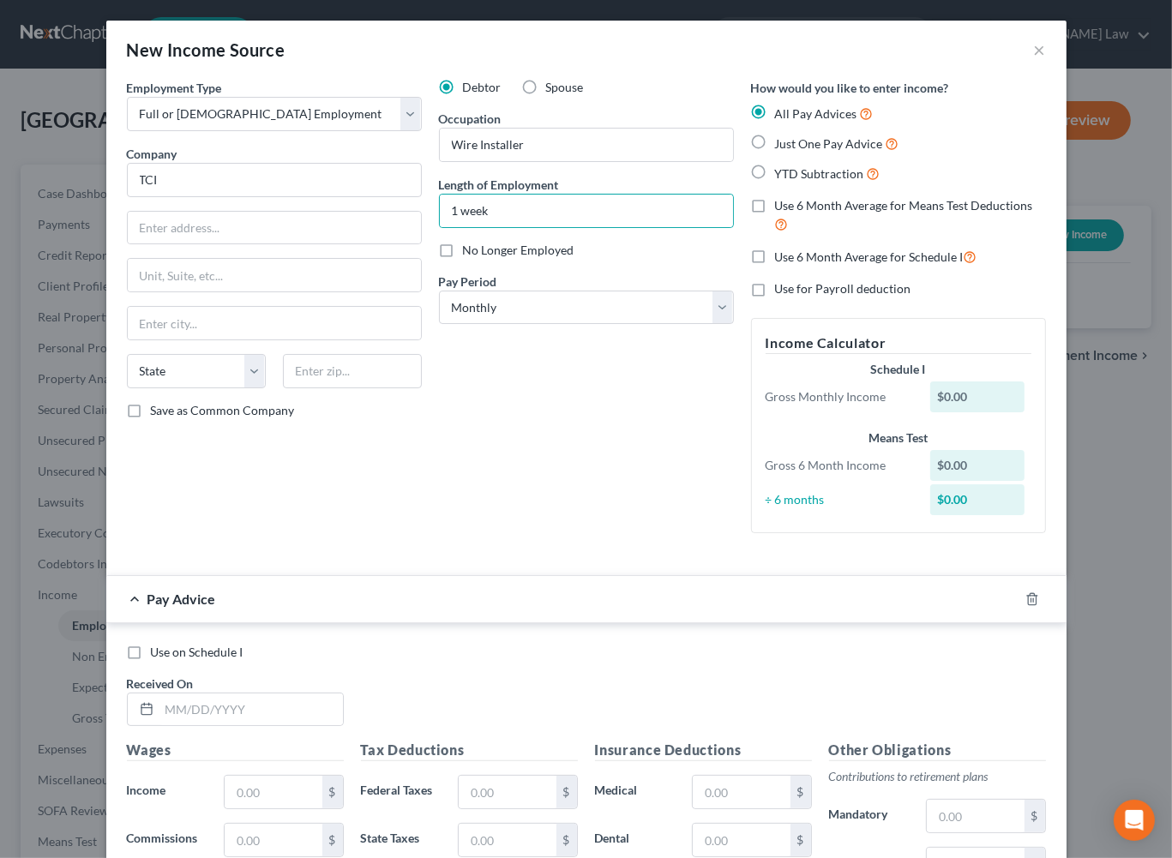
click at [788, 145] on input "Just One Pay Advice" at bounding box center [787, 139] width 11 height 11
radio input "true"
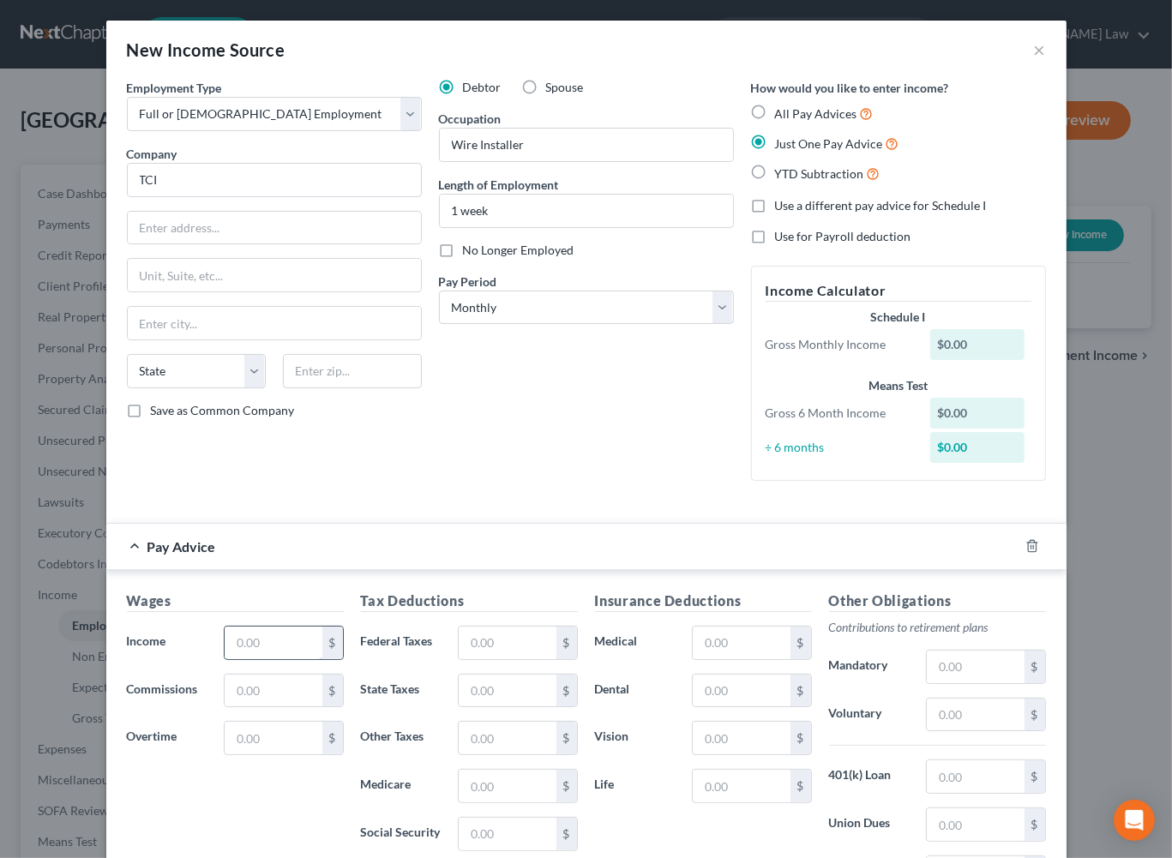
click at [236, 659] on input "text" at bounding box center [273, 643] width 97 height 33
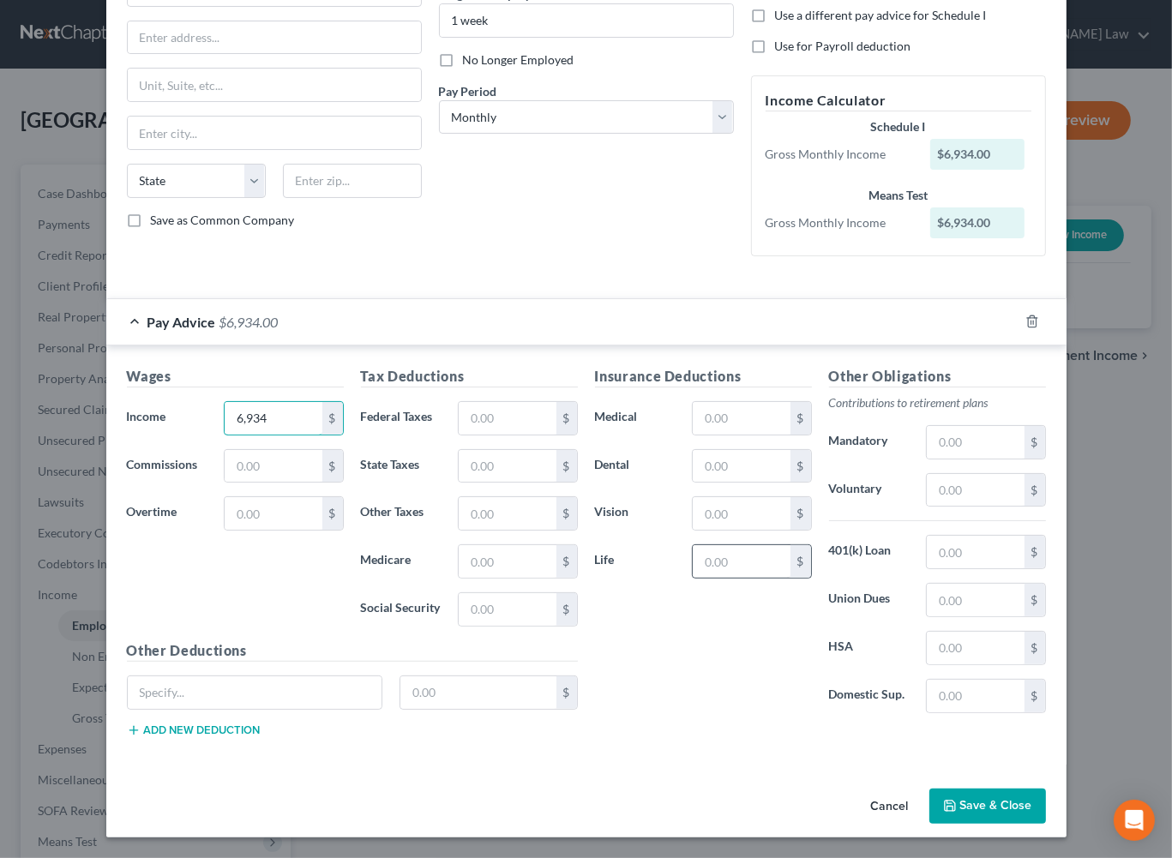
scroll to position [463, 0]
type input "6,934"
click at [1042, 802] on button "Save & Close" at bounding box center [987, 807] width 117 height 36
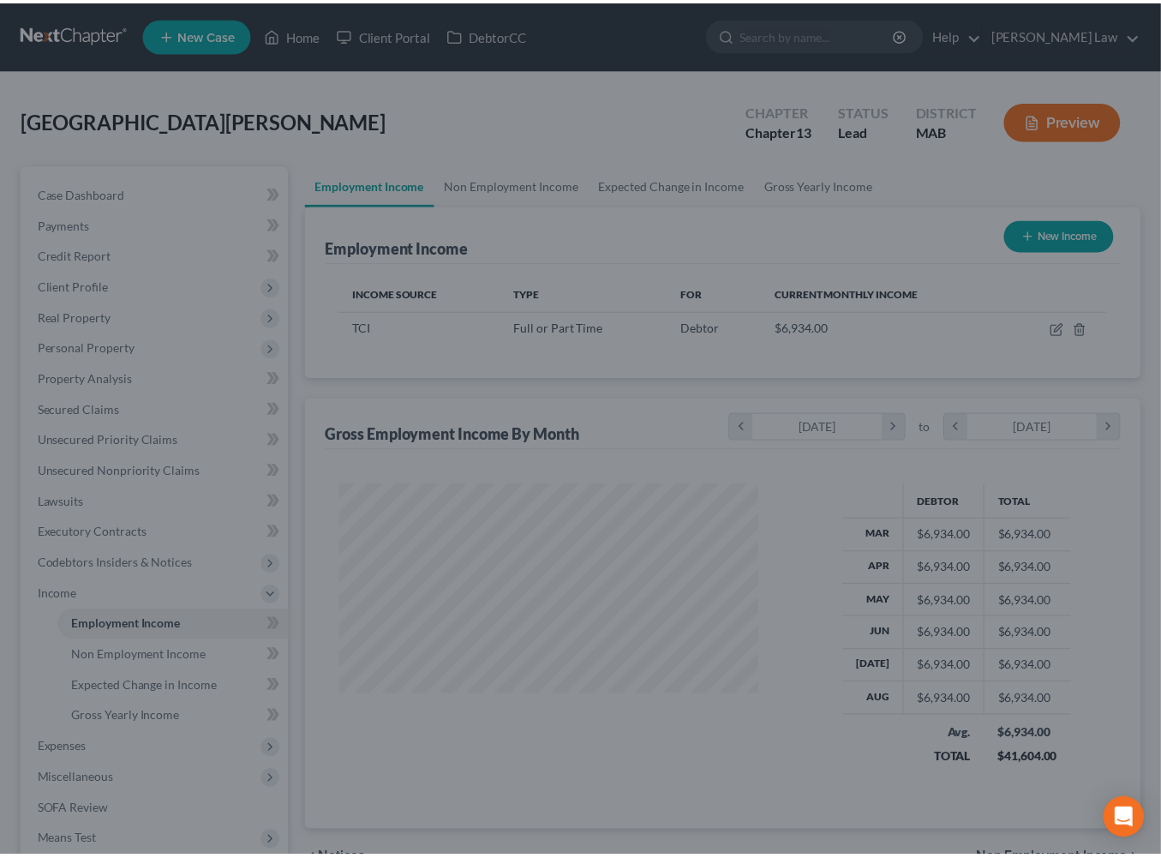
scroll to position [856702, 856630]
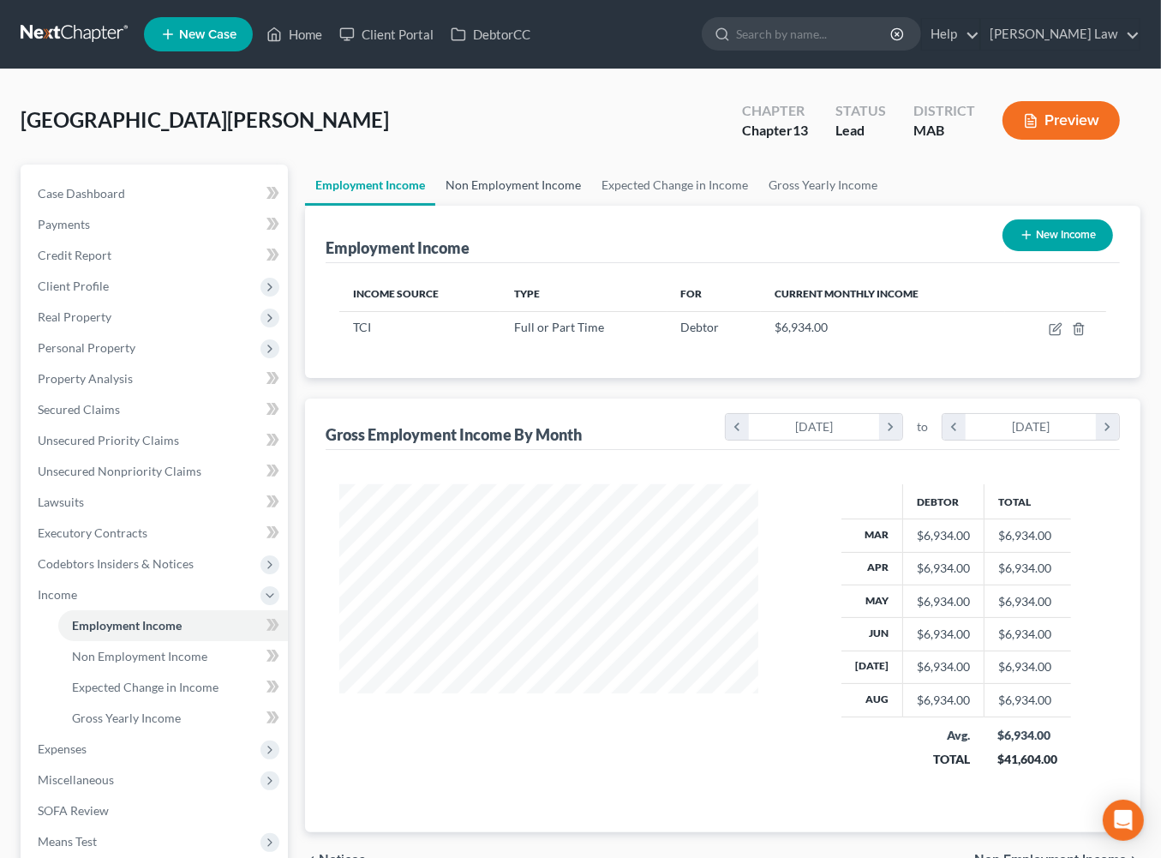
click at [546, 206] on link "Non Employment Income" at bounding box center [513, 185] width 156 height 41
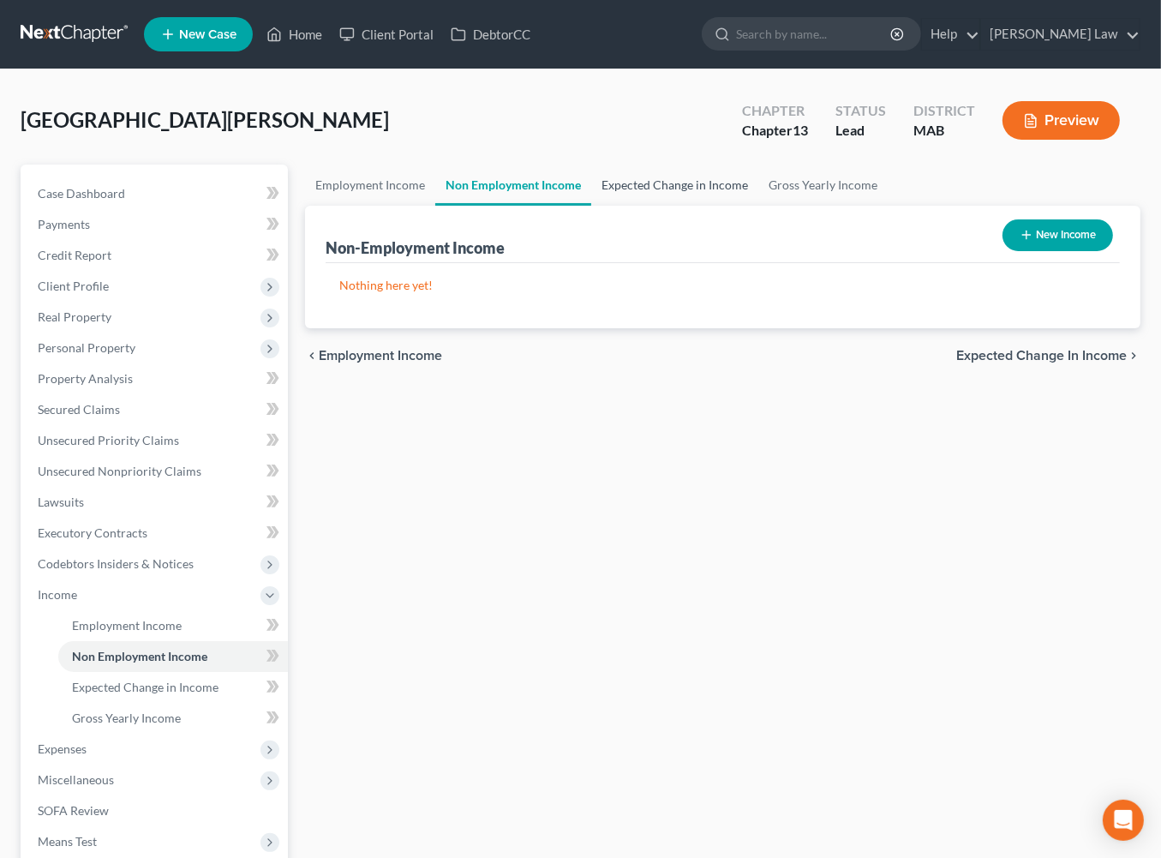
click at [759, 206] on link "Expected Change in Income" at bounding box center [674, 185] width 167 height 41
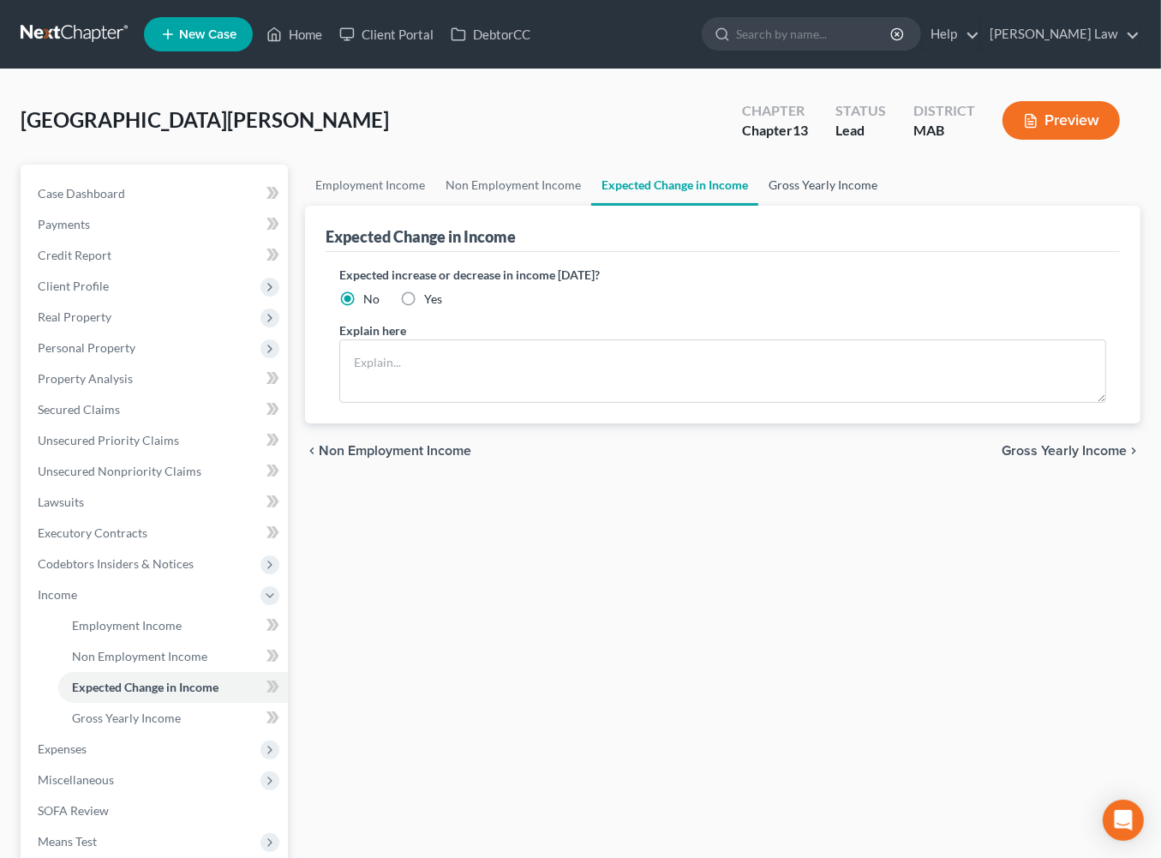
click at [888, 206] on link "Gross Yearly Income" at bounding box center [823, 185] width 129 height 41
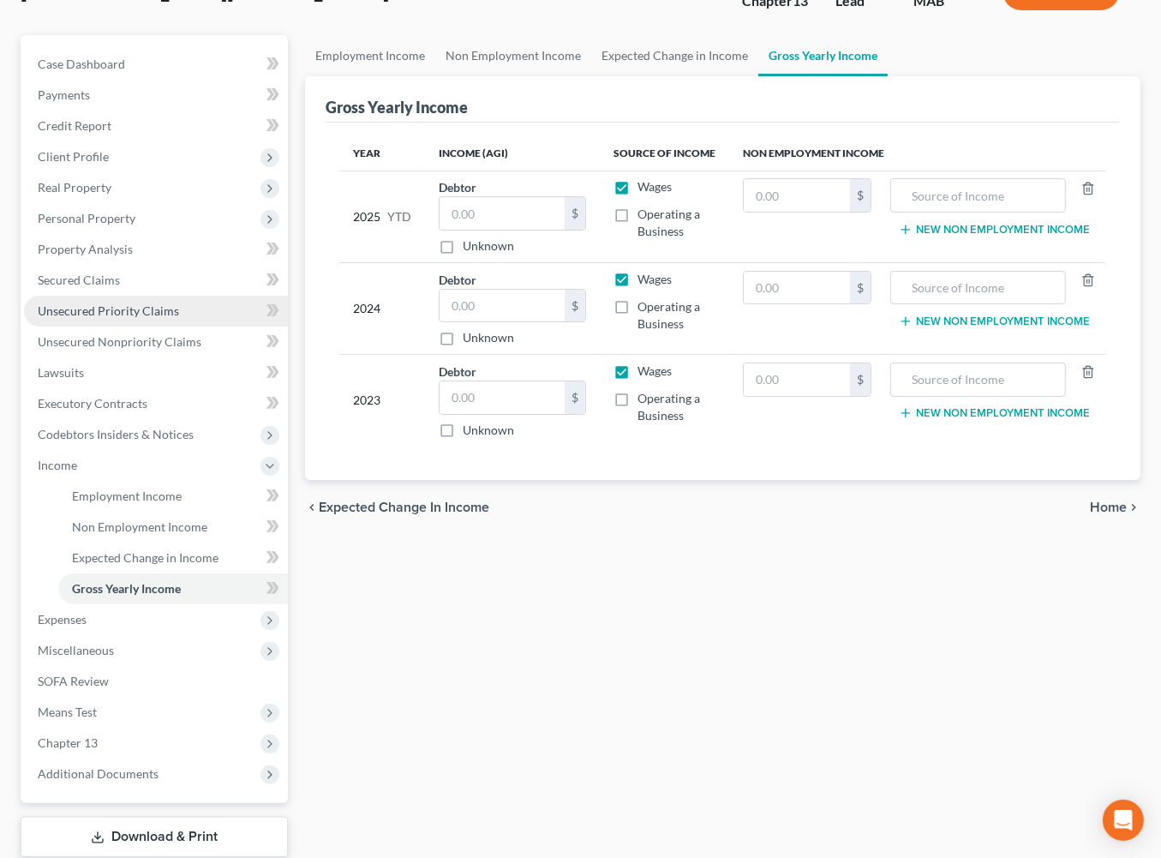
scroll to position [228, 0]
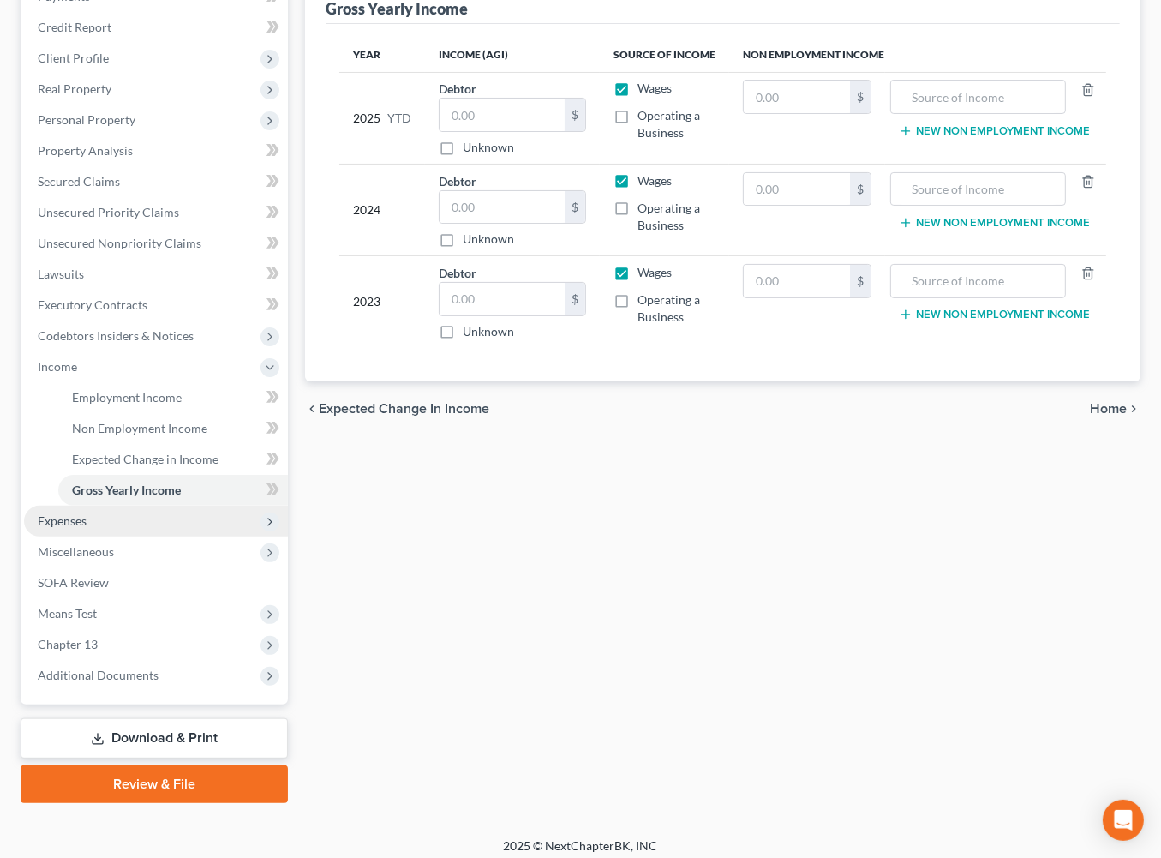
click at [87, 528] on span "Expenses" at bounding box center [62, 520] width 49 height 15
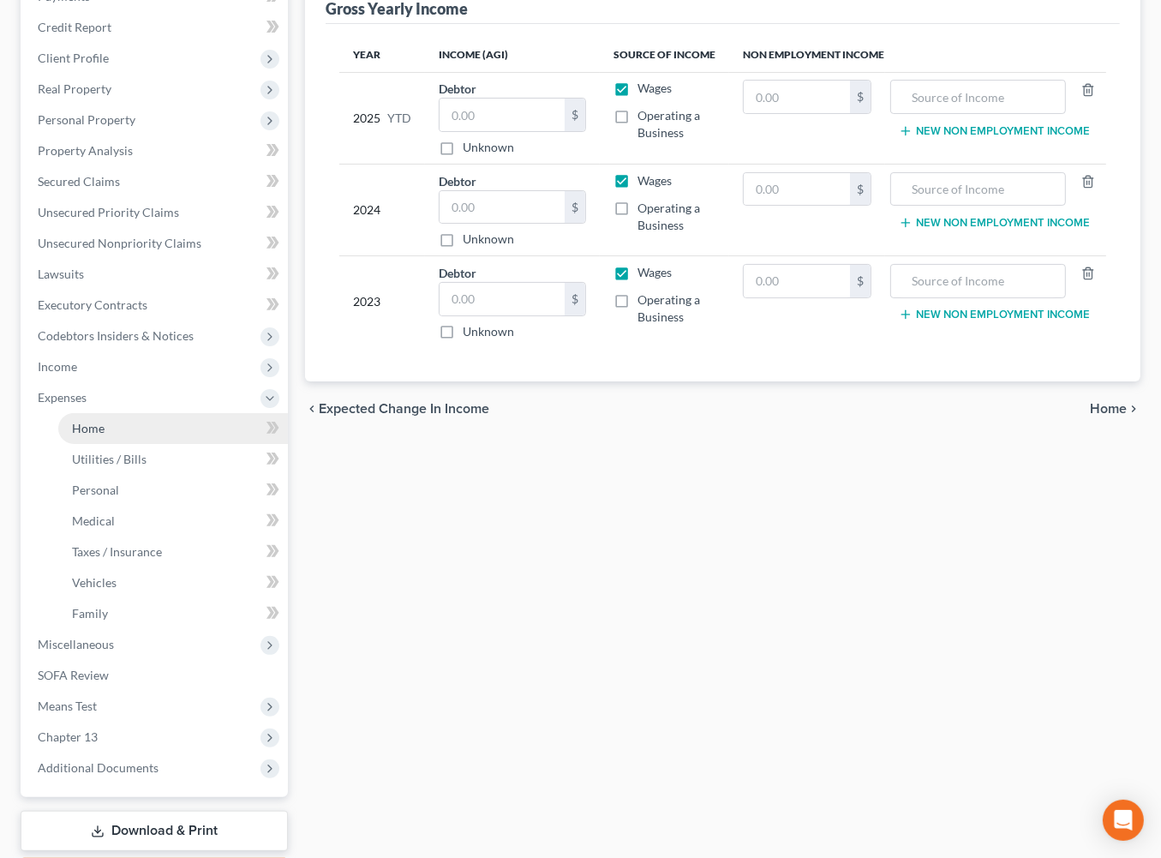
click at [105, 435] on span "Home" at bounding box center [88, 428] width 33 height 15
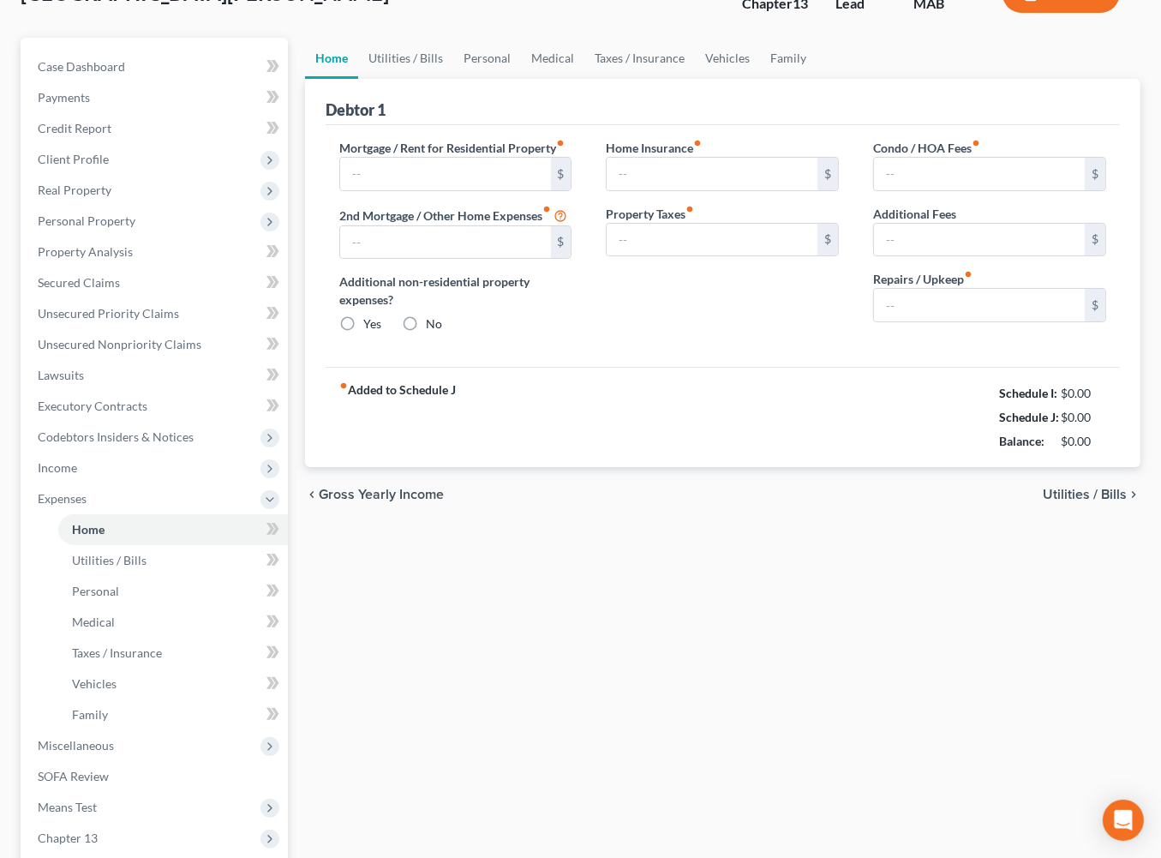
type input "0.00"
radio input "true"
type input "0.00"
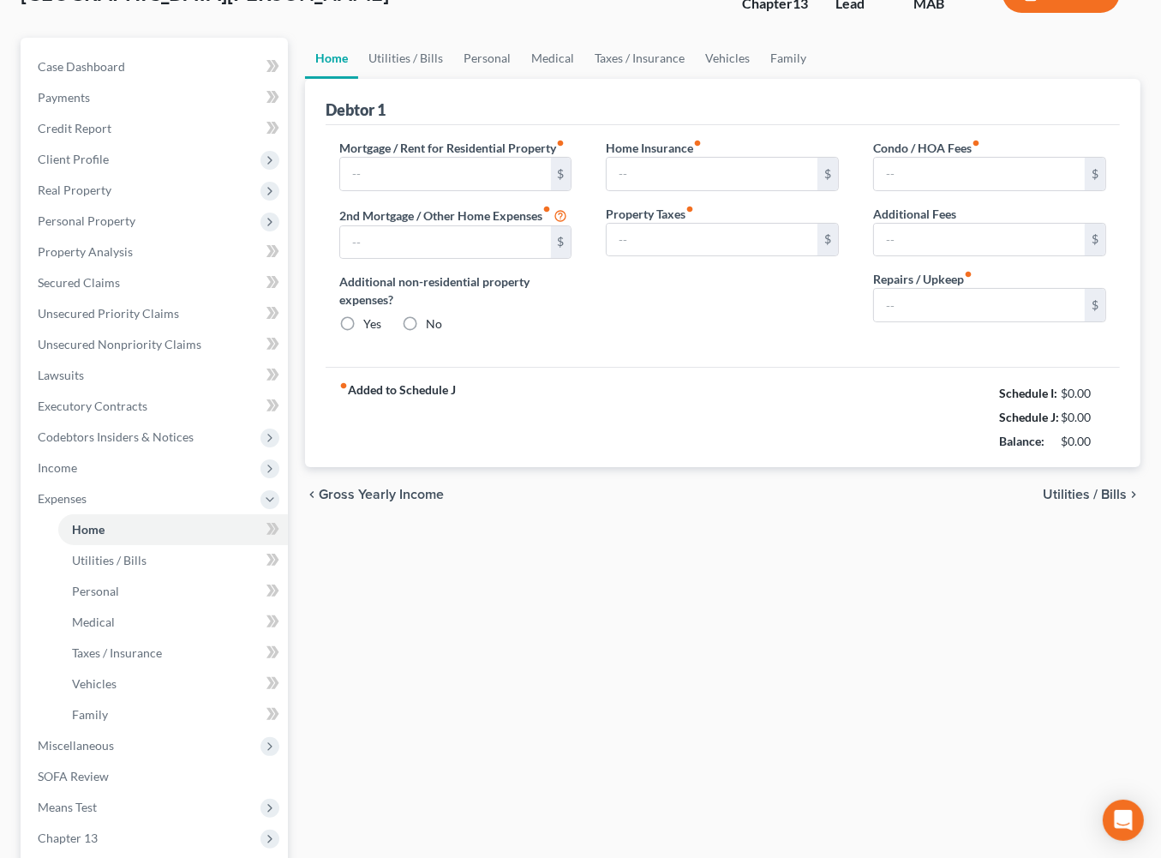
type input "0.00"
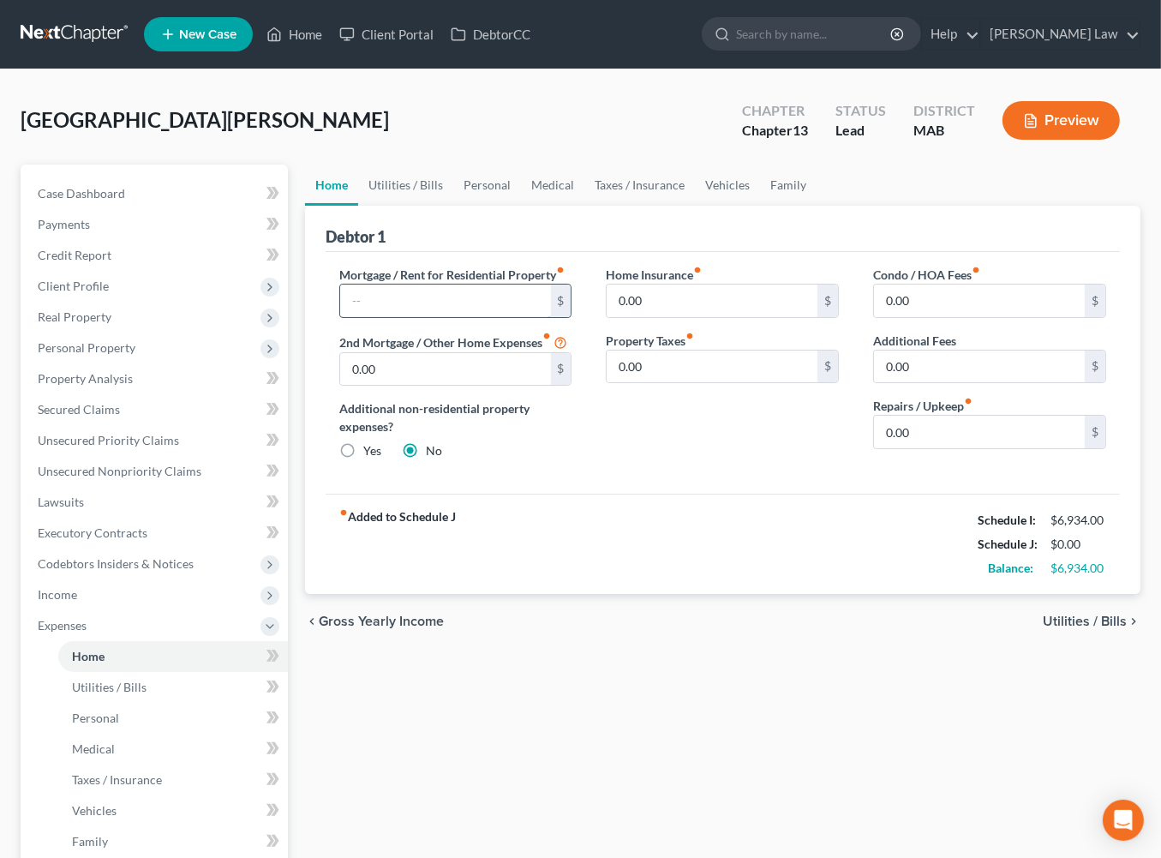
click at [430, 317] on input "text" at bounding box center [445, 301] width 211 height 33
click at [666, 317] on input "0.00" at bounding box center [712, 301] width 211 height 33
click at [968, 448] on input "0.00" at bounding box center [979, 432] width 211 height 33
click at [477, 317] on input "2,425.00" at bounding box center [445, 301] width 211 height 33
type input "2,416"
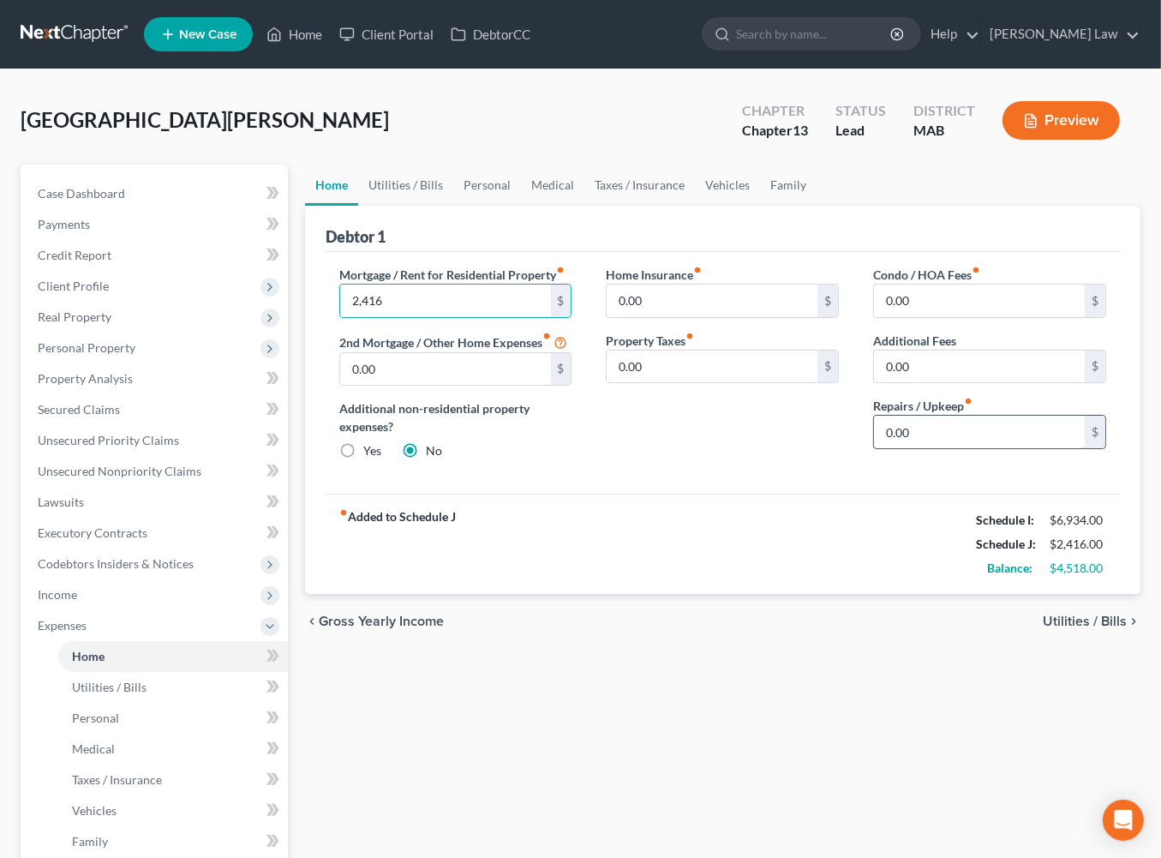
click at [939, 448] on input "0.00" at bounding box center [979, 432] width 211 height 33
type input "100.00"
click at [409, 206] on link "Utilities / Bills" at bounding box center [405, 185] width 95 height 41
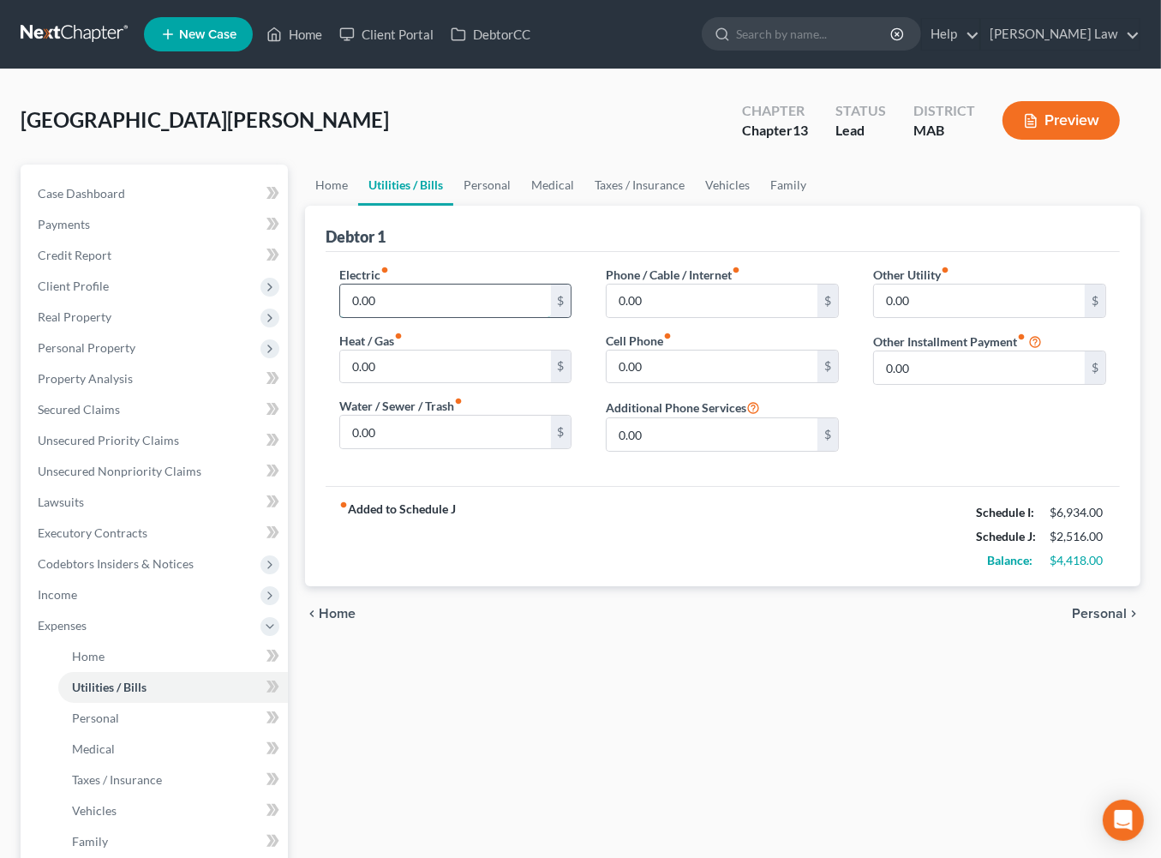
click at [407, 317] on input "0.00" at bounding box center [445, 301] width 211 height 33
type input "200.00"
click at [432, 448] on input "0.00" at bounding box center [445, 432] width 211 height 33
type input "15.00"
click at [699, 383] on input "0.00" at bounding box center [712, 367] width 211 height 33
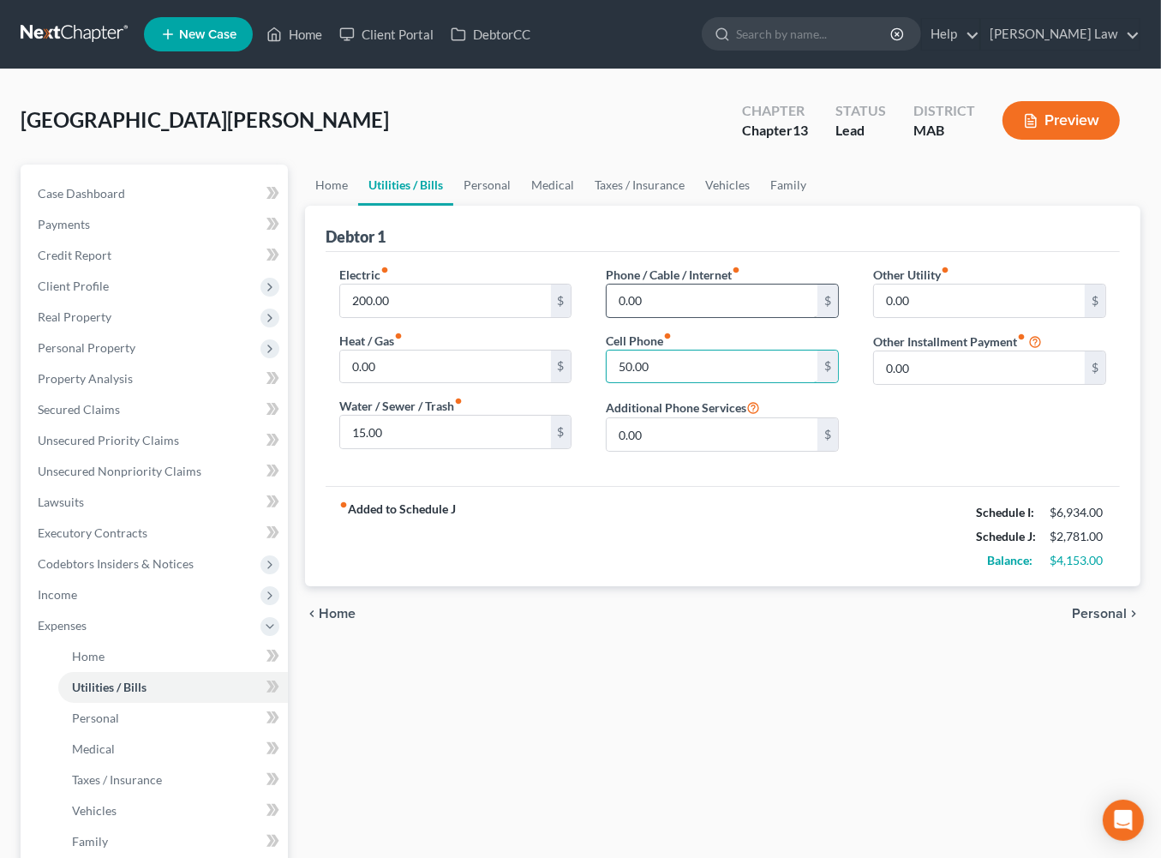
type input "50.00"
click at [686, 317] on input "0.00" at bounding box center [712, 301] width 211 height 33
click at [521, 206] on link "Personal" at bounding box center [487, 185] width 68 height 41
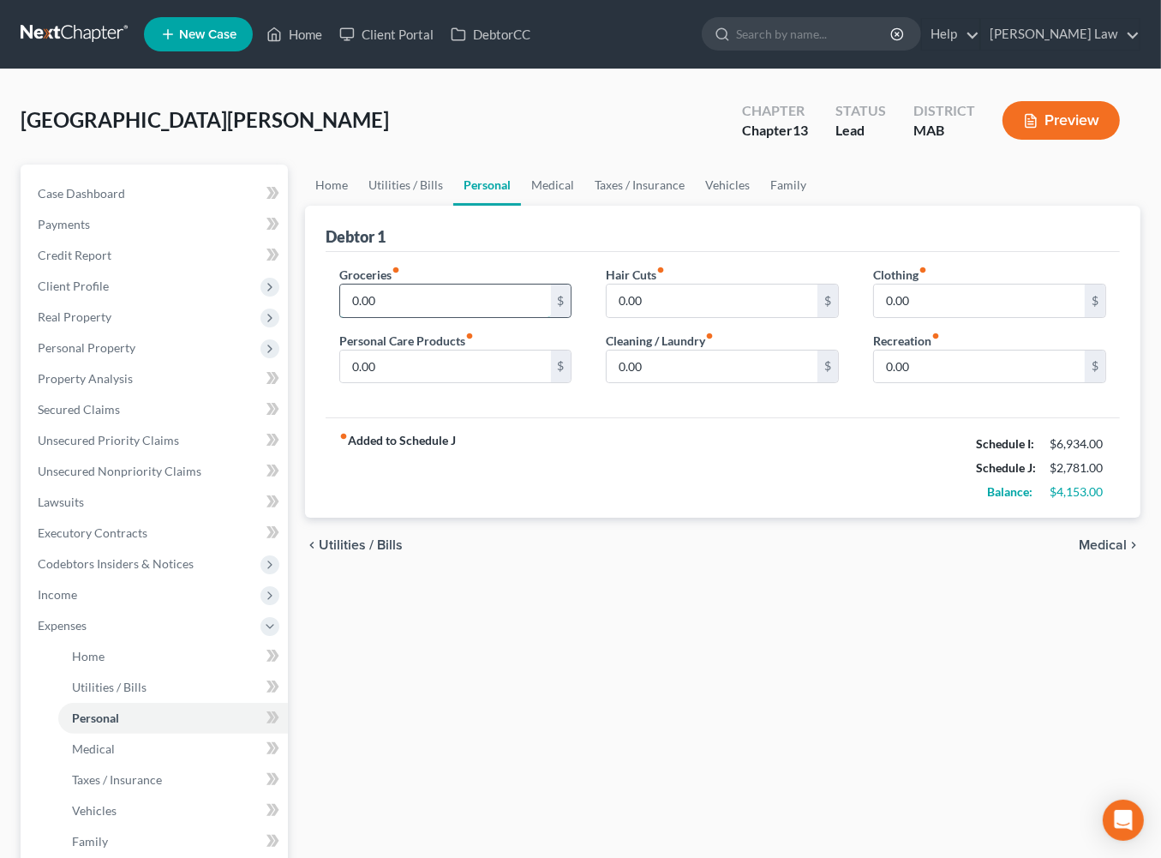
click at [408, 317] on input "0.00" at bounding box center [445, 301] width 211 height 33
type input "500.00"
click at [473, 383] on input "0.00" at bounding box center [445, 367] width 211 height 33
type input "100.00"
click at [709, 317] on input "0.00" at bounding box center [712, 301] width 211 height 33
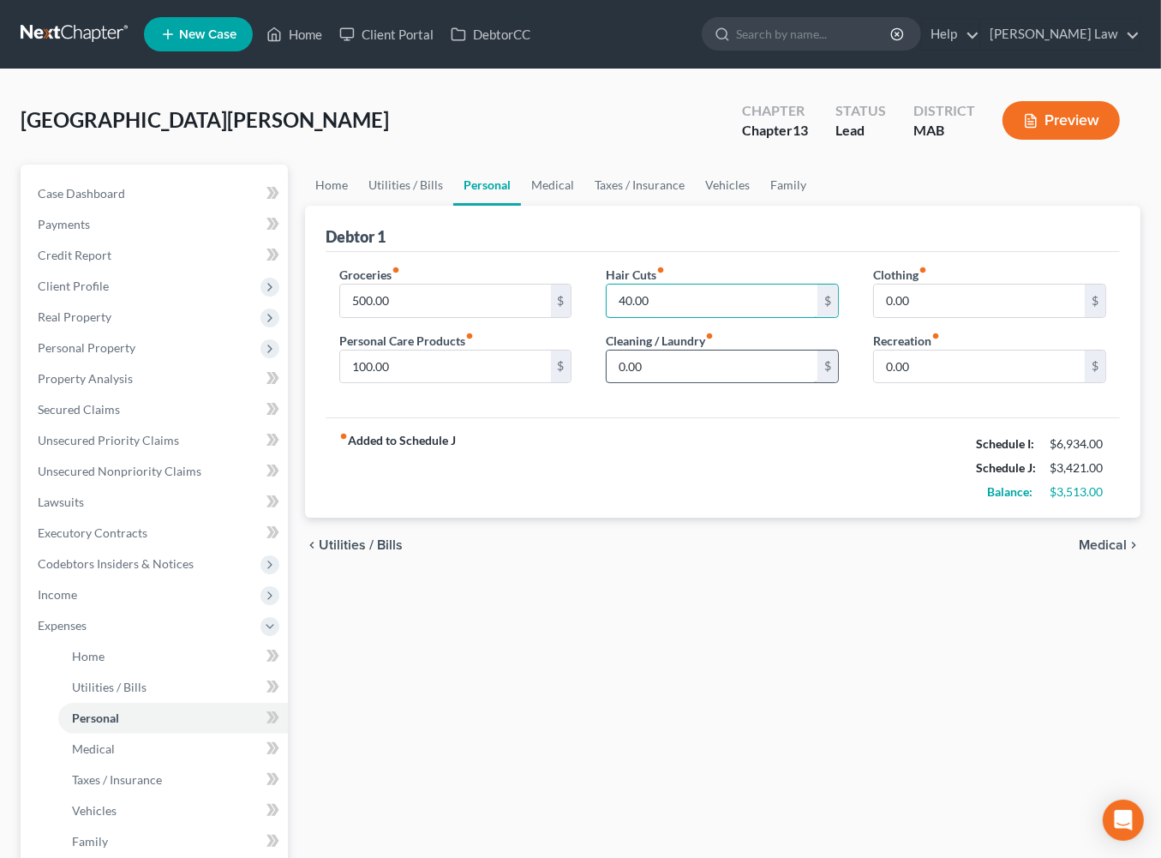
type input "40.00"
click at [679, 383] on input "0.00" at bounding box center [712, 367] width 211 height 33
type input "100.00"
click at [975, 317] on input "0.00" at bounding box center [979, 301] width 211 height 33
type input "25.00"
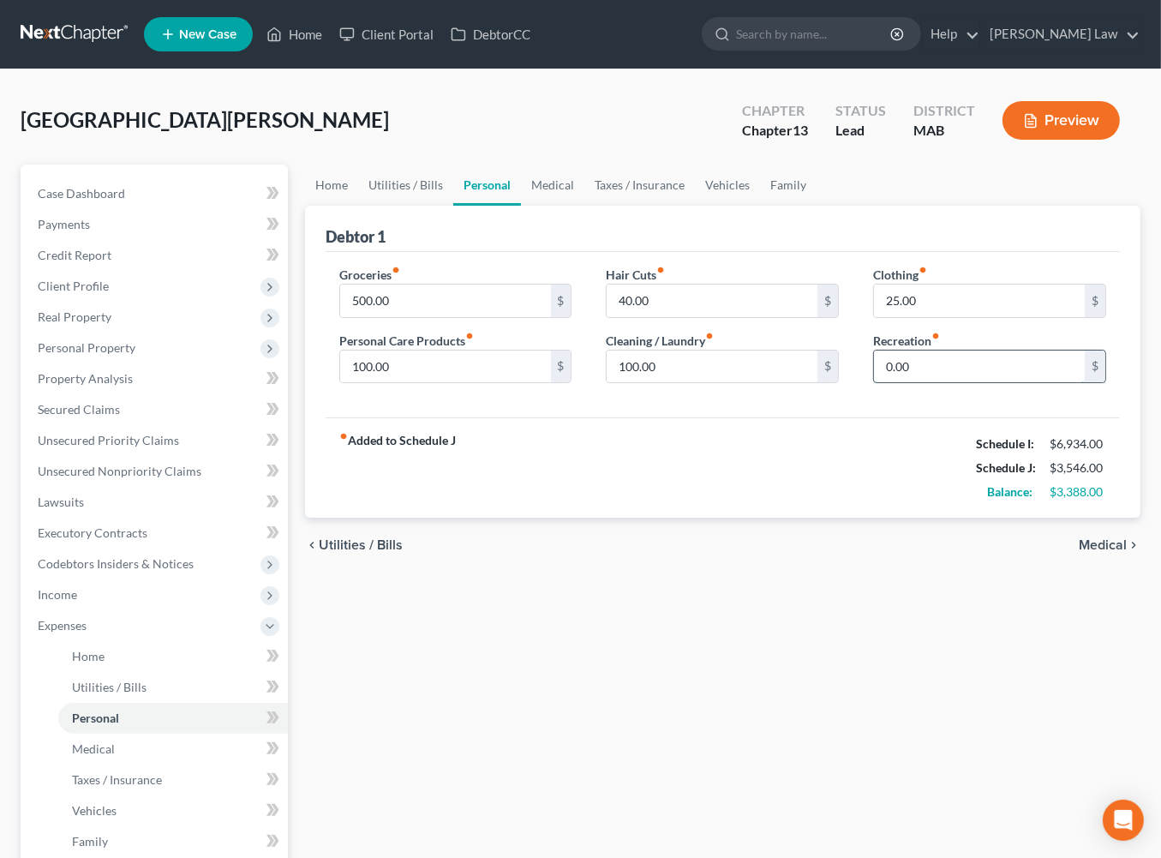
click at [909, 383] on input "0.00" at bounding box center [979, 367] width 211 height 33
type input "150.00"
click at [585, 206] on link "Medical" at bounding box center [552, 185] width 63 height 41
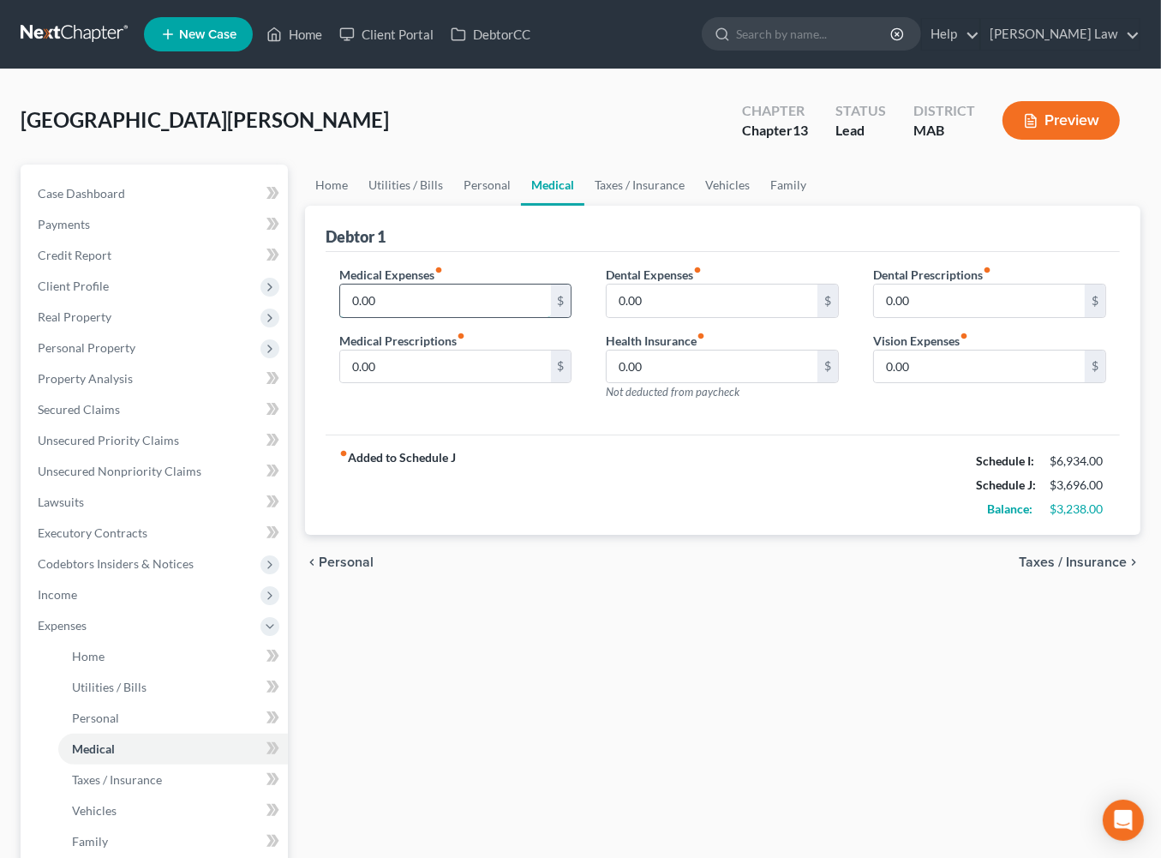
click at [456, 317] on input "0.00" at bounding box center [445, 301] width 211 height 33
type input "100.00"
click at [348, 206] on link "Home" at bounding box center [331, 185] width 53 height 41
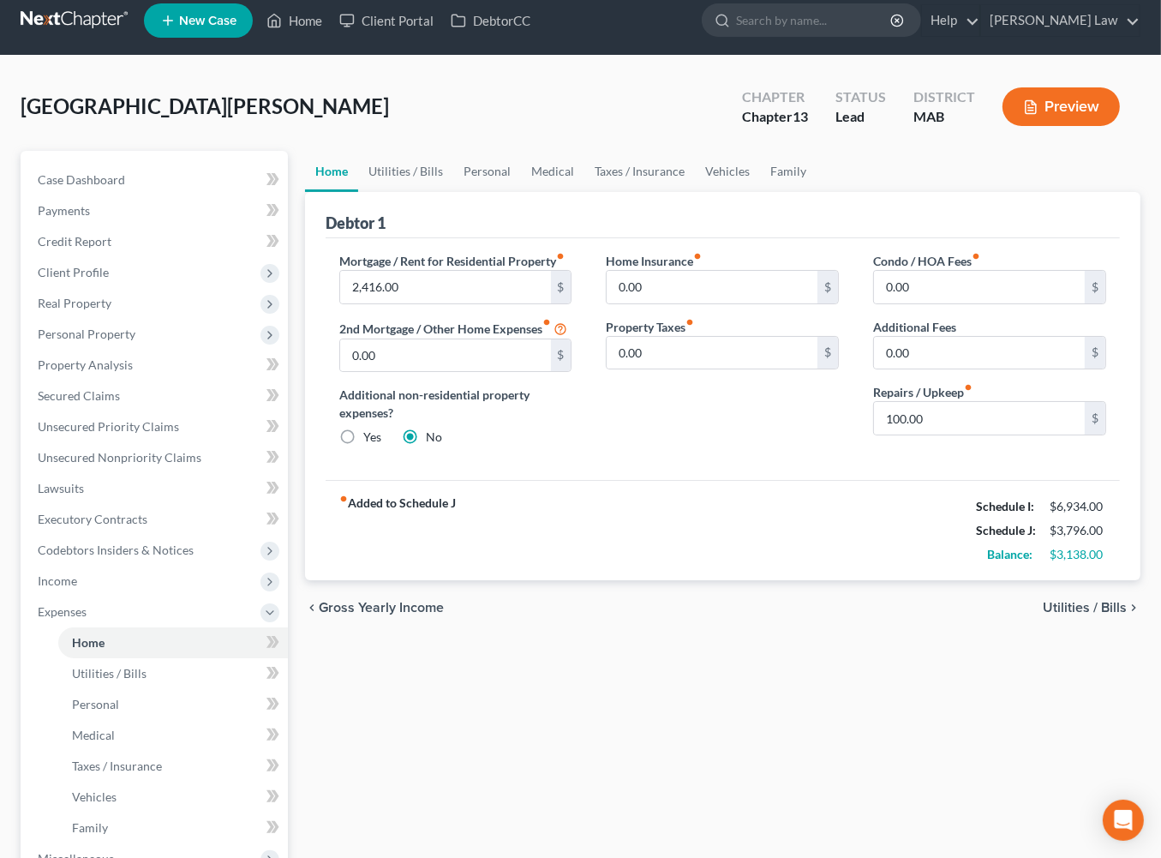
scroll to position [20, 0]
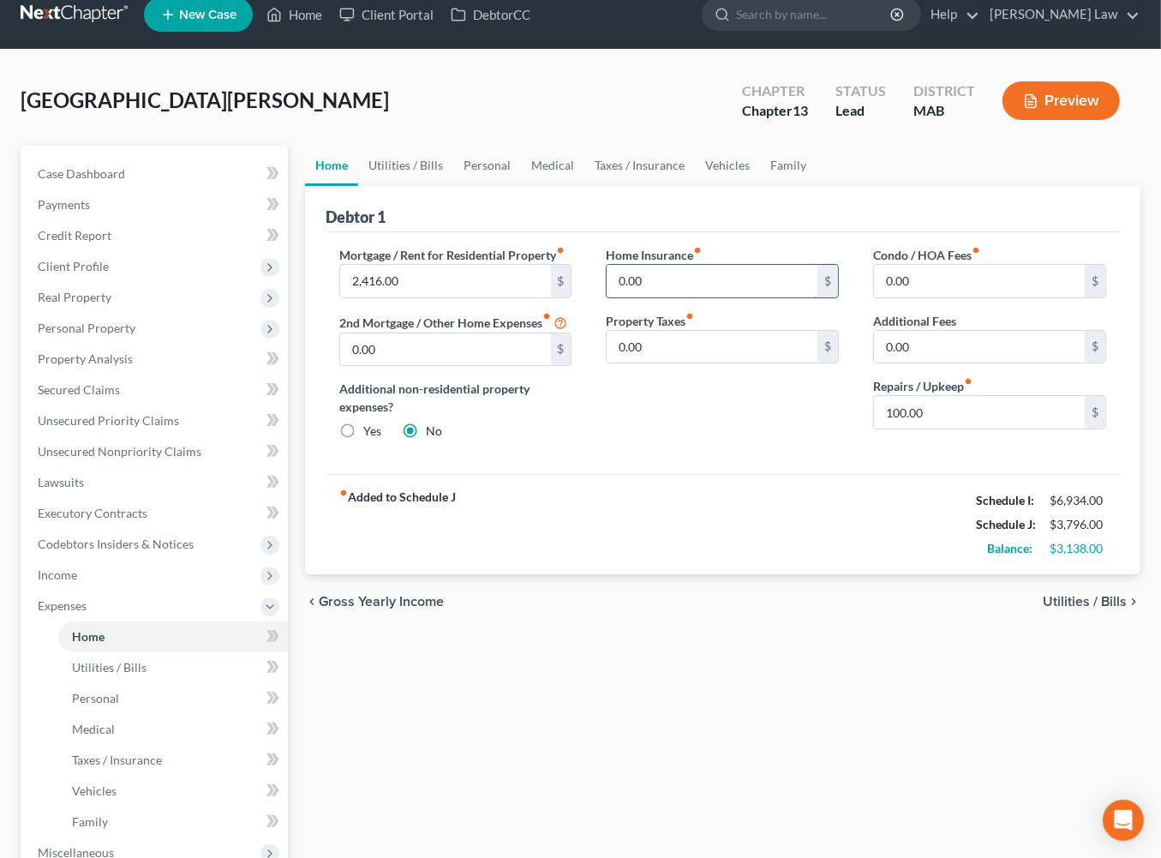
click at [678, 297] on input "0.00" at bounding box center [712, 281] width 211 height 33
type input "50"
click at [686, 363] on input "0.00" at bounding box center [712, 347] width 211 height 33
type input "50.00"
click at [655, 297] on input "50" at bounding box center [712, 281] width 211 height 33
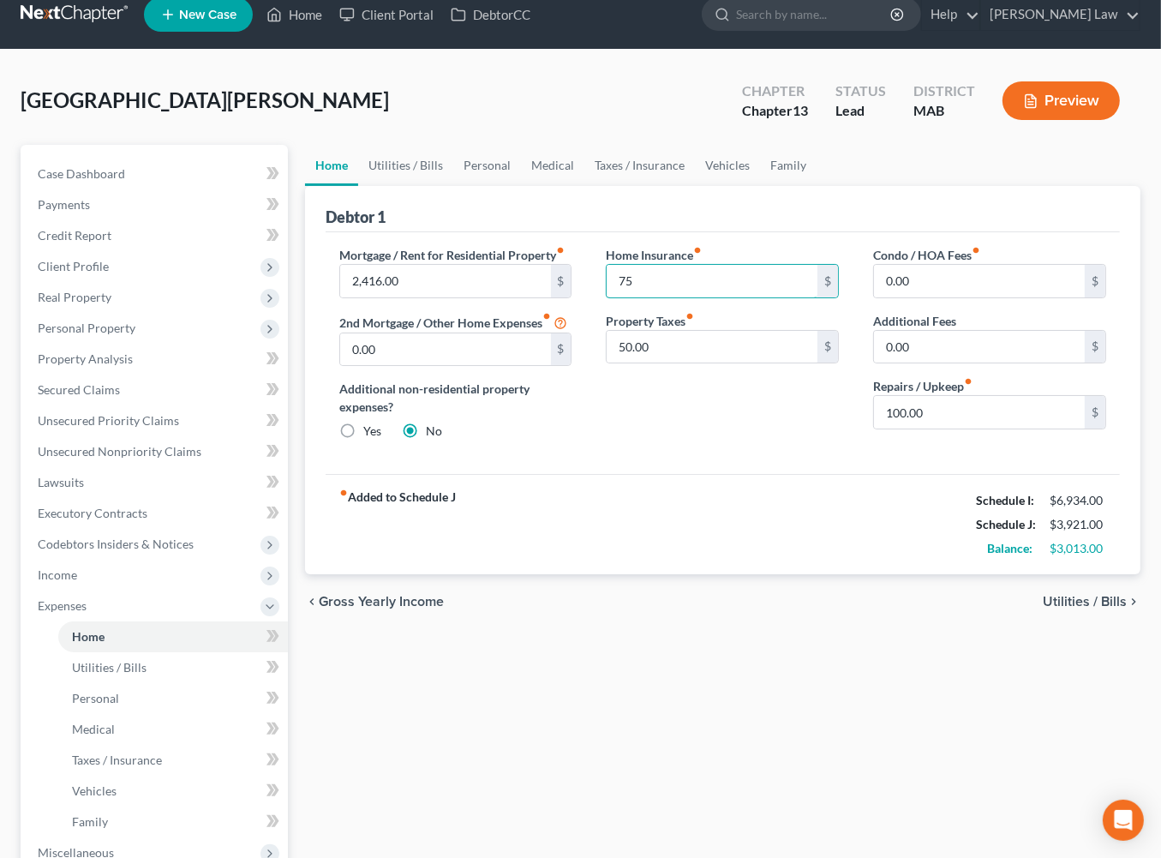
type input "75"
click at [429, 454] on div "Mortgage / Rent for Residential Property fiber_manual_record 2,416.00 $ 2nd Mor…" at bounding box center [455, 350] width 267 height 208
click at [429, 366] on input "0.00" at bounding box center [445, 349] width 211 height 33
type input "1,000.00"
click at [430, 186] on link "Utilities / Bills" at bounding box center [405, 165] width 95 height 41
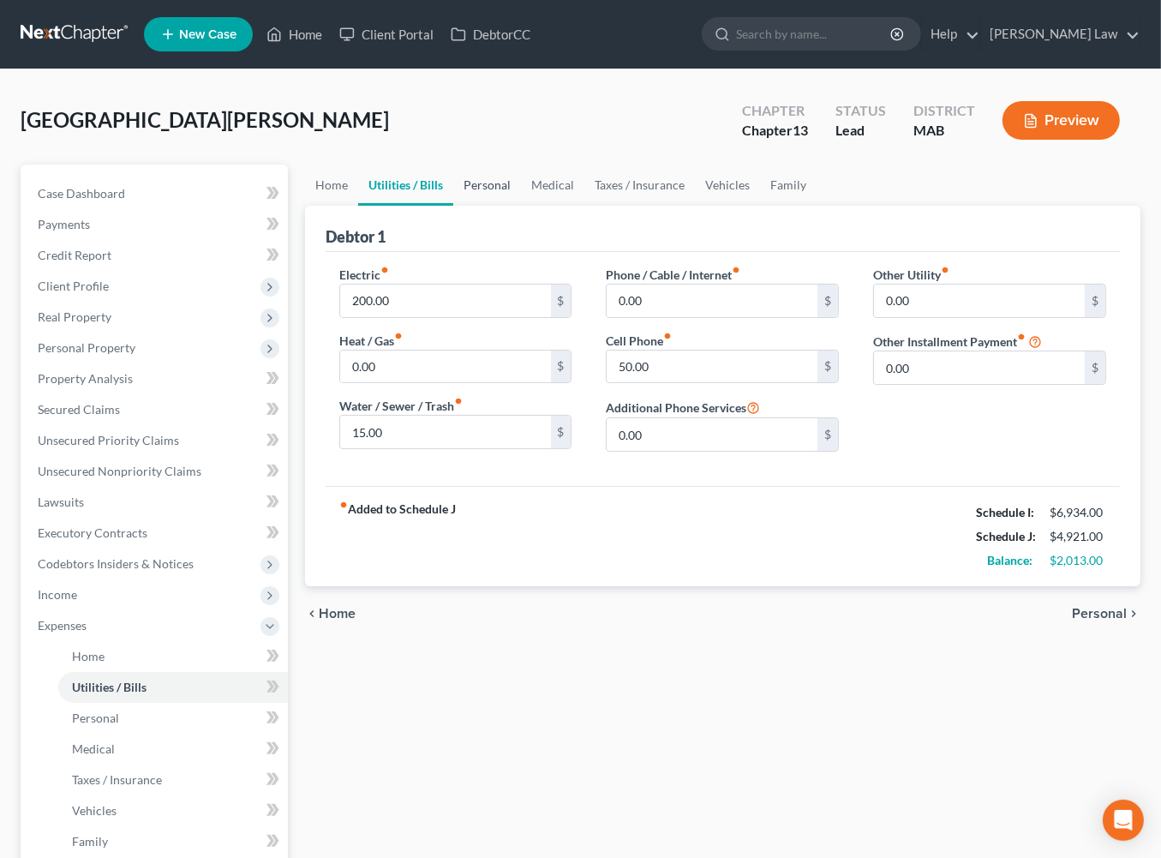
click at [521, 206] on link "Personal" at bounding box center [487, 185] width 68 height 41
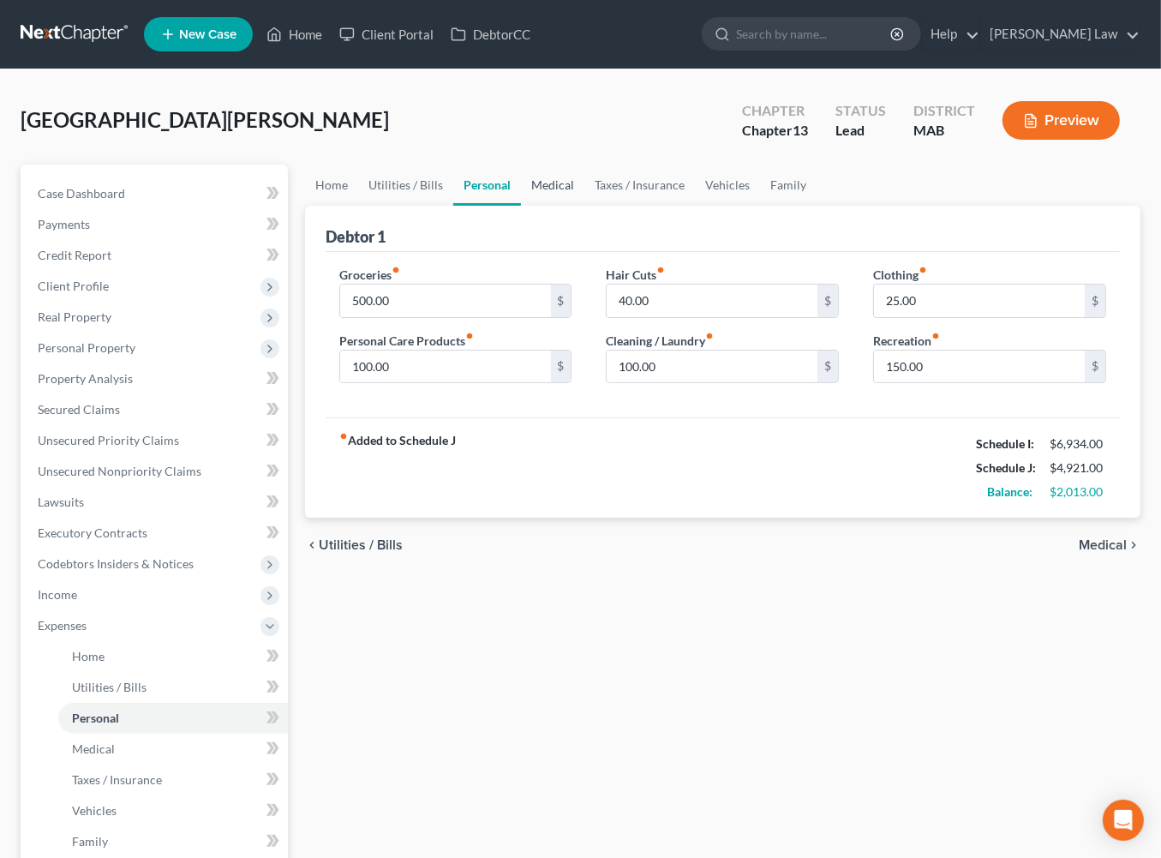
click at [585, 206] on link "Medical" at bounding box center [552, 185] width 63 height 41
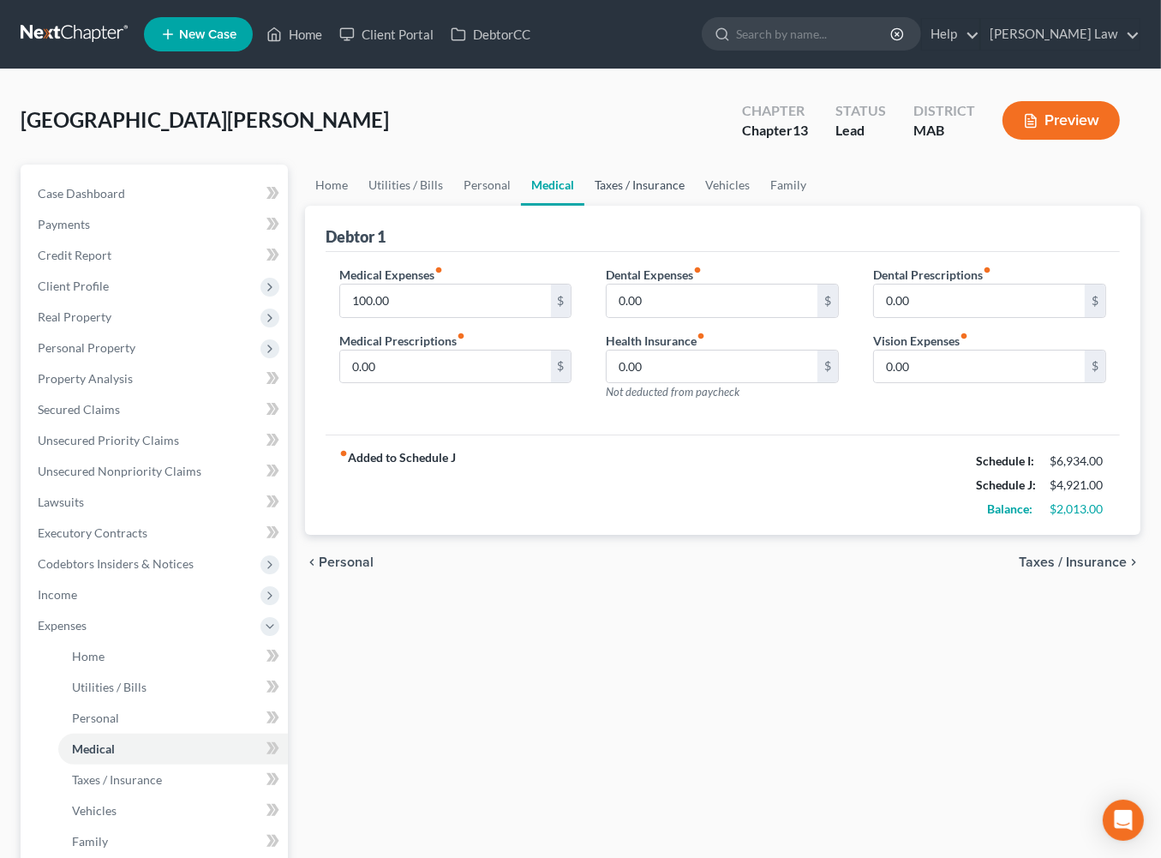
click at [695, 206] on link "Taxes / Insurance" at bounding box center [640, 185] width 111 height 41
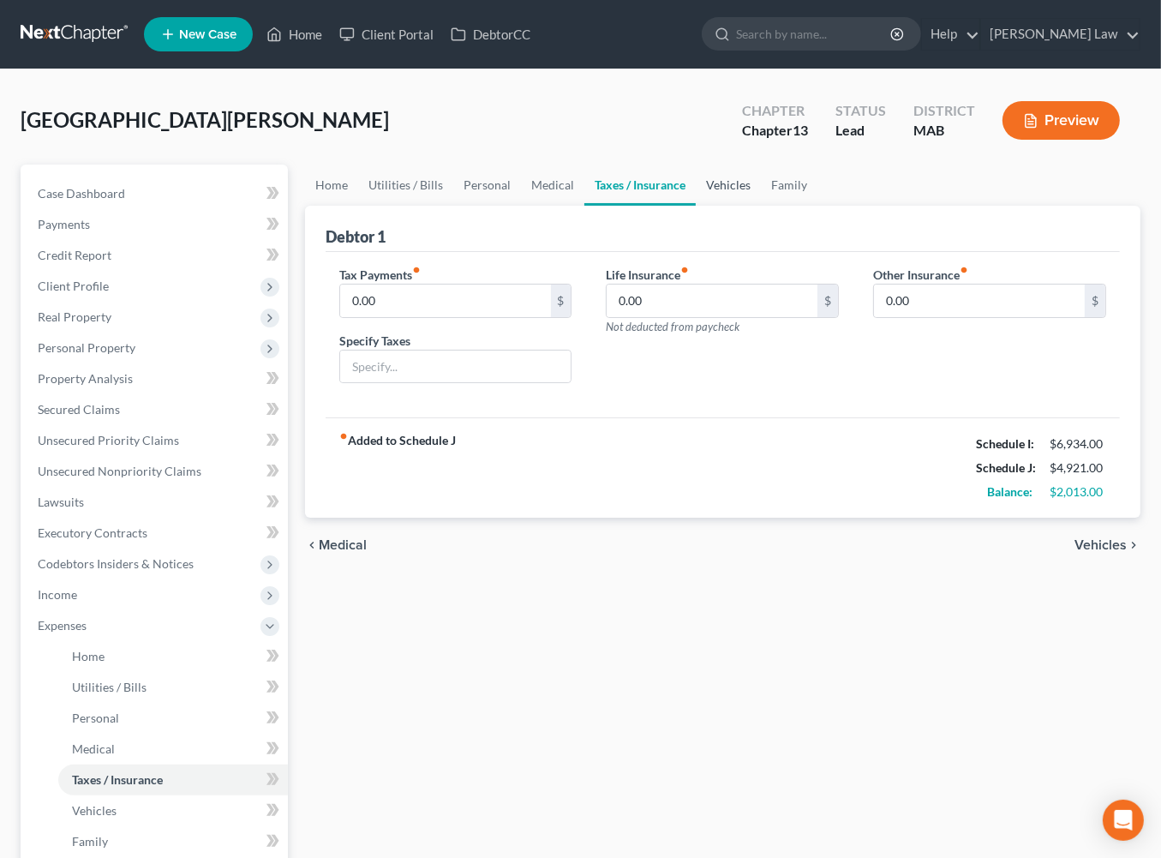
click at [761, 206] on link "Vehicles" at bounding box center [728, 185] width 65 height 41
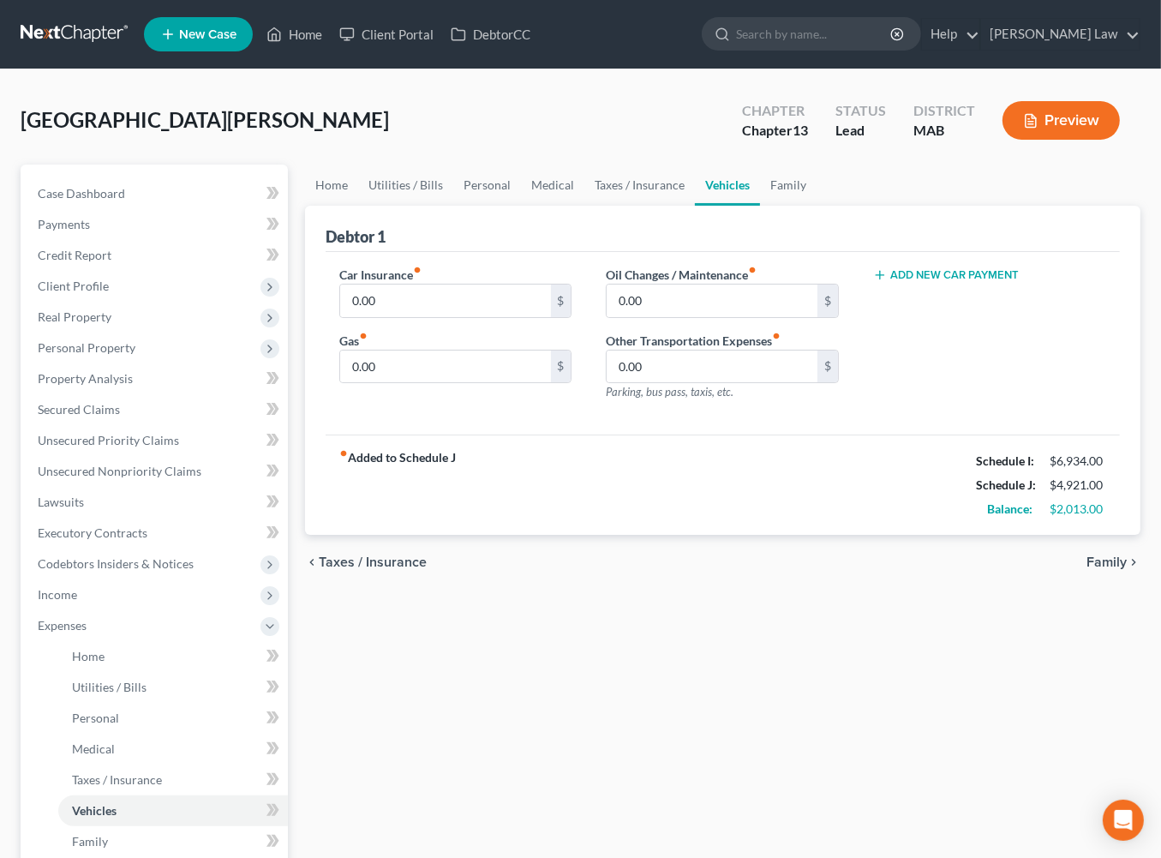
click at [954, 282] on button "Add New Car Payment" at bounding box center [946, 275] width 146 height 14
click at [939, 317] on input "text" at bounding box center [968, 301] width 189 height 33
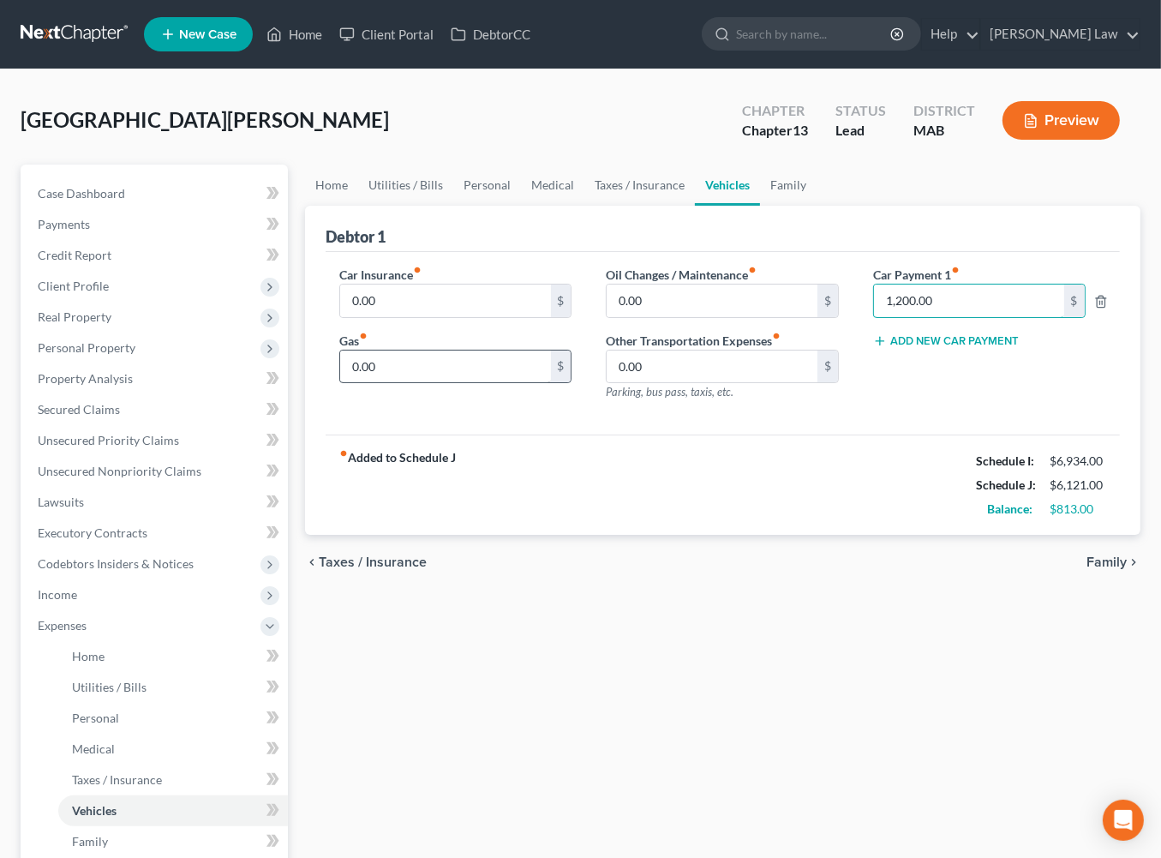
type input "1,200.00"
click at [414, 383] on input "0.00" at bounding box center [445, 367] width 211 height 33
type input "250.00"
click at [422, 284] on label "Car Insurance fiber_manual_record" at bounding box center [380, 275] width 82 height 18
click at [817, 206] on link "Family" at bounding box center [788, 185] width 57 height 41
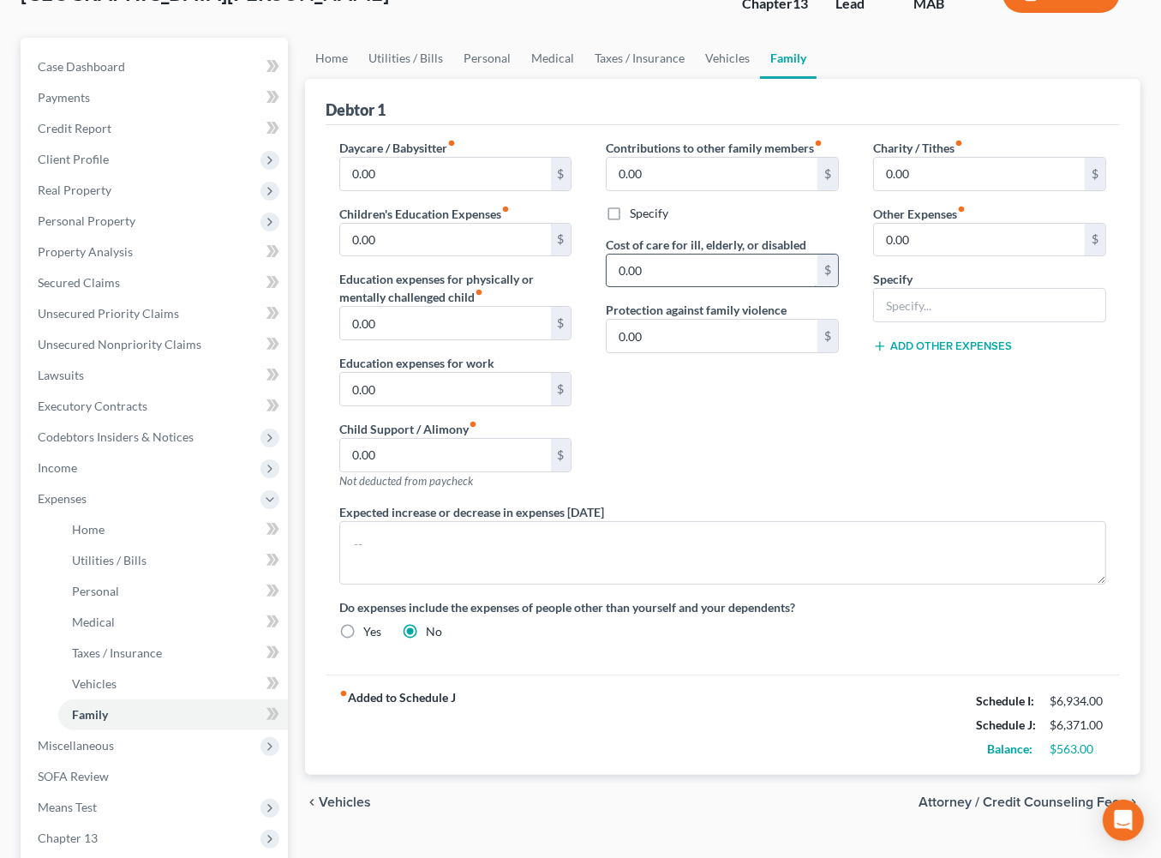
scroll to position [124, 0]
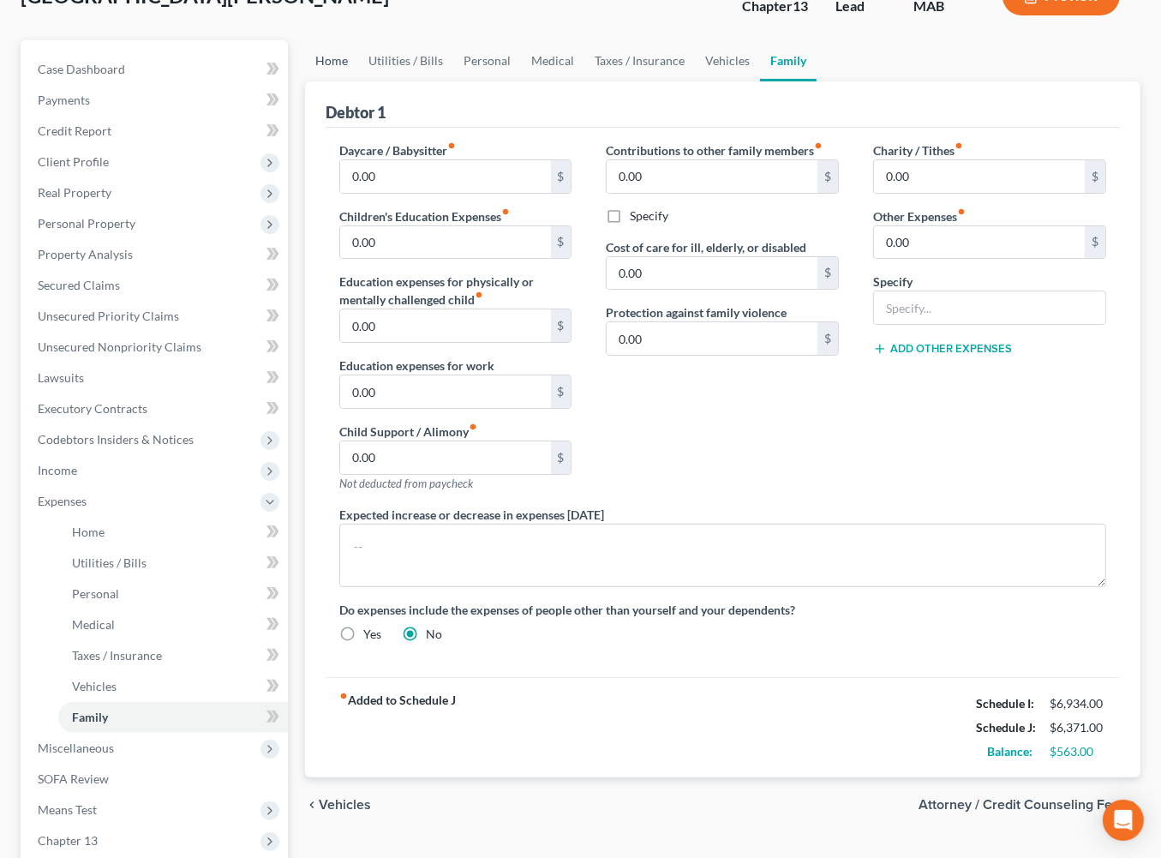
click at [340, 81] on link "Home" at bounding box center [331, 60] width 53 height 41
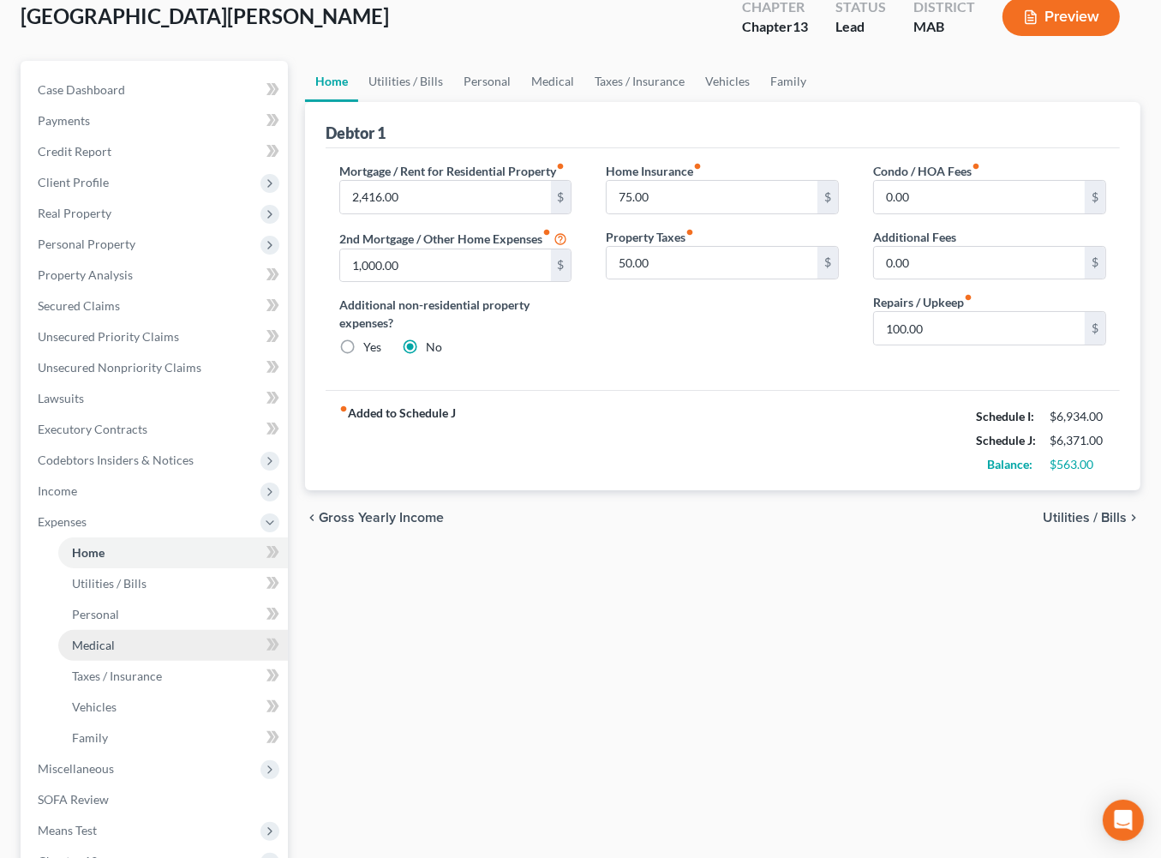
scroll to position [103, 0]
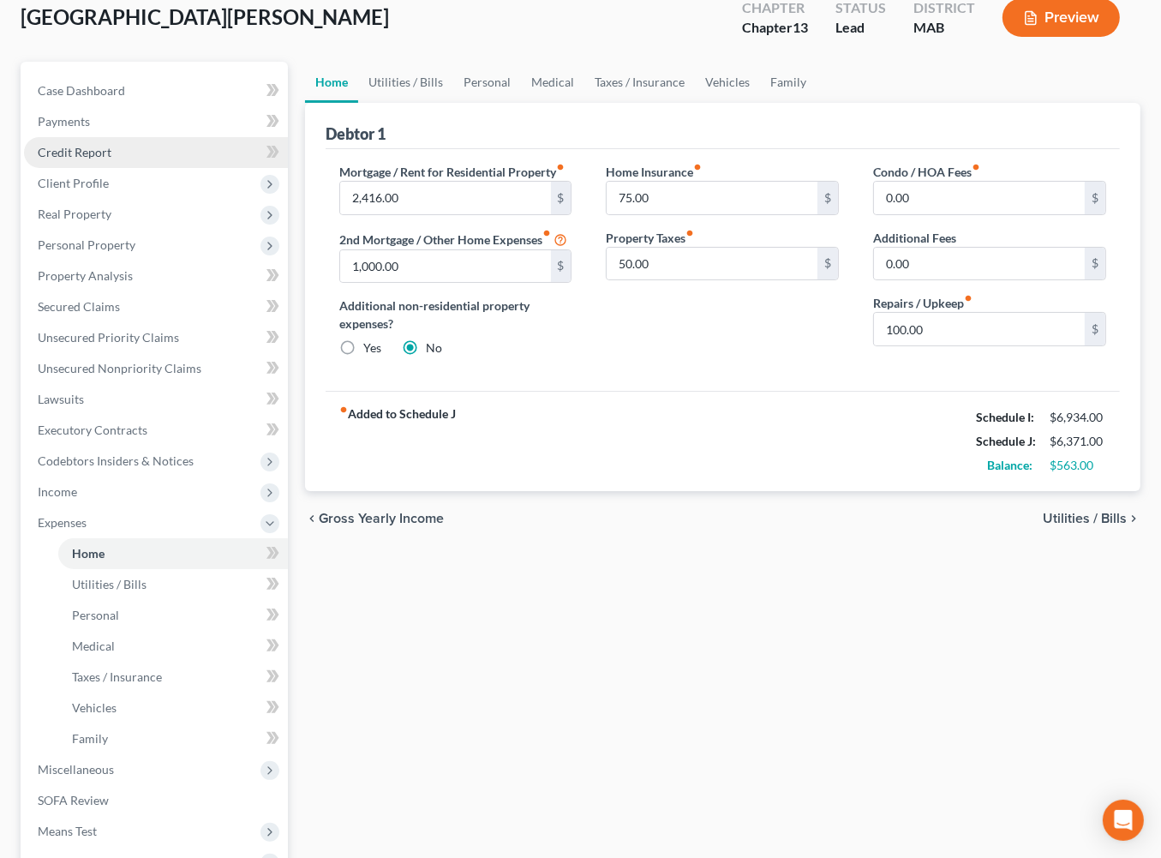
click at [79, 159] on span "Credit Report" at bounding box center [75, 152] width 74 height 15
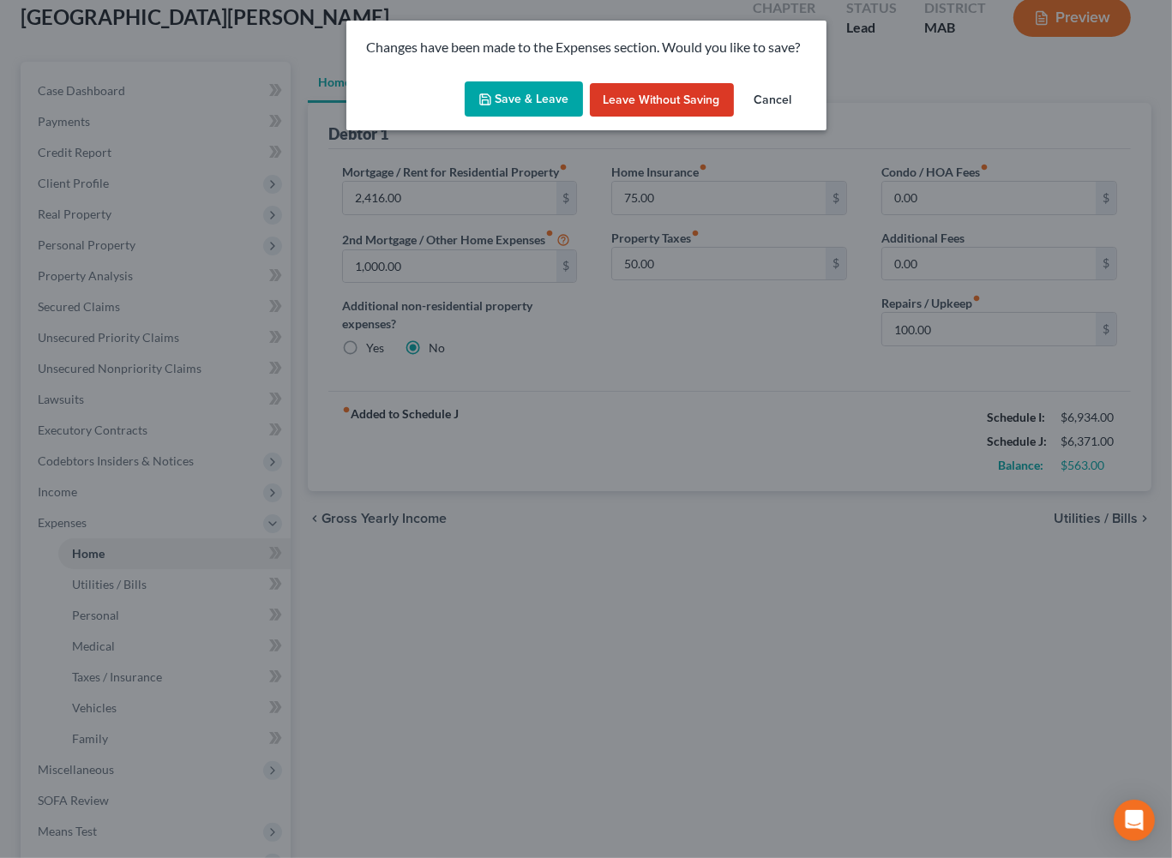
click at [510, 107] on button "Save & Leave" at bounding box center [524, 99] width 118 height 36
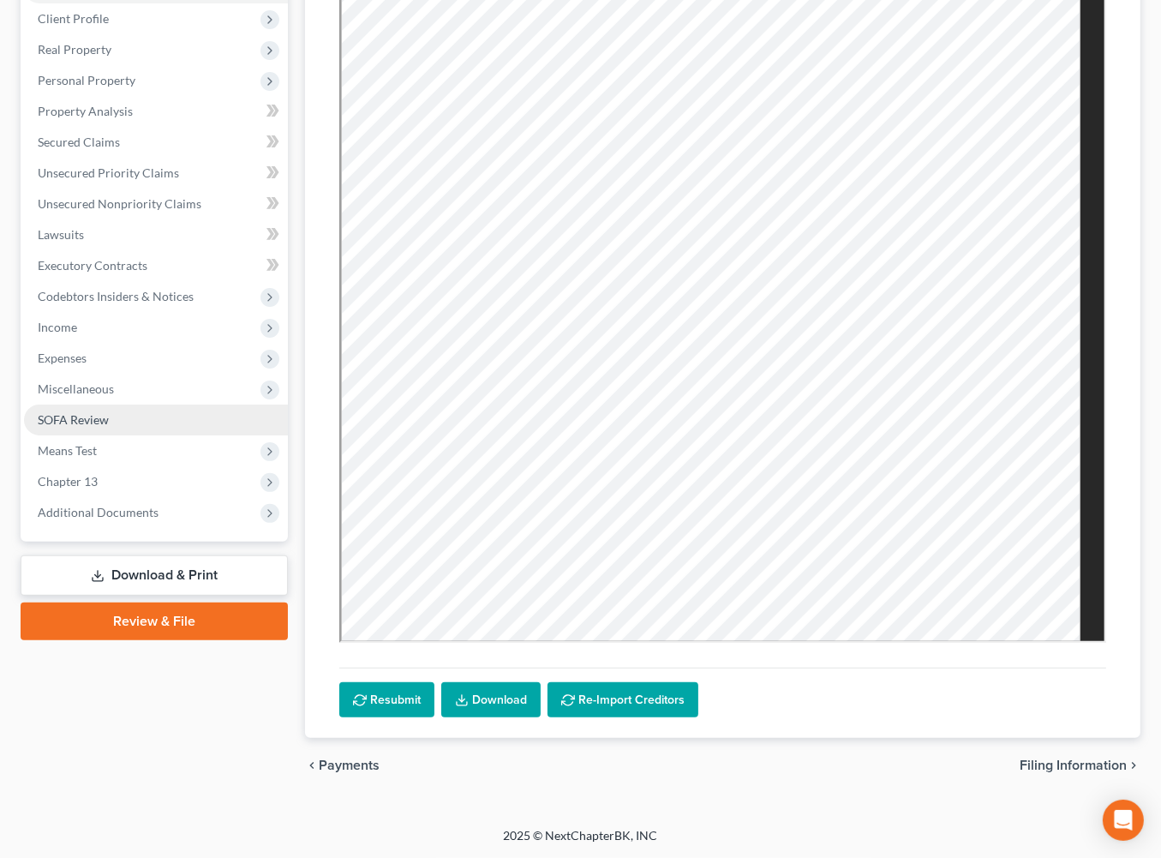
click at [105, 427] on span "SOFA Review" at bounding box center [73, 419] width 71 height 15
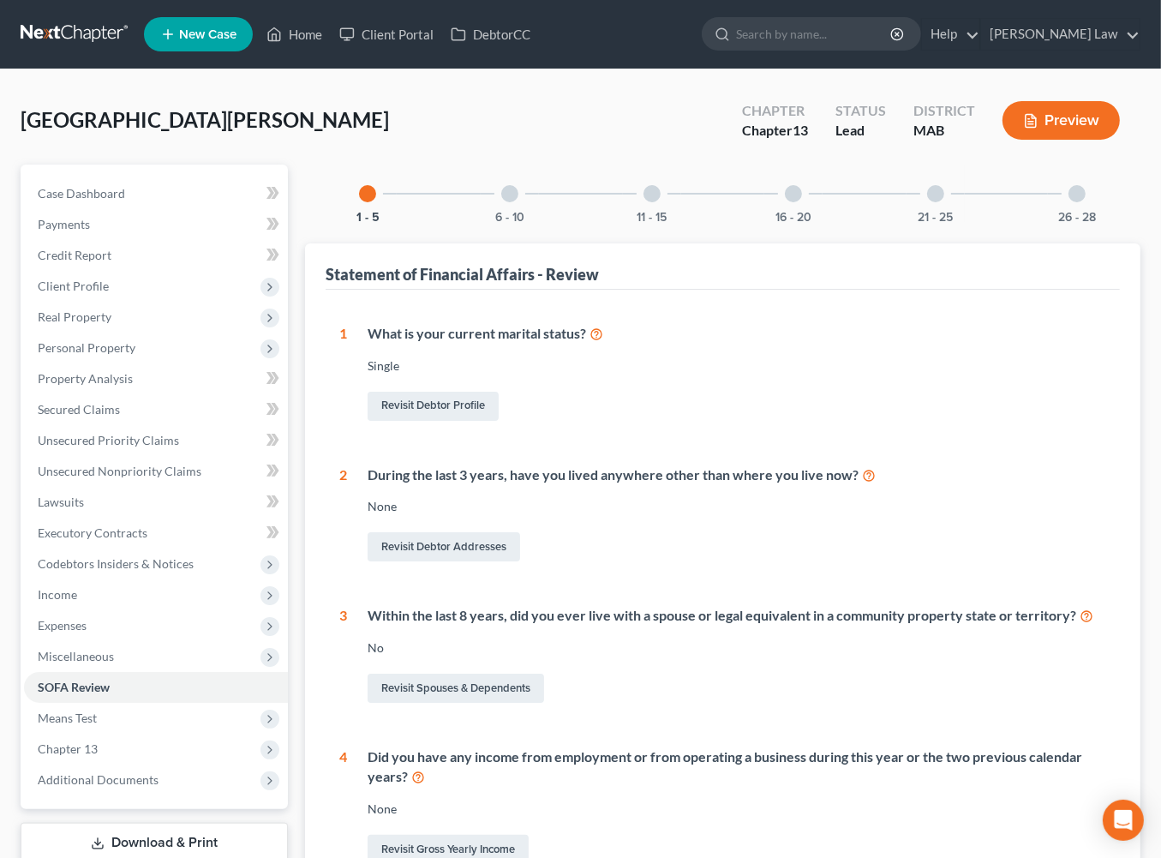
click at [945, 202] on div at bounding box center [935, 193] width 17 height 17
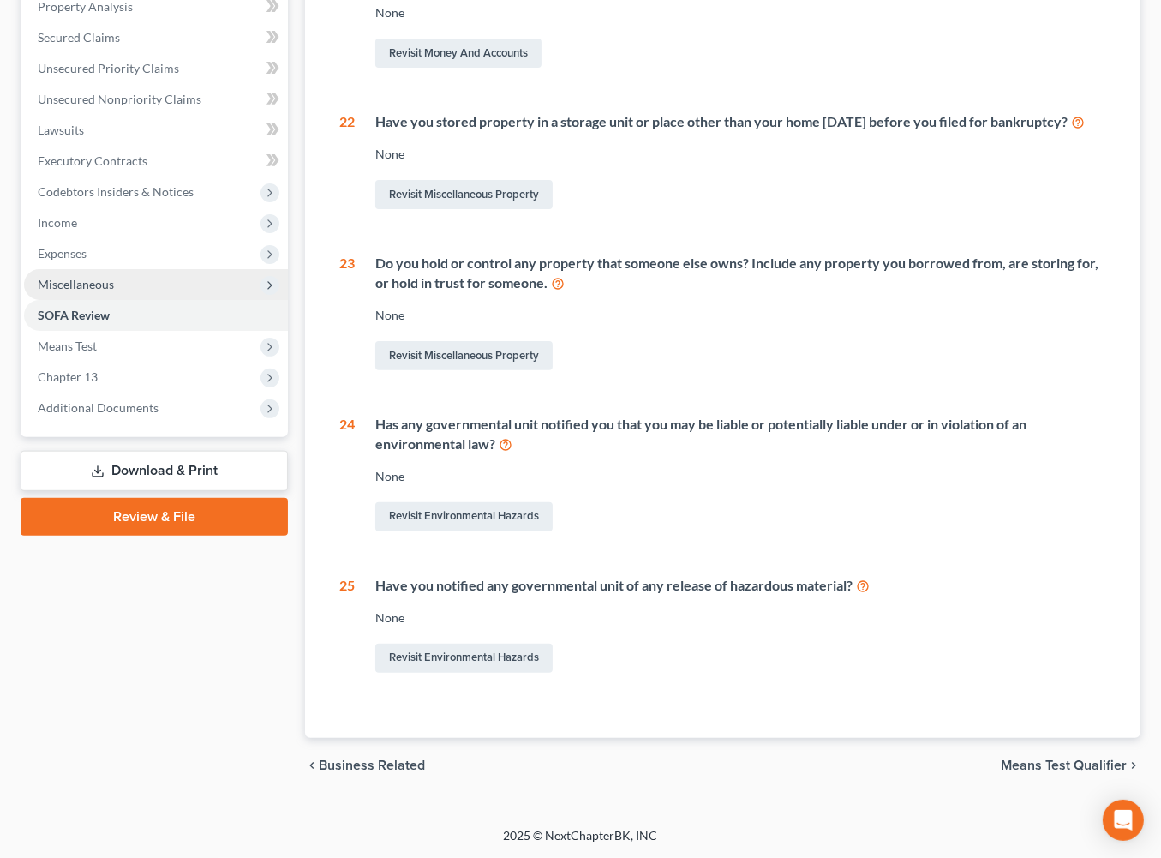
scroll to position [662, 0]
click at [112, 277] on span "Miscellaneous" at bounding box center [76, 284] width 76 height 15
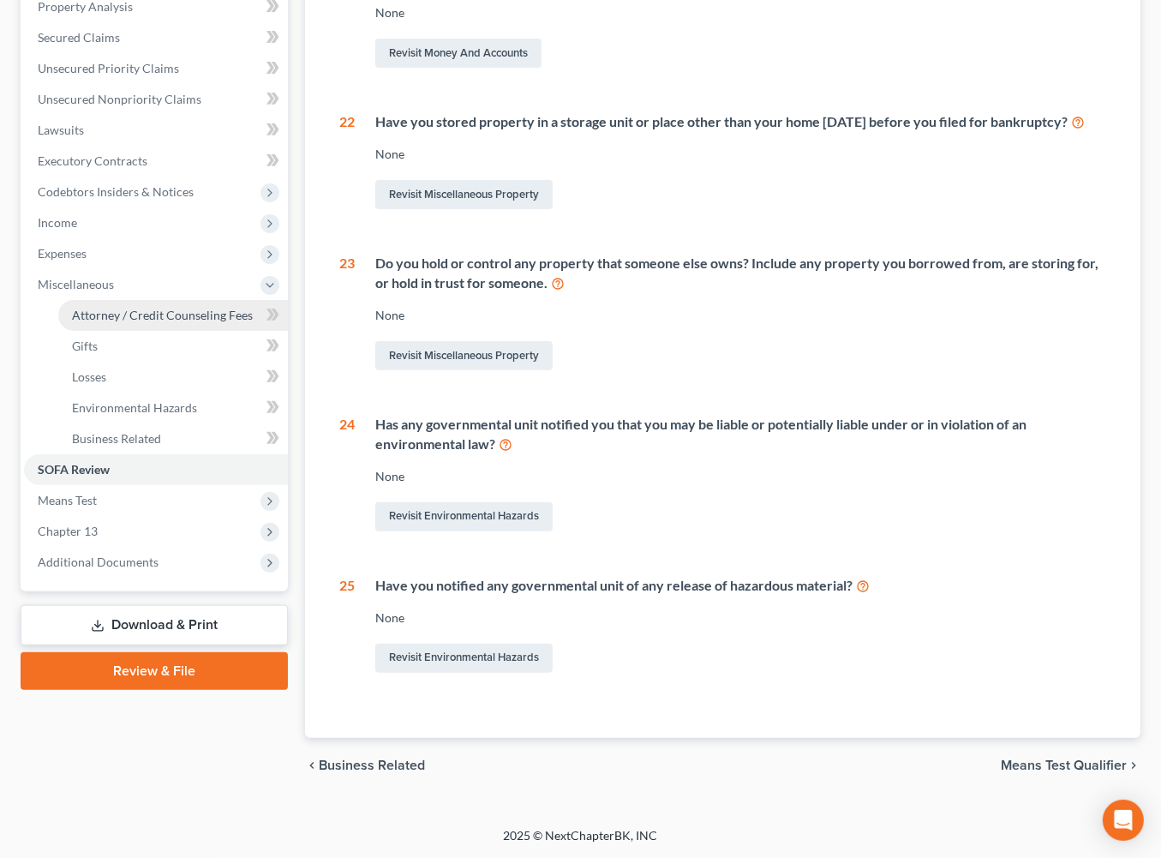
click at [188, 300] on link "Attorney / Credit Counseling Fees" at bounding box center [173, 315] width 230 height 31
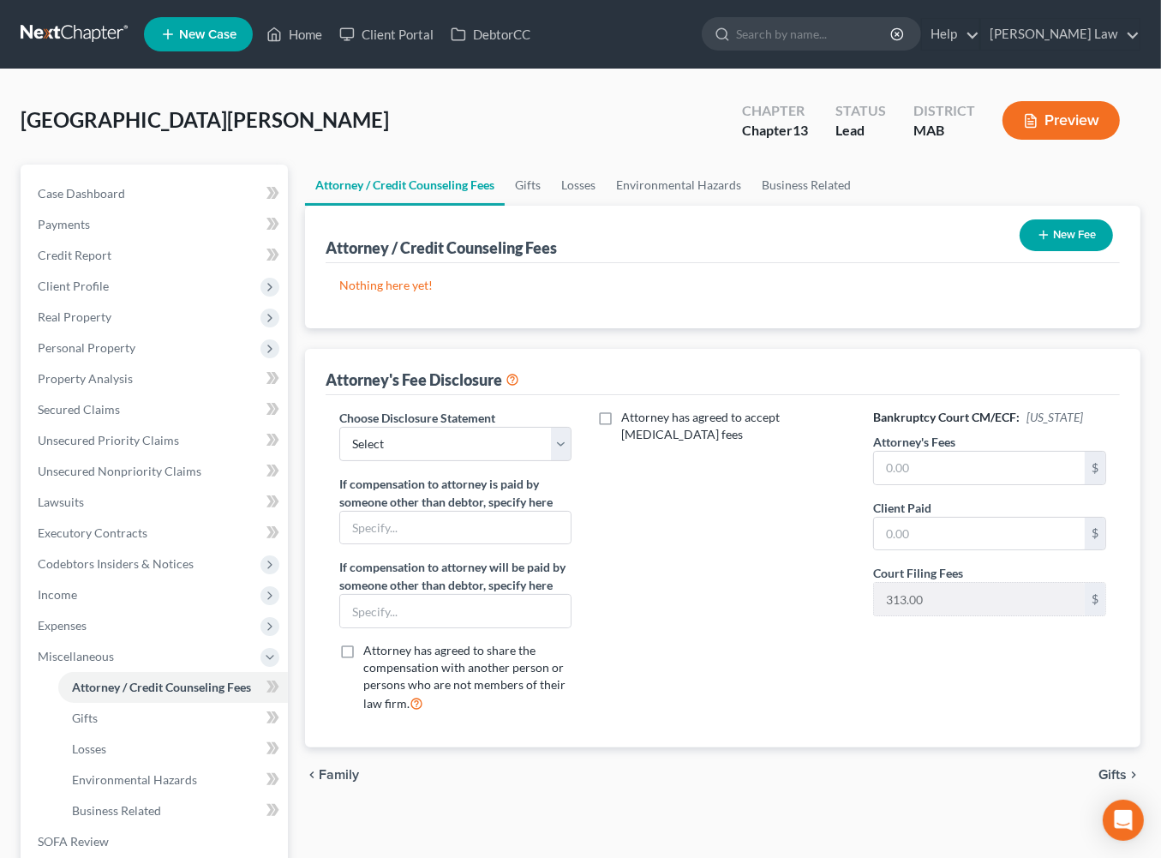
click at [1038, 251] on button "New Fee" at bounding box center [1066, 235] width 93 height 32
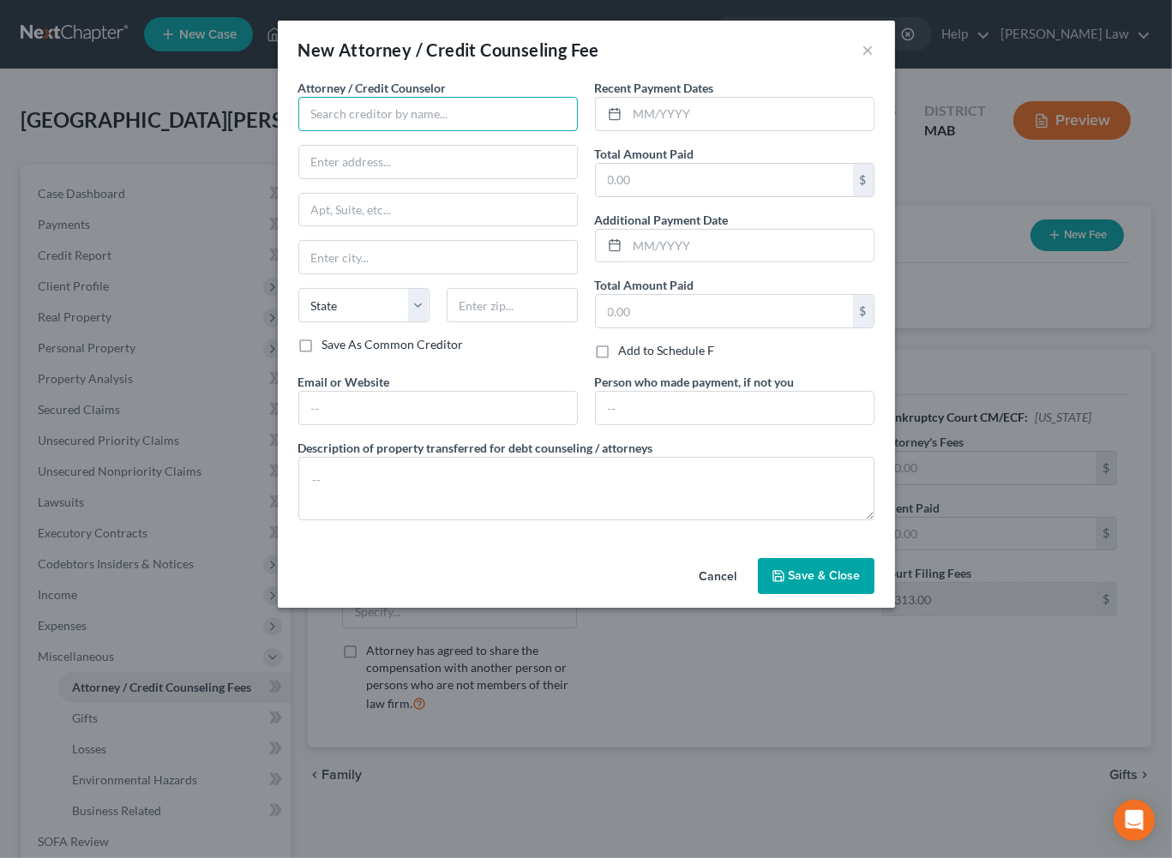
click at [379, 131] on input "text" at bounding box center [437, 114] width 279 height 34
type input "[PERSON_NAME] Law Offices"
click at [717, 196] on input "text" at bounding box center [724, 180] width 257 height 33
type input "3,580"
click at [688, 262] on input "text" at bounding box center [750, 246] width 246 height 33
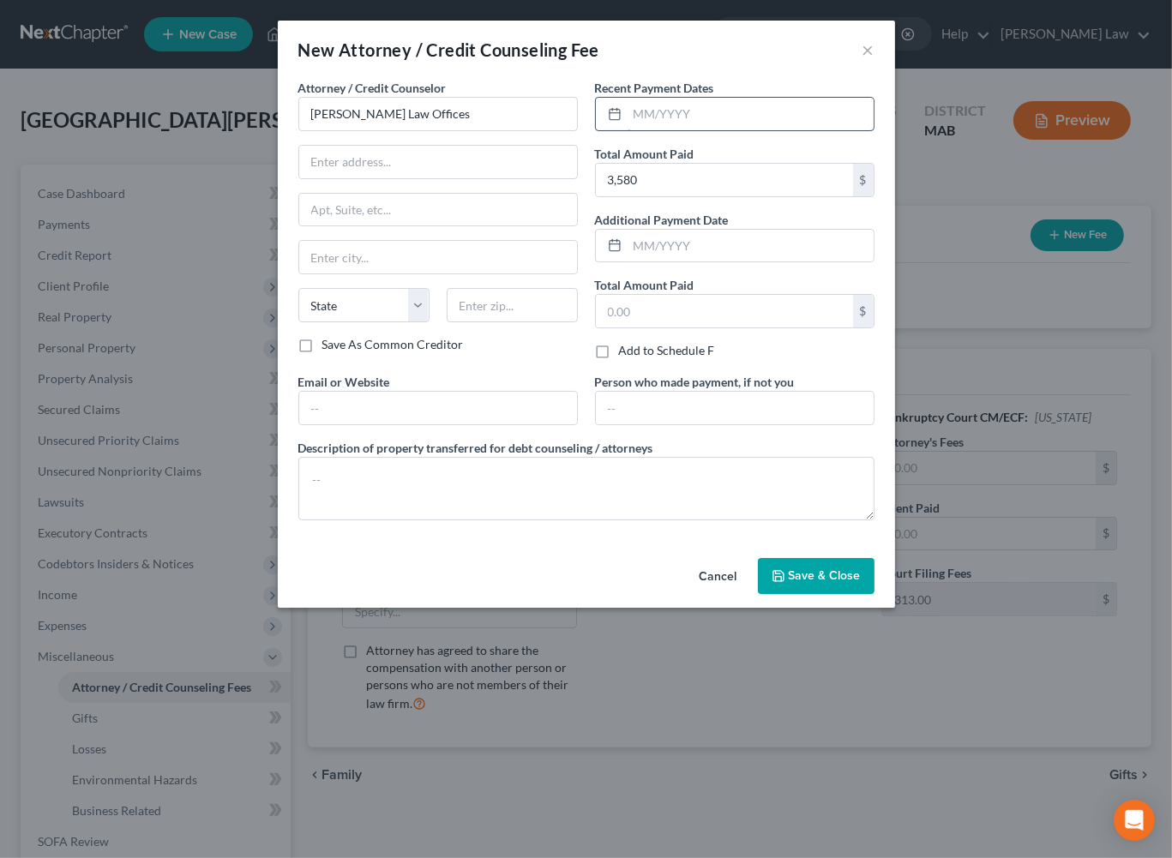
click at [694, 130] on input "text" at bounding box center [750, 114] width 246 height 33
type input "[DATE]"
click at [861, 583] on span "Save & Close" at bounding box center [825, 575] width 72 height 15
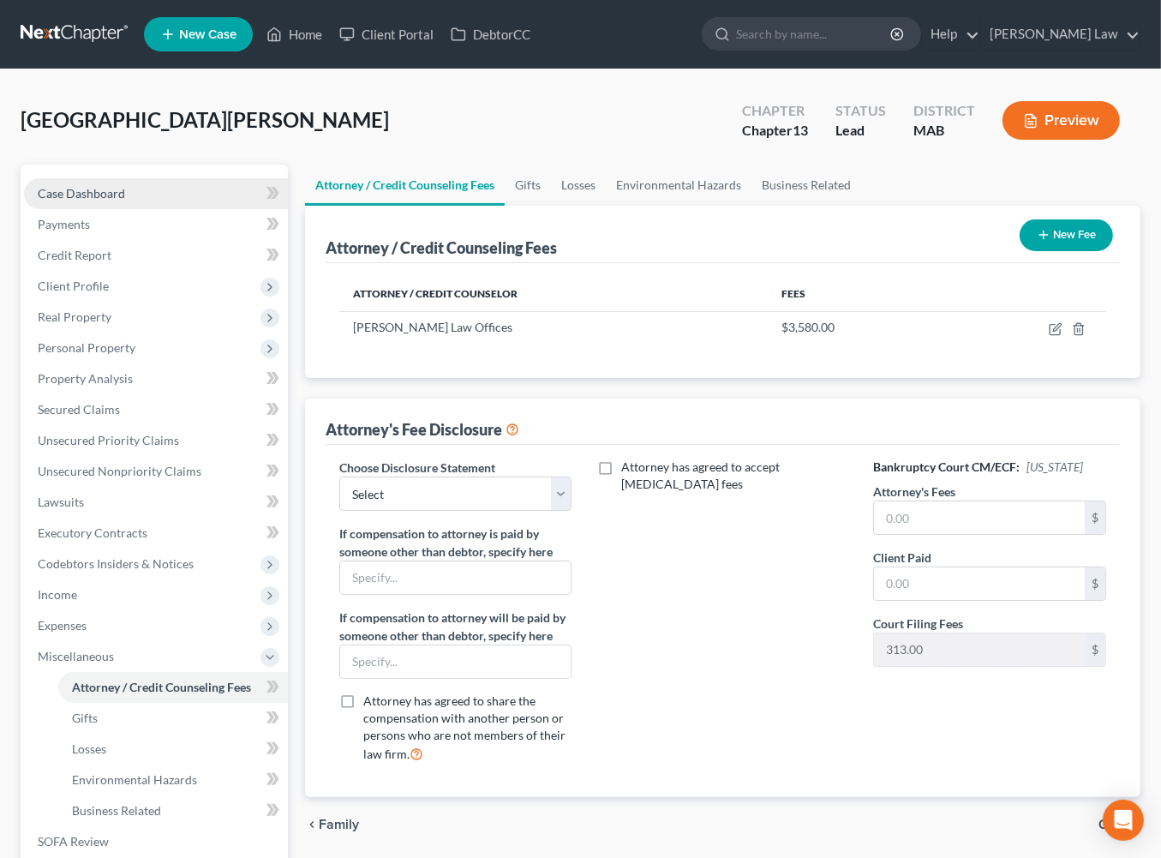
click at [124, 201] on span "Case Dashboard" at bounding box center [81, 193] width 87 height 15
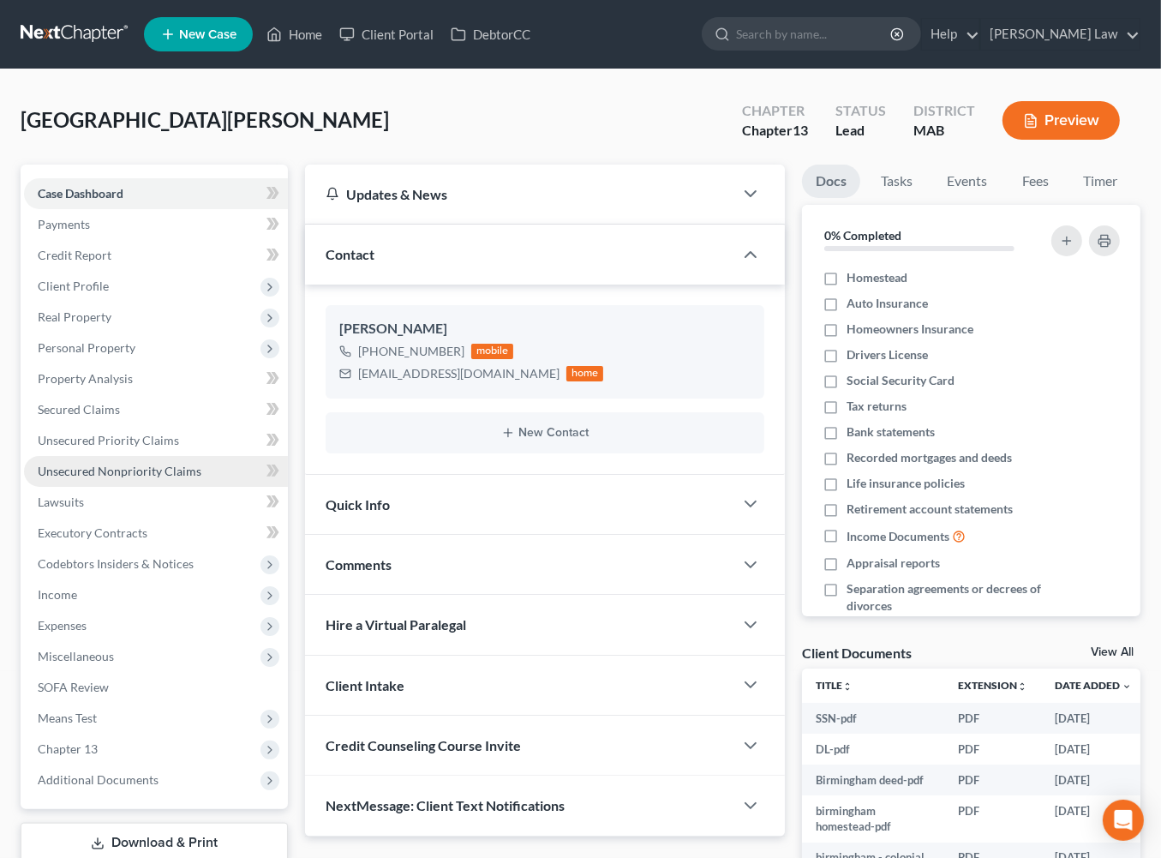
click at [177, 478] on span "Unsecured Nonpriority Claims" at bounding box center [120, 471] width 164 height 15
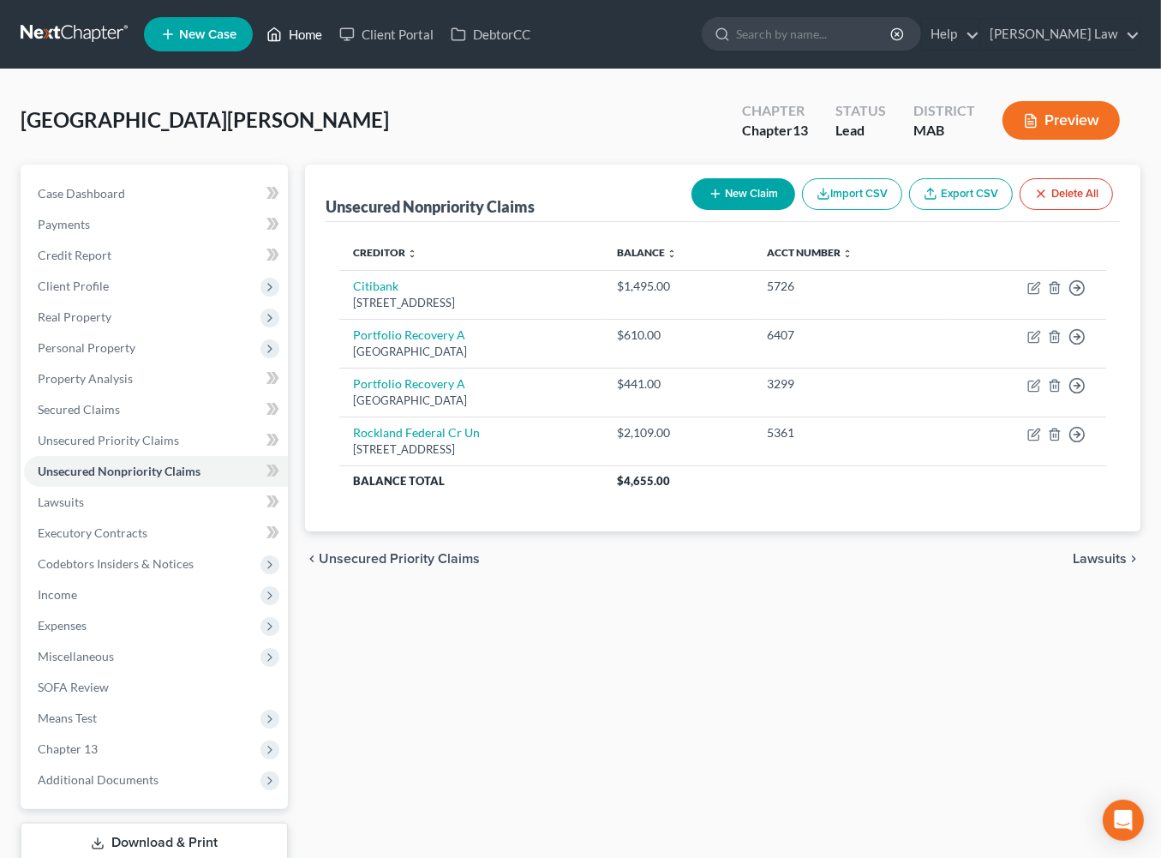
click at [331, 45] on link "Home" at bounding box center [294, 34] width 73 height 31
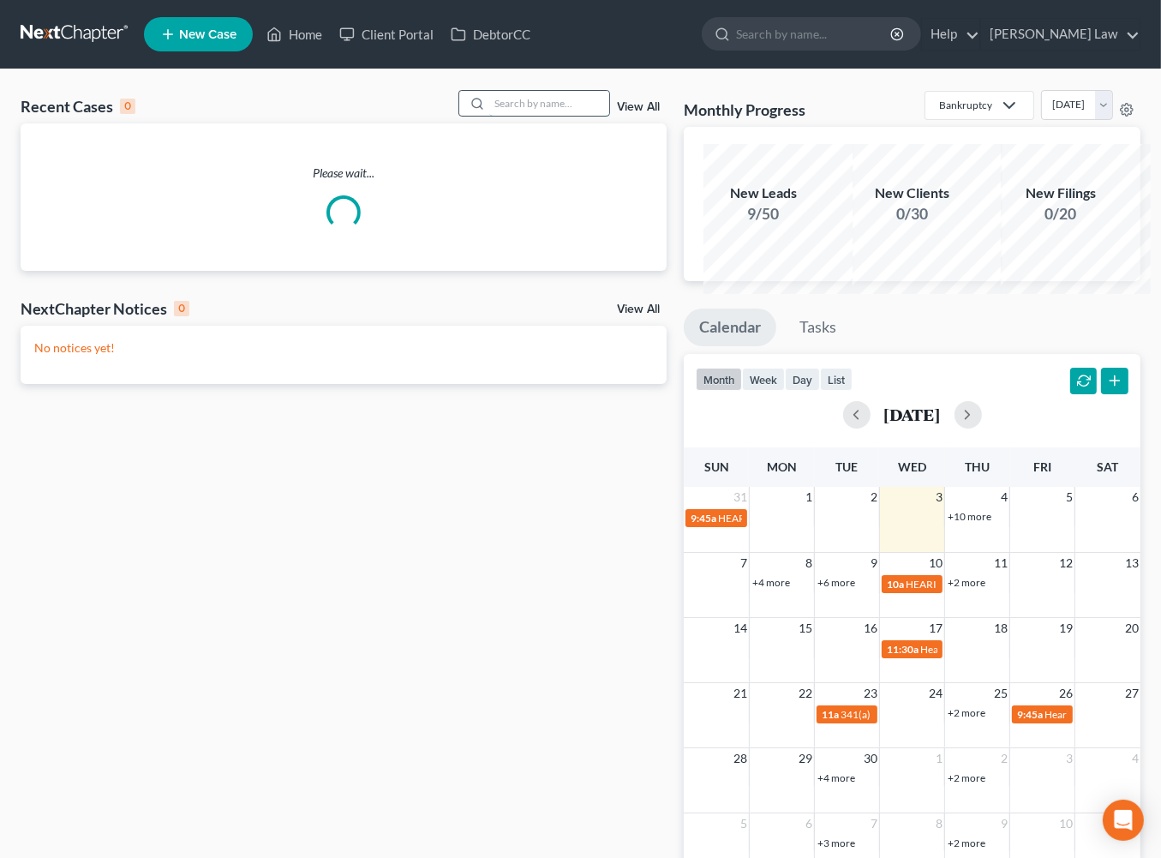
click at [549, 116] on input "search" at bounding box center [549, 103] width 120 height 25
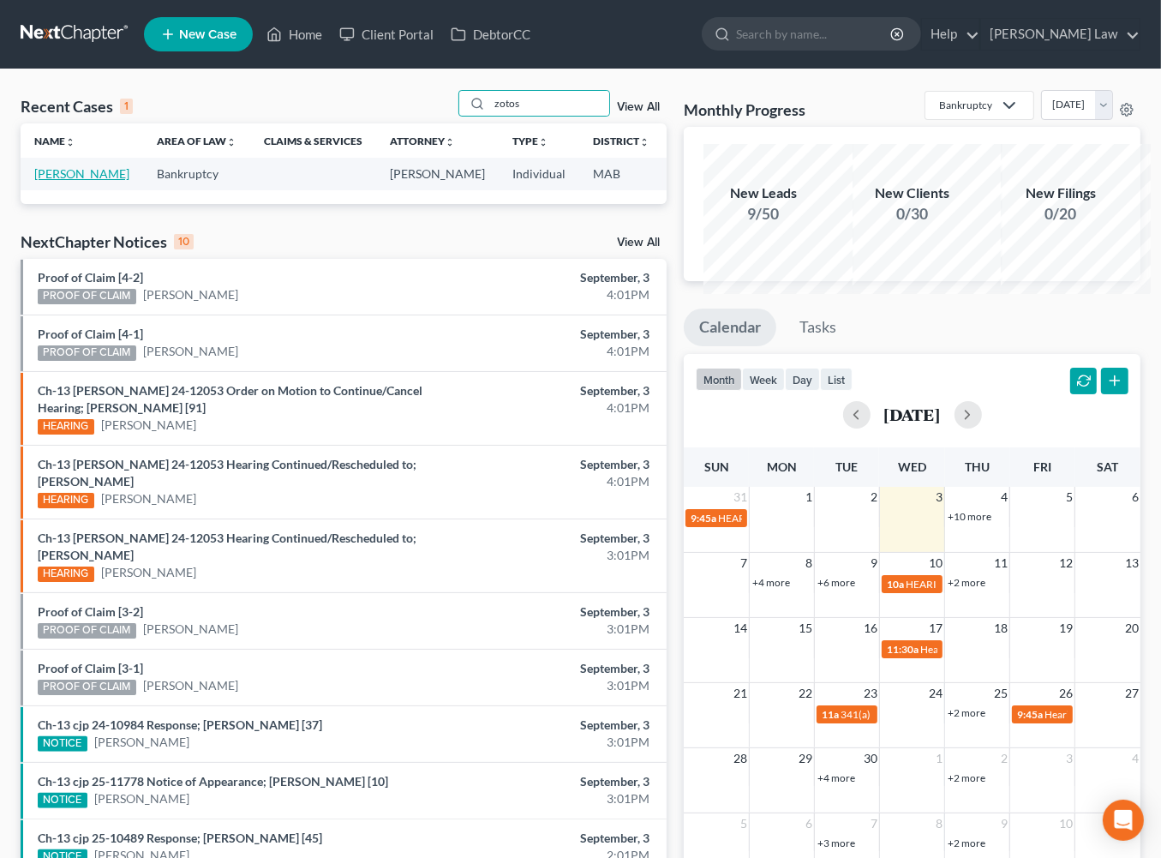
click at [81, 181] on link "[PERSON_NAME]" at bounding box center [81, 173] width 95 height 15
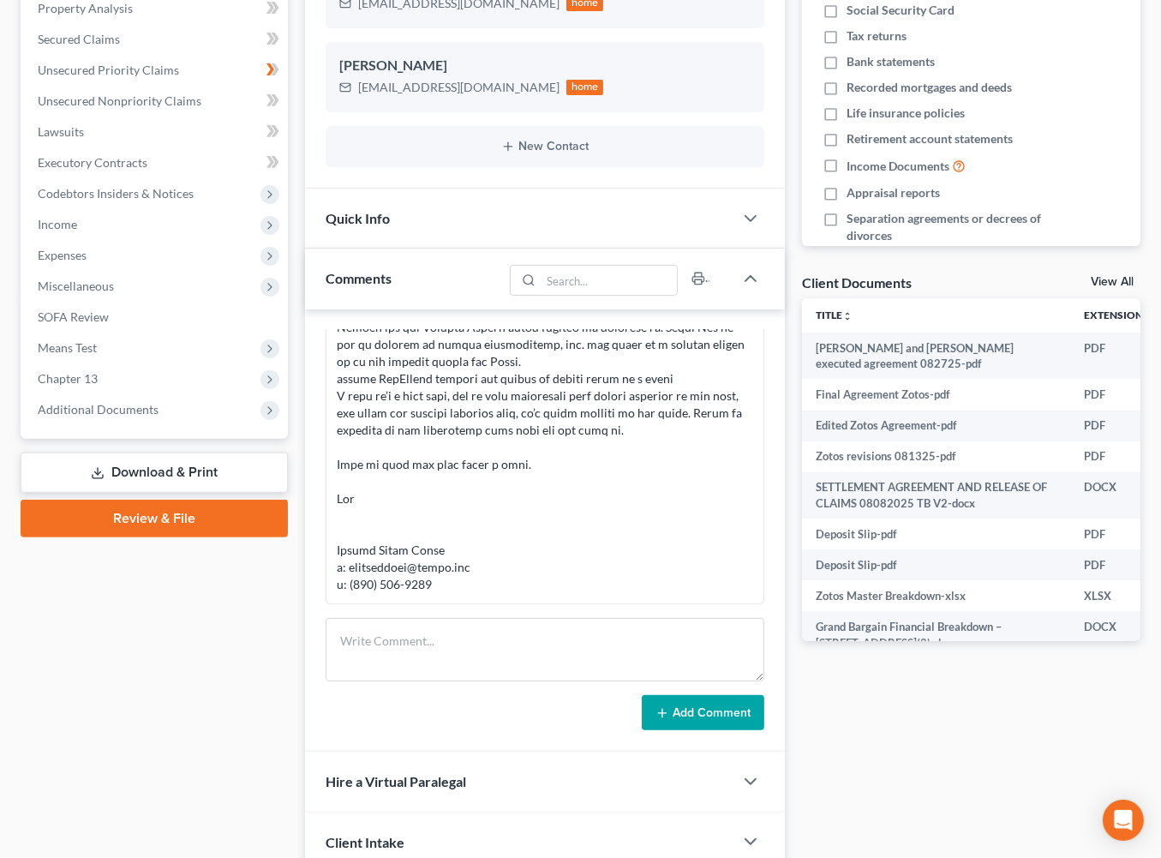
scroll to position [371, 0]
click at [1091, 287] on link "View All" at bounding box center [1112, 281] width 43 height 12
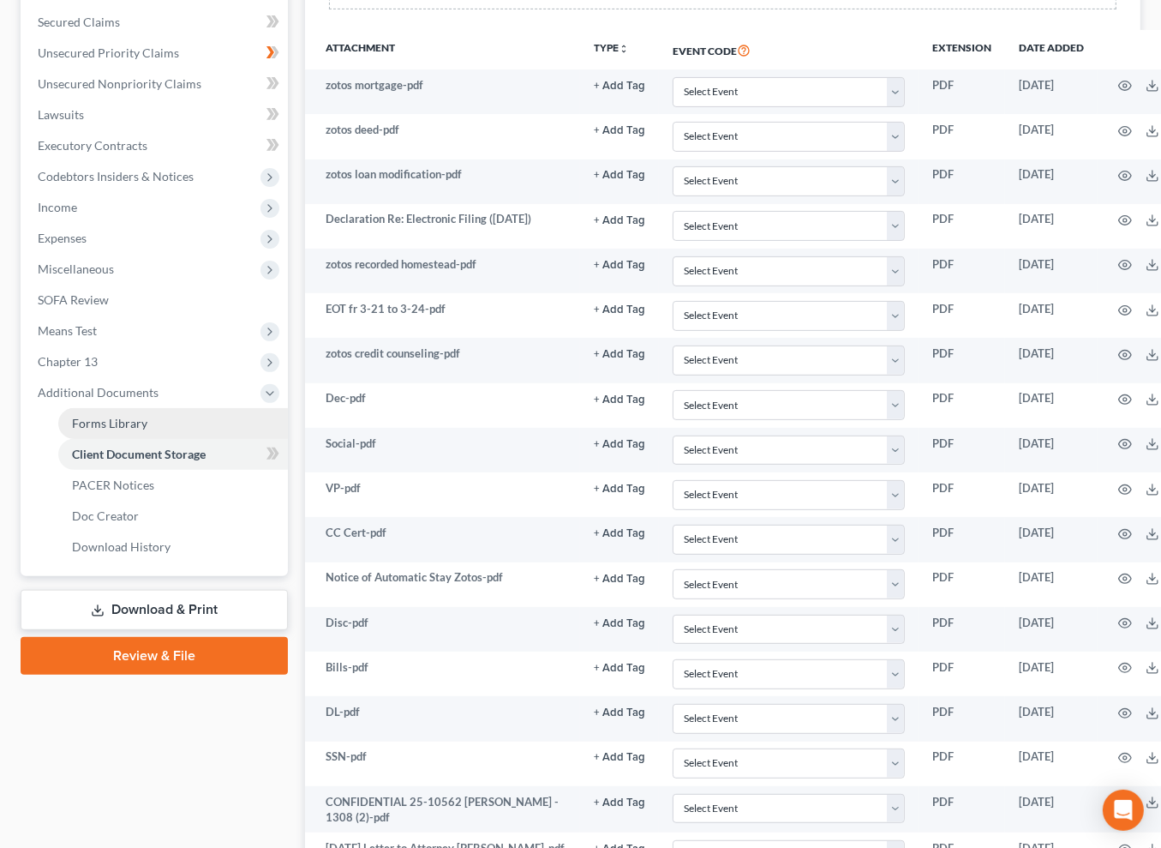
scroll to position [391, 0]
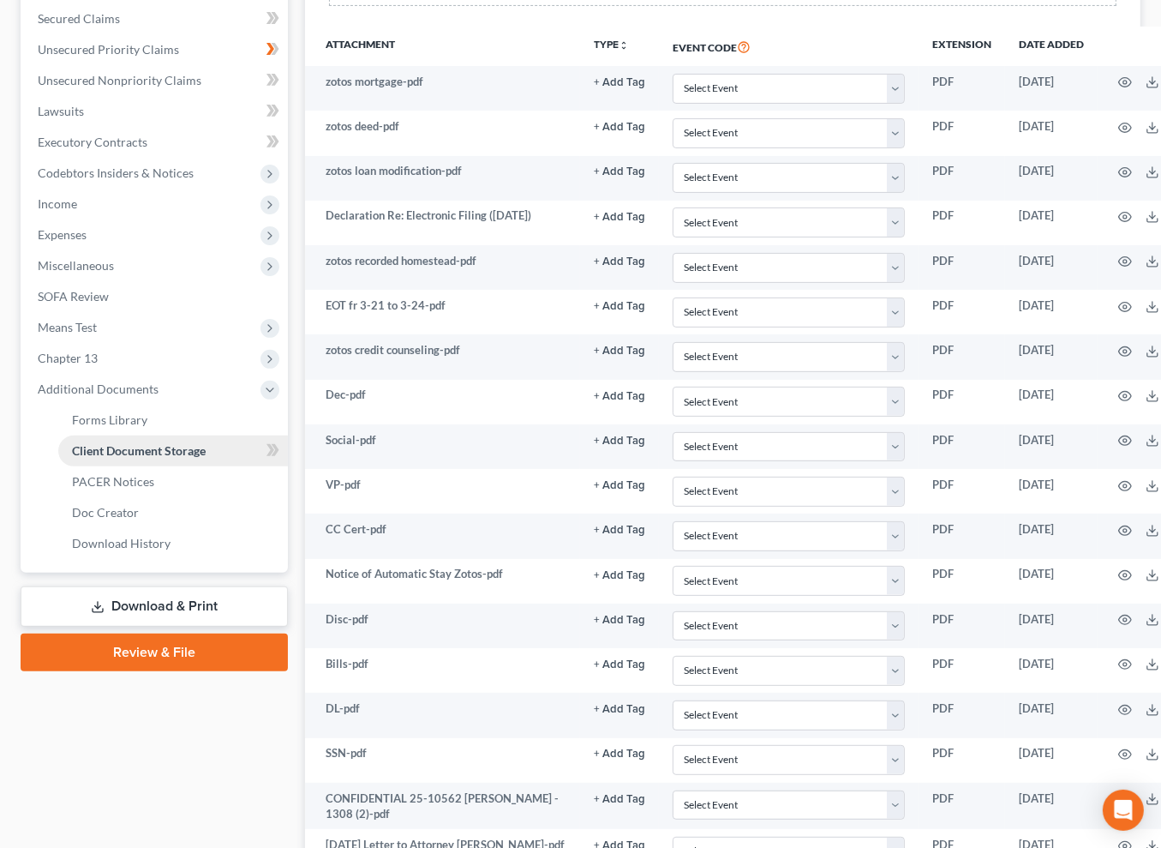
click at [182, 458] on span "Client Document Storage" at bounding box center [139, 450] width 134 height 15
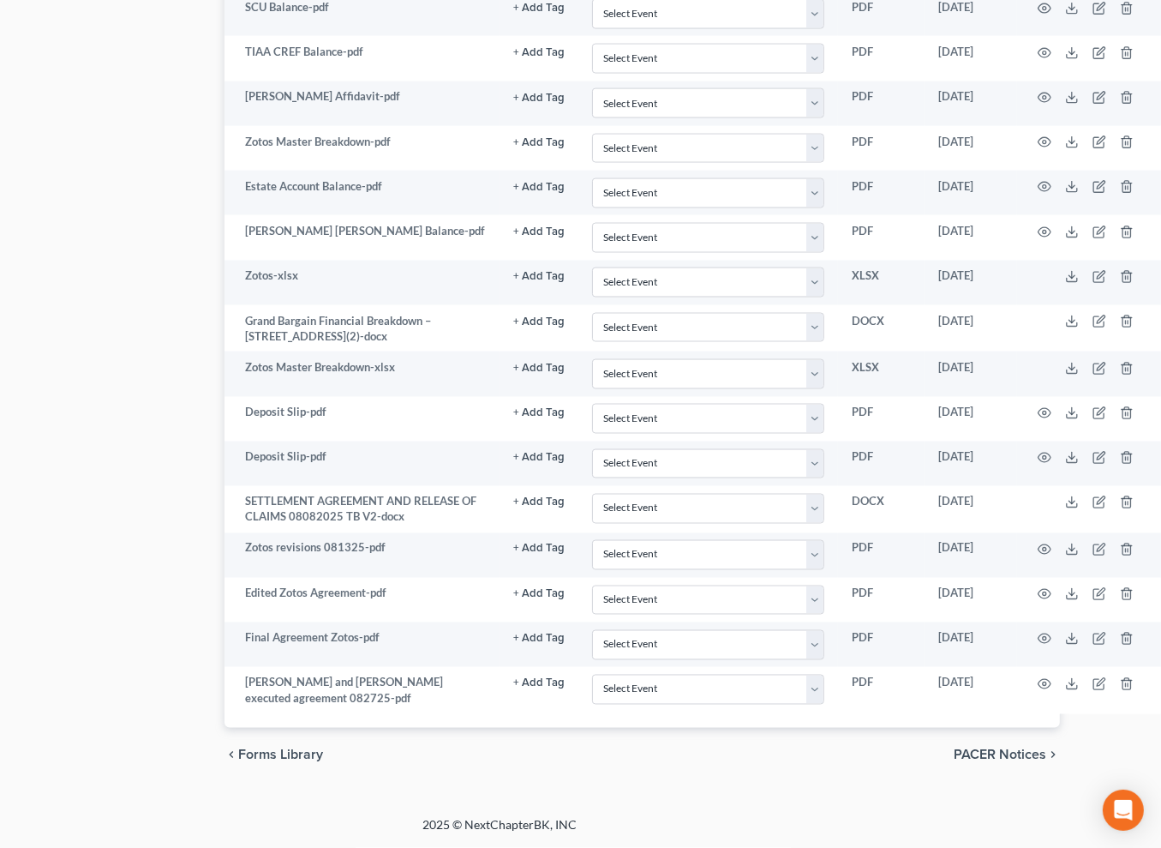
scroll to position [3223, 195]
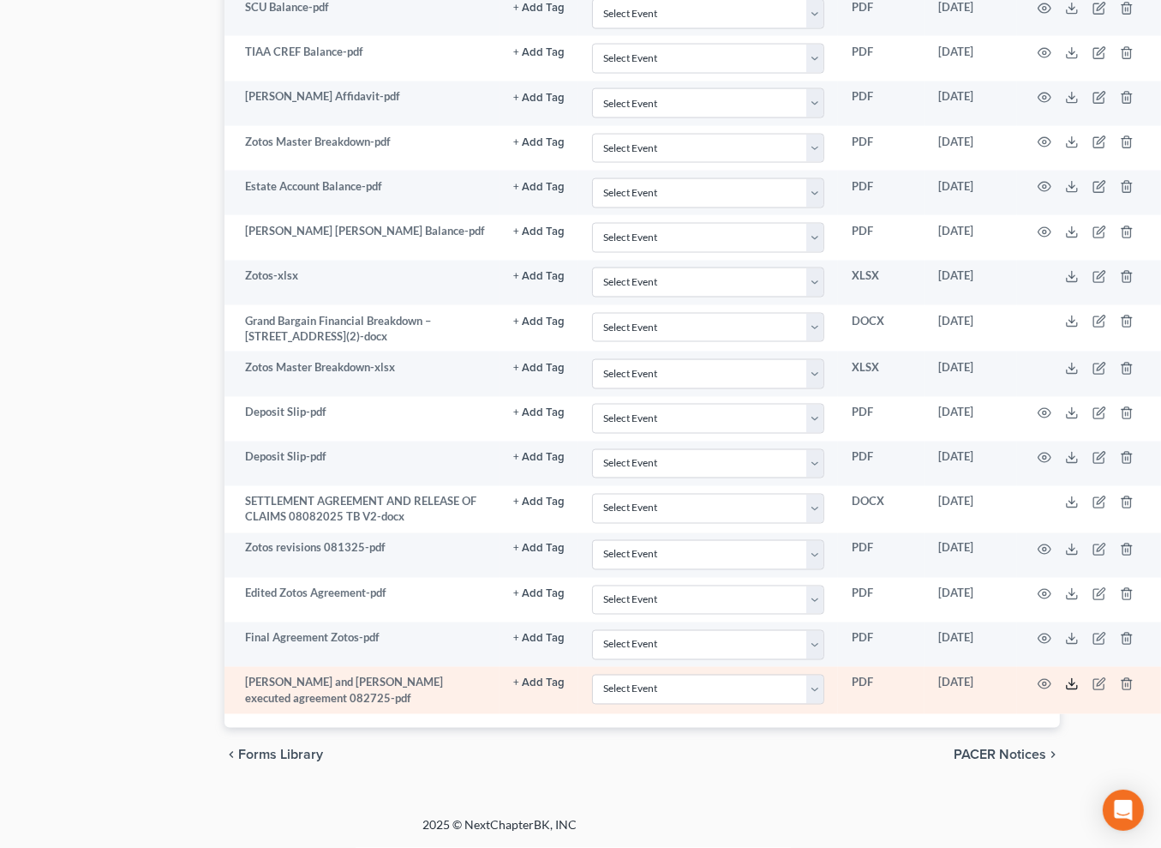
click at [1072, 679] on line at bounding box center [1072, 682] width 0 height 7
